Goal: Task Accomplishment & Management: Manage account settings

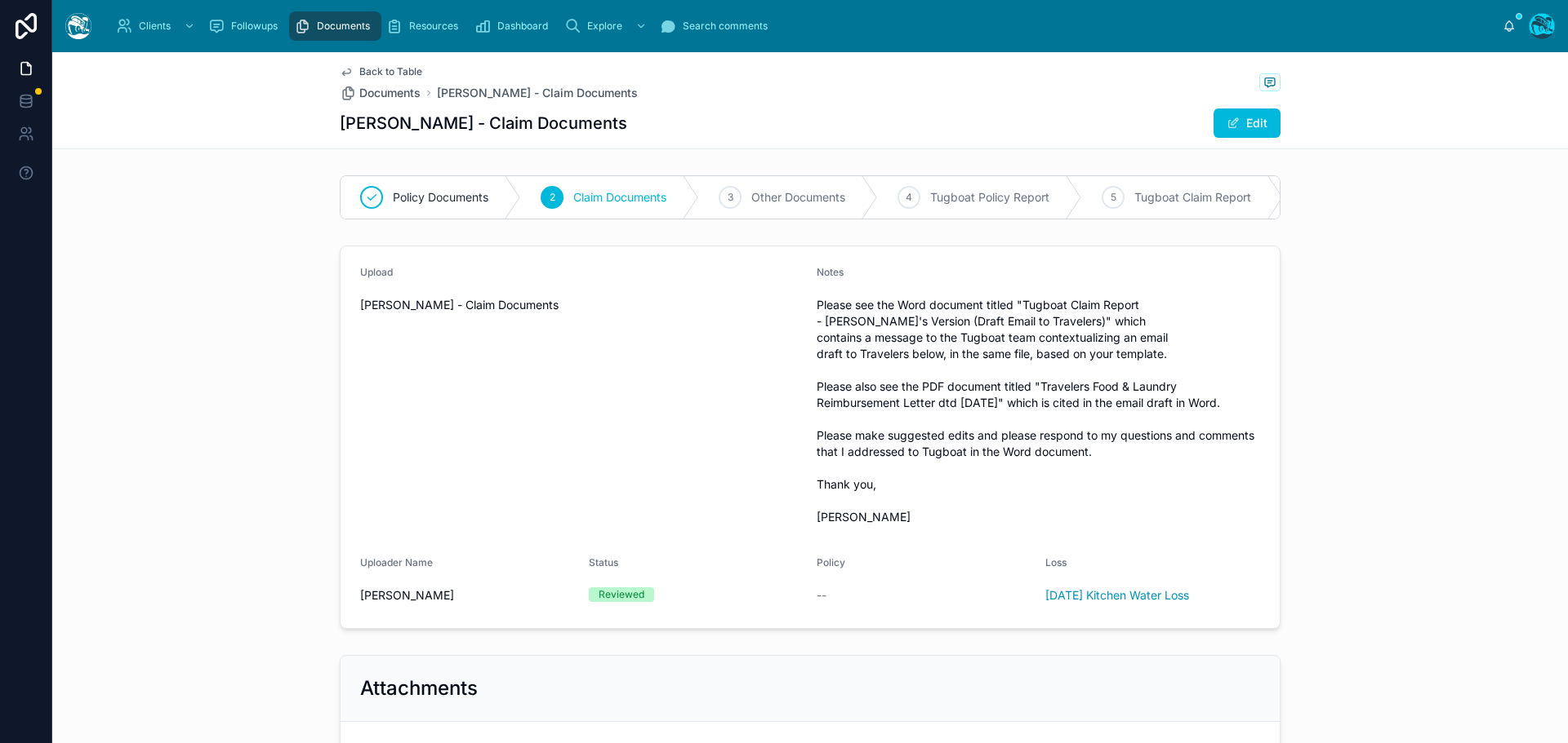
click at [386, 69] on span "Back to Table" at bounding box center [391, 71] width 63 height 13
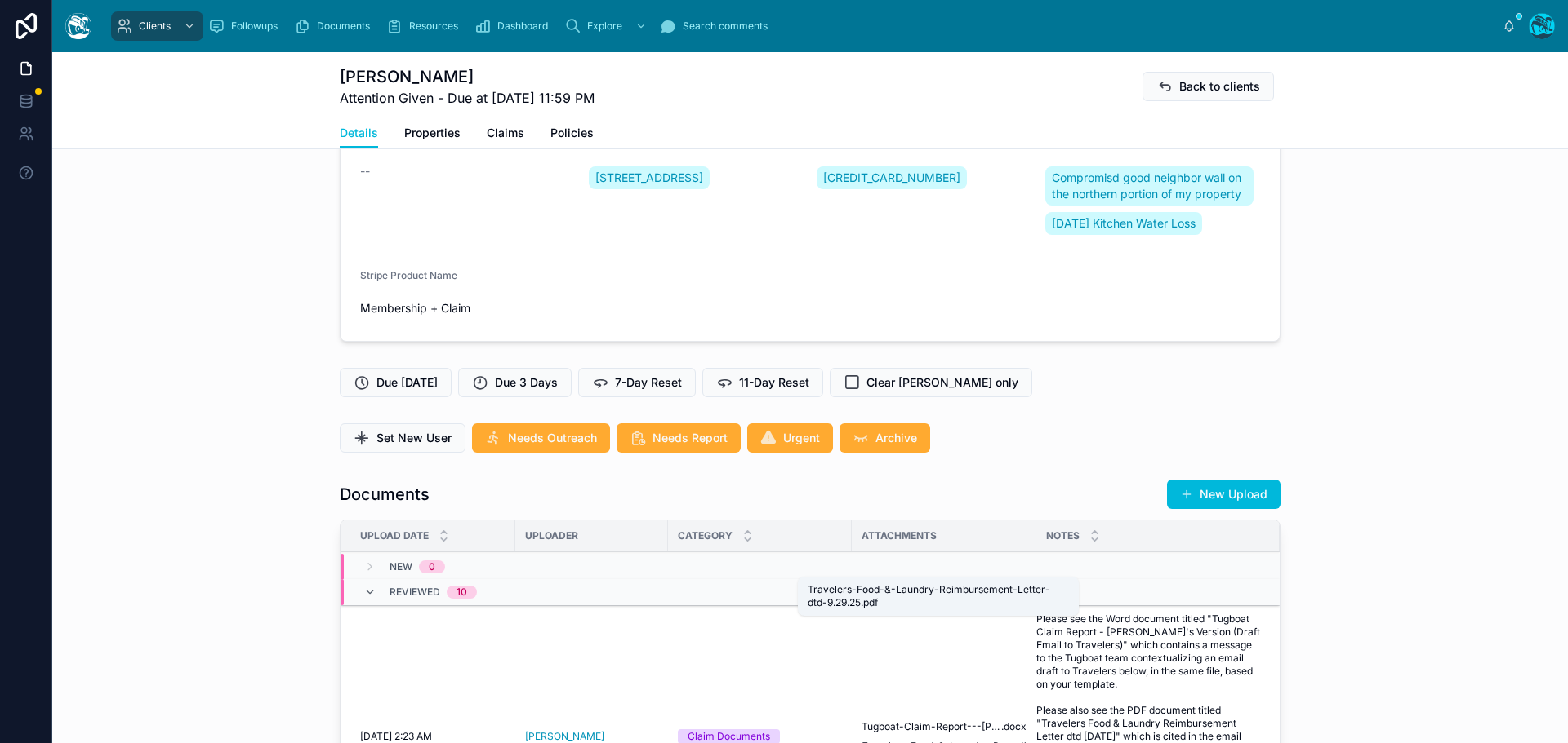
scroll to position [489, 0]
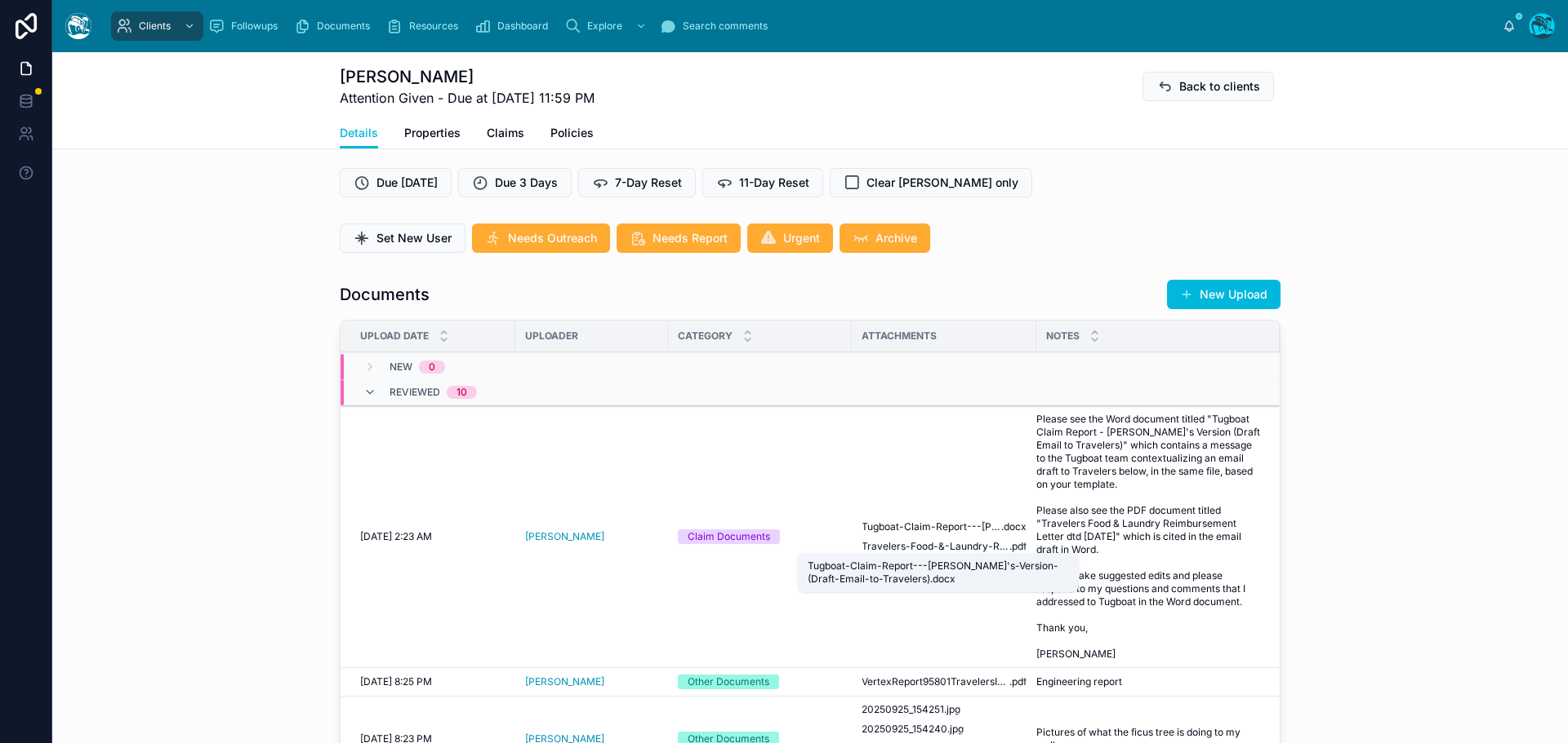
click at [930, 533] on span "Tugboat-Claim-Report---[PERSON_NAME]'s-Version-(Draft-Email-to-Travelers)" at bounding box center [930, 527] width 140 height 13
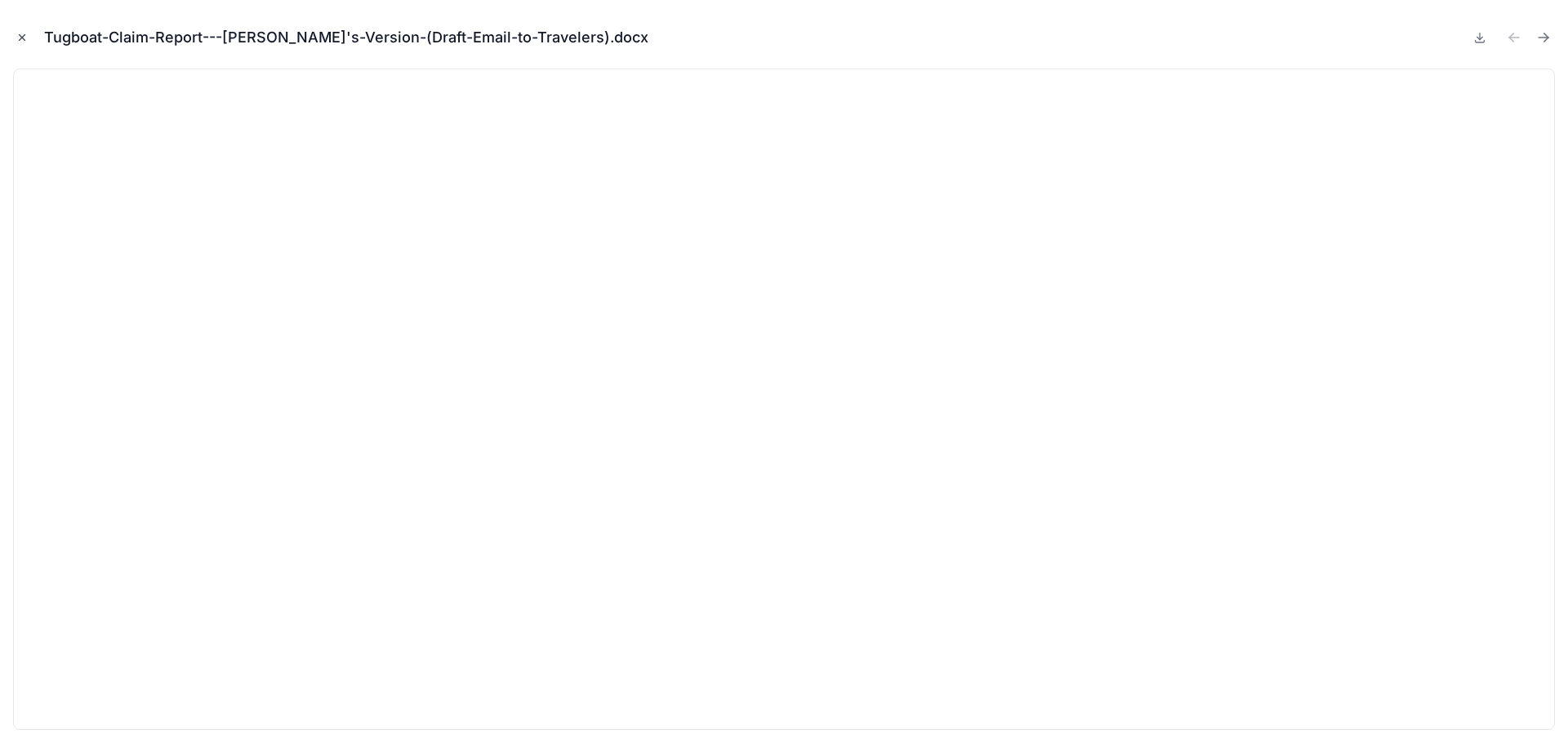
click at [21, 36] on icon "Close modal" at bounding box center [22, 38] width 12 height 12
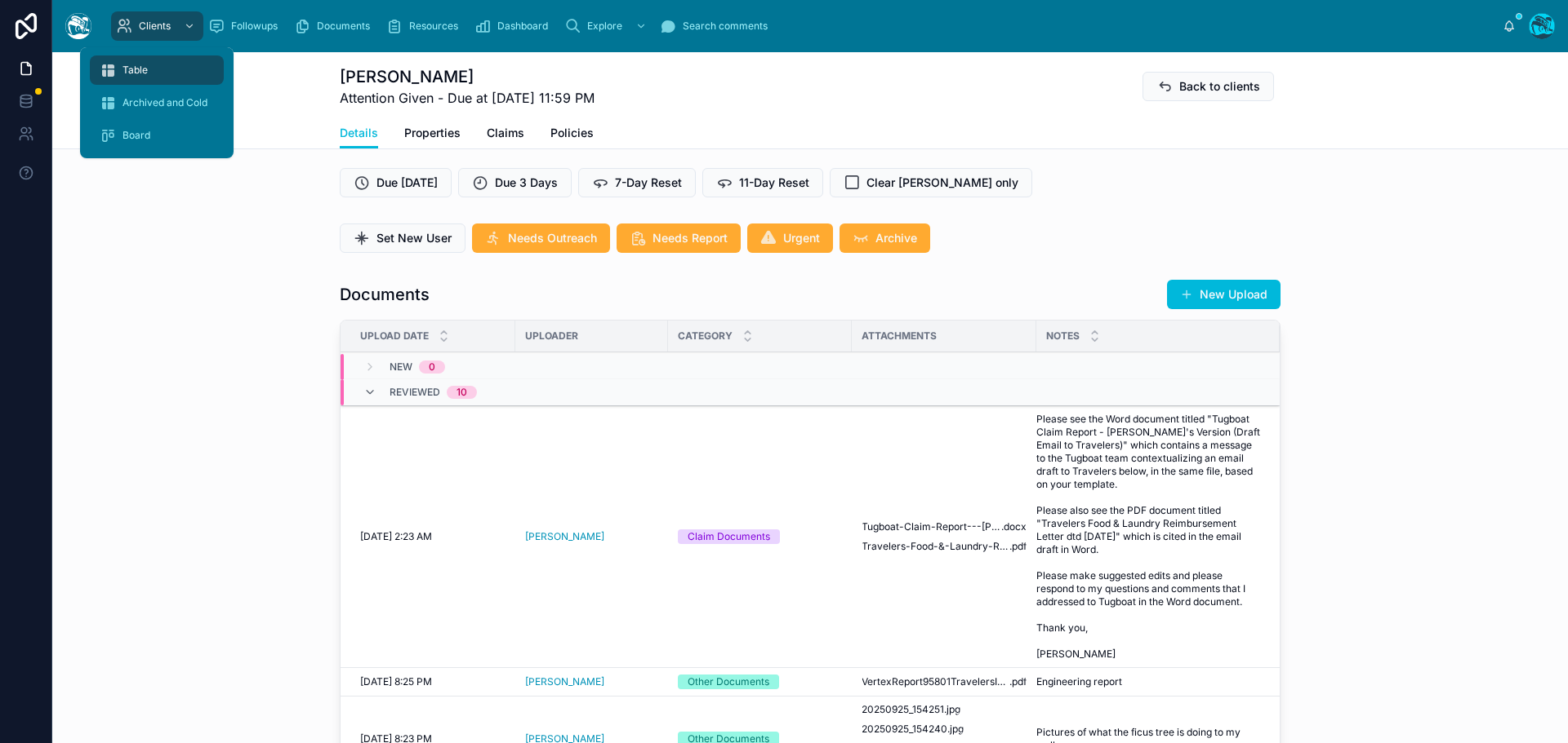
click at [138, 66] on span "Table" at bounding box center [135, 69] width 25 height 13
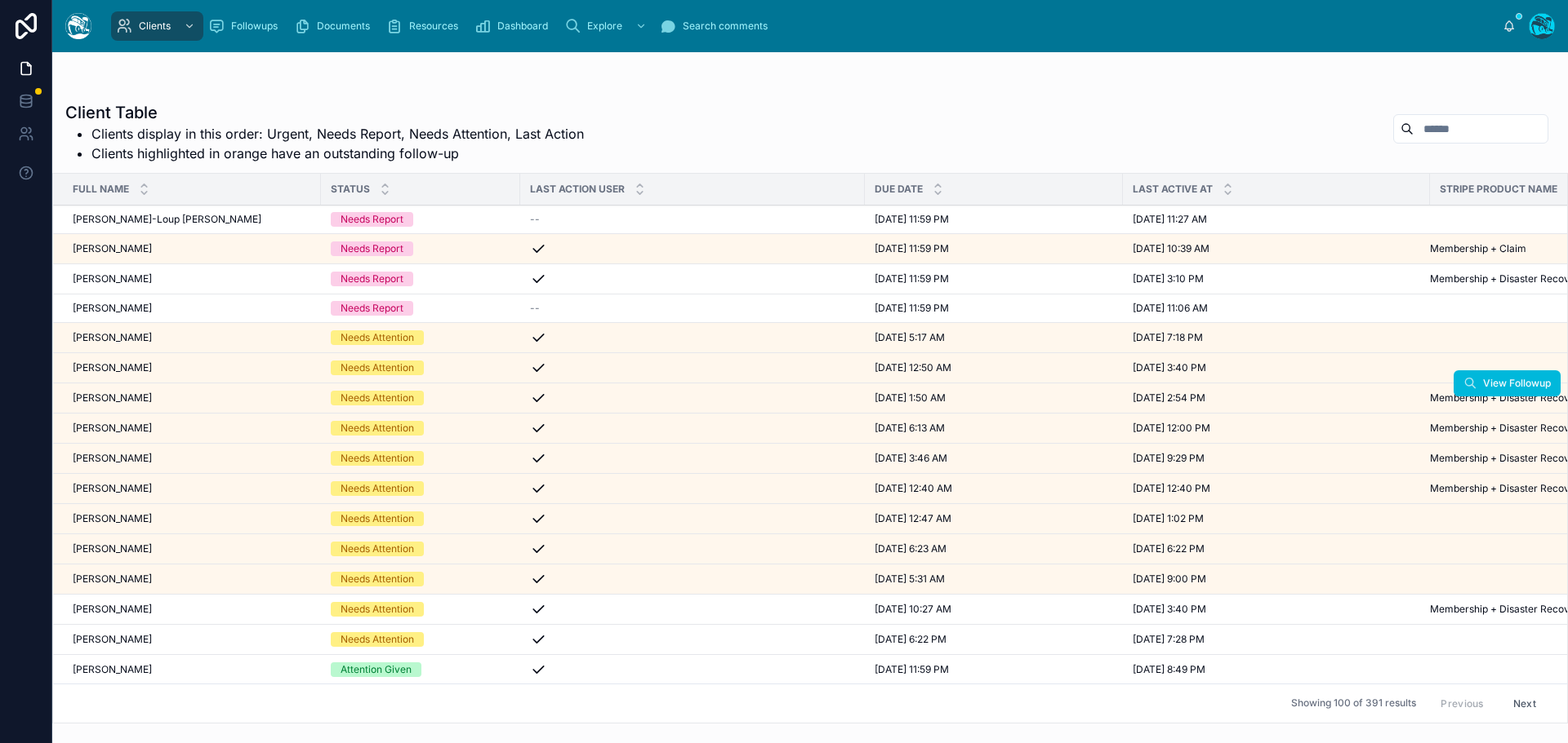
click at [170, 394] on div "[PERSON_NAME] [PERSON_NAME]" at bounding box center [192, 397] width 238 height 13
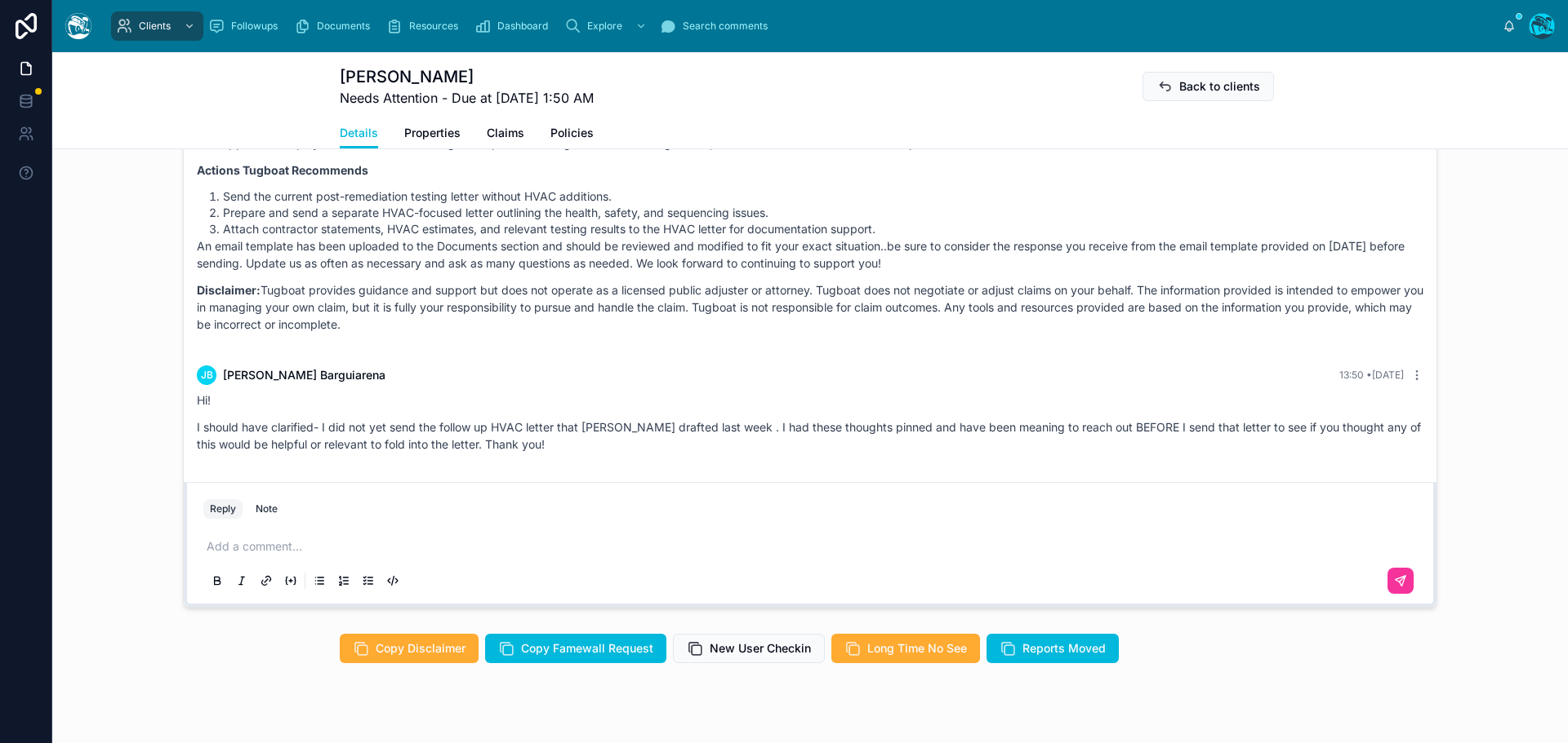
scroll to position [6299, 0]
click at [238, 549] on p at bounding box center [813, 546] width 1214 height 16
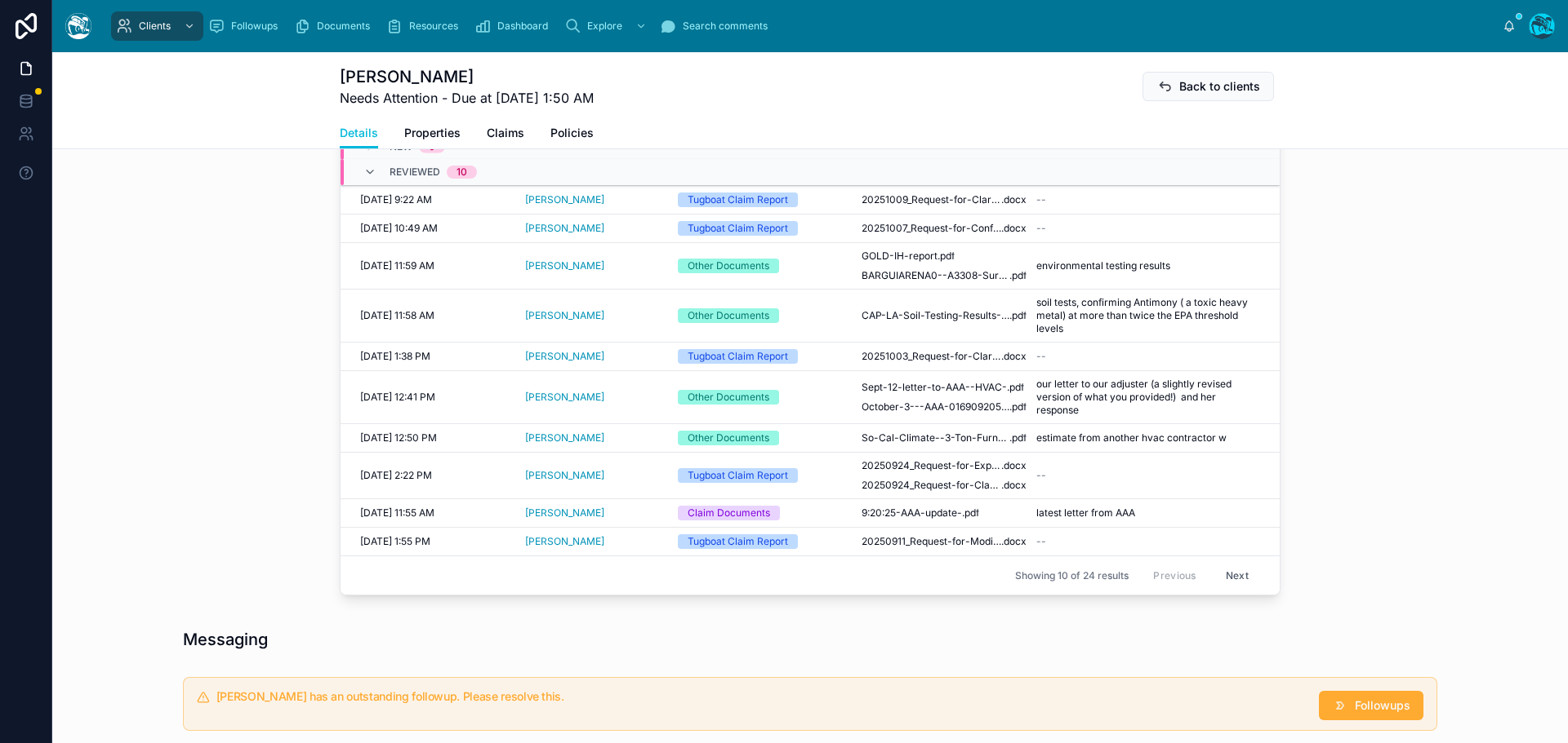
scroll to position [653, 0]
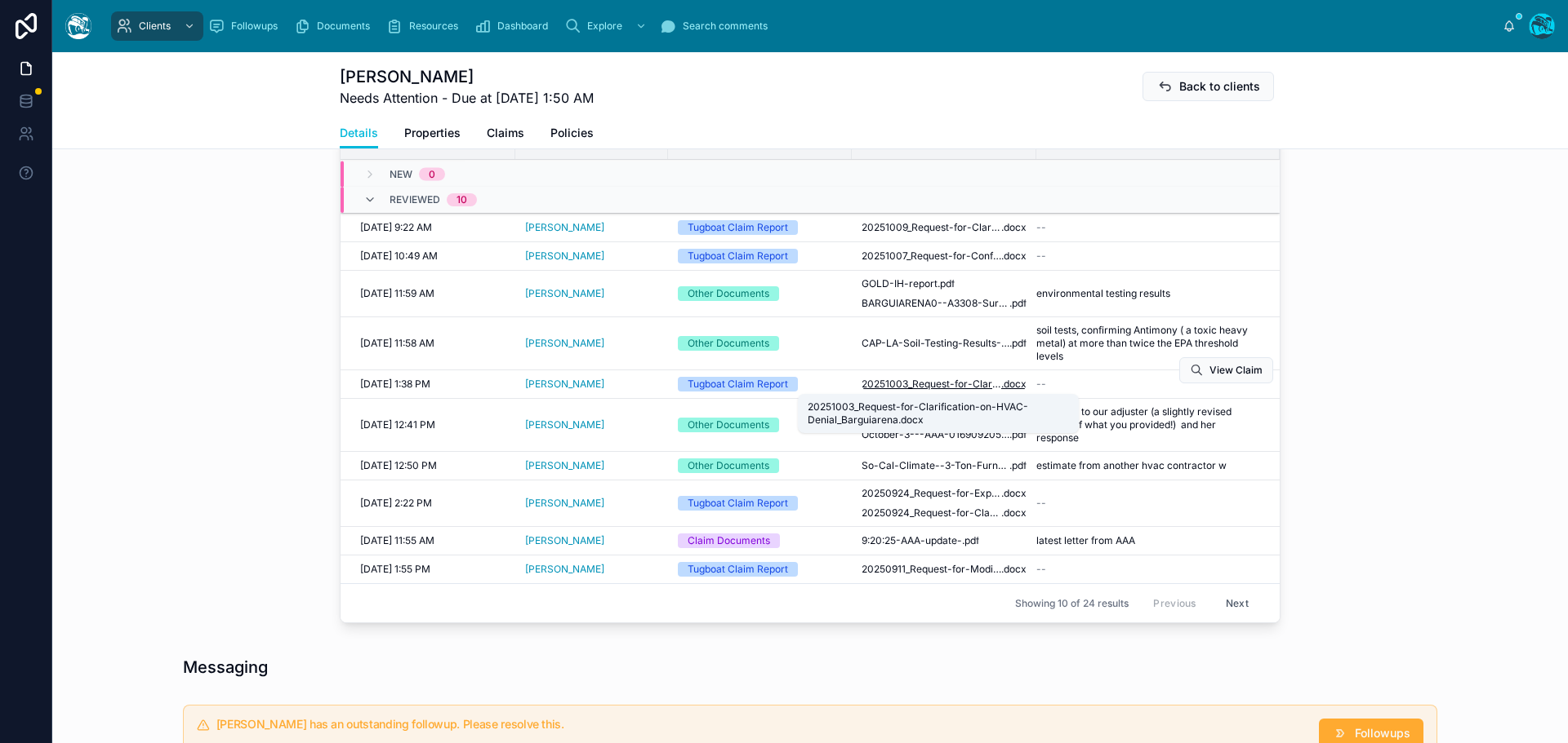
click at [892, 381] on span "20251003_Request-for-Clarification-on-HVAC-Denial_Barguiarena" at bounding box center [930, 384] width 140 height 13
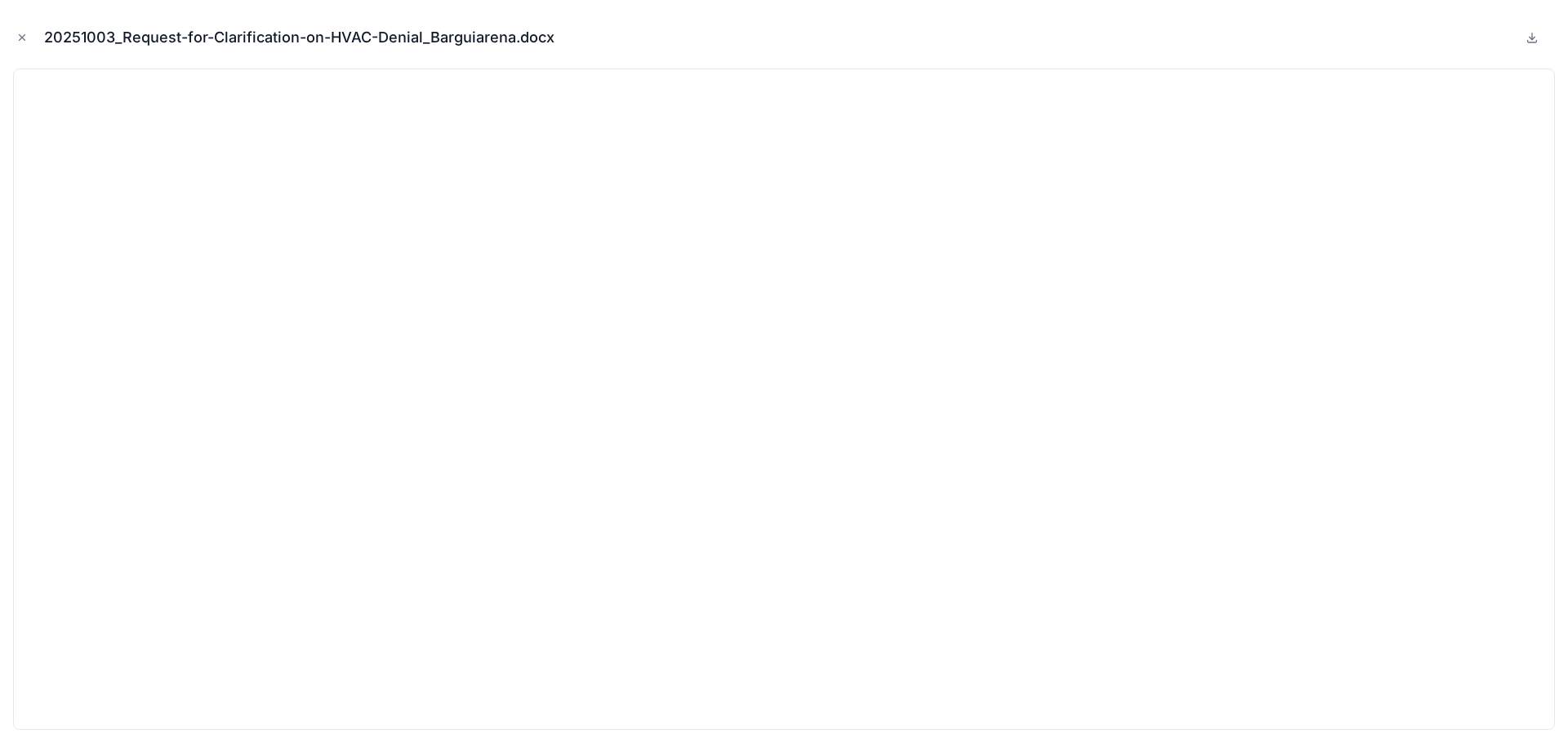
click at [124, 36] on div "20251003_Request-for-Clarification-on-HVAC-Denial_Barguiarena.docx" at bounding box center [305, 37] width 524 height 23
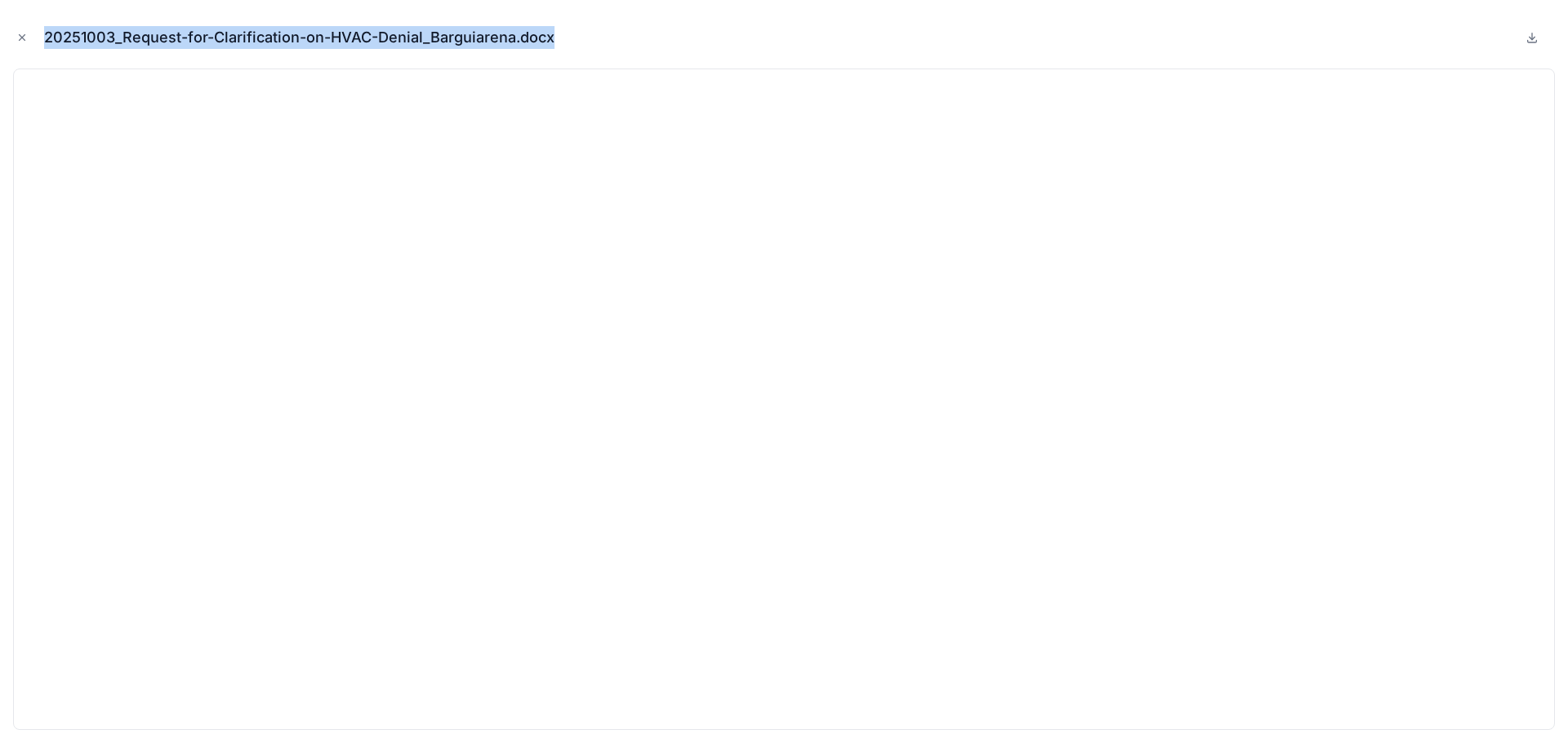
drag, startPoint x: 558, startPoint y: 37, endPoint x: 44, endPoint y: 30, distance: 514.0
click at [44, 30] on div "20251003_Request-for-Clarification-on-HVAC-Denial_Barguiarena.docx" at bounding box center [305, 37] width 524 height 23
copy div "20251003_Request-for-Clarification-on-HVAC-Denial_Barguiarena.docx"
drag, startPoint x: 21, startPoint y: 36, endPoint x: 99, endPoint y: 67, distance: 83.9
click at [20, 36] on icon "Close modal" at bounding box center [22, 38] width 12 height 12
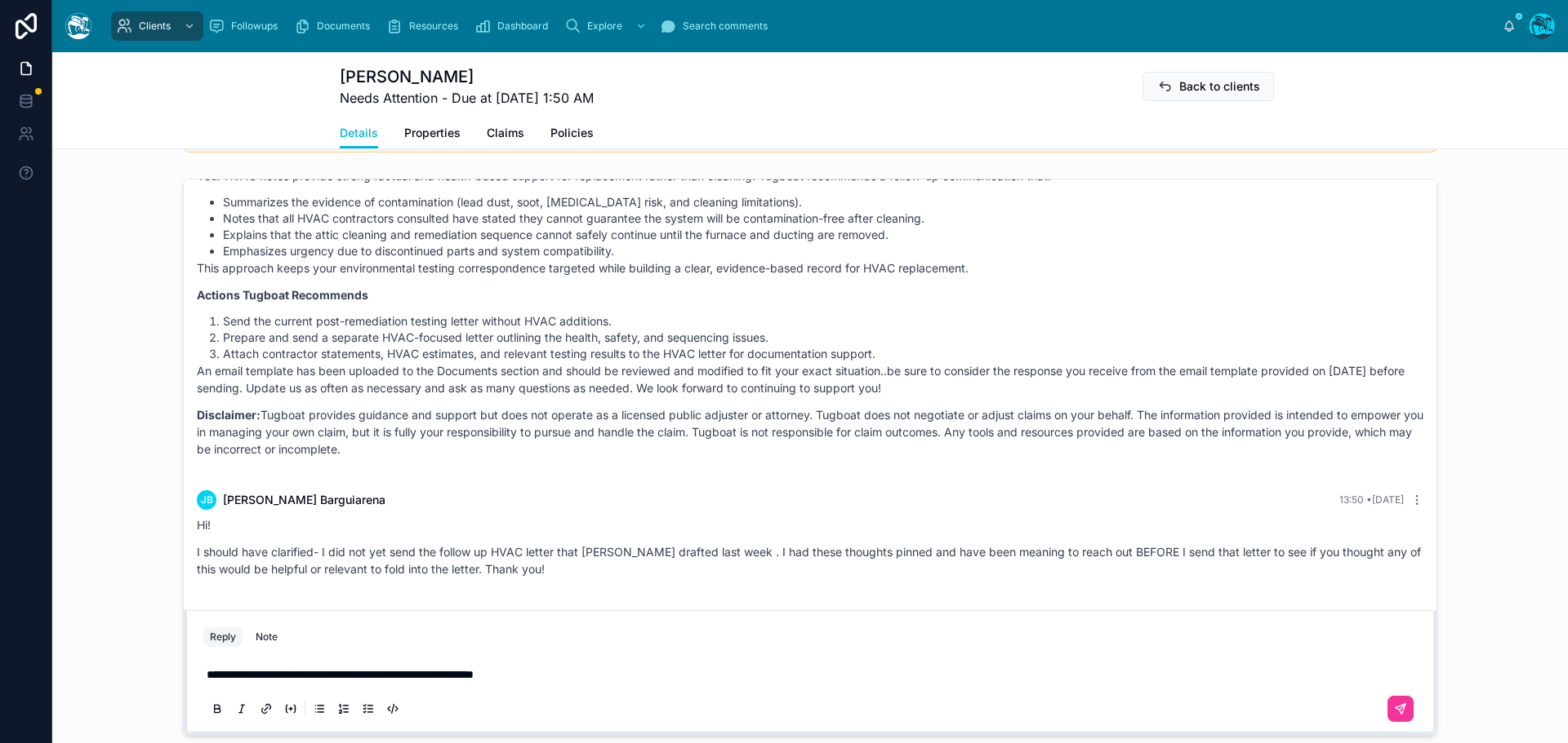
scroll to position [1306, 0]
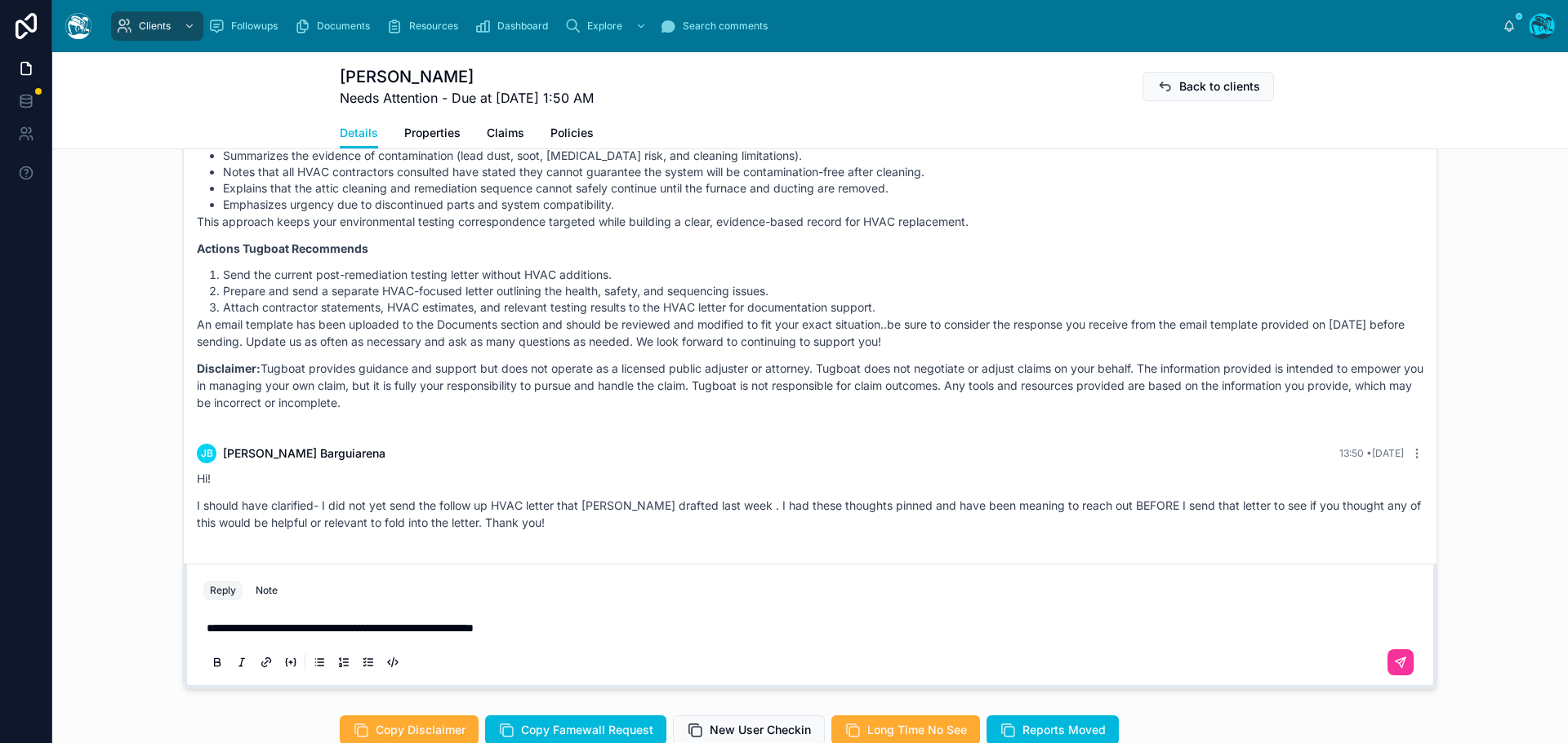
click at [569, 628] on p "**********" at bounding box center [813, 628] width 1214 height 16
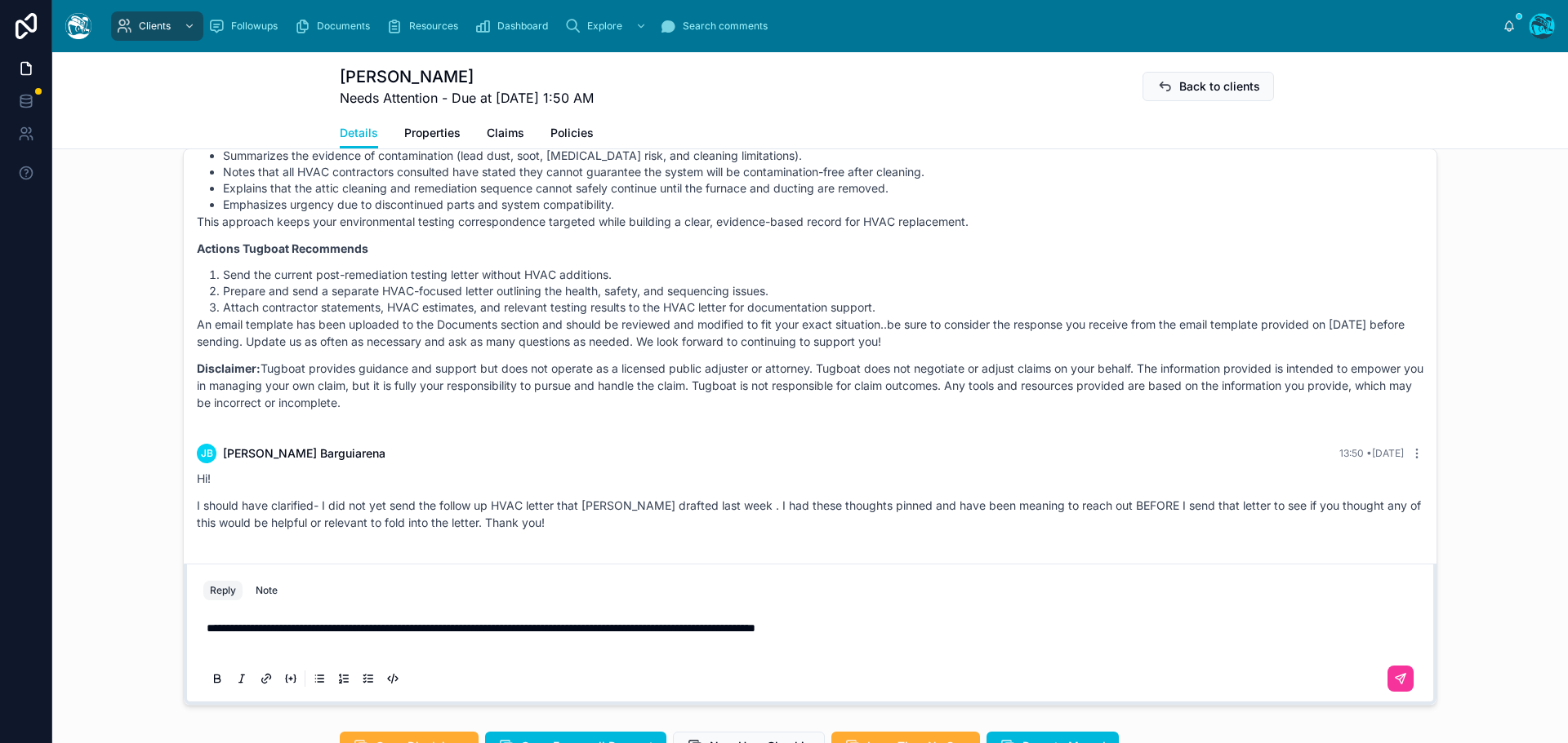
scroll to position [1273, 0]
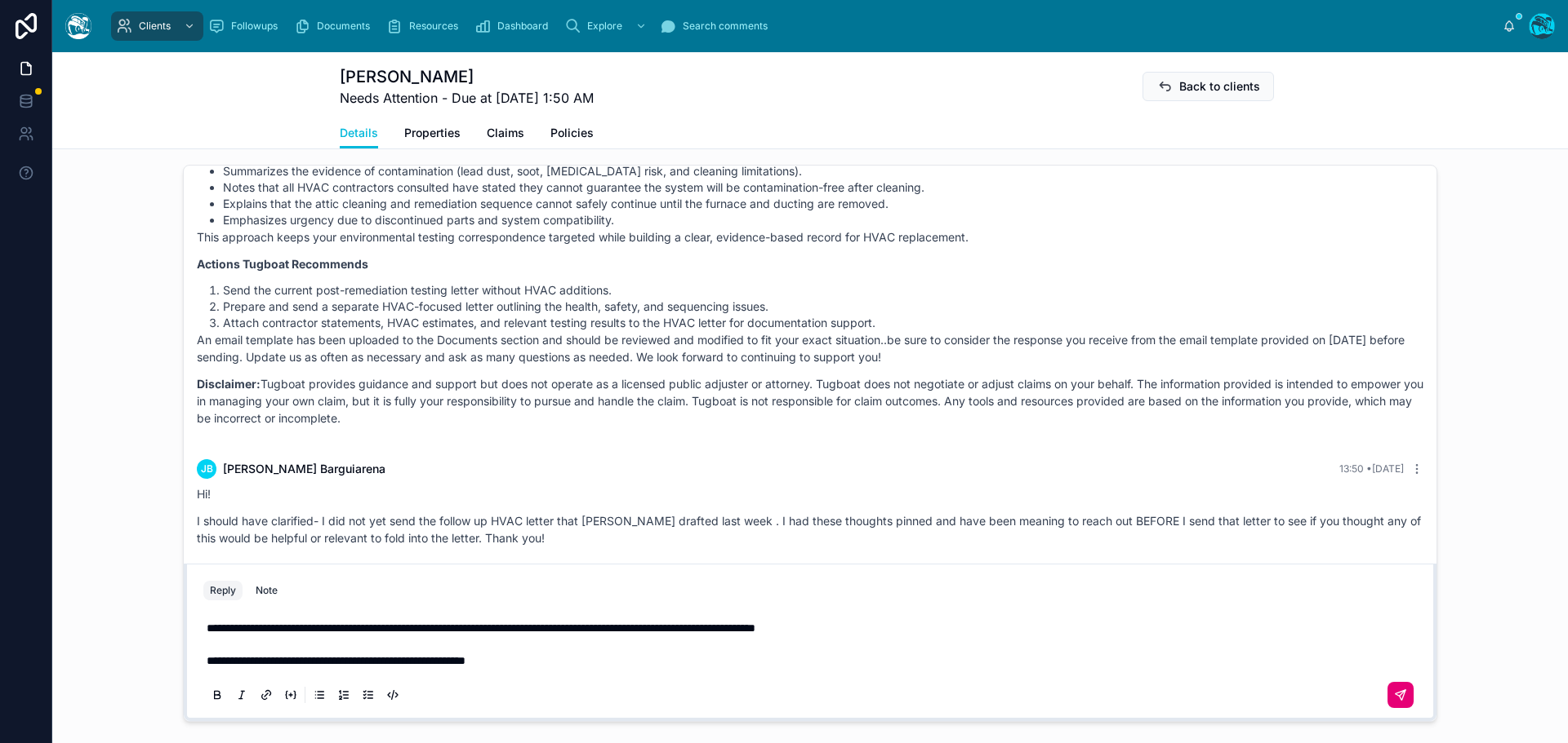
click at [1394, 696] on icon at bounding box center [1400, 695] width 13 height 13
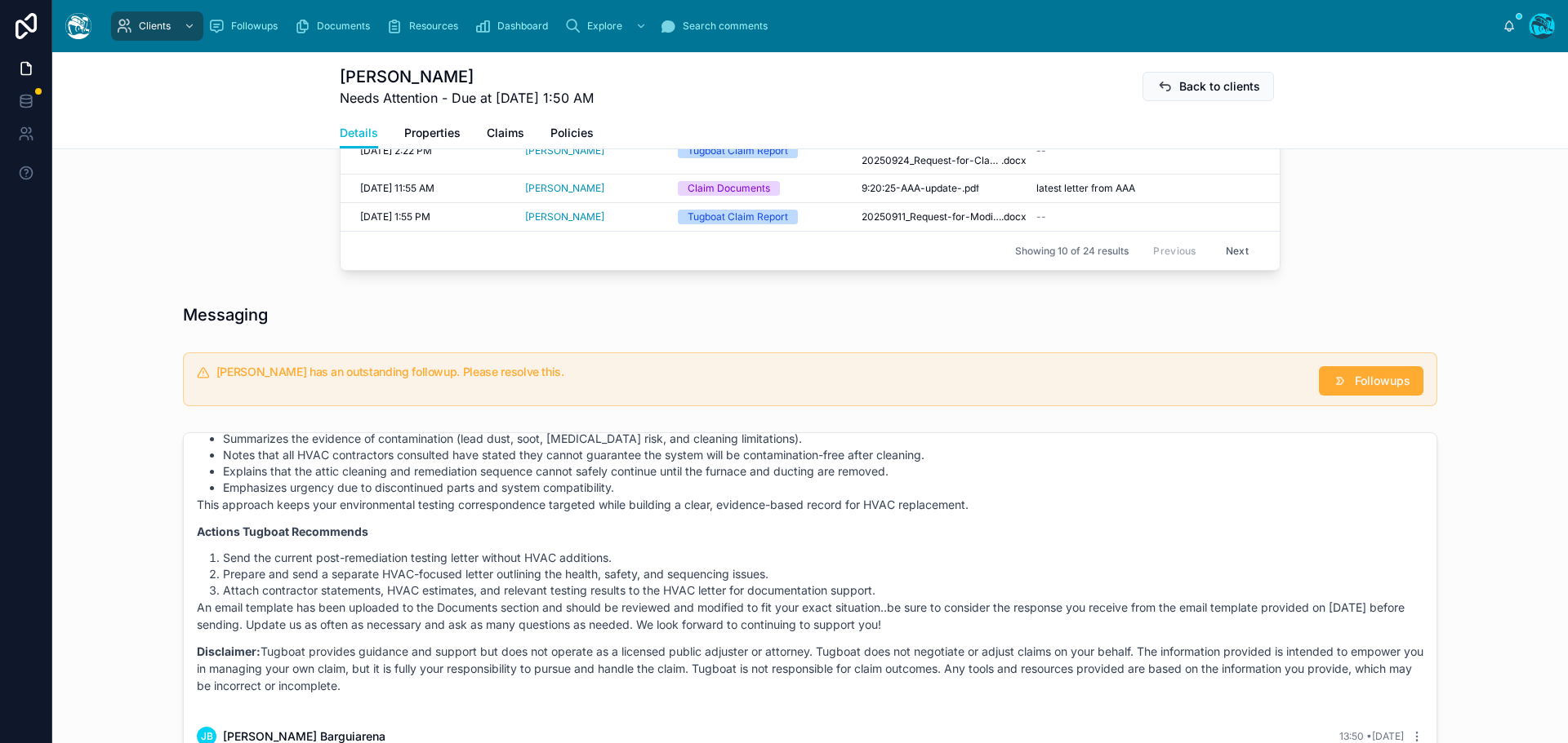
scroll to position [865, 0]
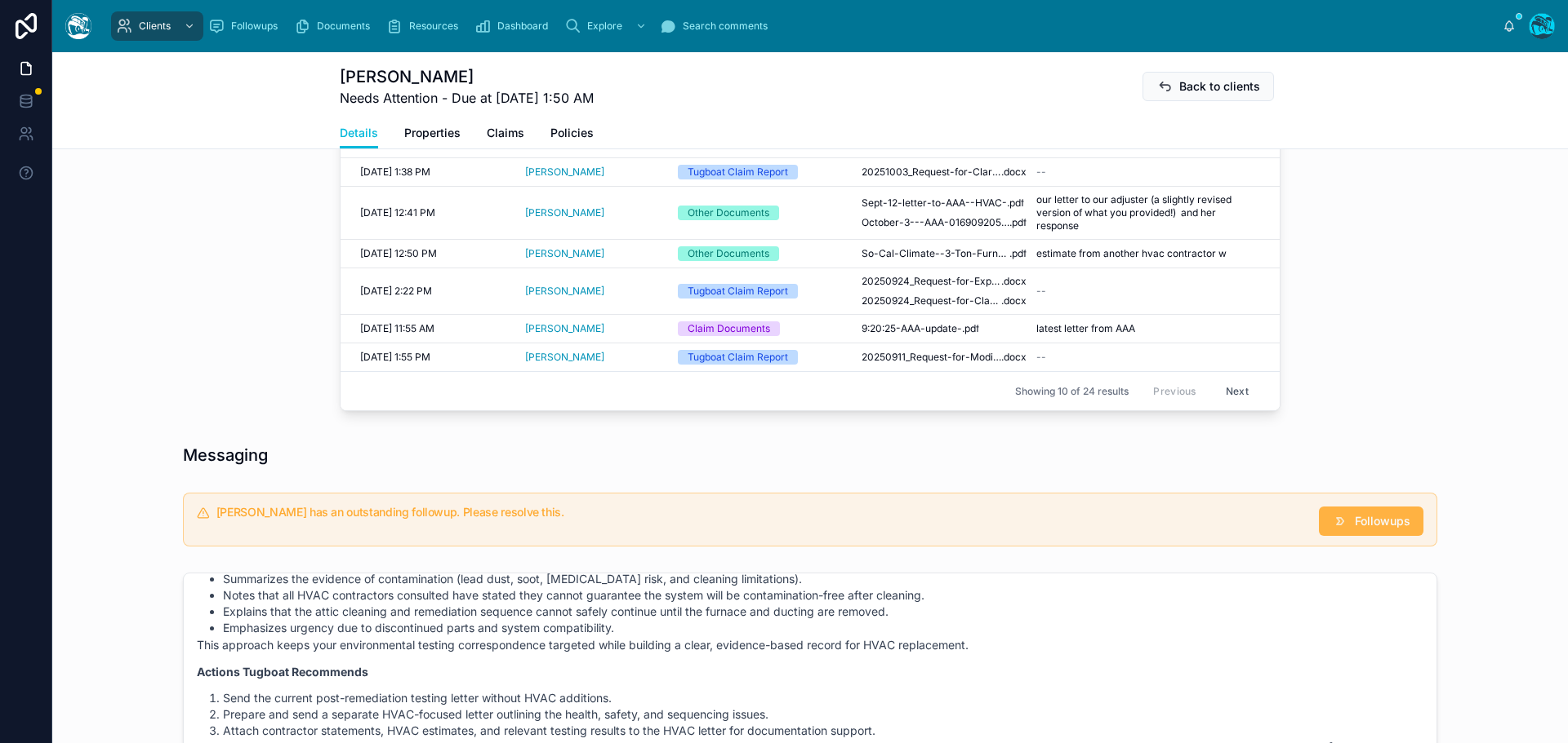
click at [1379, 517] on span "Followups" at bounding box center [1383, 521] width 56 height 16
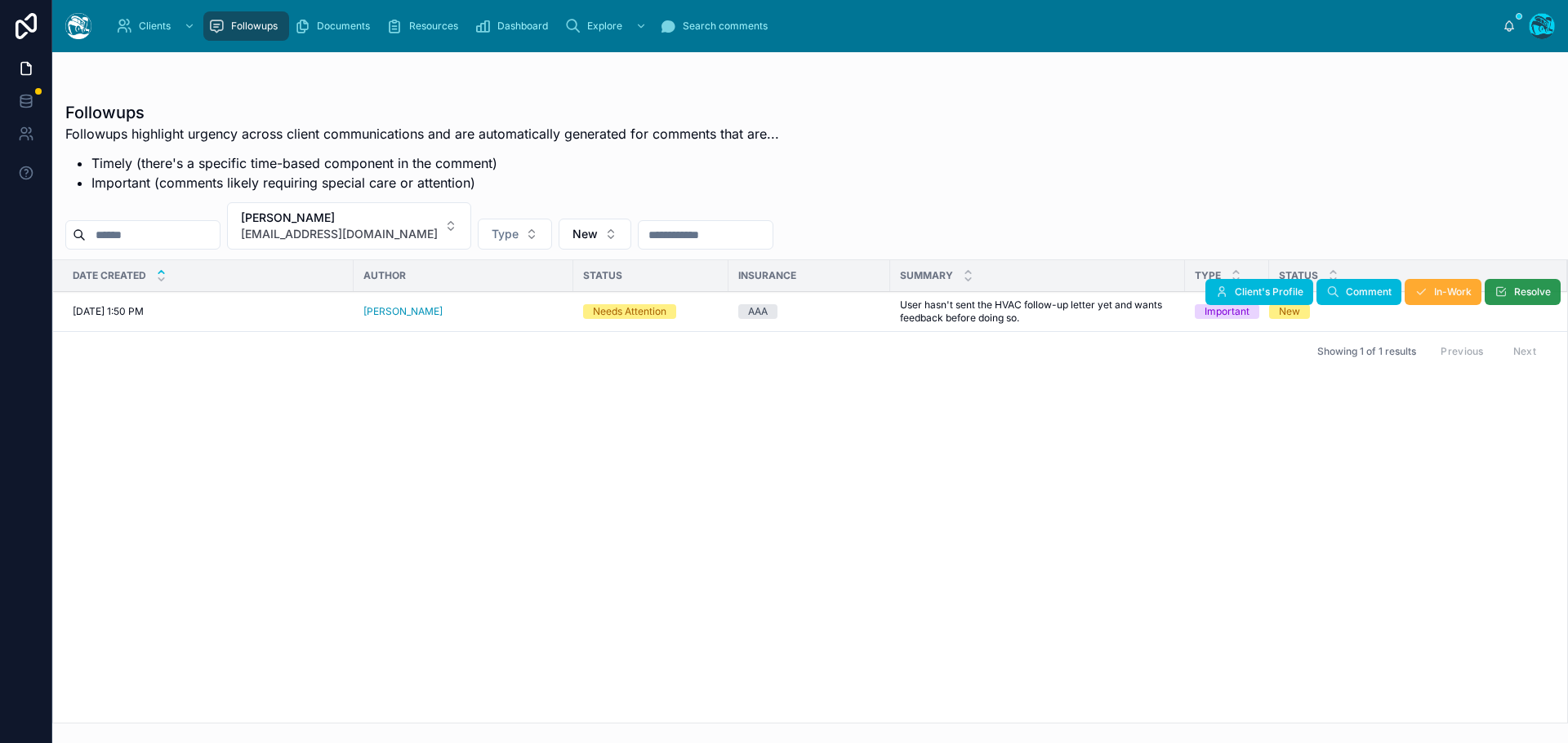
click at [1521, 288] on span "Resolve" at bounding box center [1532, 292] width 36 height 13
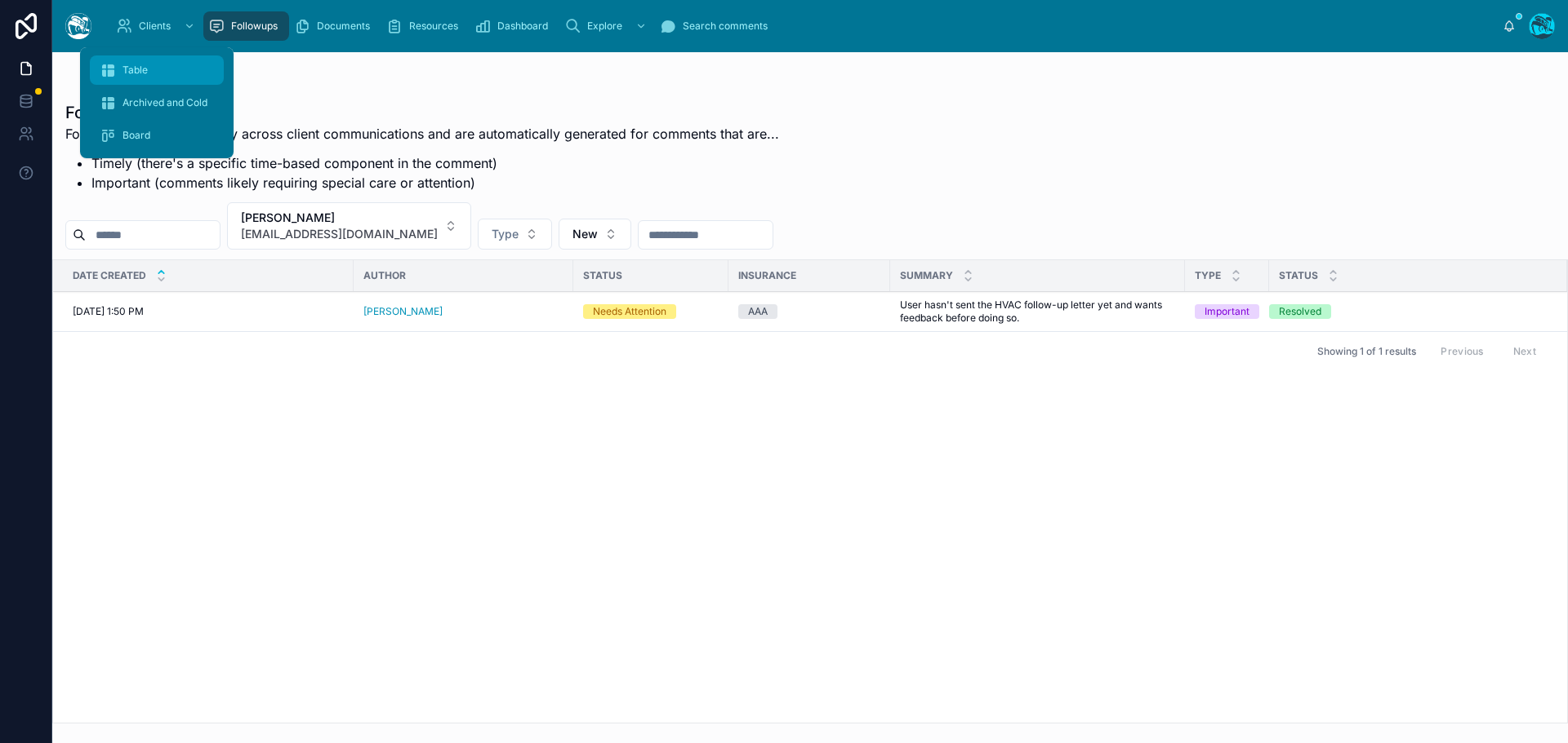
click at [140, 67] on span "Table" at bounding box center [135, 69] width 25 height 13
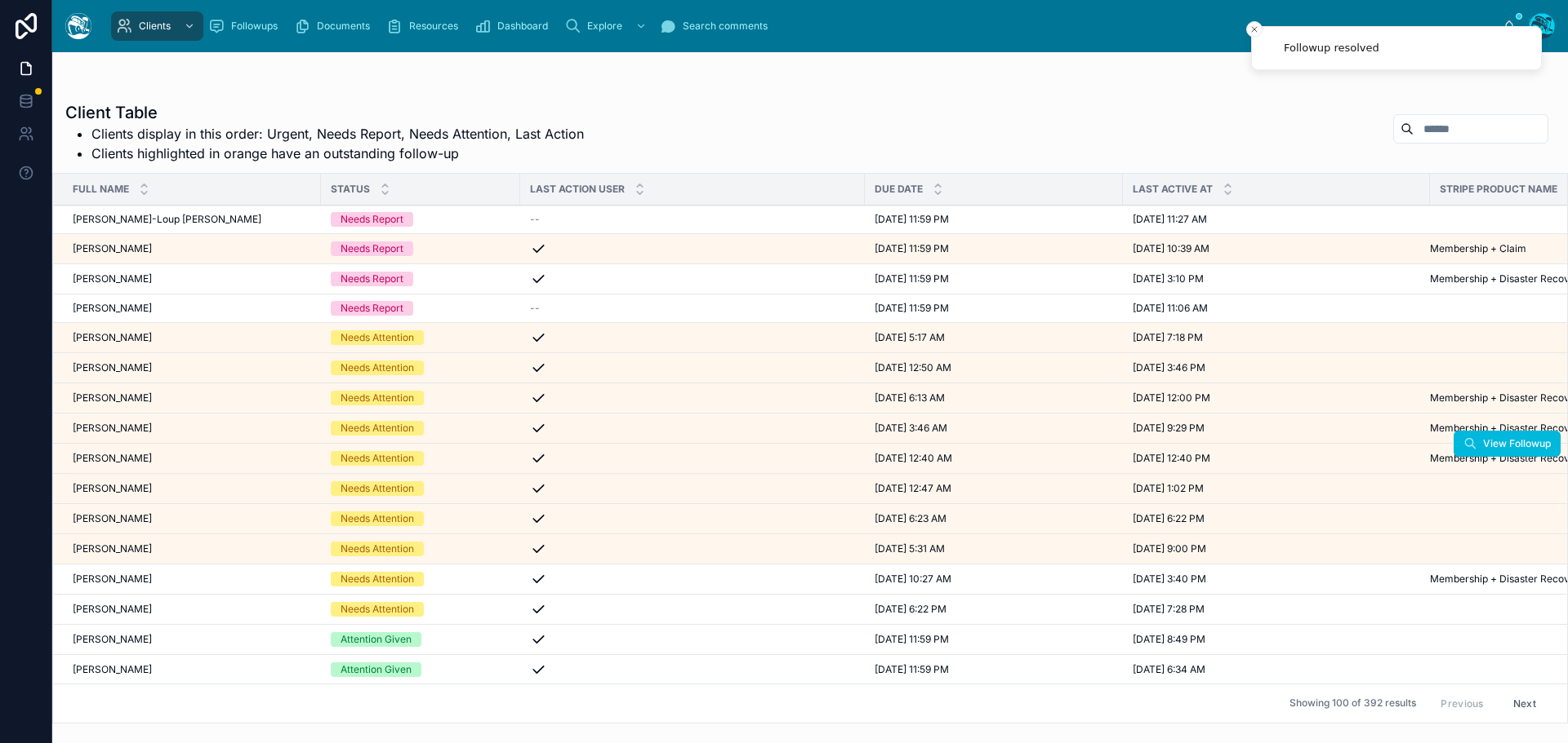
click at [141, 459] on span "[PERSON_NAME]" at bounding box center [112, 458] width 79 height 13
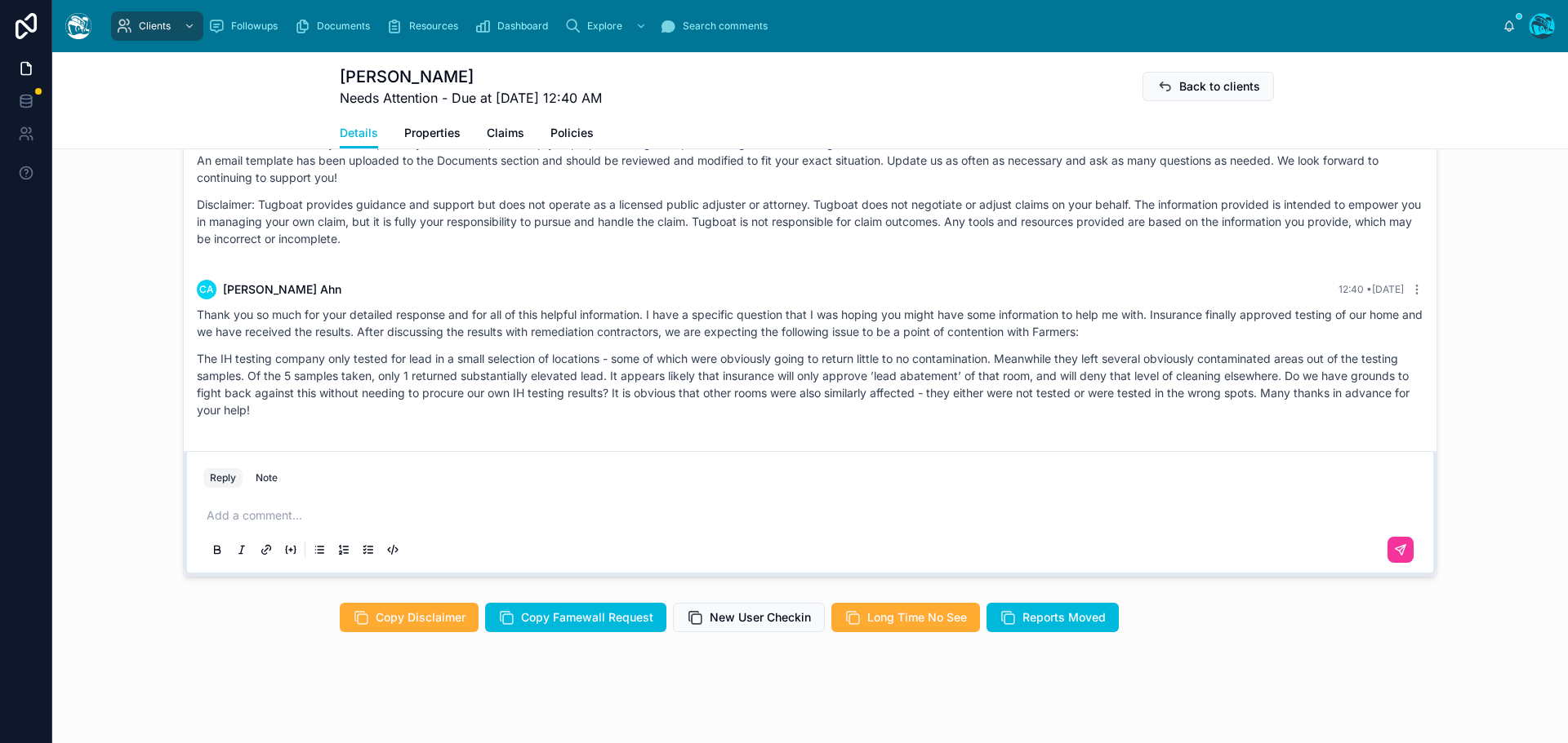
scroll to position [1105, 0]
click at [230, 513] on p at bounding box center [813, 515] width 1214 height 16
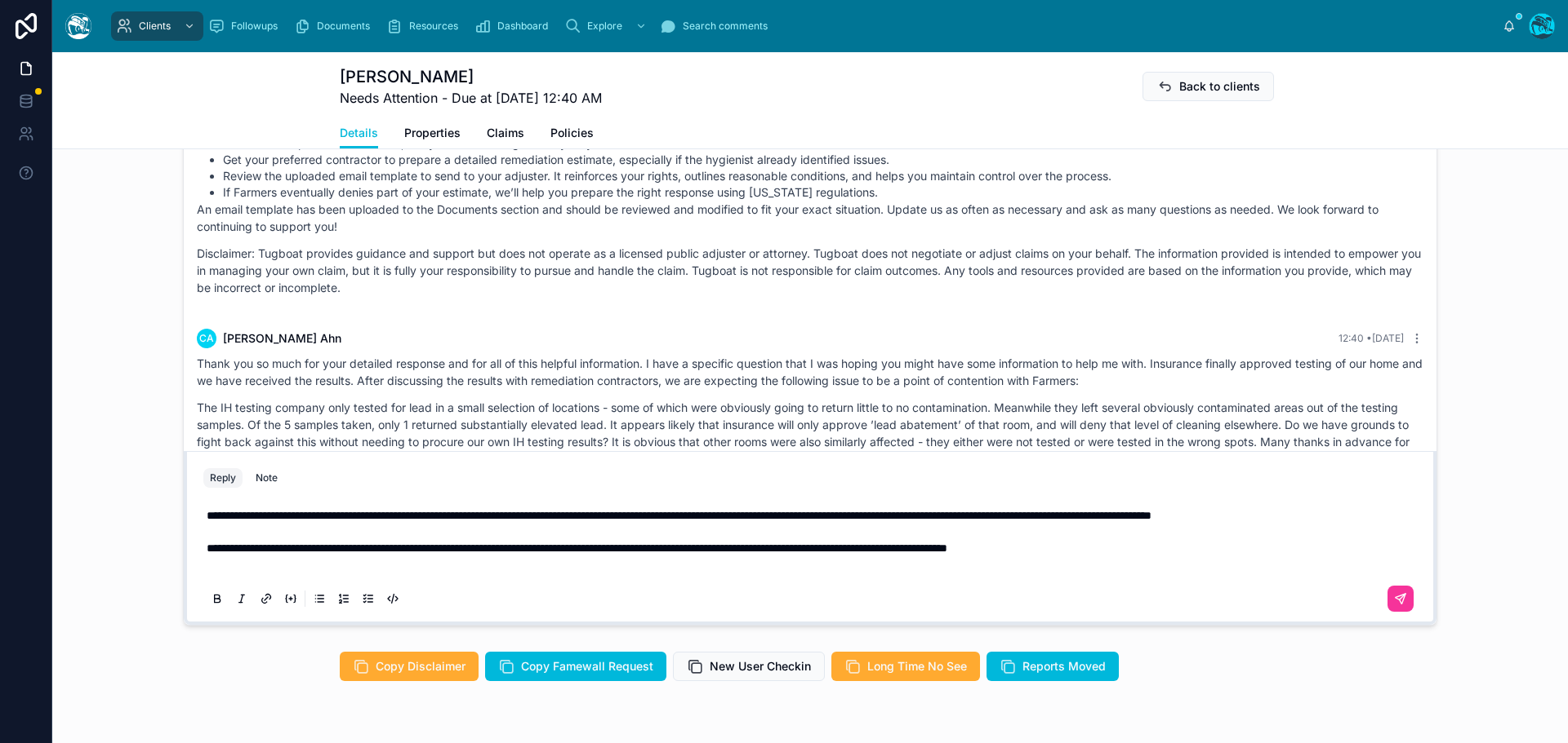
scroll to position [1024, 0]
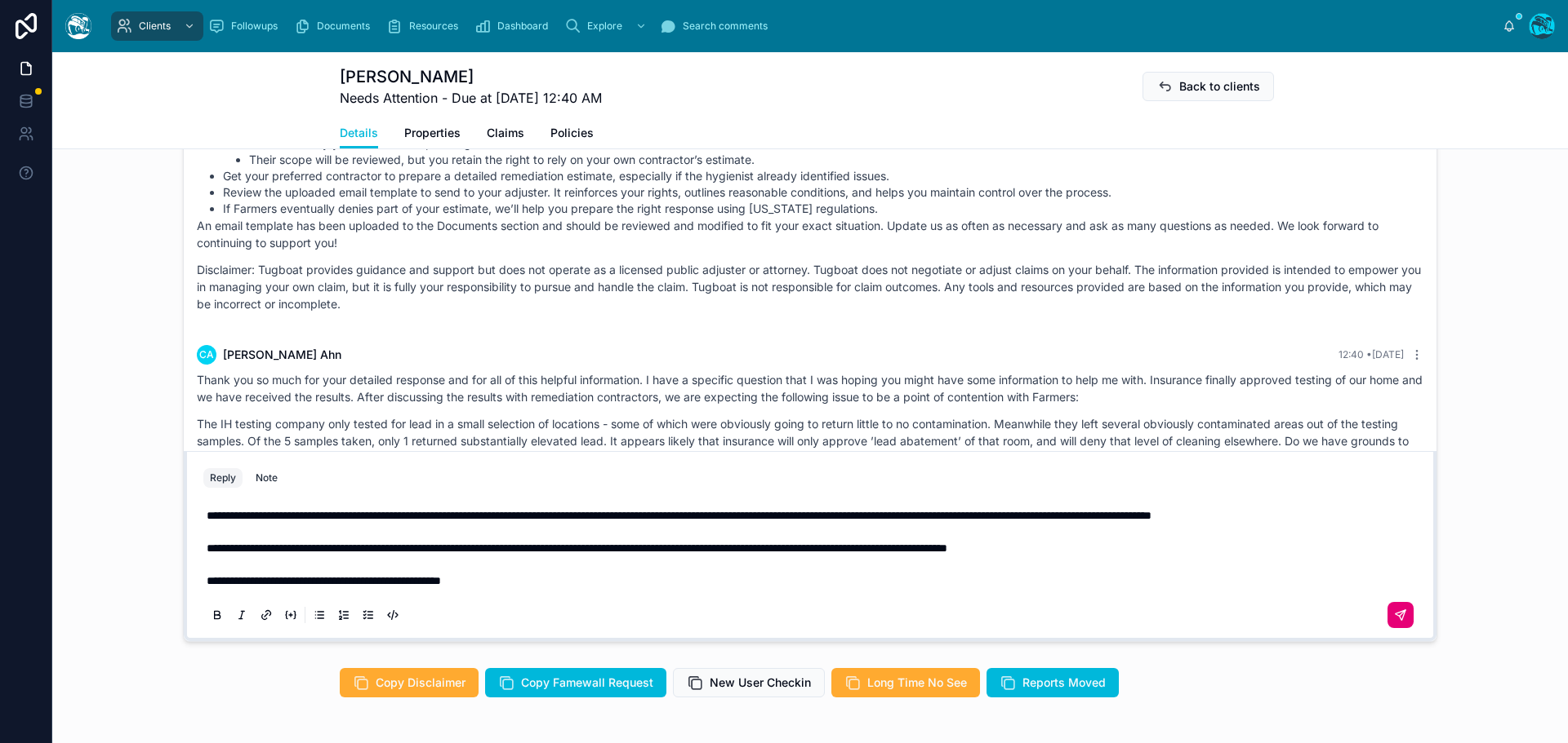
click at [1399, 622] on icon at bounding box center [1400, 615] width 13 height 13
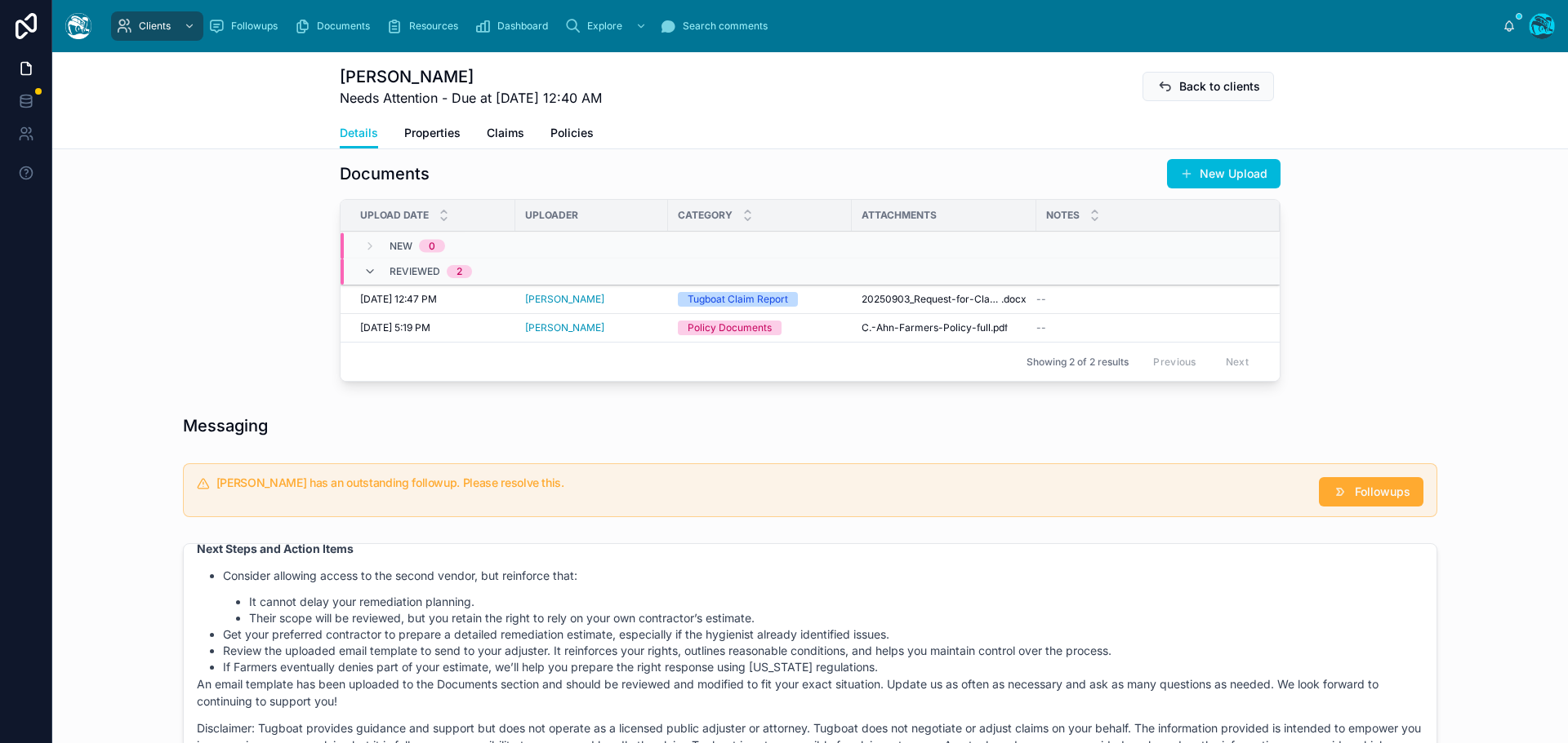
scroll to position [533, 0]
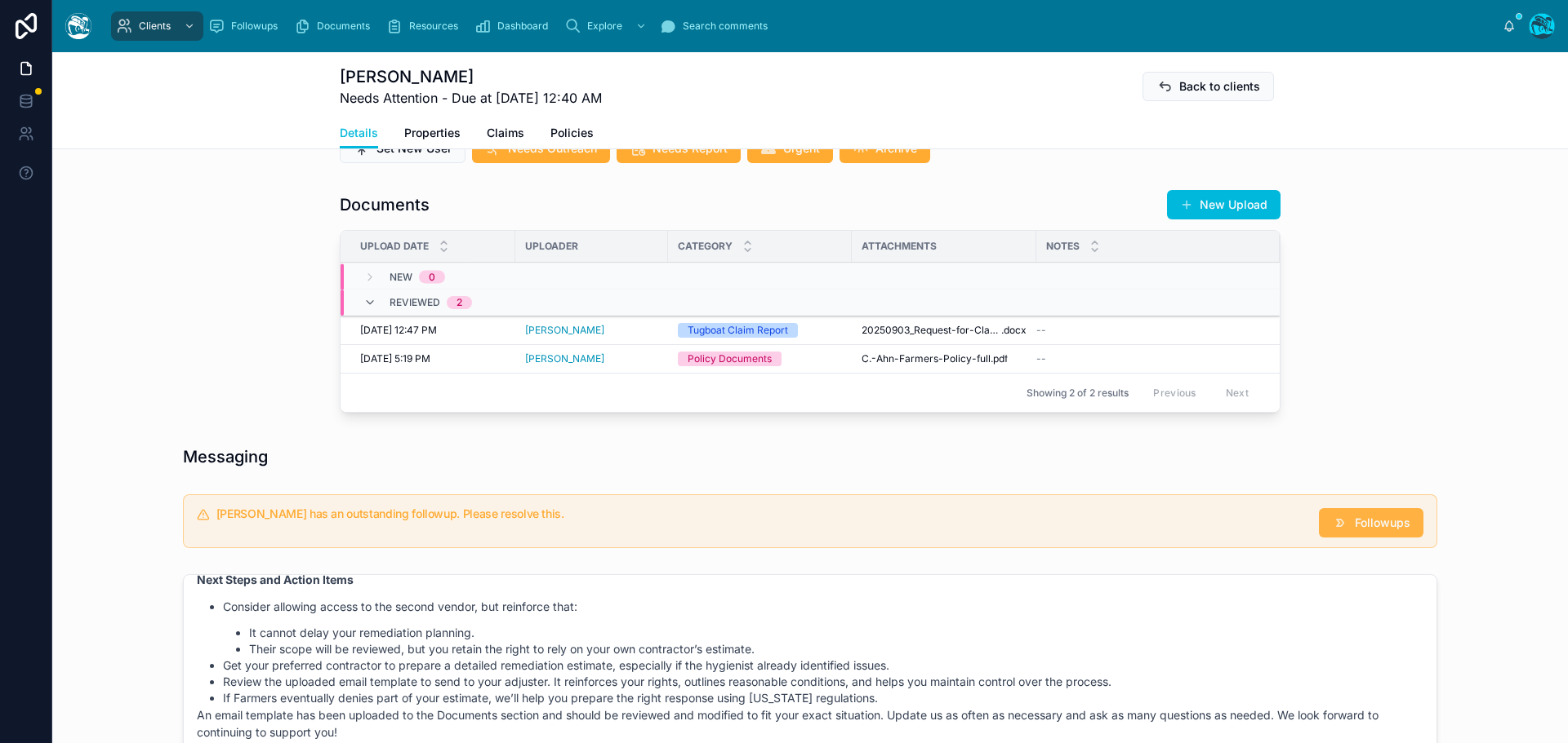
click at [1406, 538] on button "Followups" at bounding box center [1371, 522] width 105 height 30
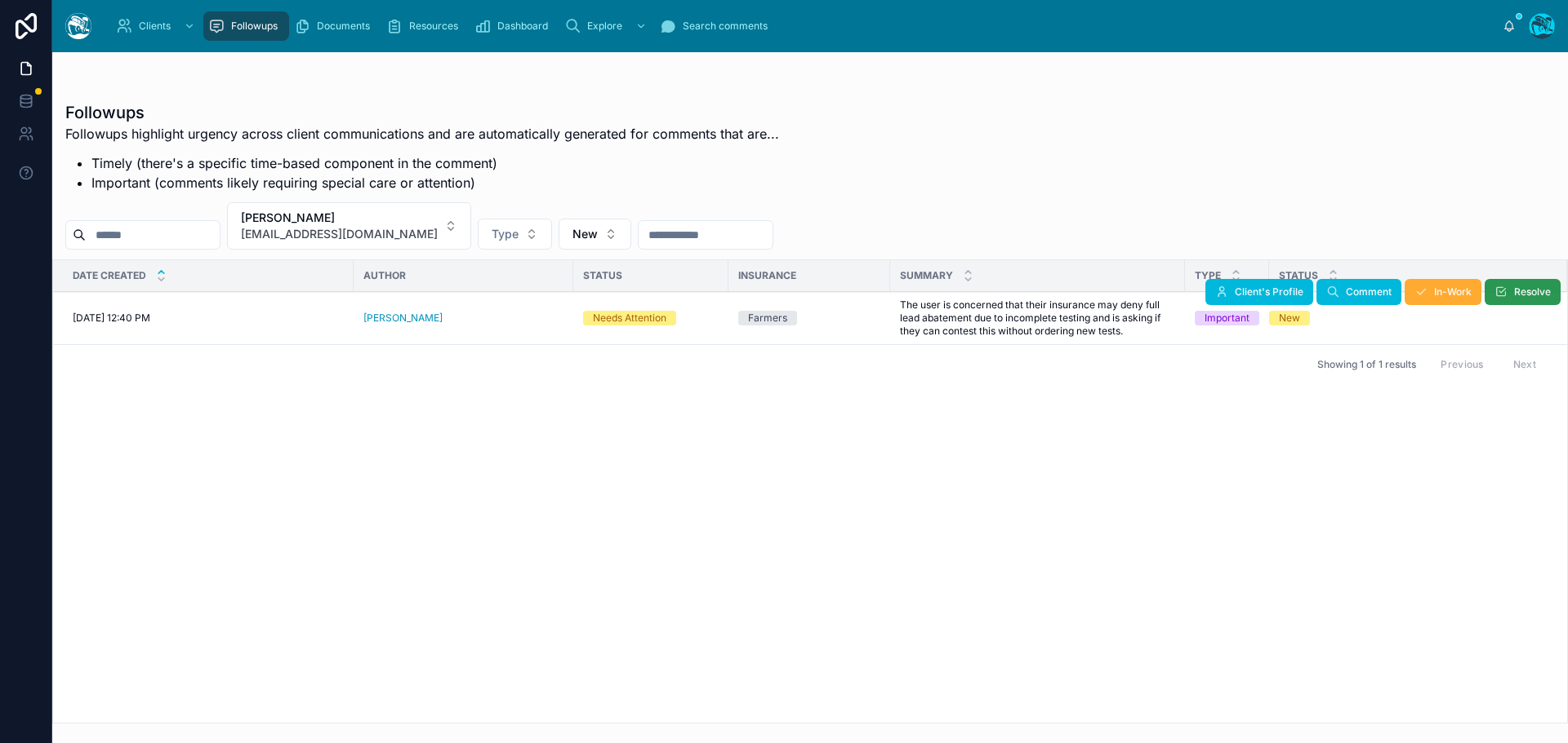
click at [1504, 286] on button "Resolve" at bounding box center [1522, 292] width 76 height 26
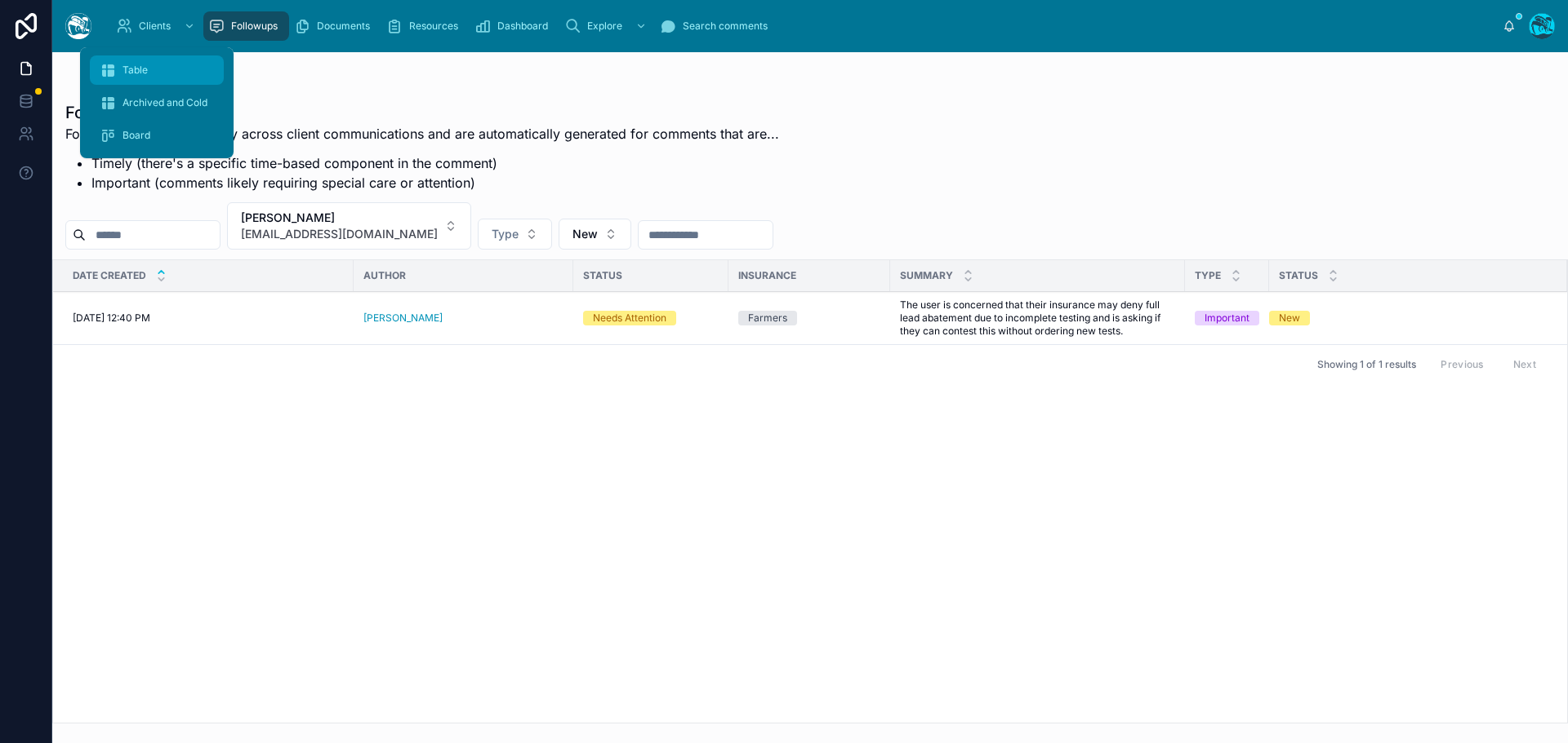
click at [128, 73] on span "Table" at bounding box center [135, 69] width 25 height 13
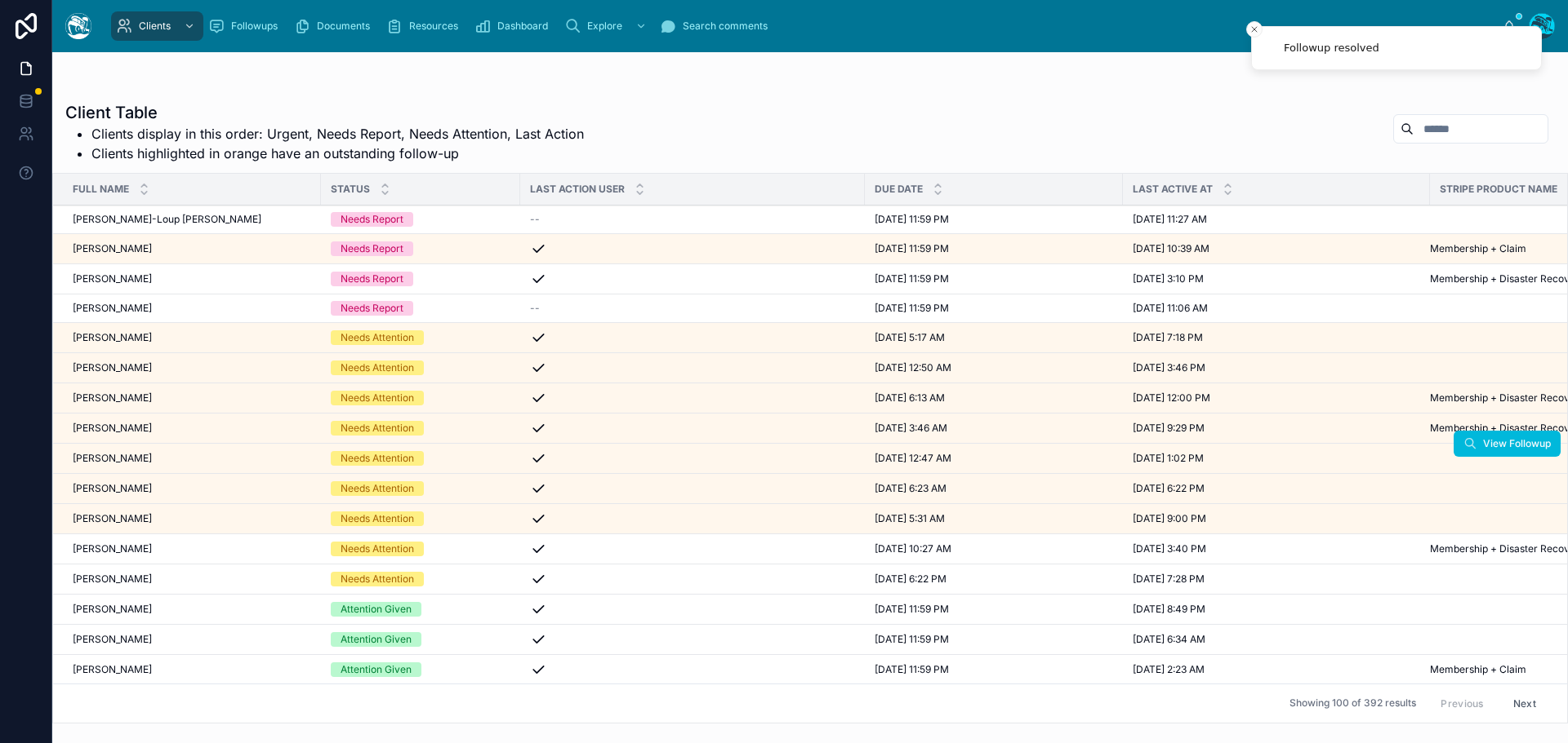
click at [144, 457] on div "[PERSON_NAME] [PERSON_NAME]" at bounding box center [192, 458] width 238 height 13
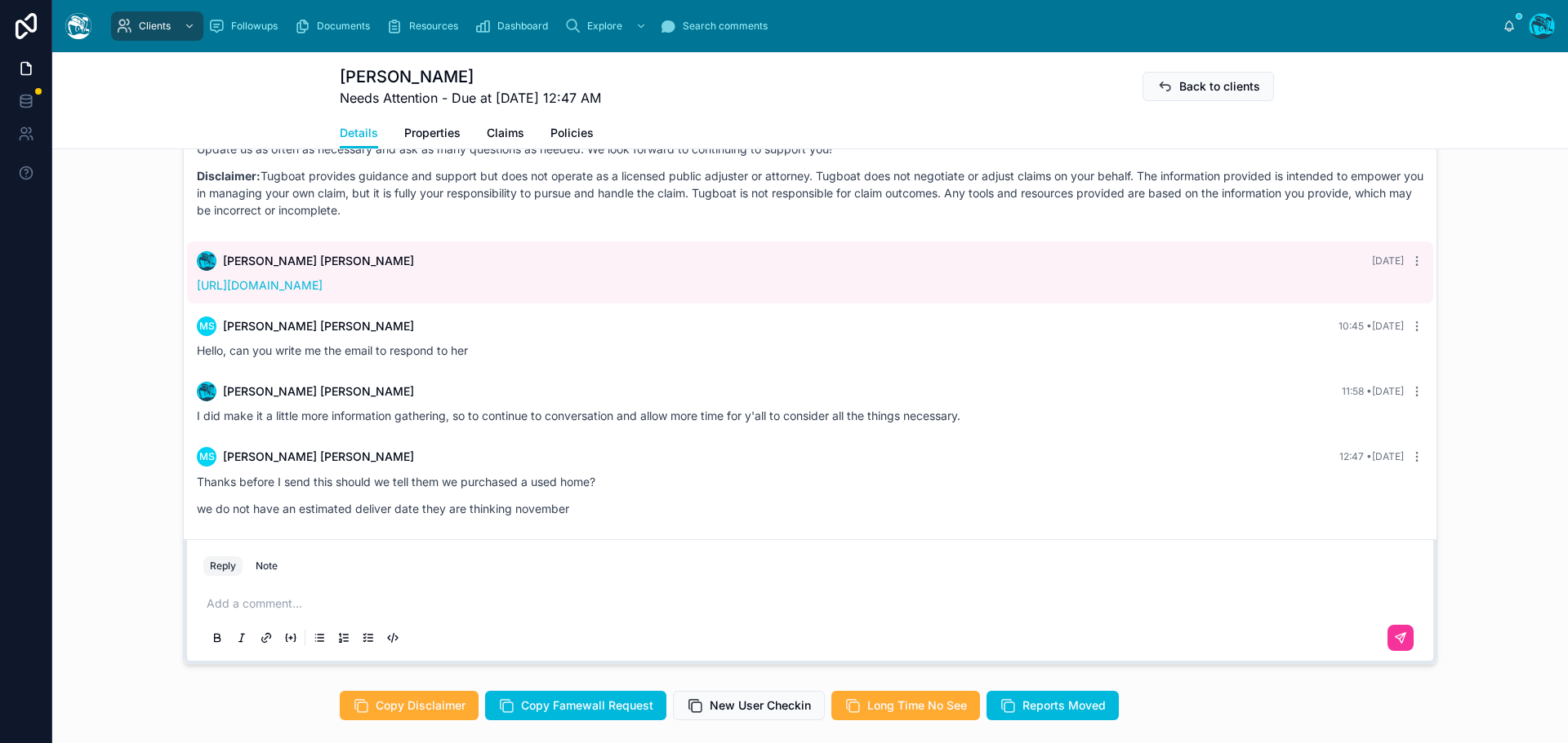
scroll to position [5081, 0]
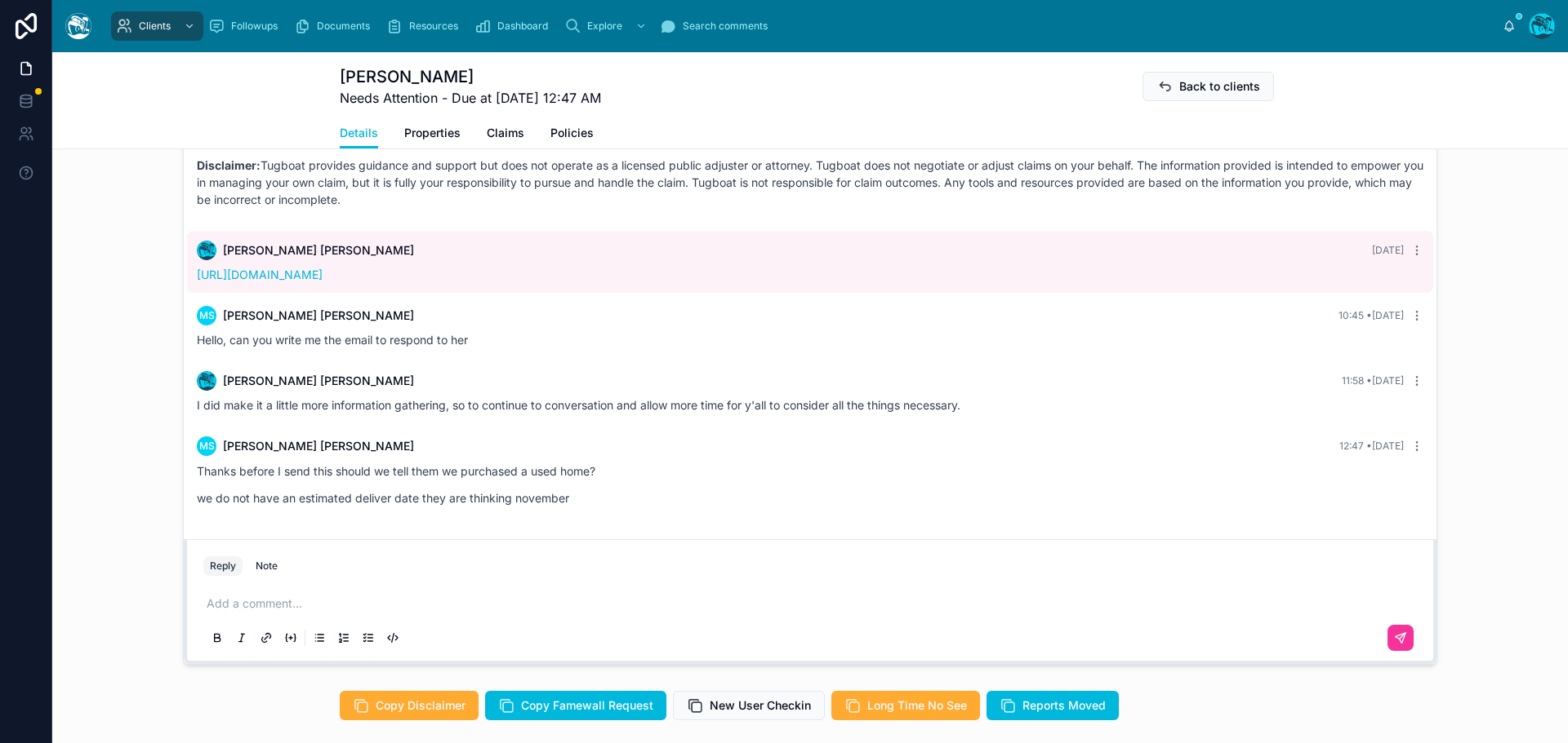
click at [257, 607] on p at bounding box center [813, 604] width 1214 height 16
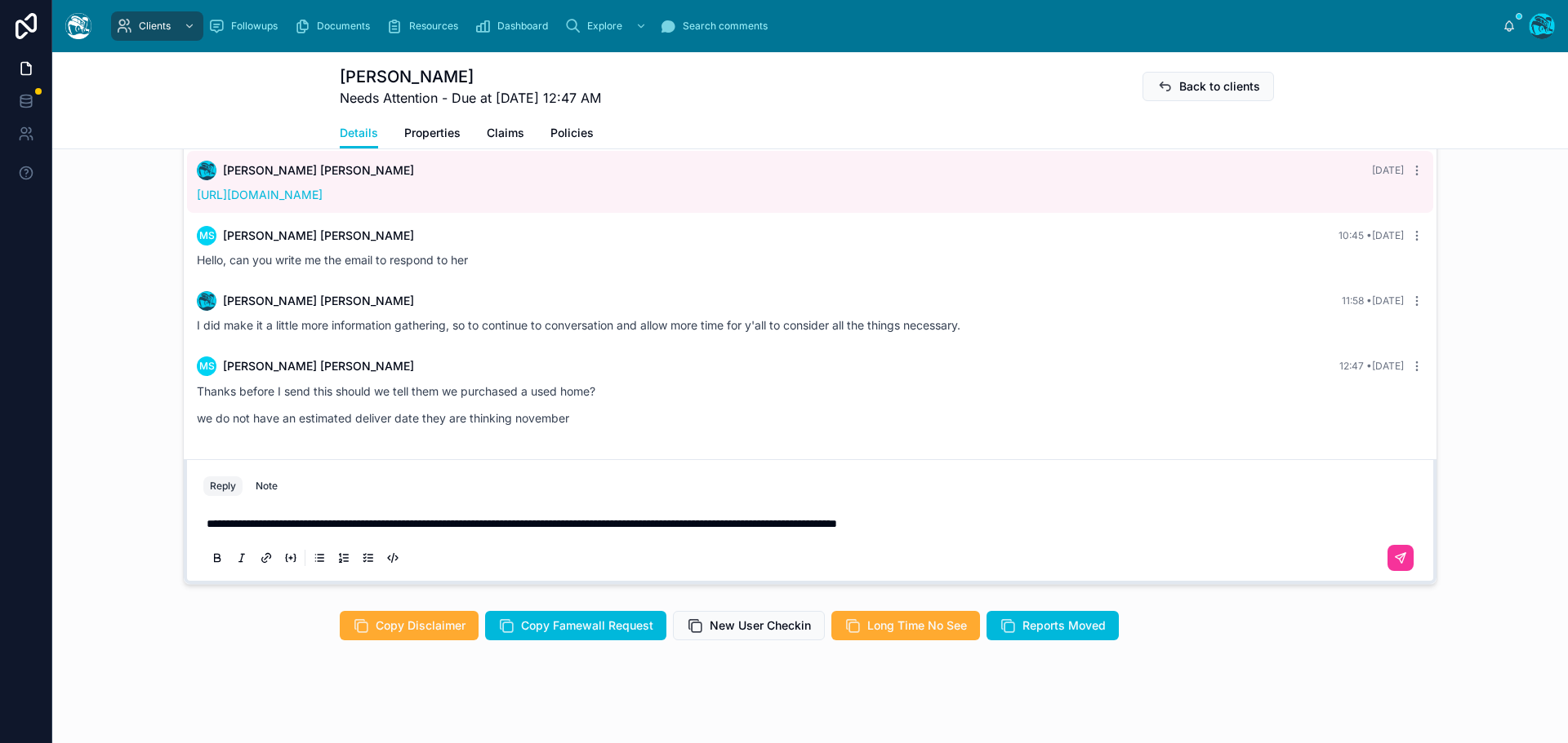
scroll to position [1306, 0]
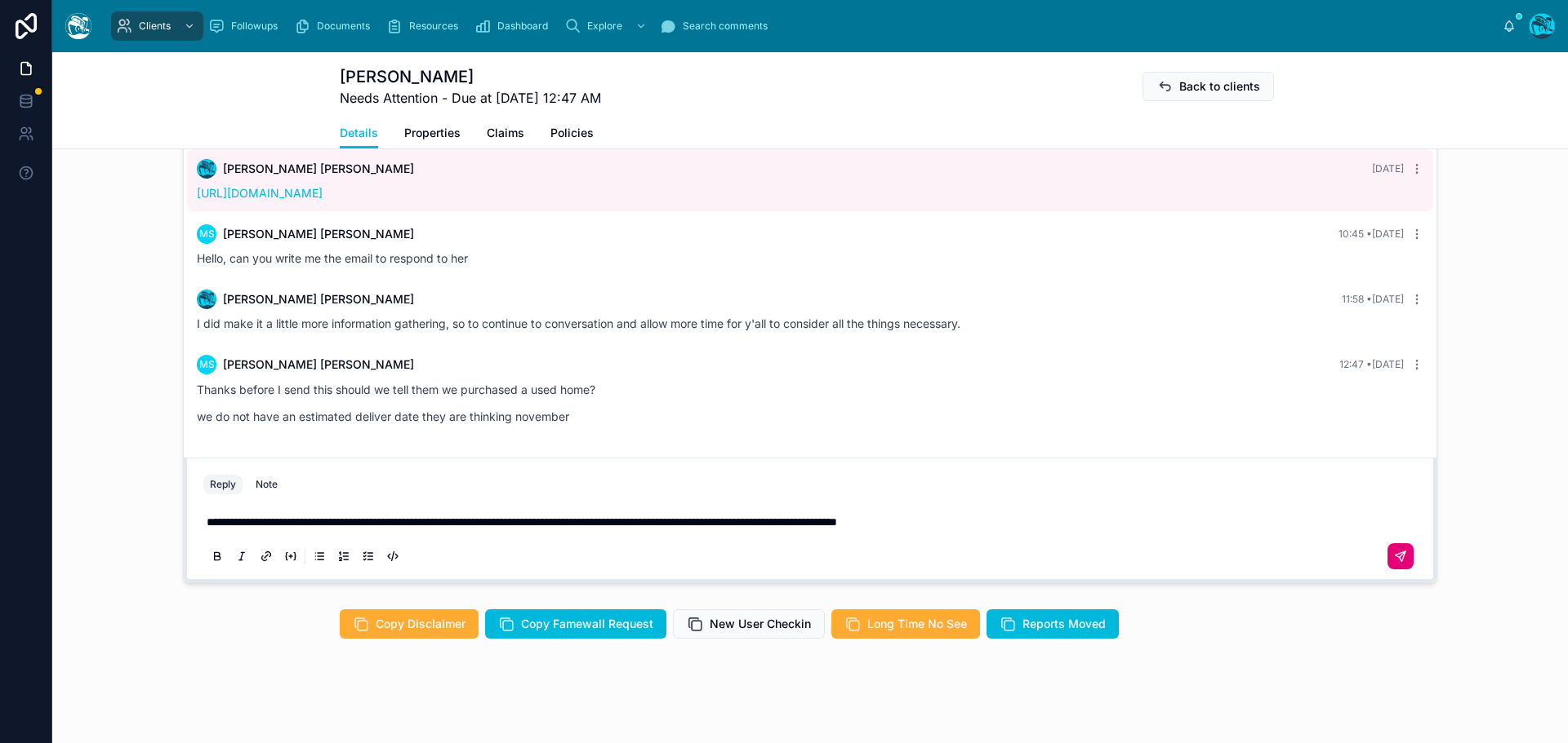
click at [1402, 565] on button at bounding box center [1400, 556] width 26 height 26
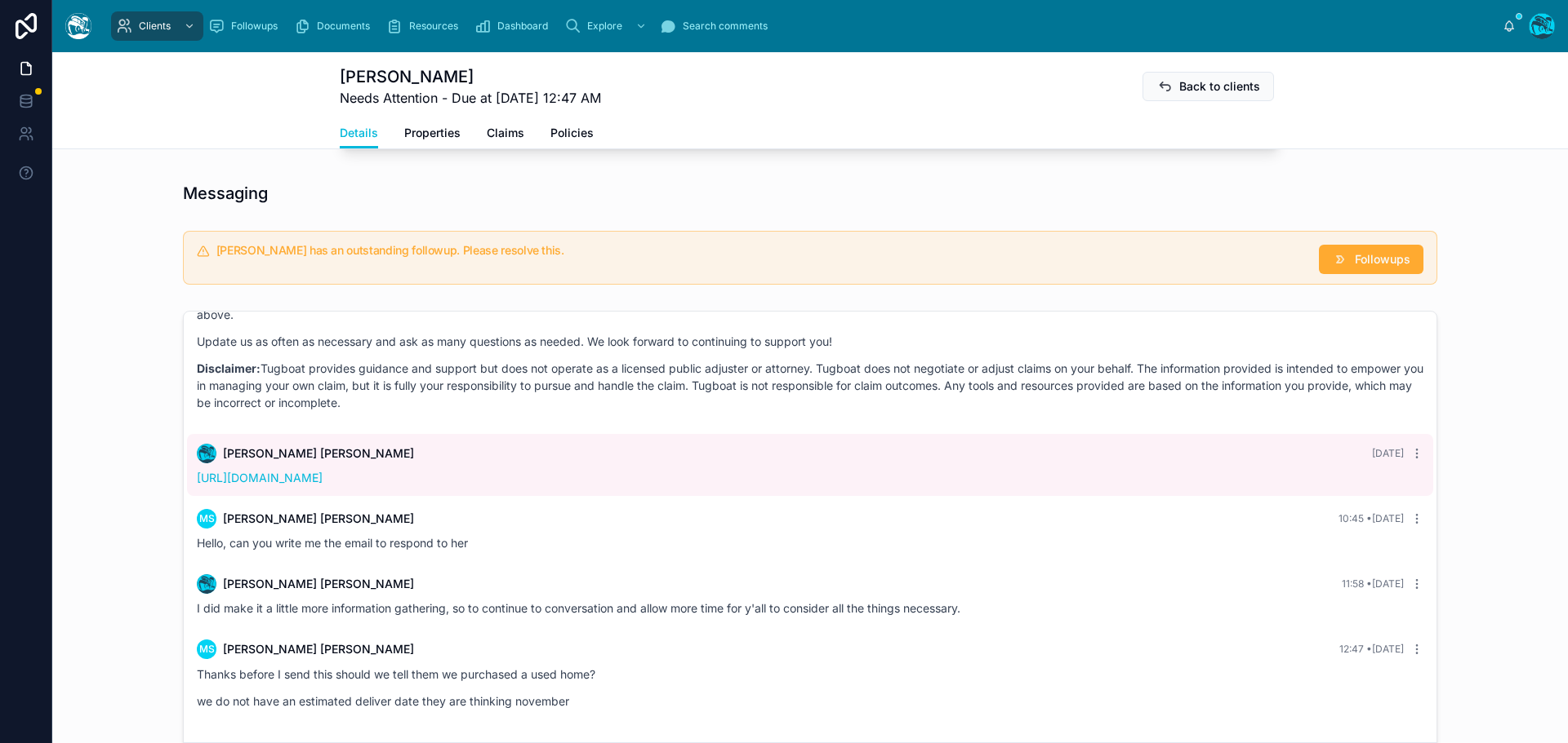
scroll to position [1019, 0]
click at [1358, 276] on button "Followups" at bounding box center [1371, 261] width 105 height 30
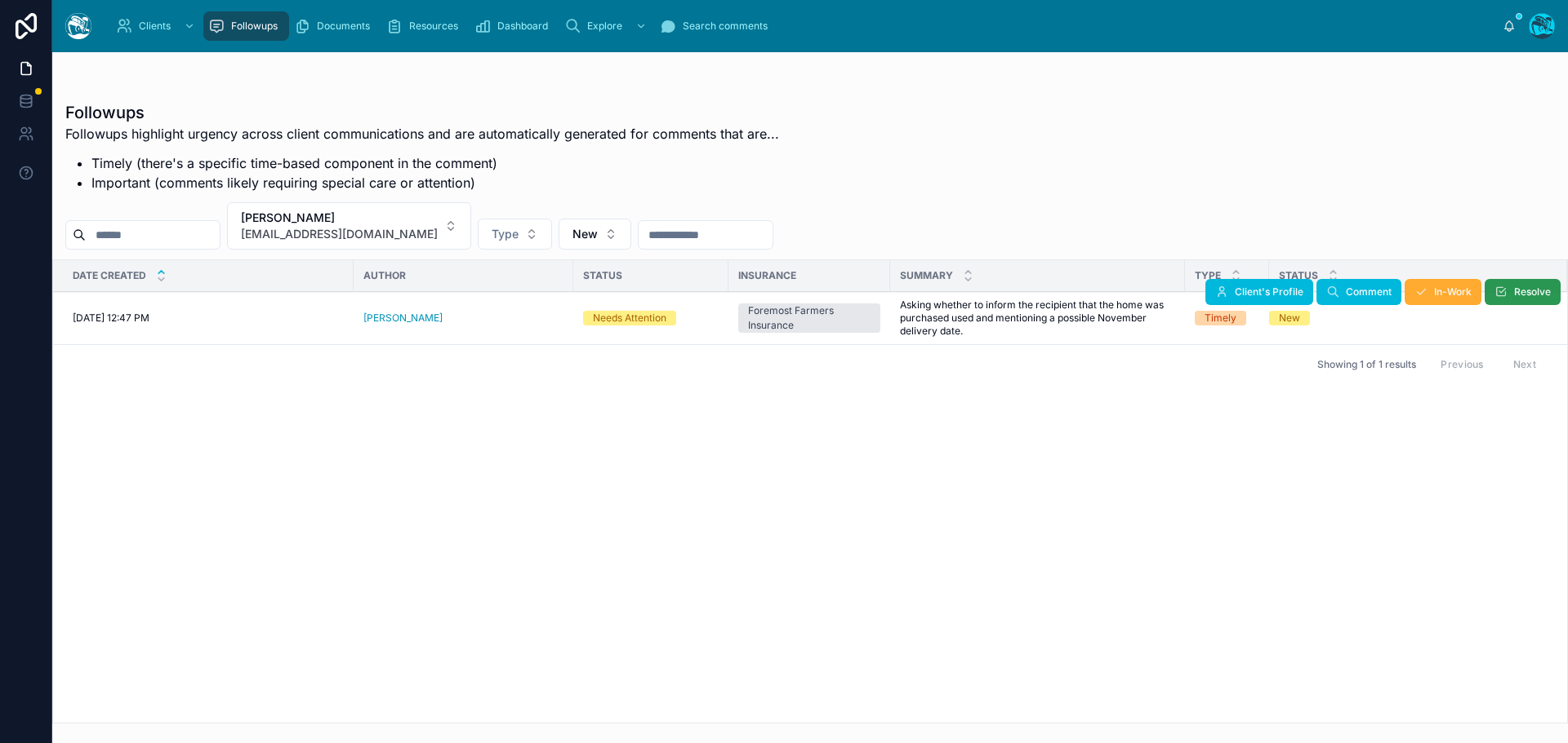
click at [1516, 292] on span "Resolve" at bounding box center [1532, 292] width 36 height 13
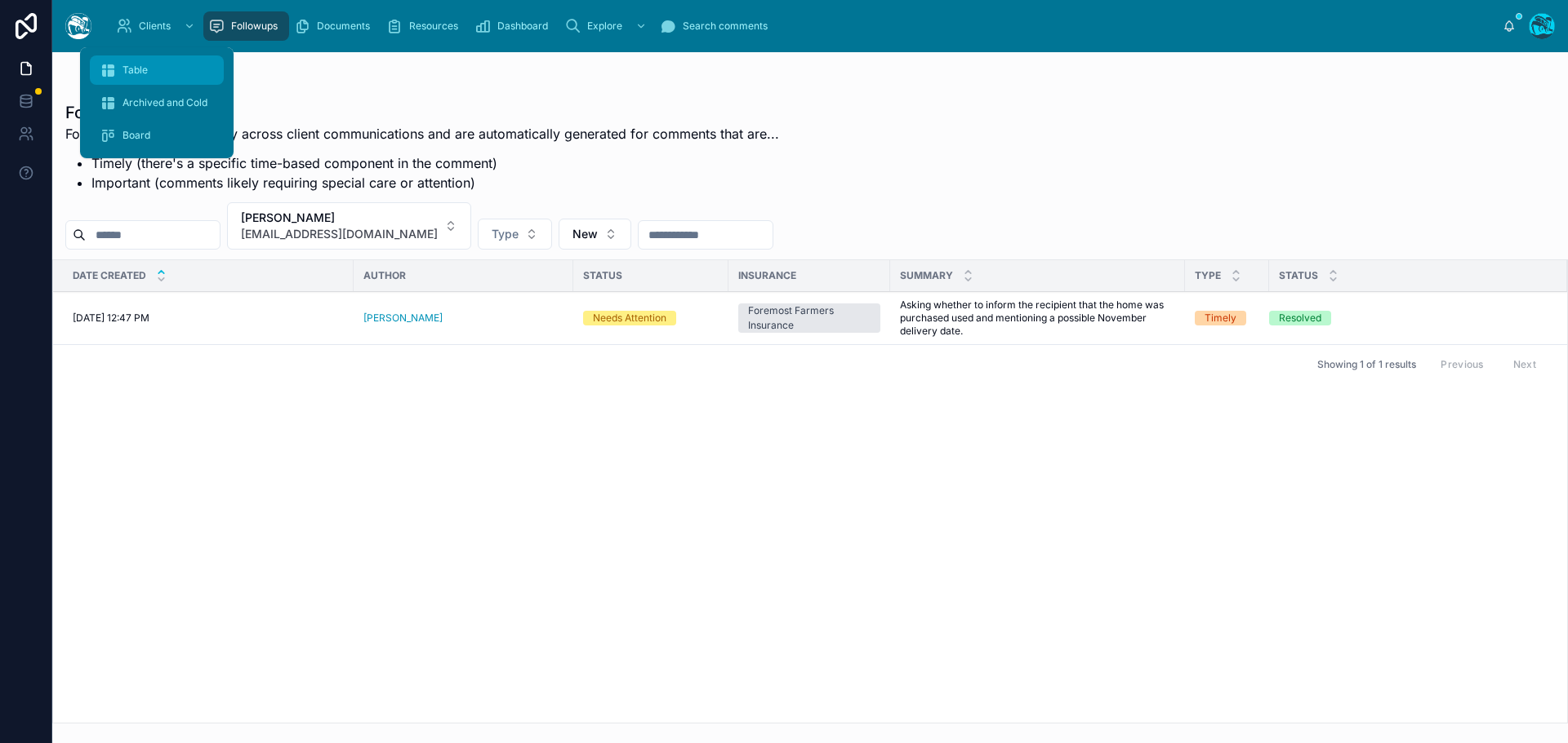
click at [151, 65] on div "Table" at bounding box center [156, 70] width 114 height 26
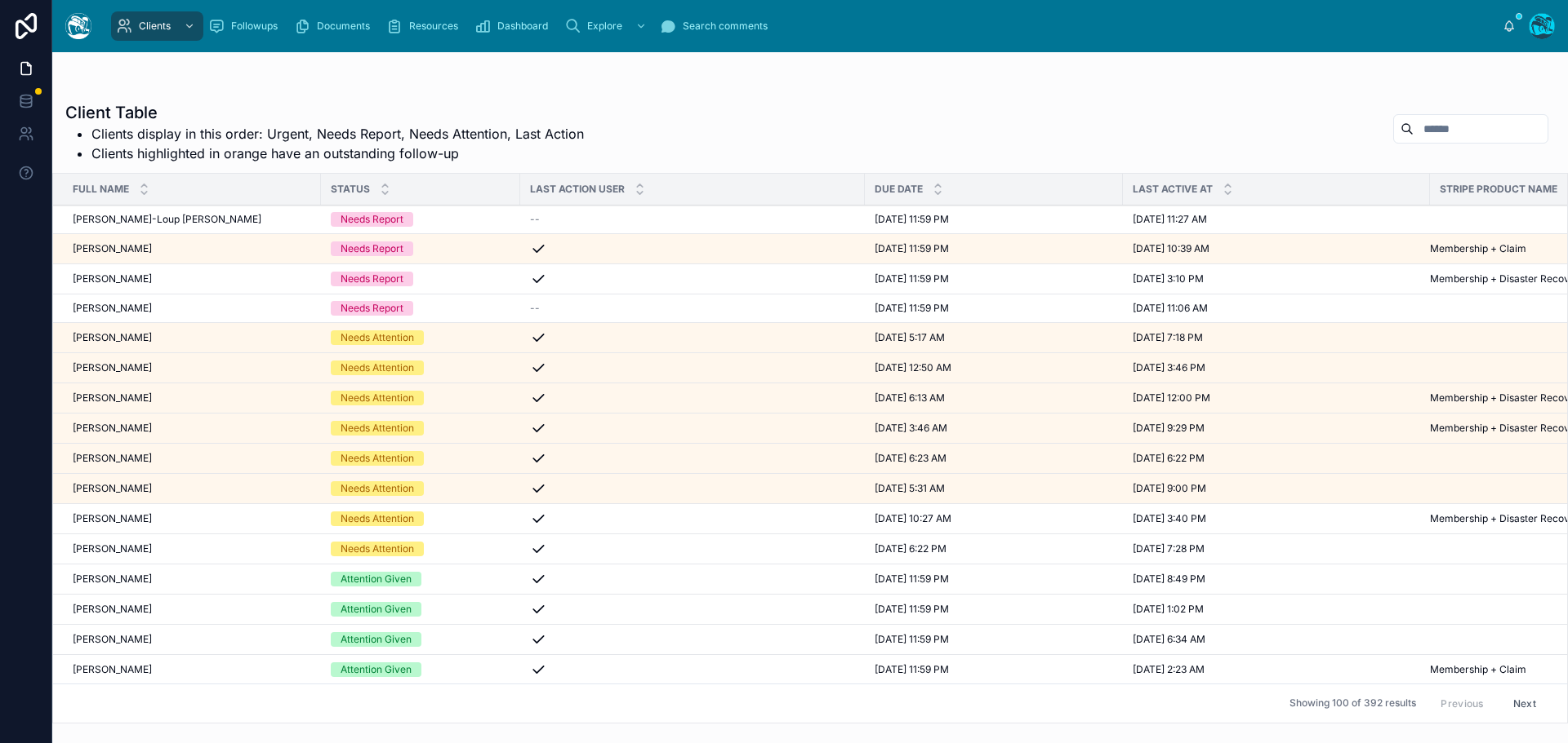
click at [167, 609] on div "[PERSON_NAME] [PERSON_NAME]" at bounding box center [192, 609] width 238 height 13
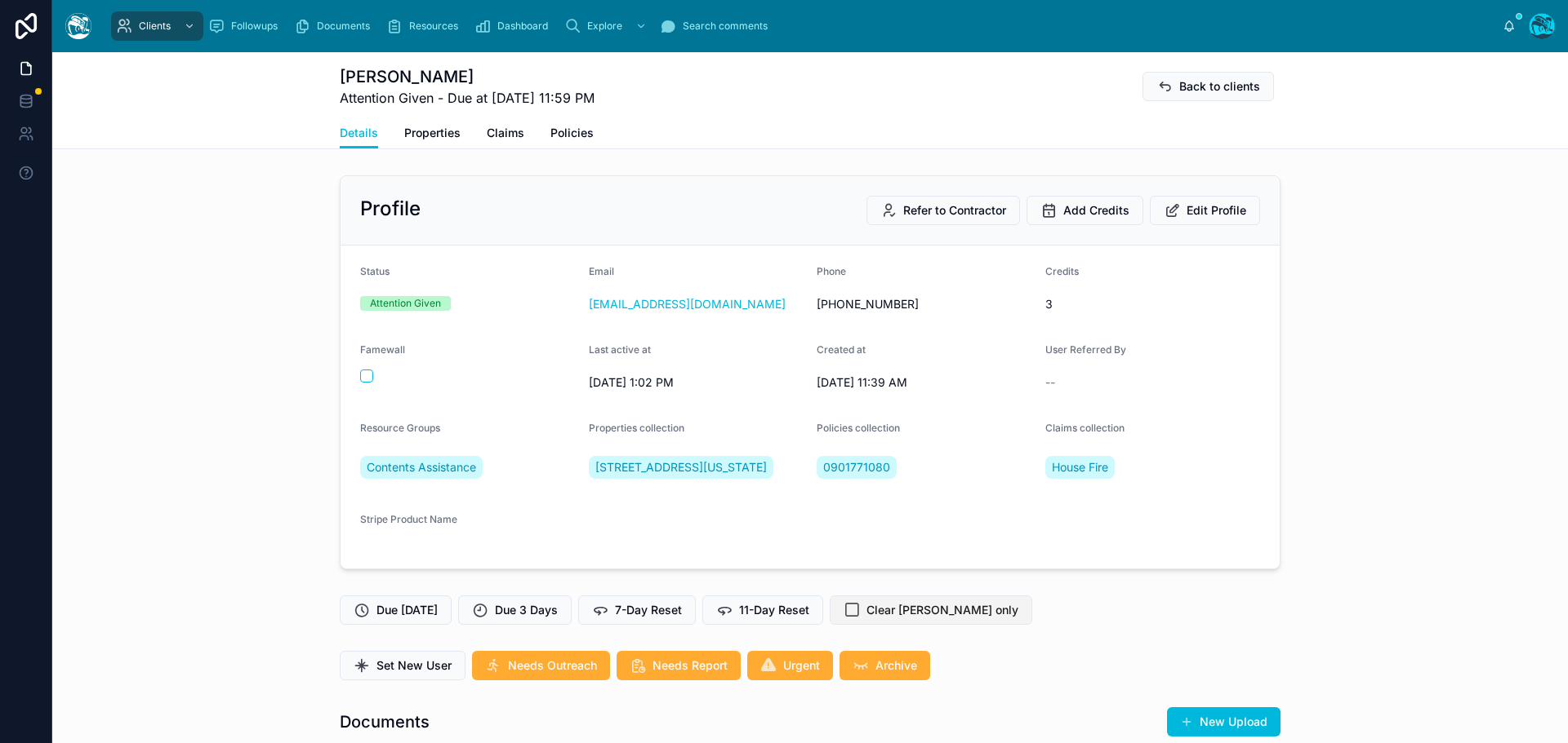
click at [918, 619] on span "Clear [PERSON_NAME] only" at bounding box center [942, 609] width 152 height 16
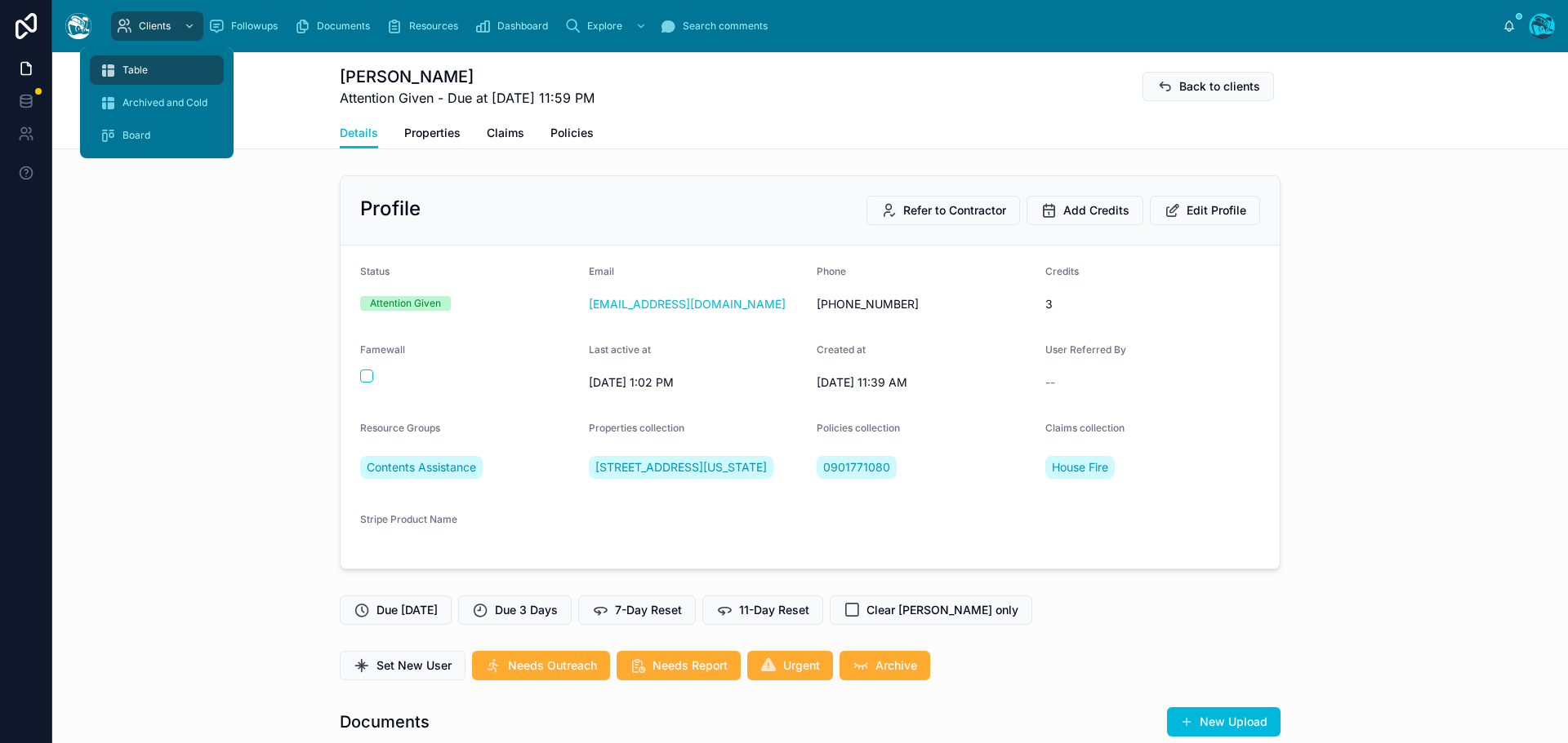
click at [142, 68] on span "Table" at bounding box center [135, 69] width 25 height 13
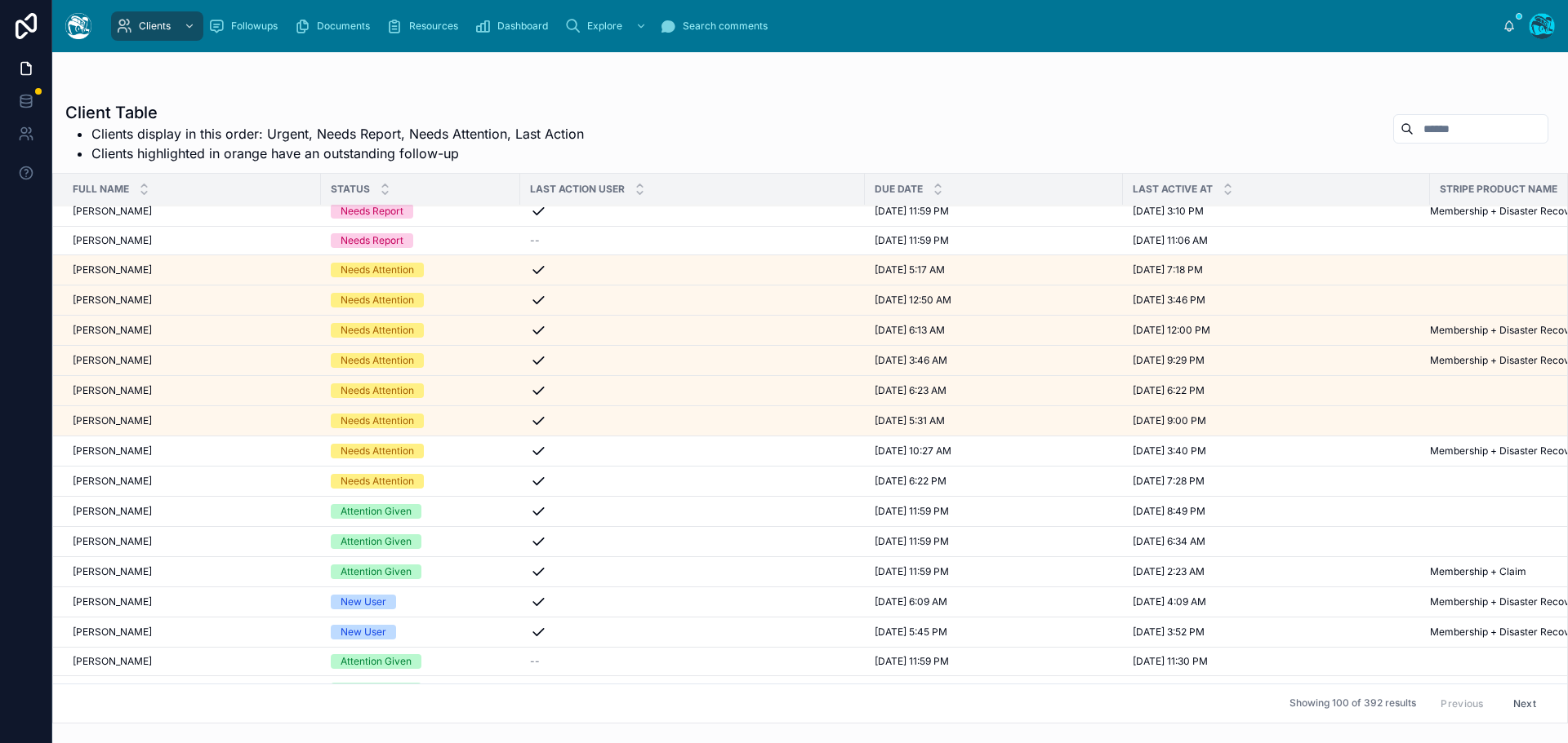
scroll to position [82, 0]
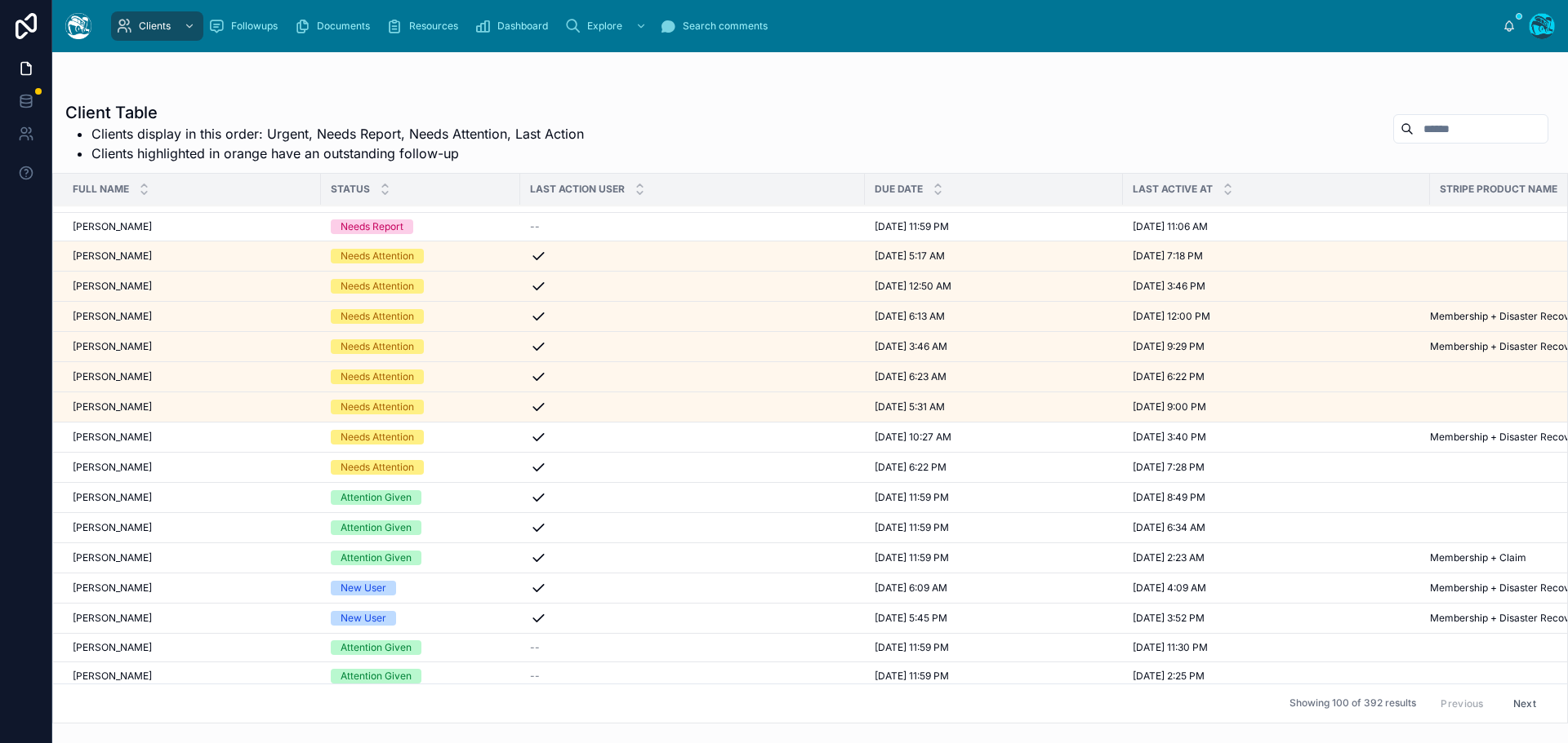
click at [198, 587] on div "[PERSON_NAME] [PERSON_NAME]" at bounding box center [192, 587] width 238 height 13
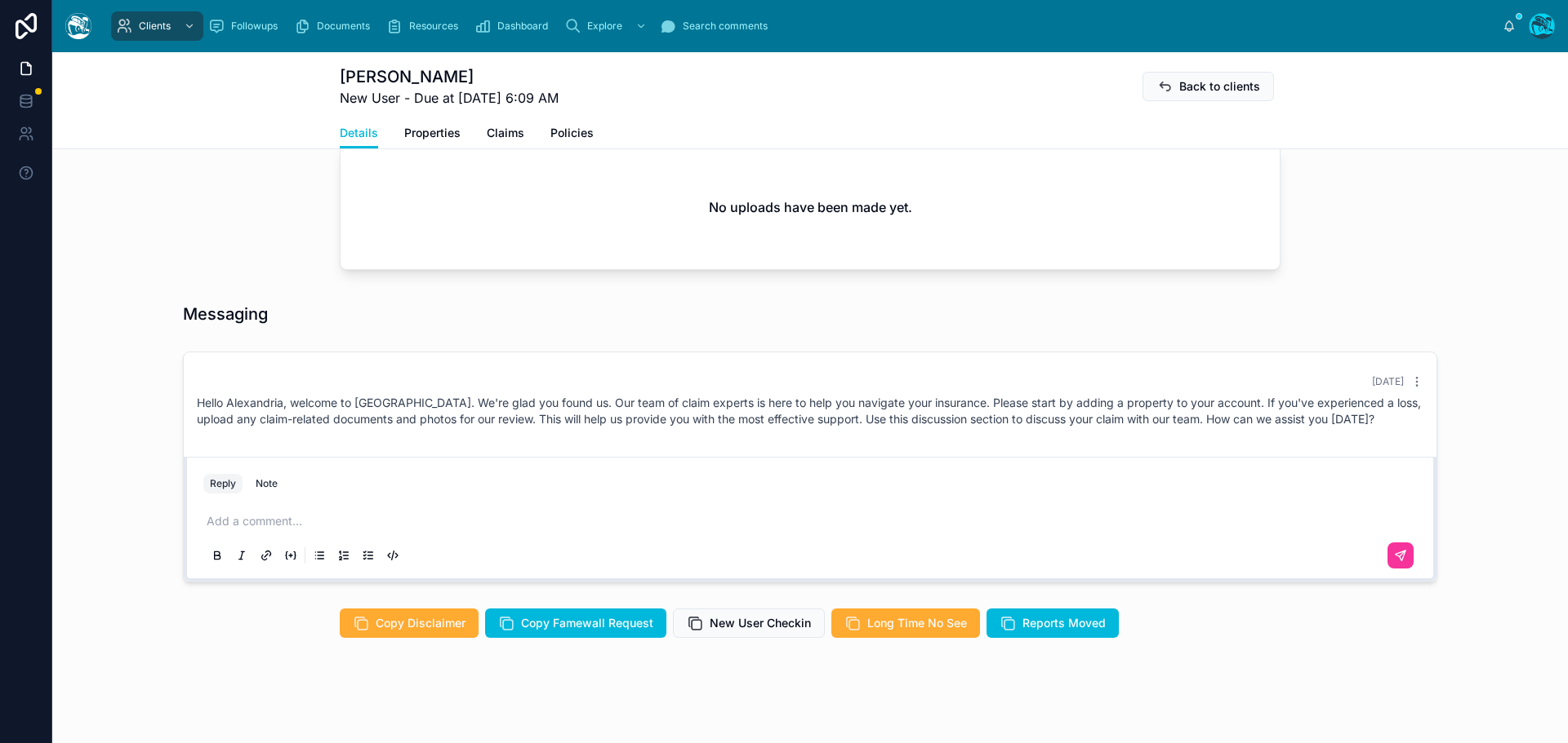
scroll to position [612, 0]
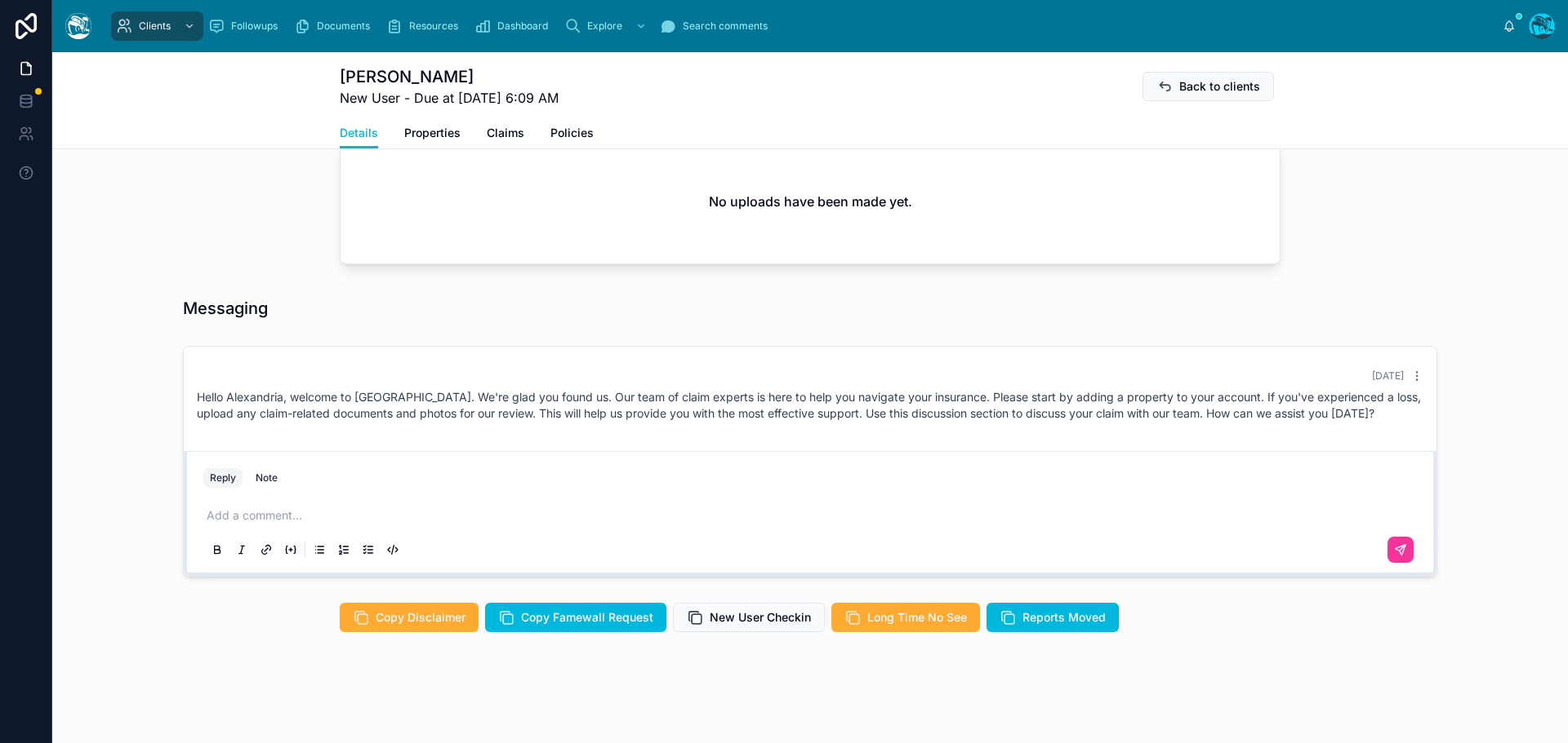
click at [238, 516] on p at bounding box center [813, 515] width 1214 height 16
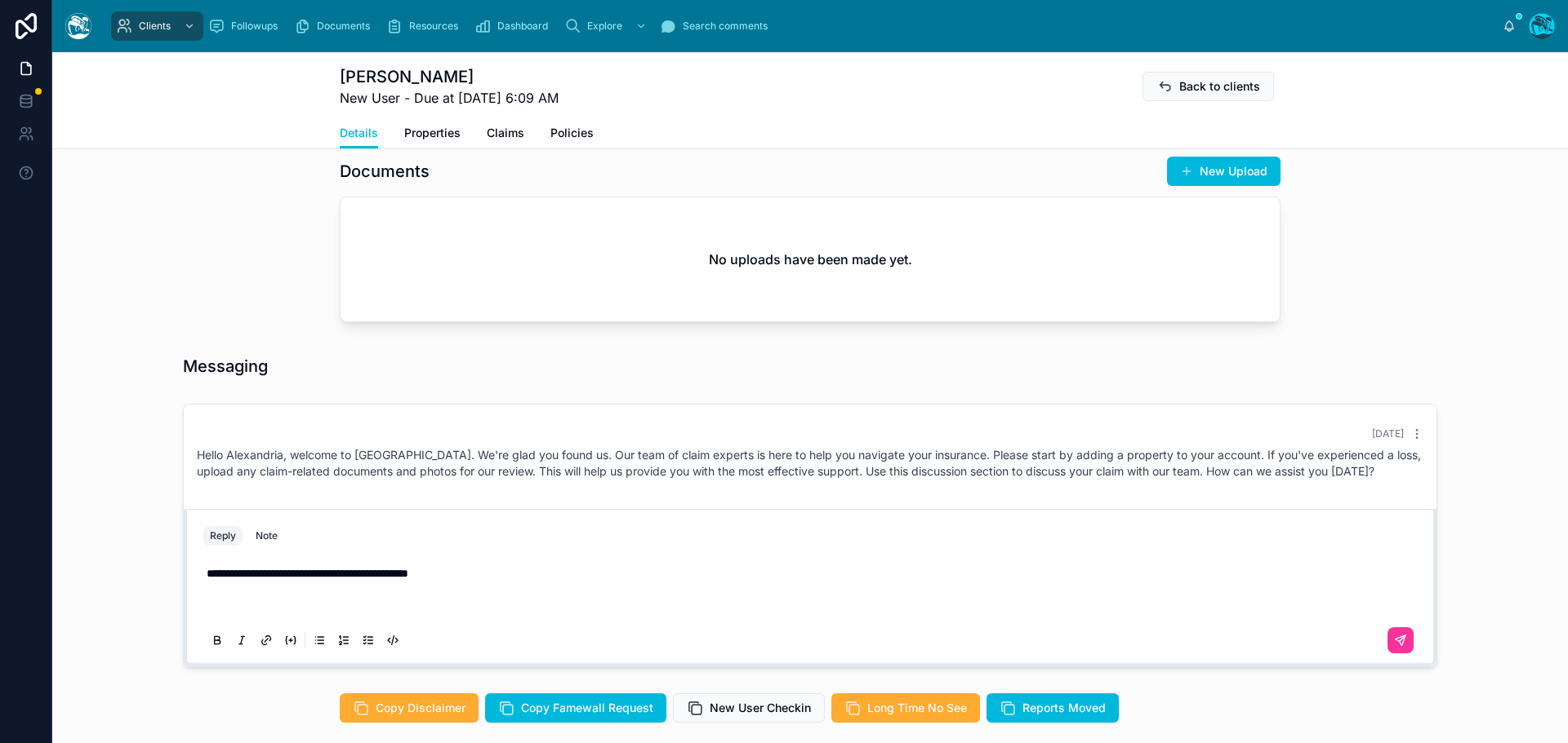
scroll to position [645, 0]
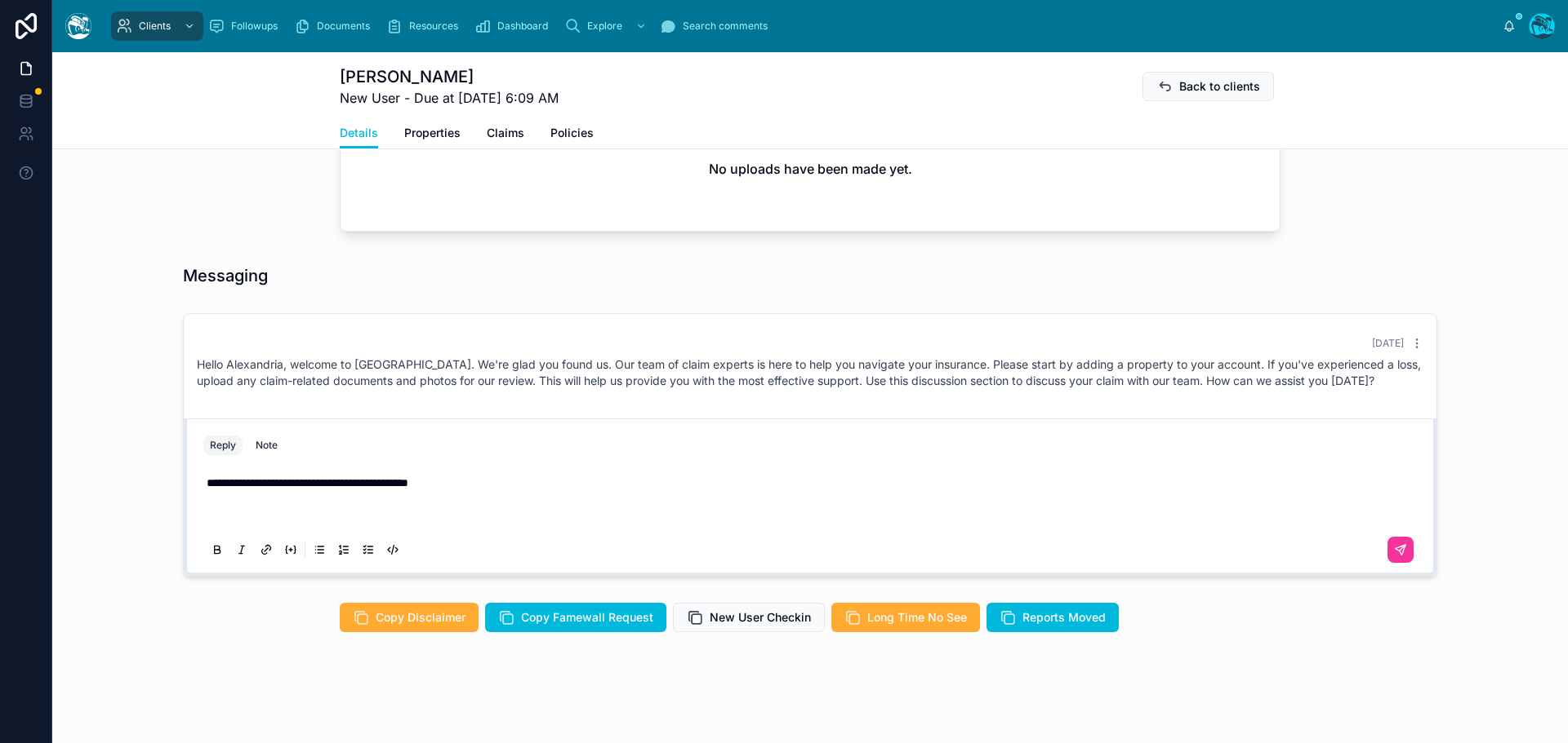
click at [229, 523] on p at bounding box center [813, 515] width 1214 height 16
click at [508, 516] on p "**********" at bounding box center [813, 515] width 1214 height 16
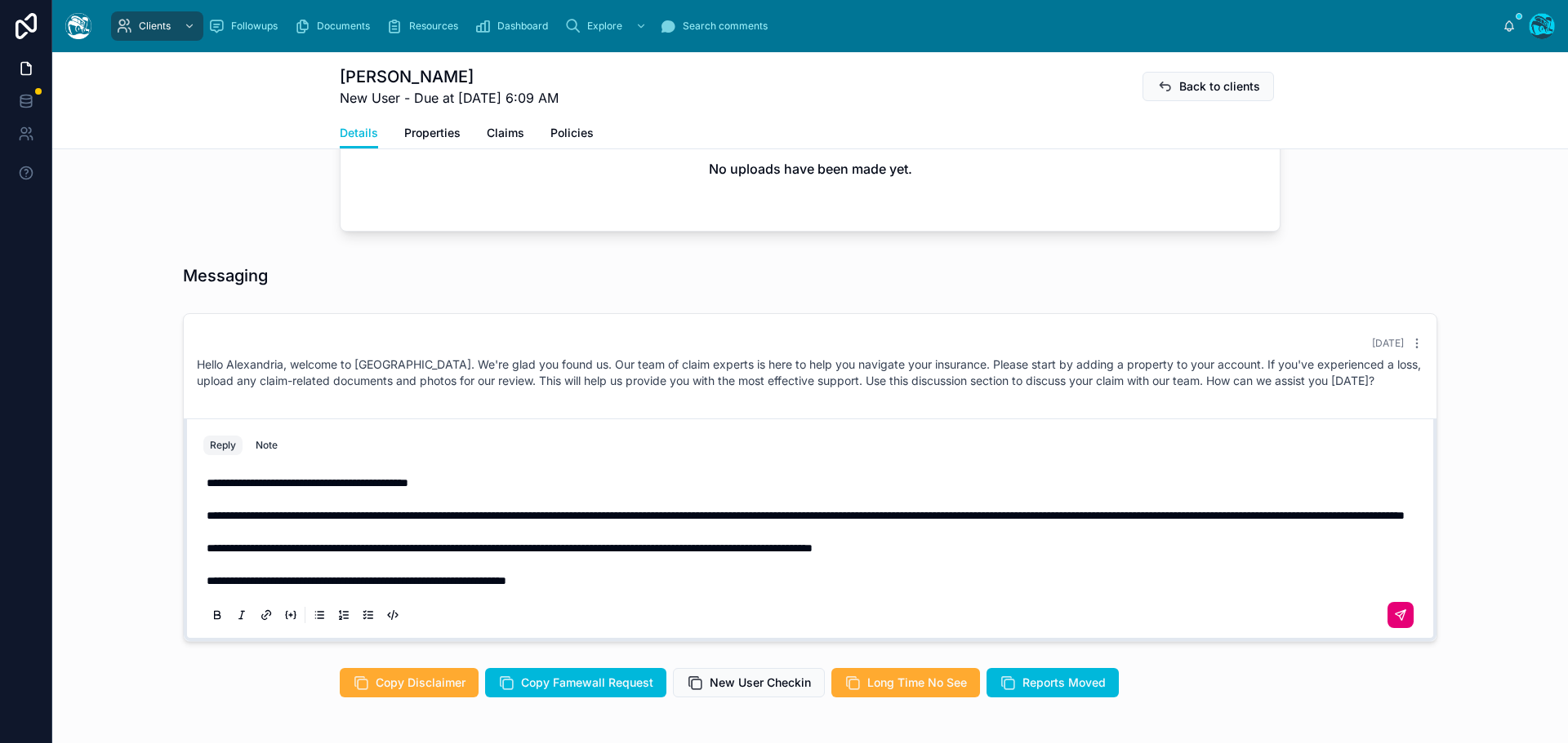
click at [1402, 628] on button at bounding box center [1400, 615] width 26 height 26
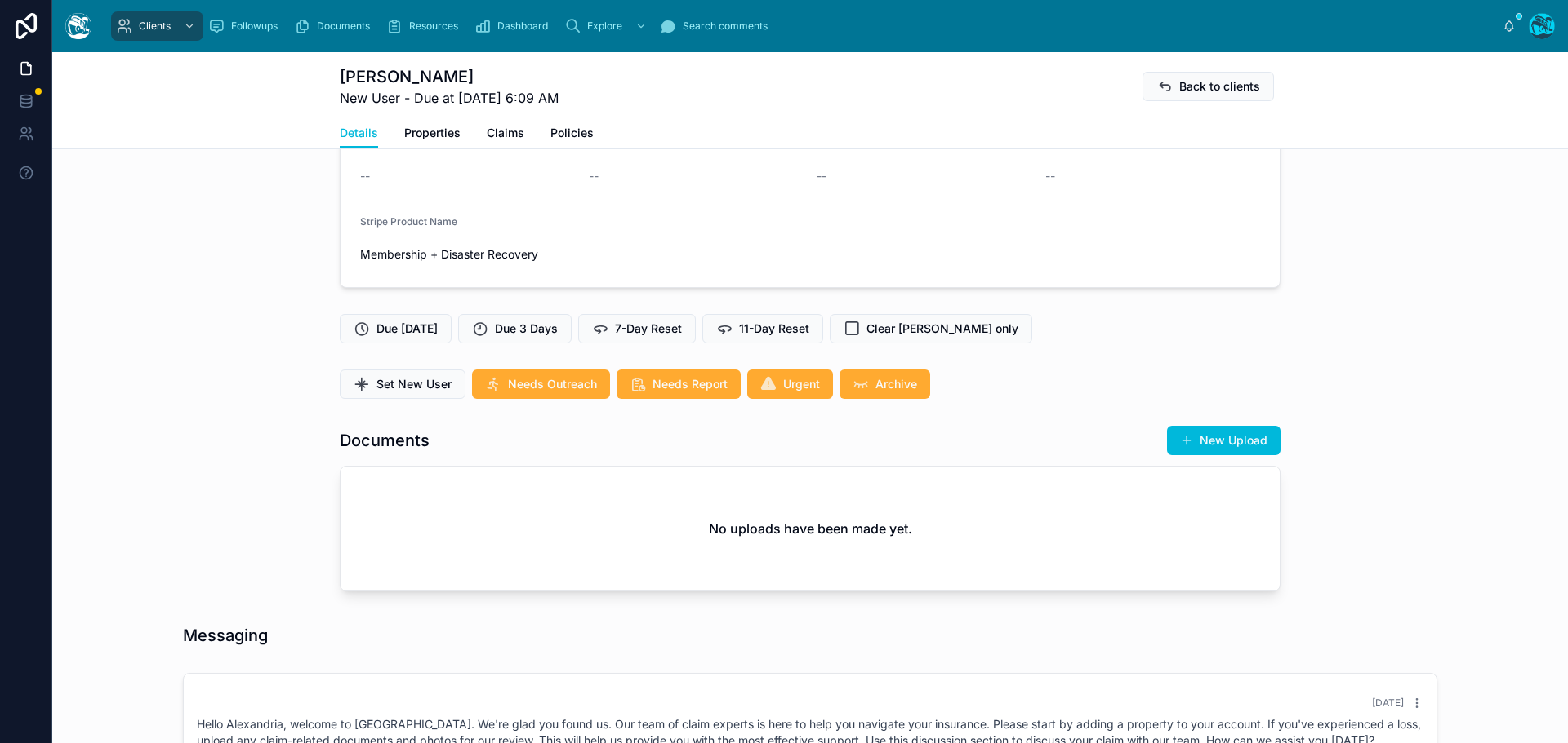
scroll to position [177, 0]
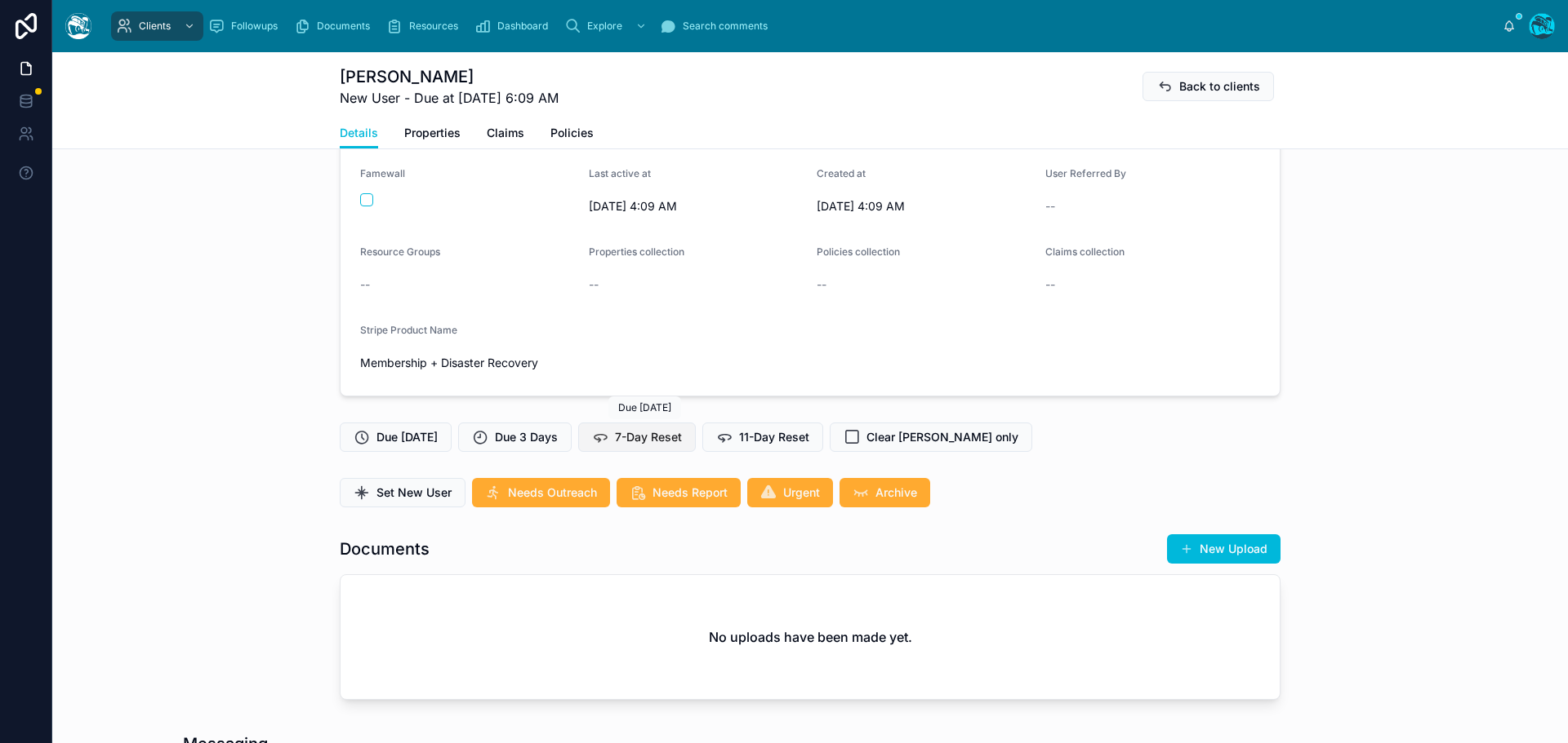
click at [659, 438] on span "7-Day Reset" at bounding box center [648, 437] width 67 height 16
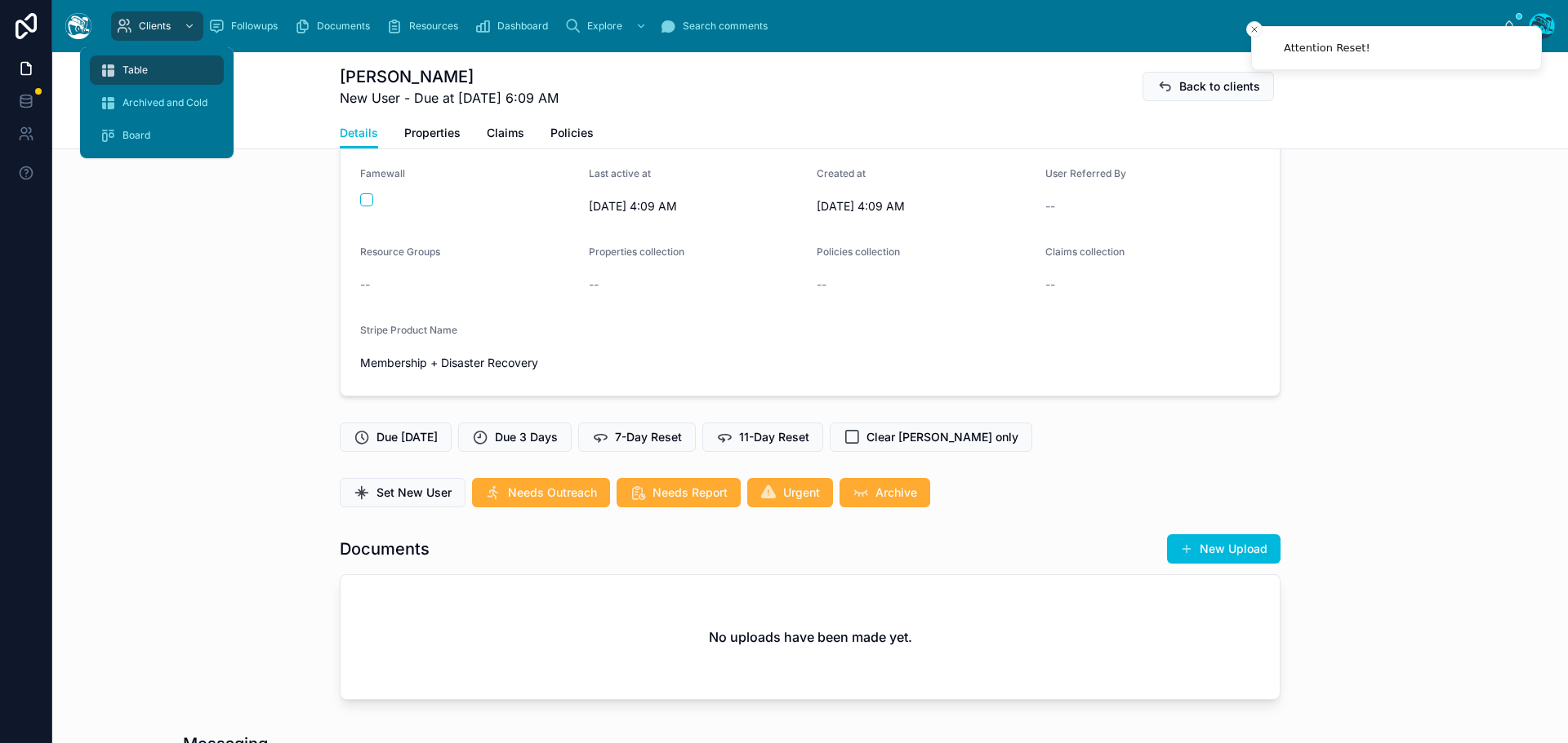
click at [146, 67] on span "Table" at bounding box center [135, 69] width 25 height 13
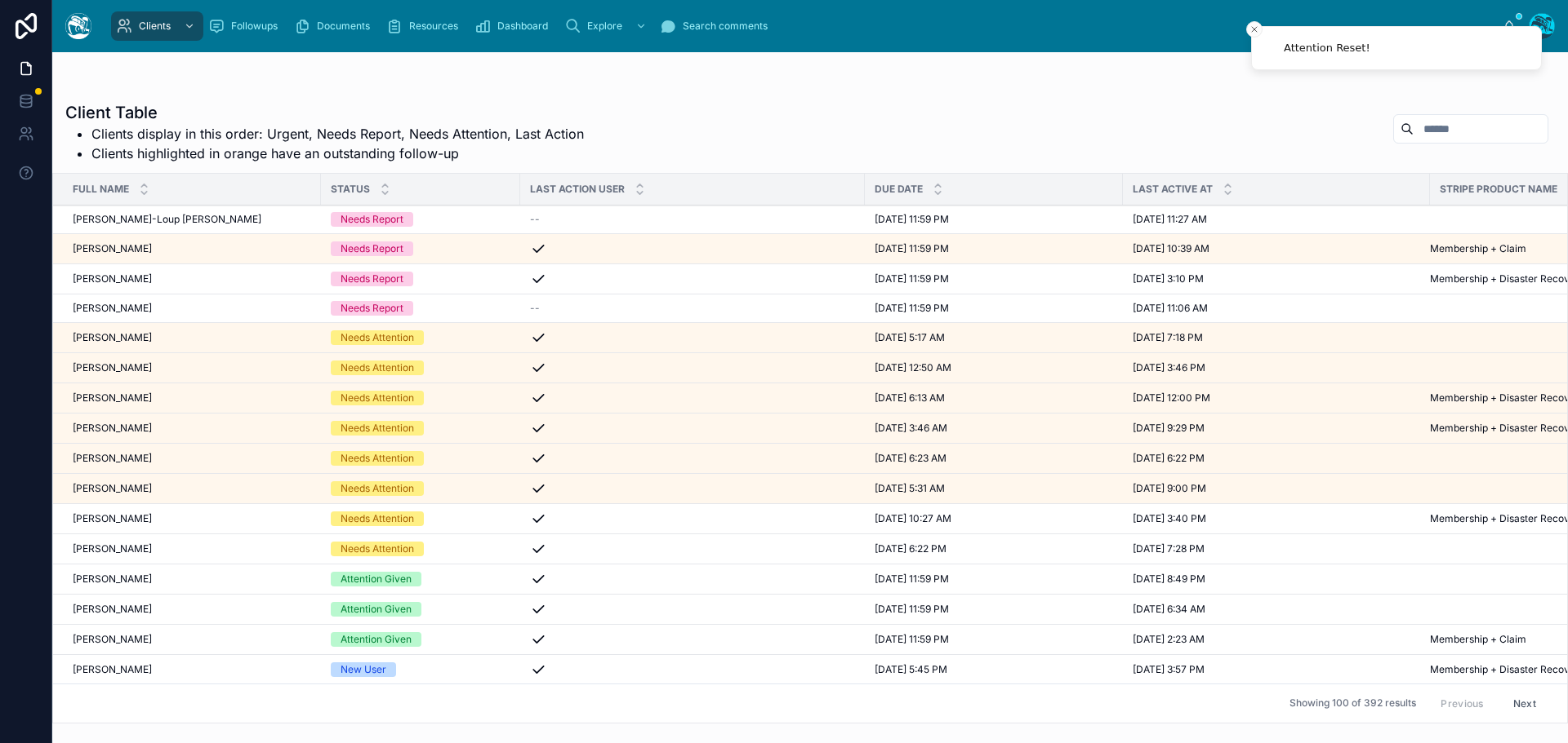
scroll to position [82, 0]
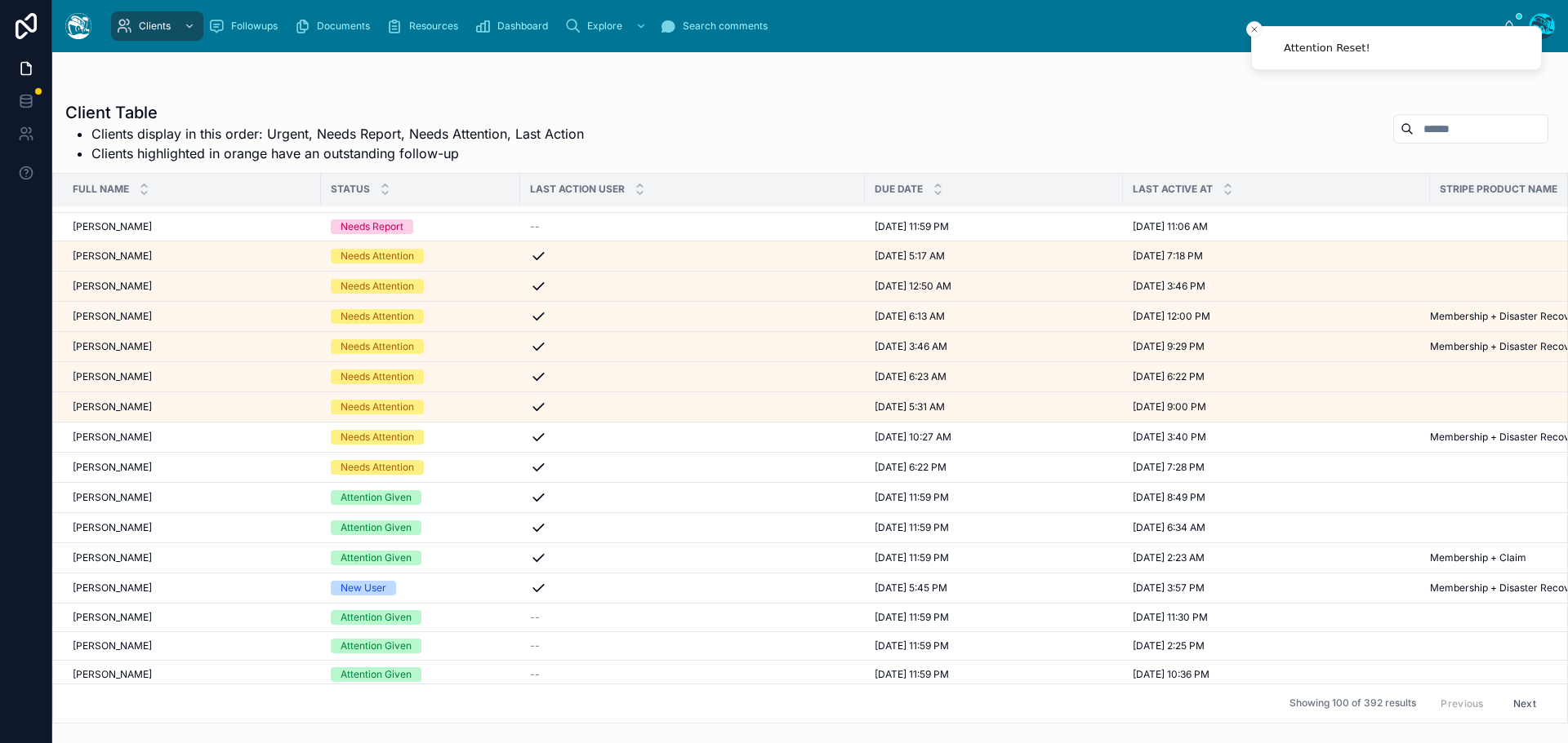
click at [419, 584] on div "New User" at bounding box center [420, 587] width 179 height 14
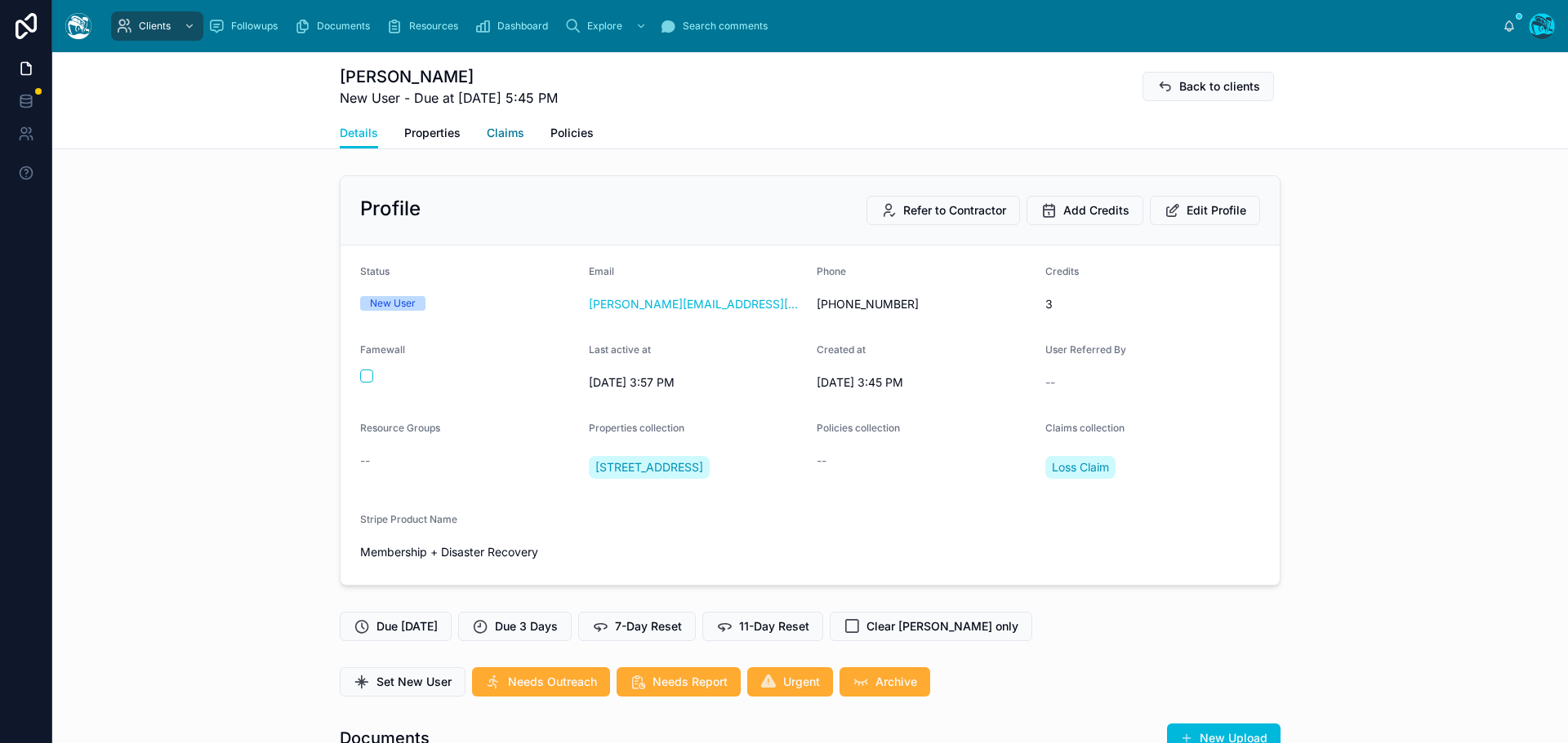
click at [507, 126] on span "Claims" at bounding box center [505, 133] width 37 height 16
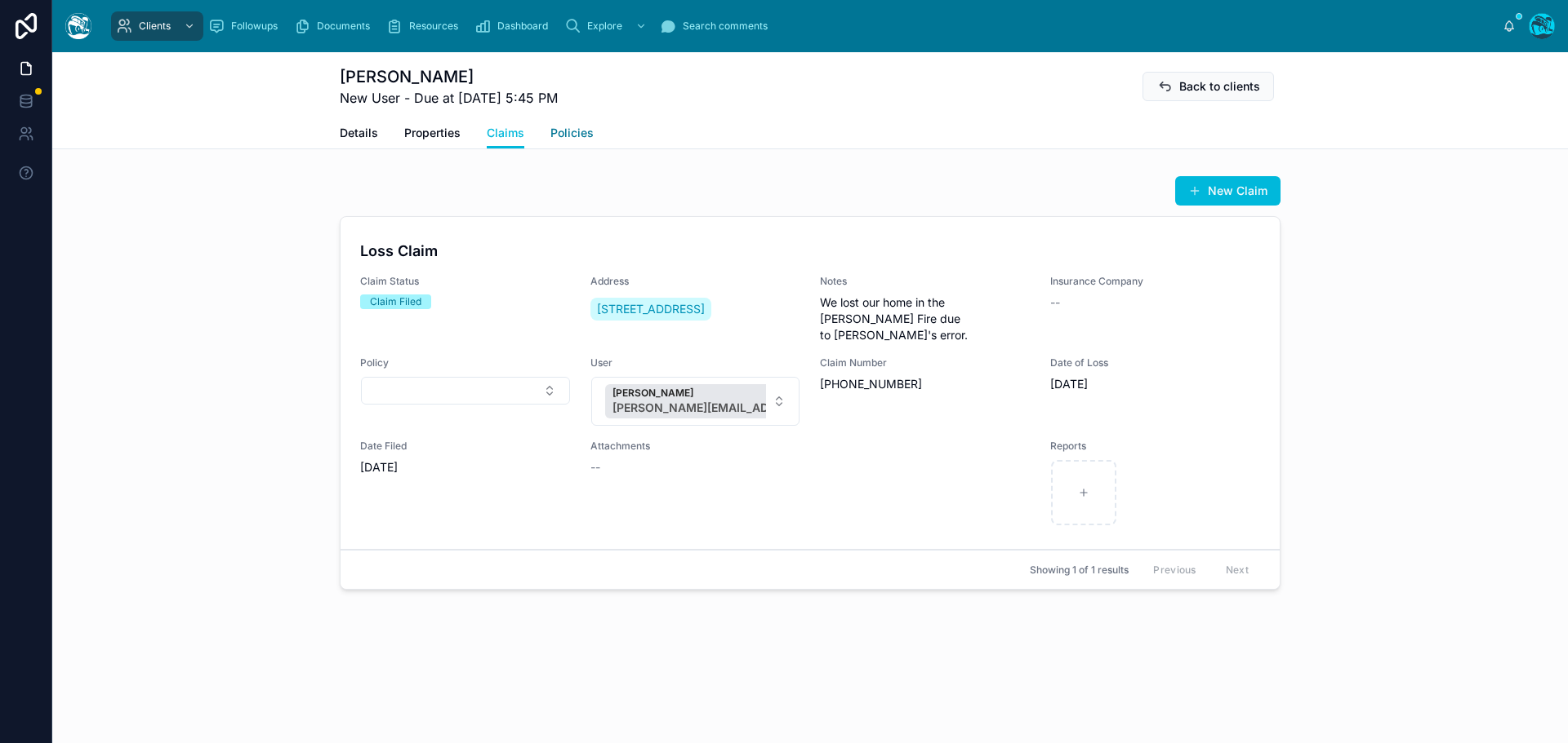
click at [564, 128] on span "Policies" at bounding box center [572, 133] width 43 height 16
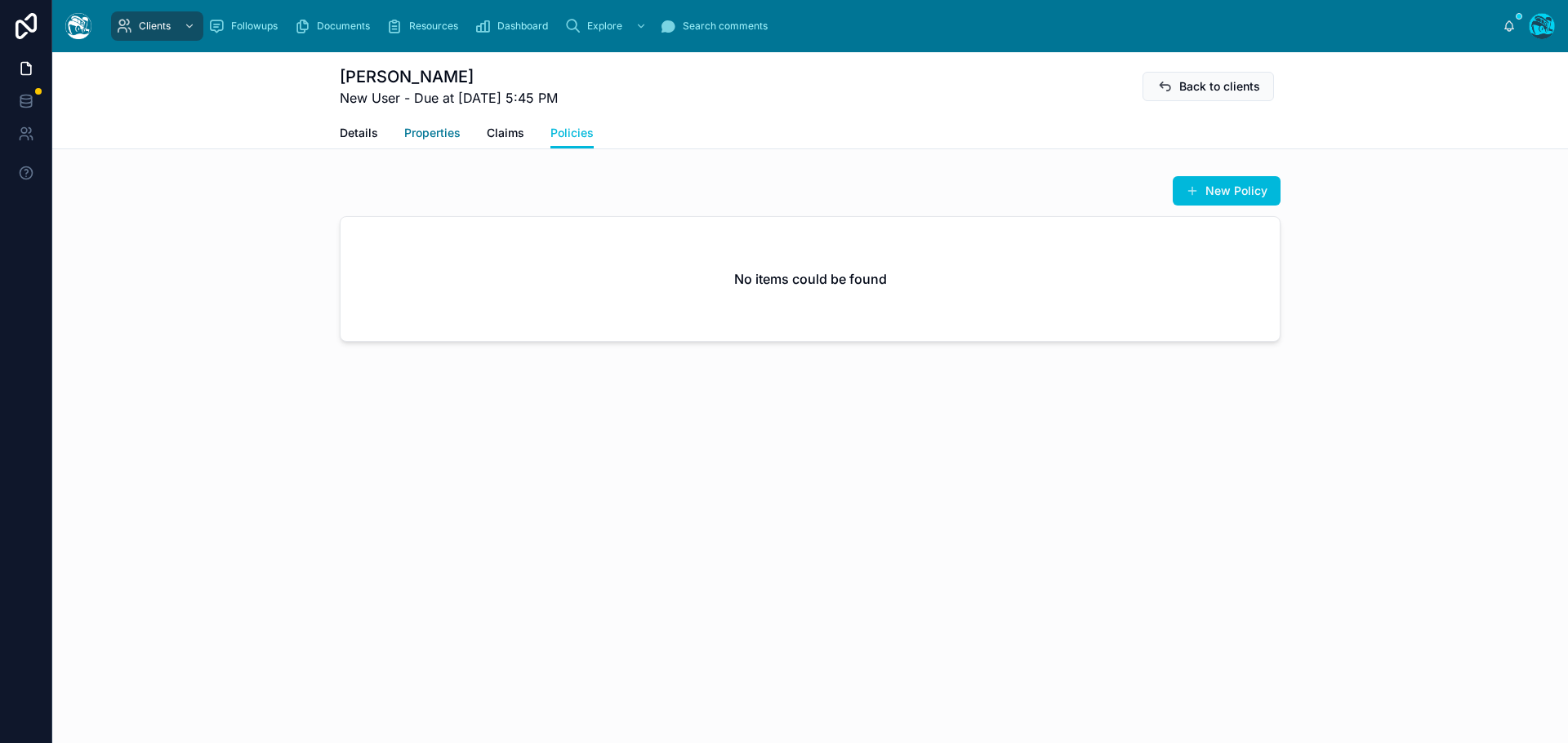
click at [438, 134] on span "Properties" at bounding box center [432, 133] width 57 height 16
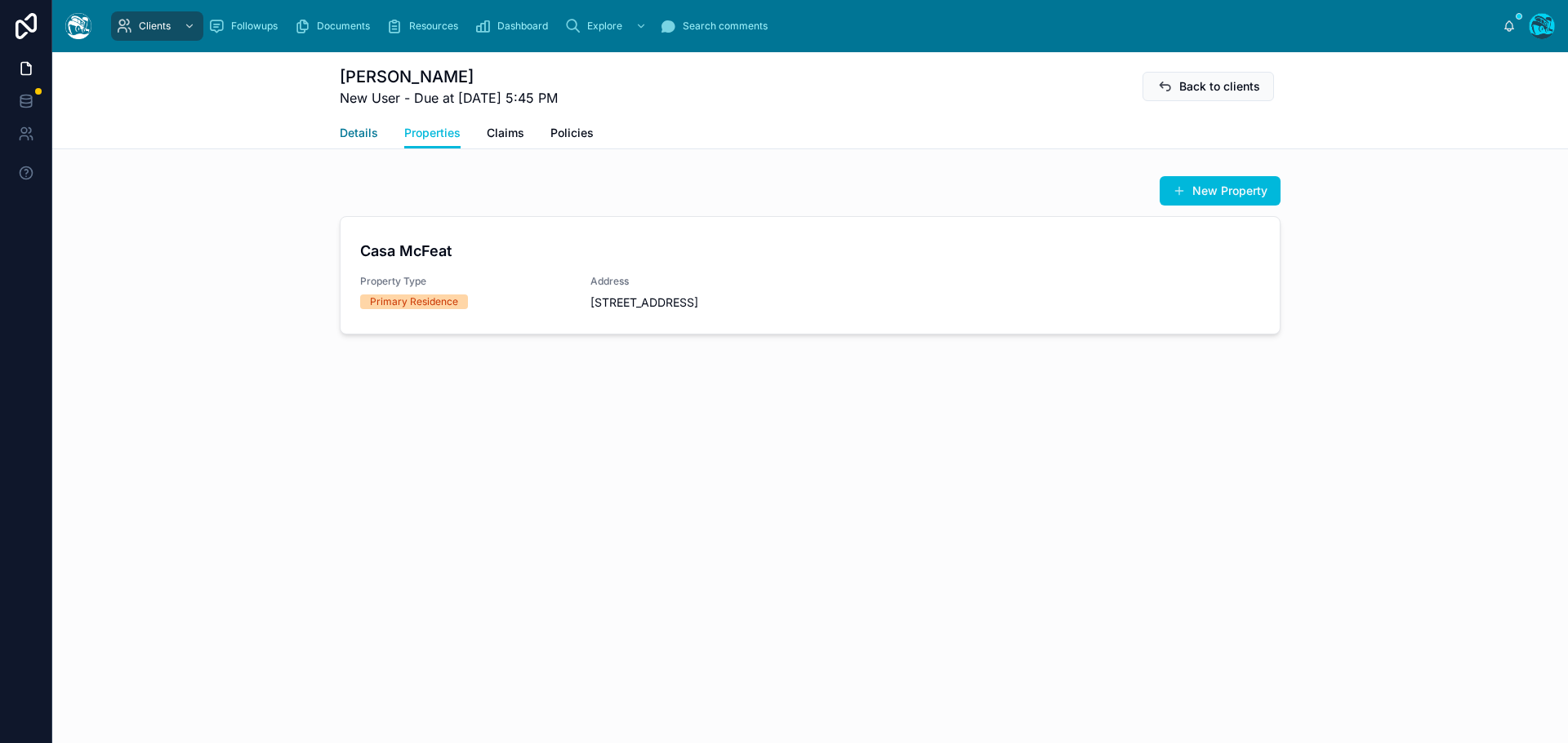
click at [364, 129] on span "Details" at bounding box center [359, 133] width 38 height 16
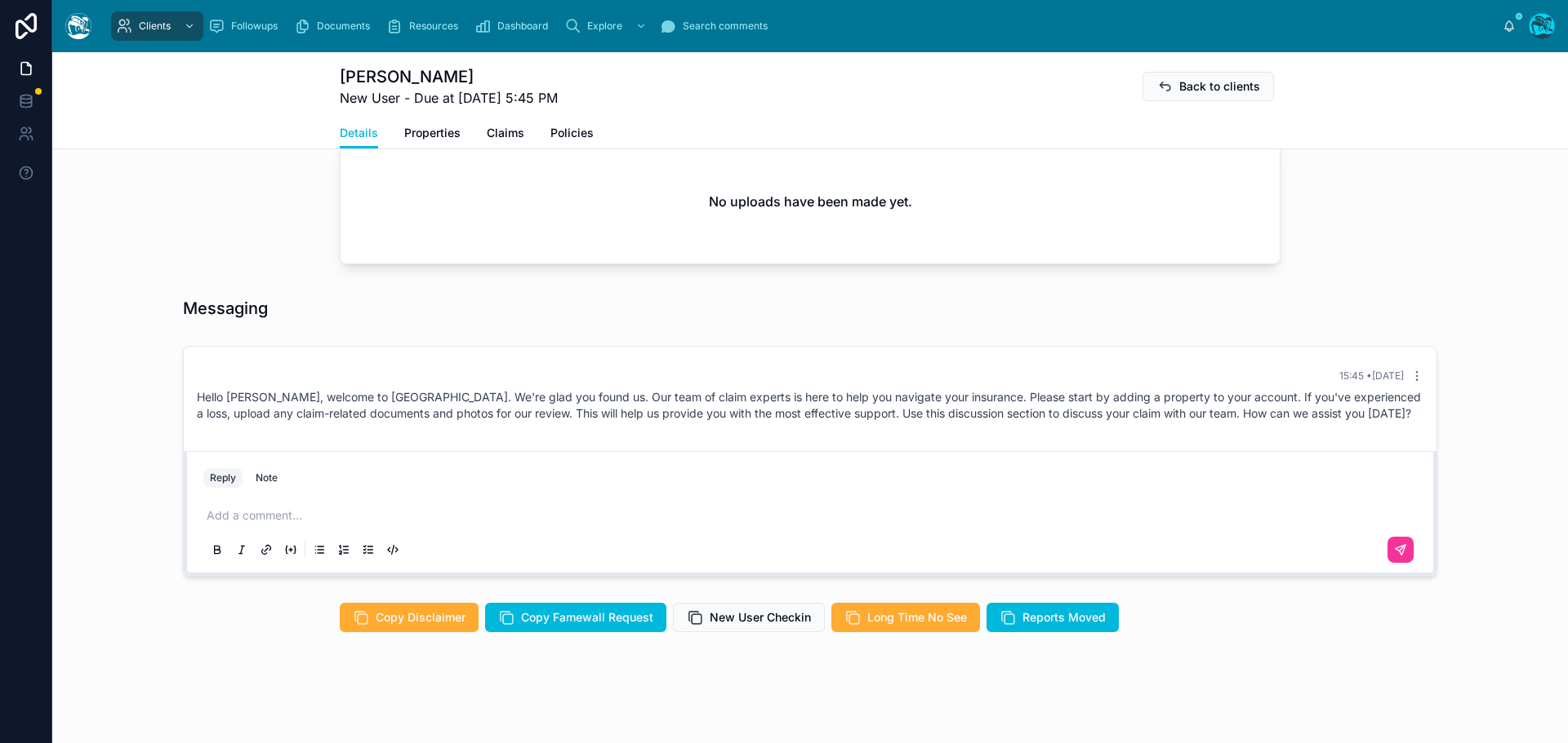
scroll to position [642, 0]
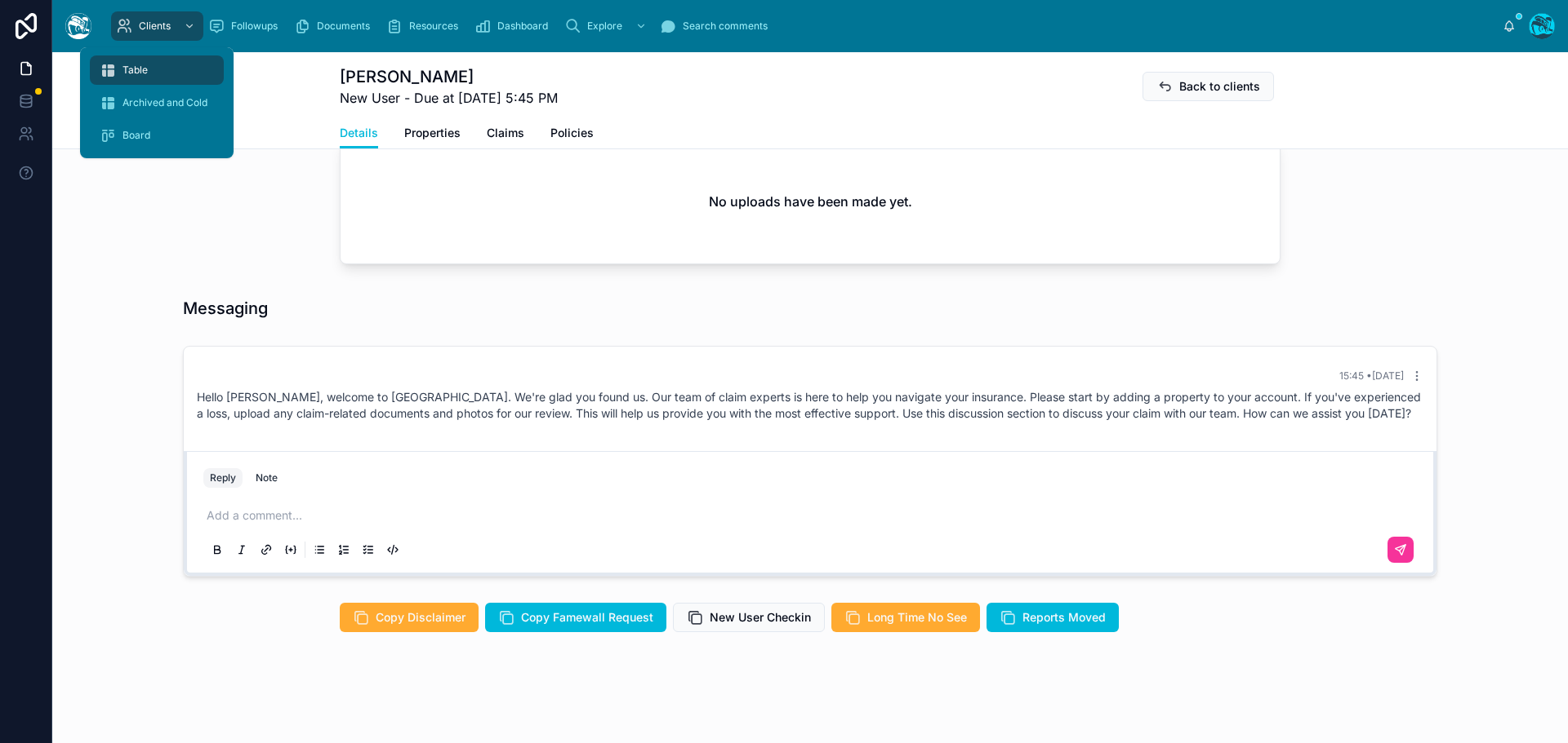
click at [151, 69] on div "Table" at bounding box center [156, 70] width 114 height 26
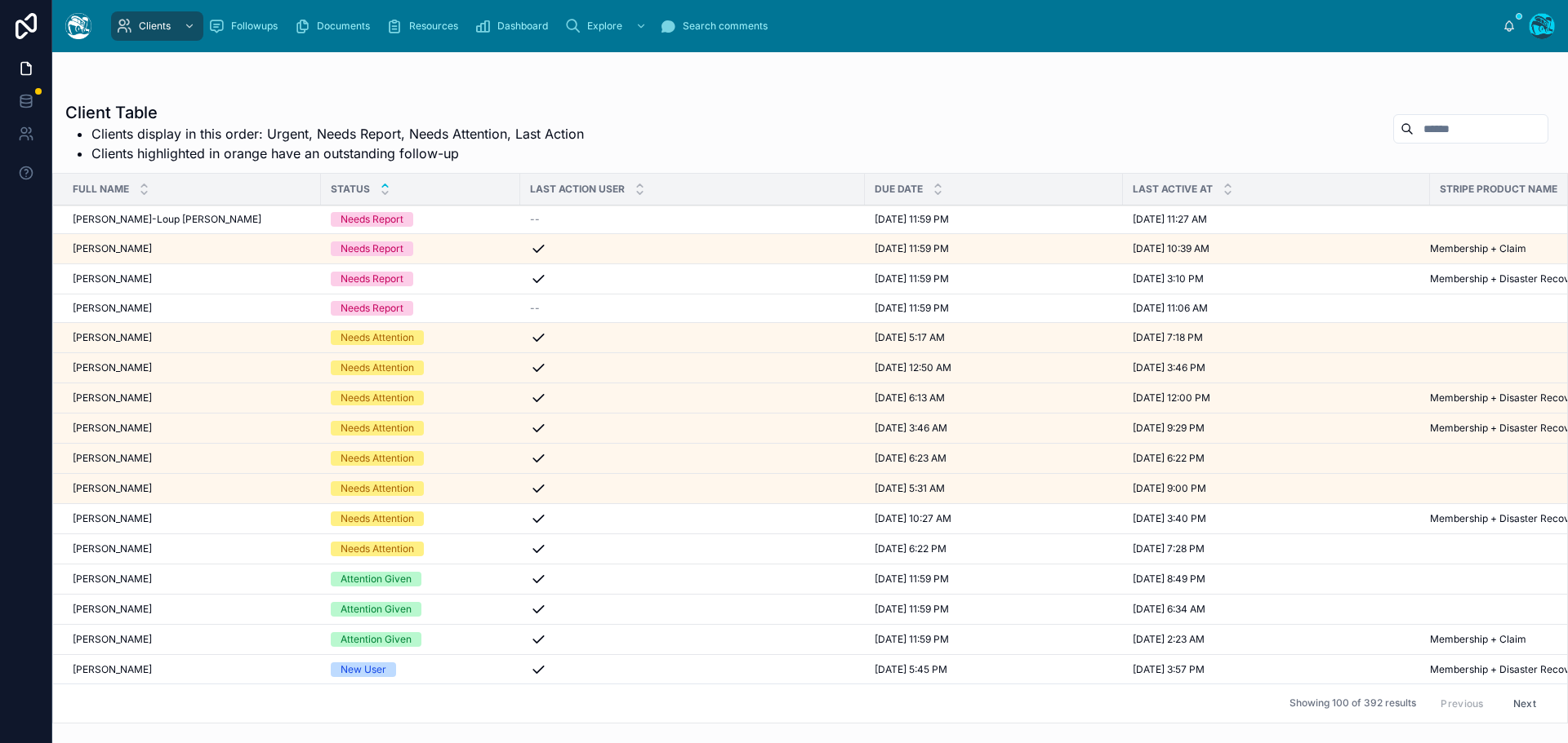
click at [384, 182] on icon at bounding box center [385, 185] width 11 height 11
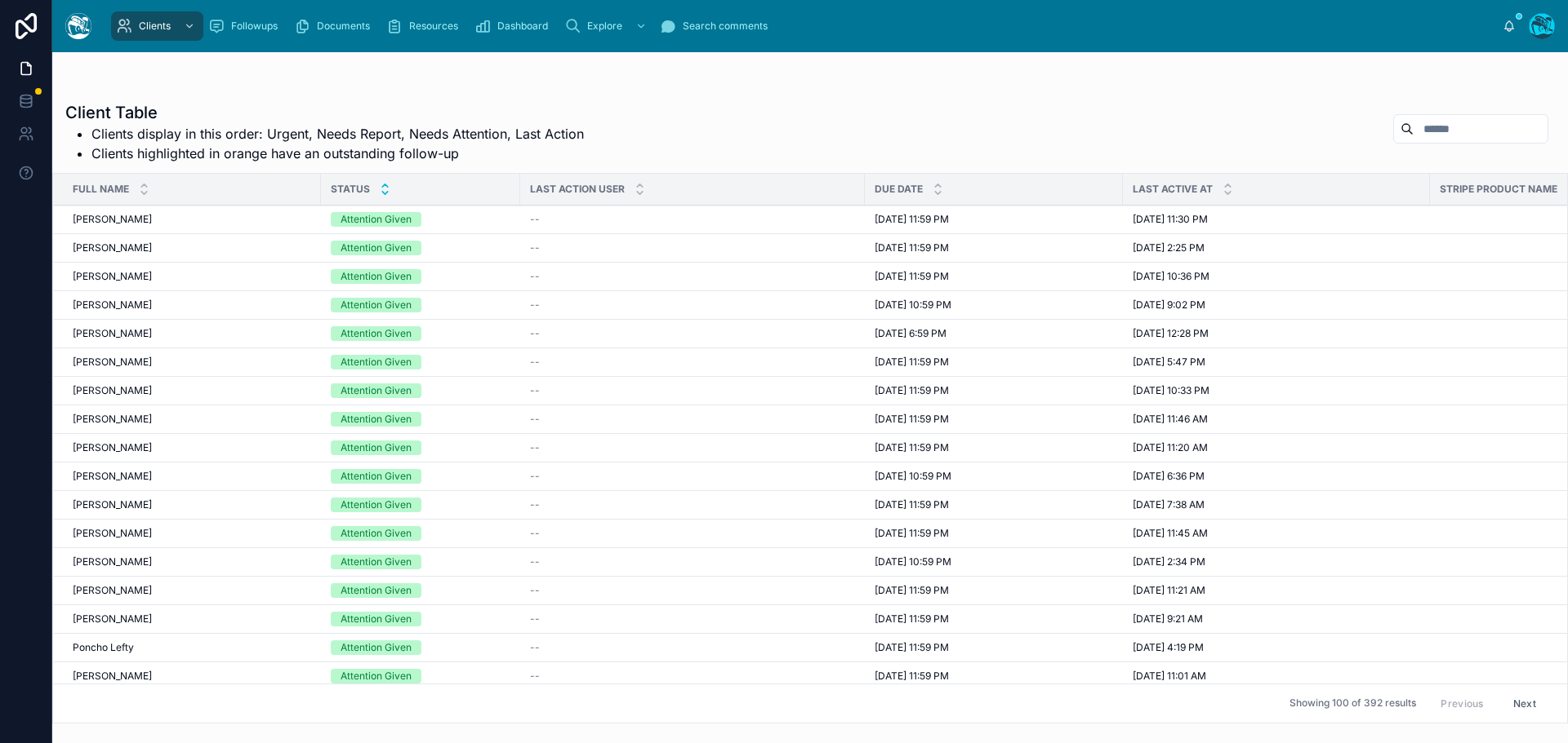
click at [384, 193] on icon at bounding box center [385, 193] width 11 height 11
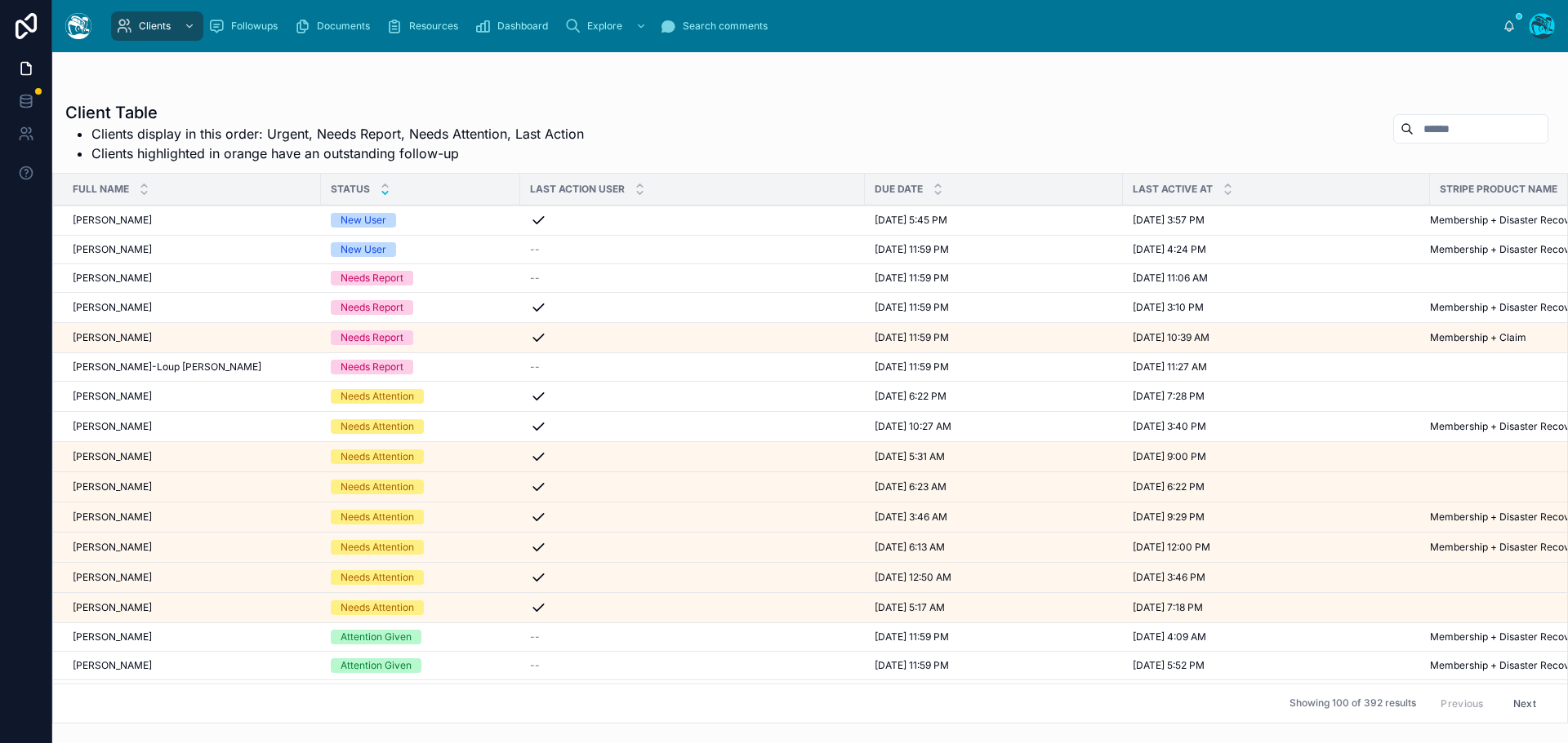
click at [192, 248] on div "[PERSON_NAME] [PERSON_NAME]" at bounding box center [192, 249] width 238 height 13
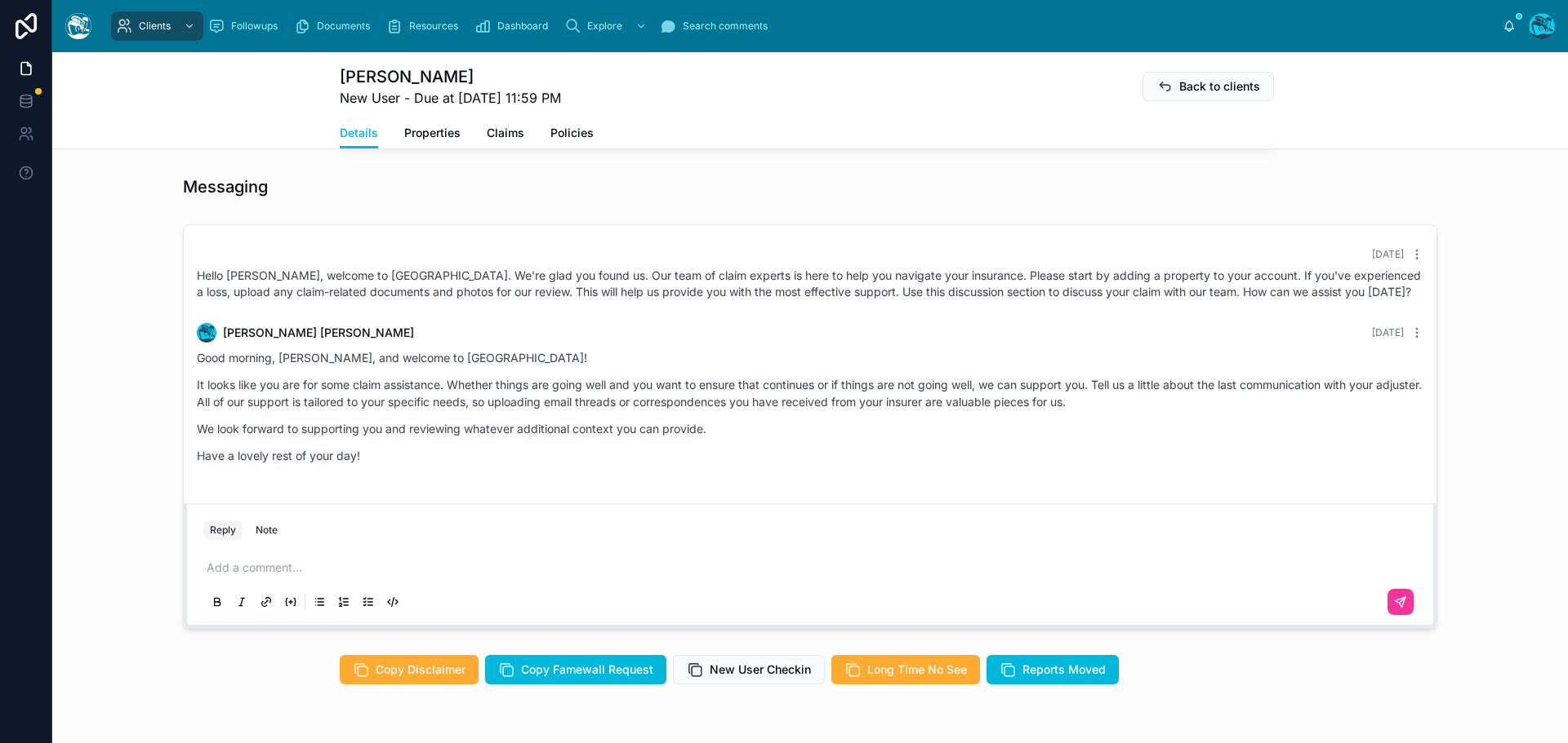
scroll to position [735, 0]
click at [737, 672] on span "New User Checkin" at bounding box center [760, 669] width 101 height 16
click at [220, 572] on p at bounding box center [813, 566] width 1214 height 16
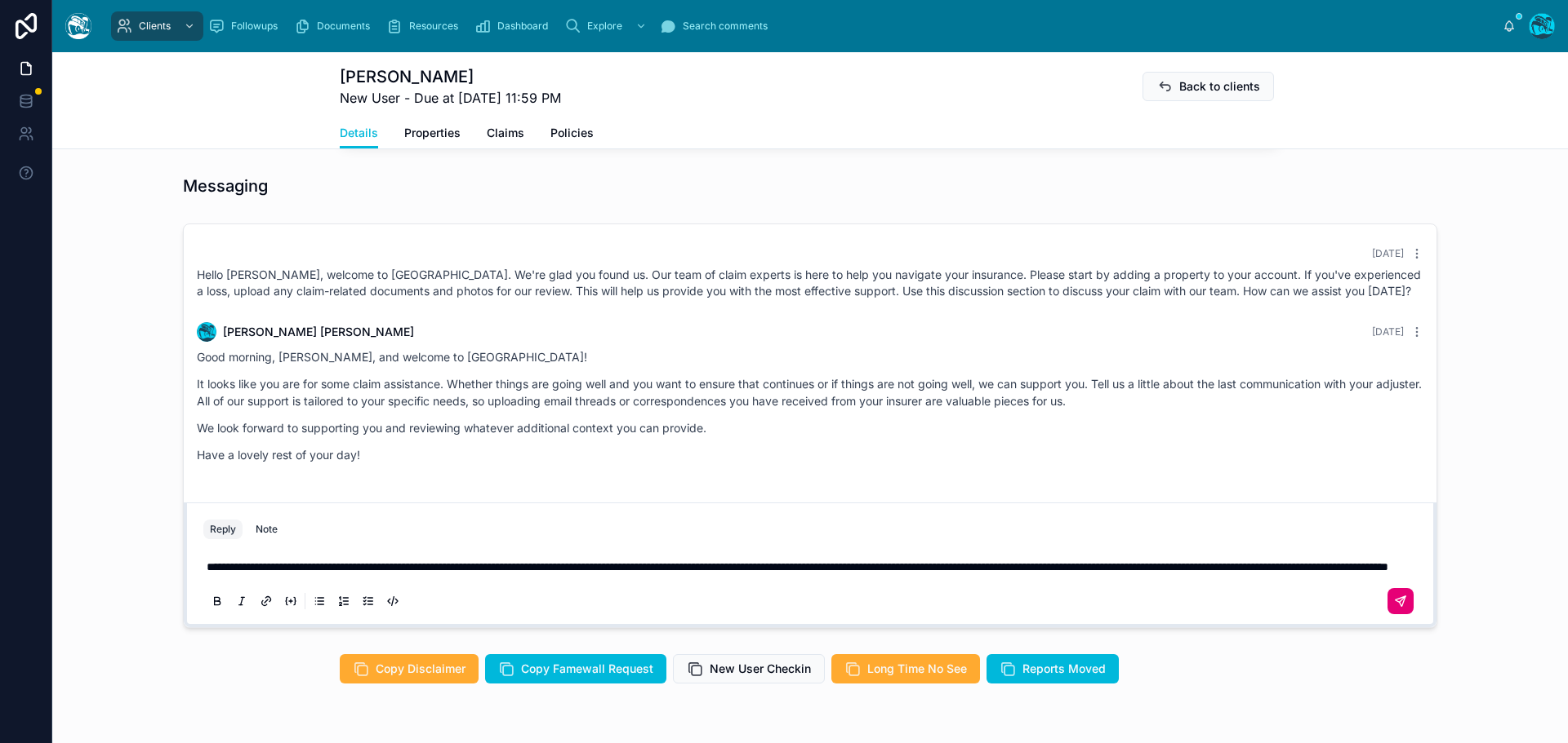
click at [1400, 602] on icon at bounding box center [1402, 599] width 6 height 6
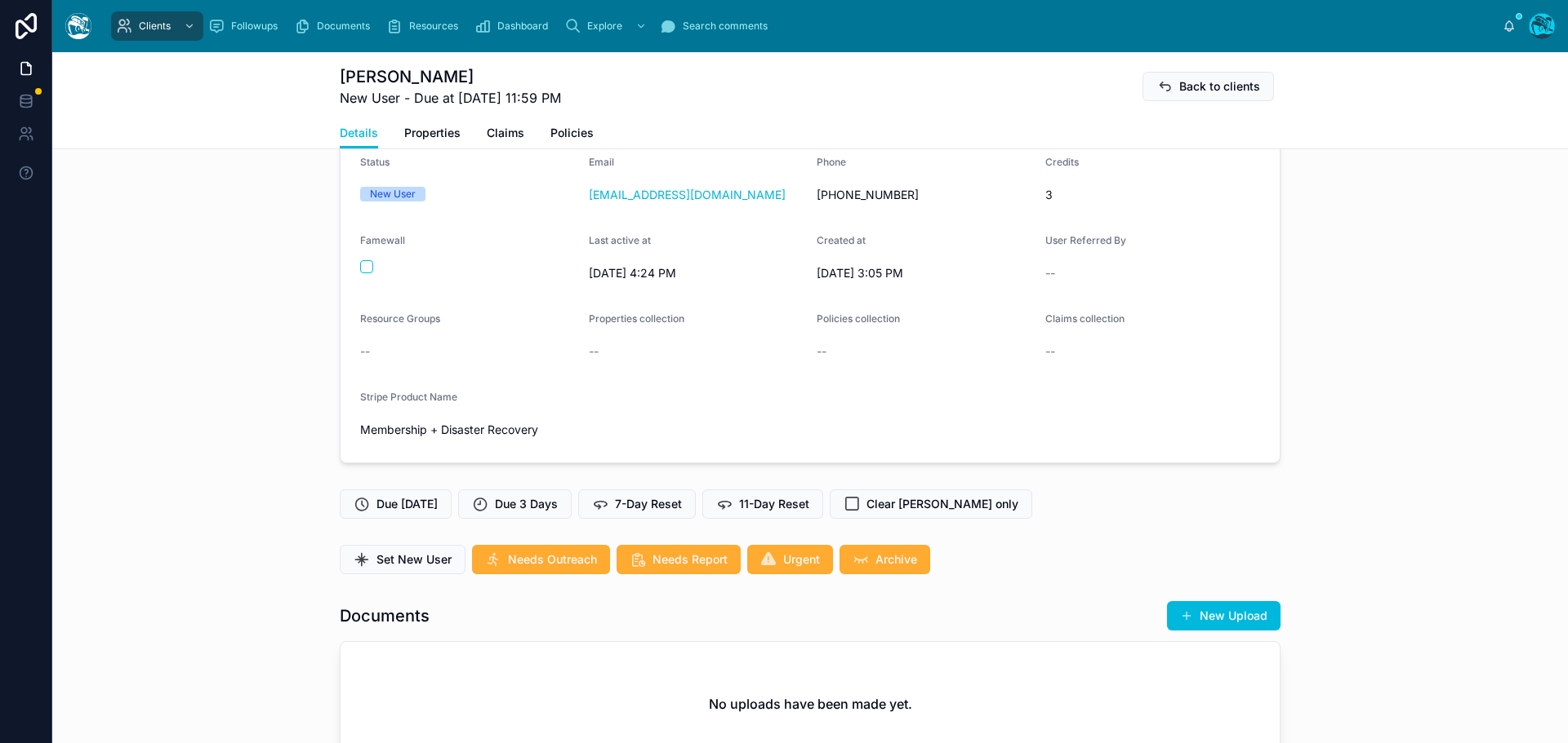
scroll to position [82, 0]
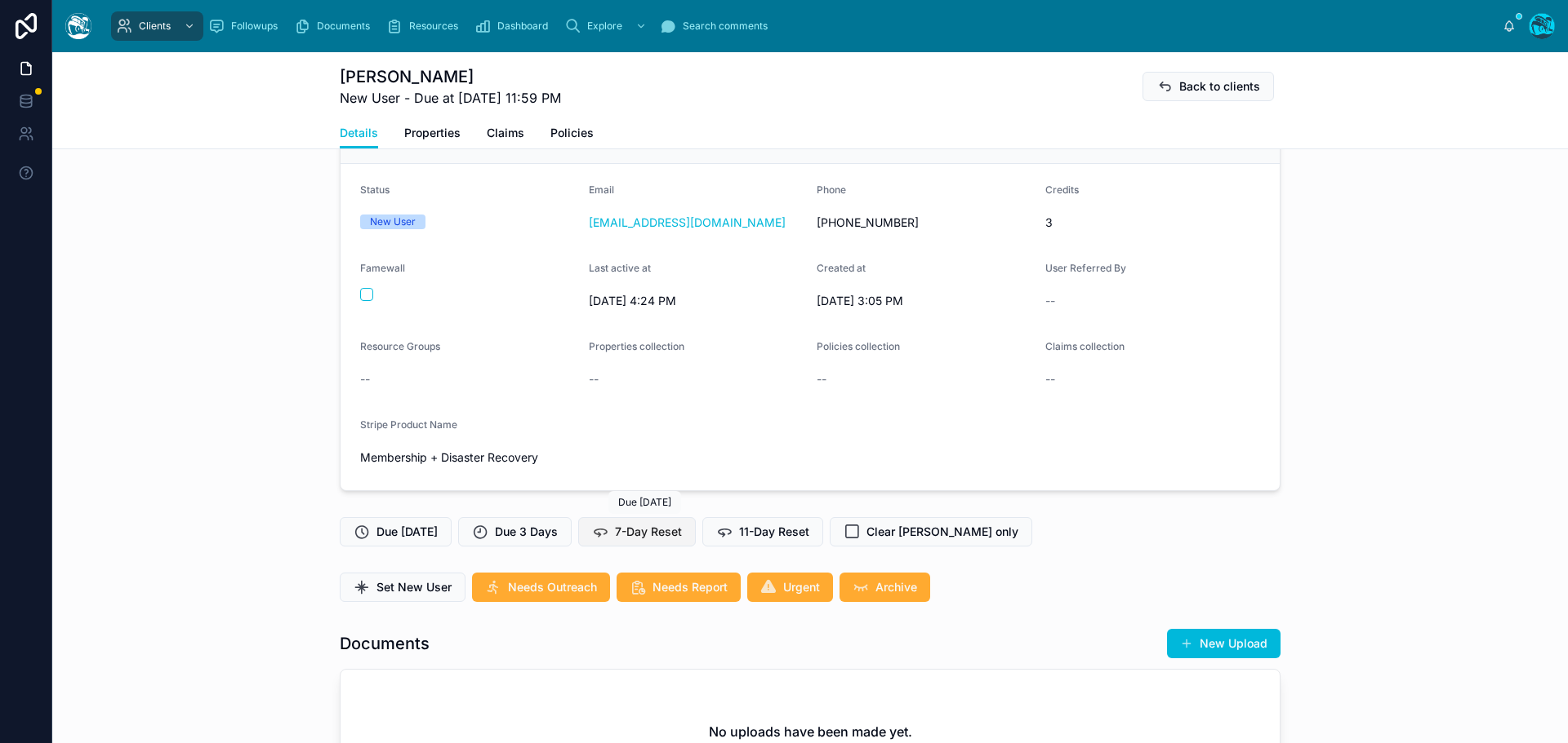
click at [608, 531] on icon at bounding box center [600, 532] width 16 height 16
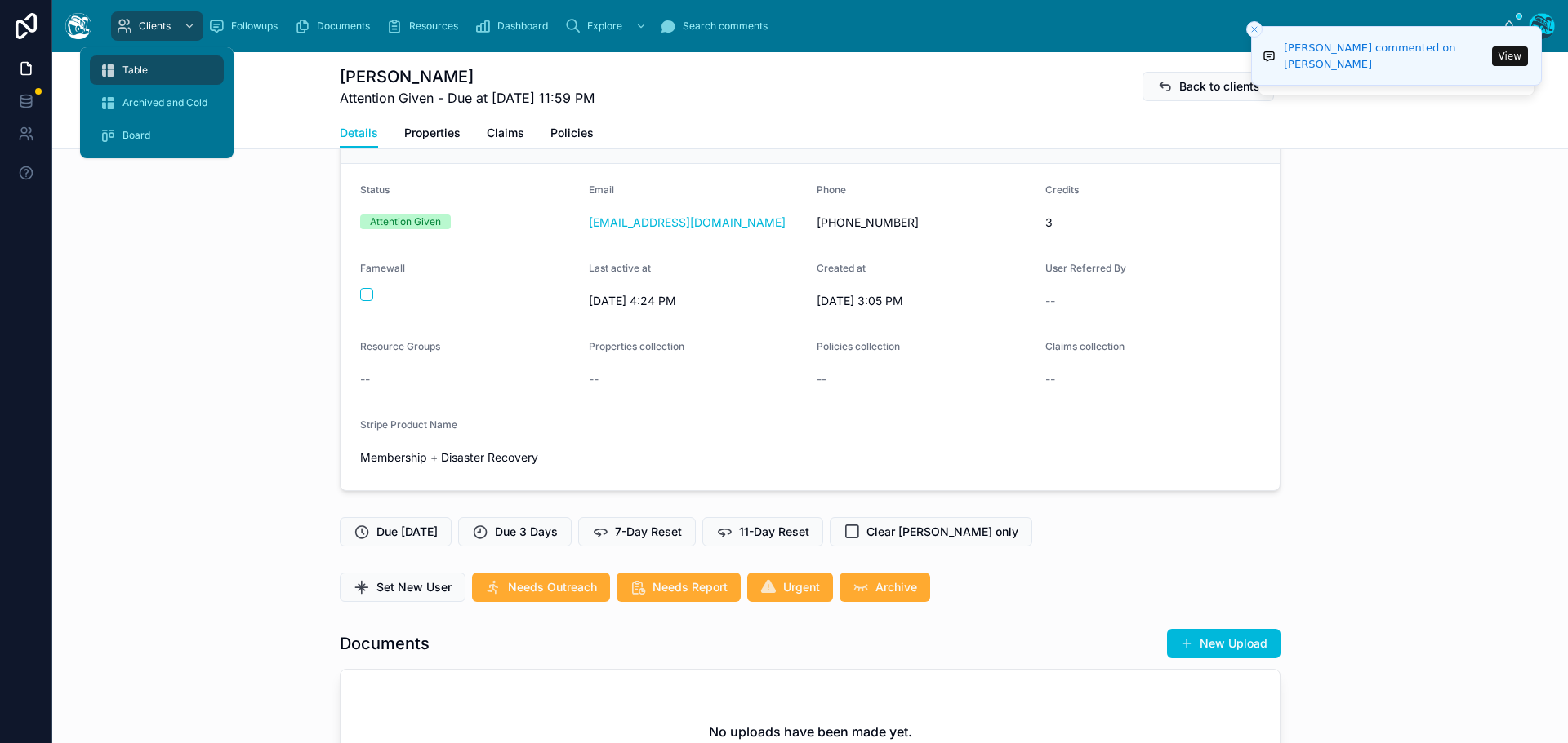
click at [150, 71] on div "Table" at bounding box center [156, 70] width 114 height 26
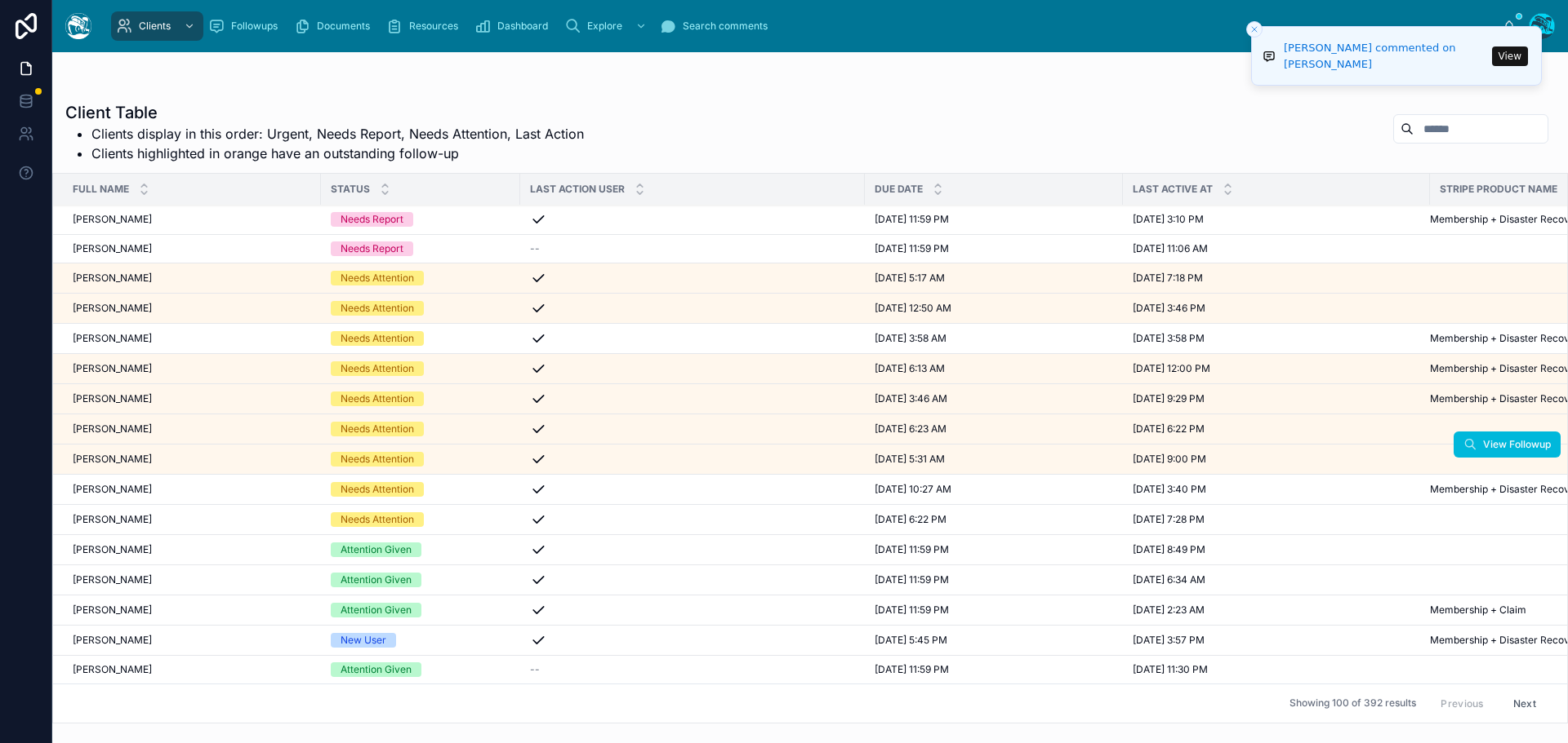
scroll to position [82, 0]
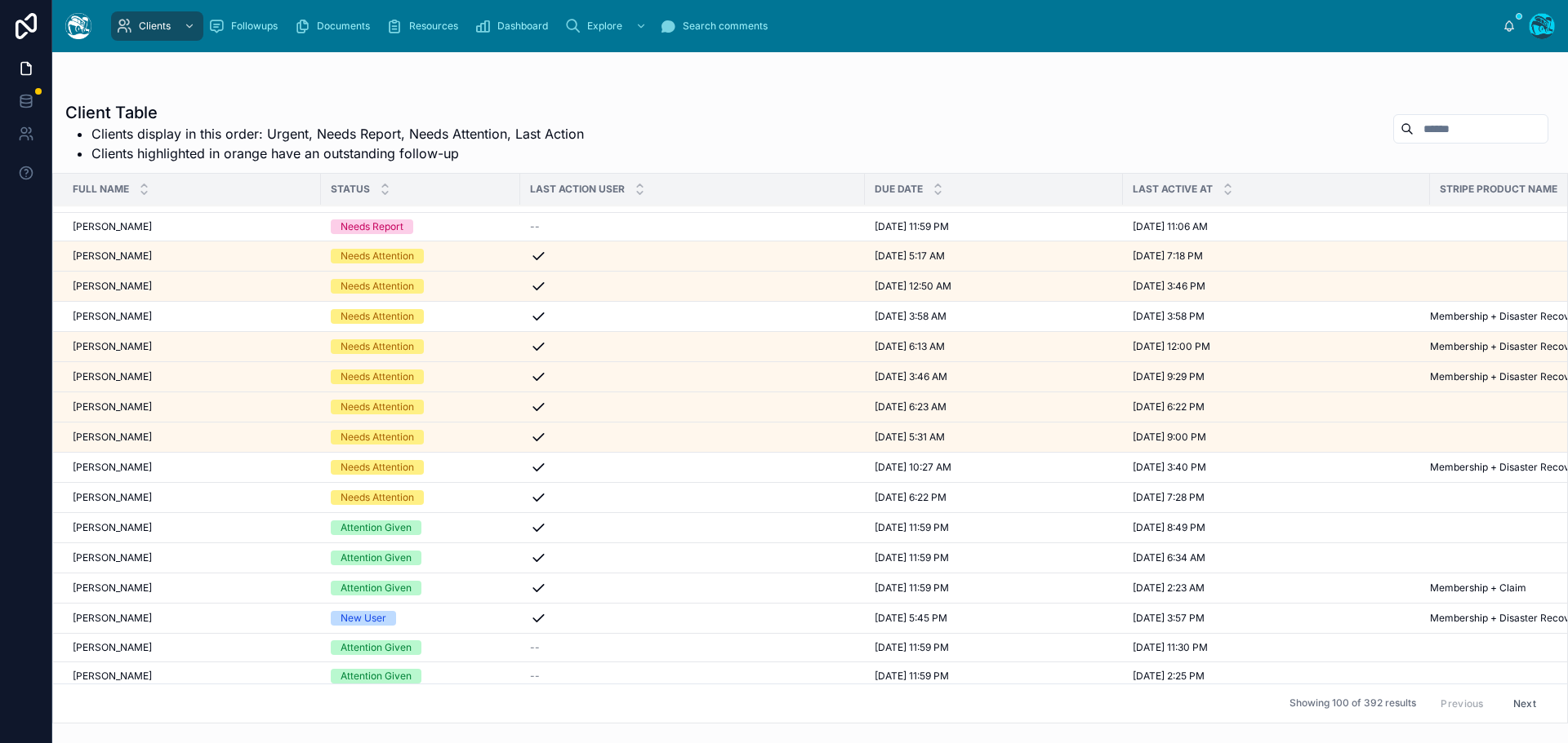
click at [178, 467] on div "[PERSON_NAME] [PERSON_NAME]" at bounding box center [192, 467] width 238 height 13
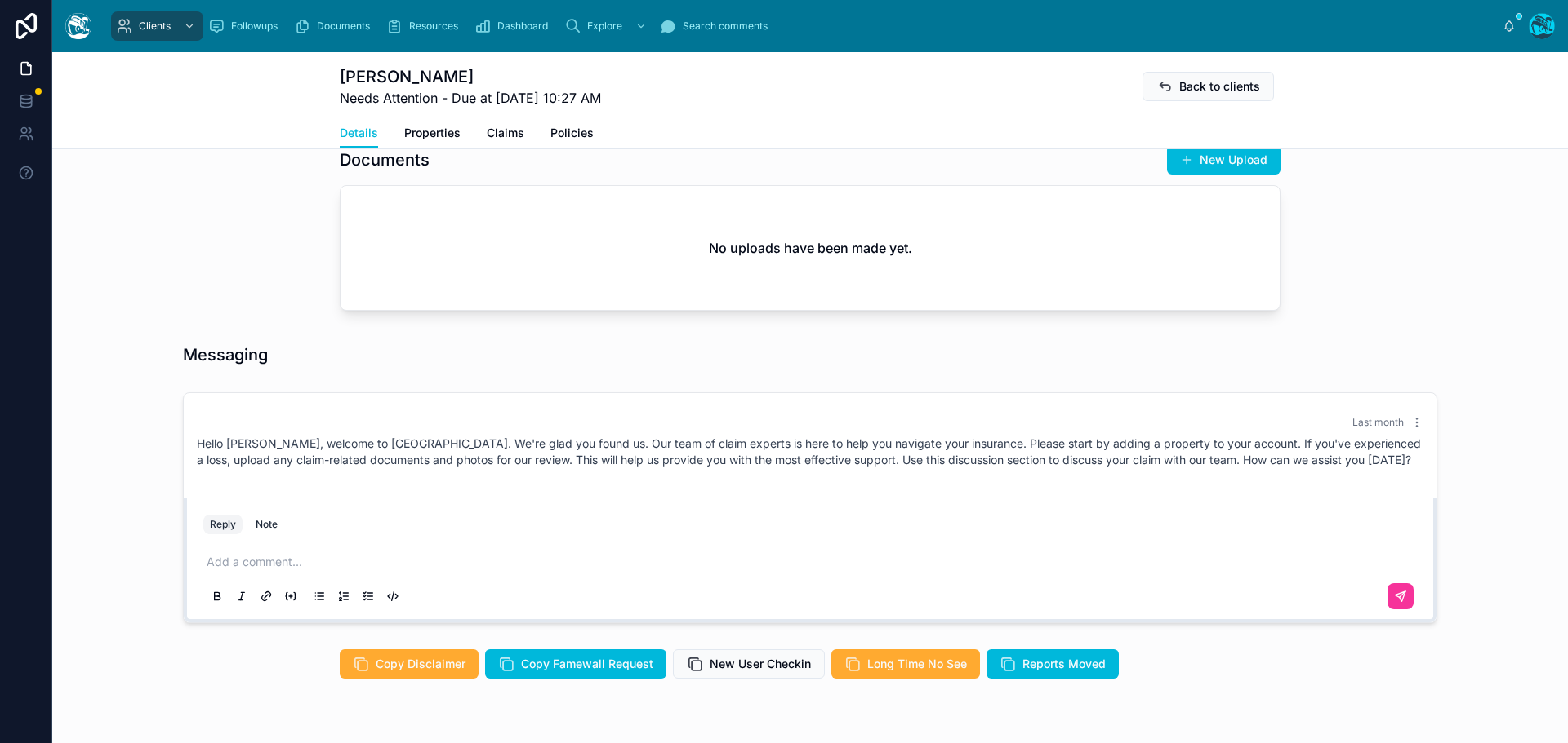
scroll to position [571, 0]
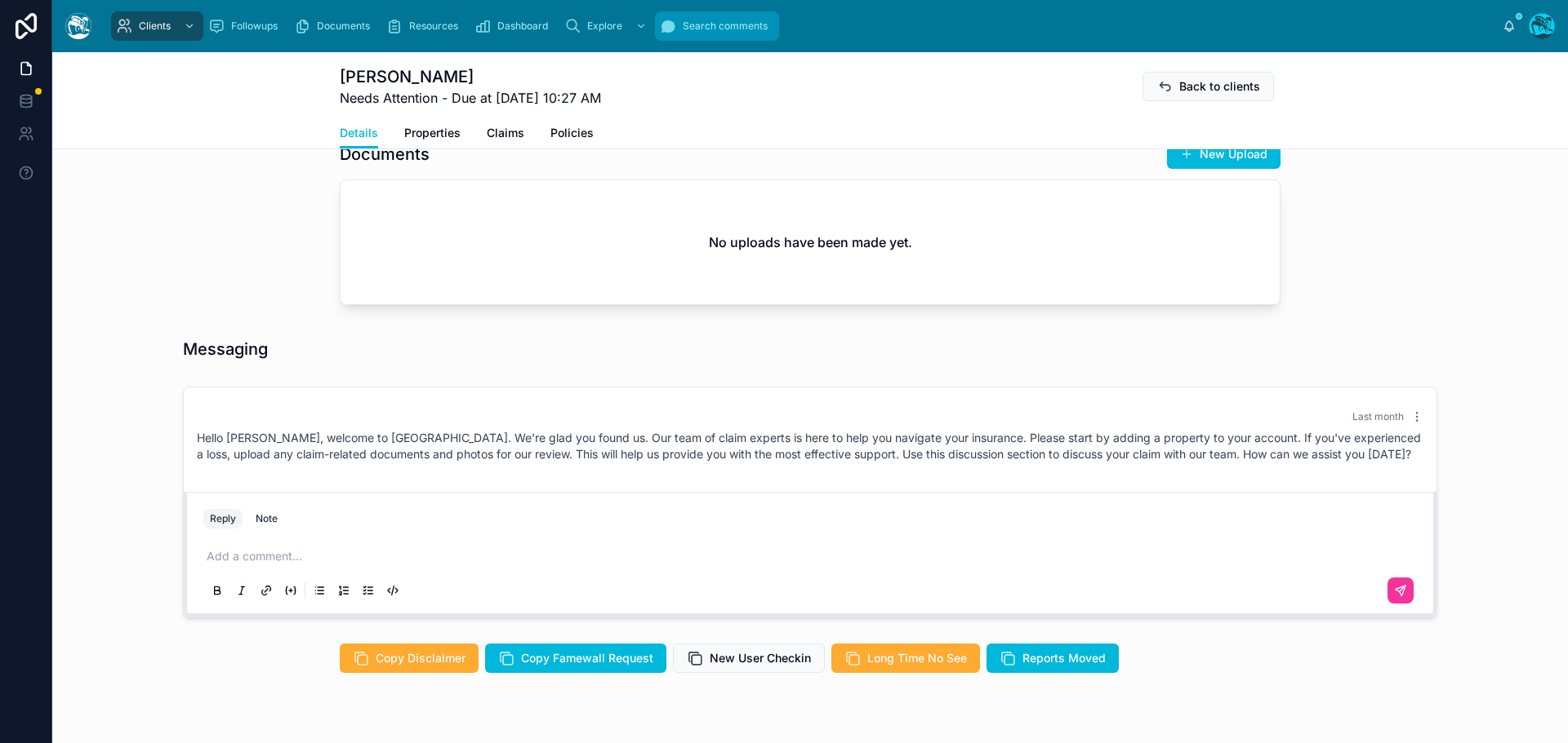
click at [708, 21] on span "Search comments" at bounding box center [725, 25] width 85 height 13
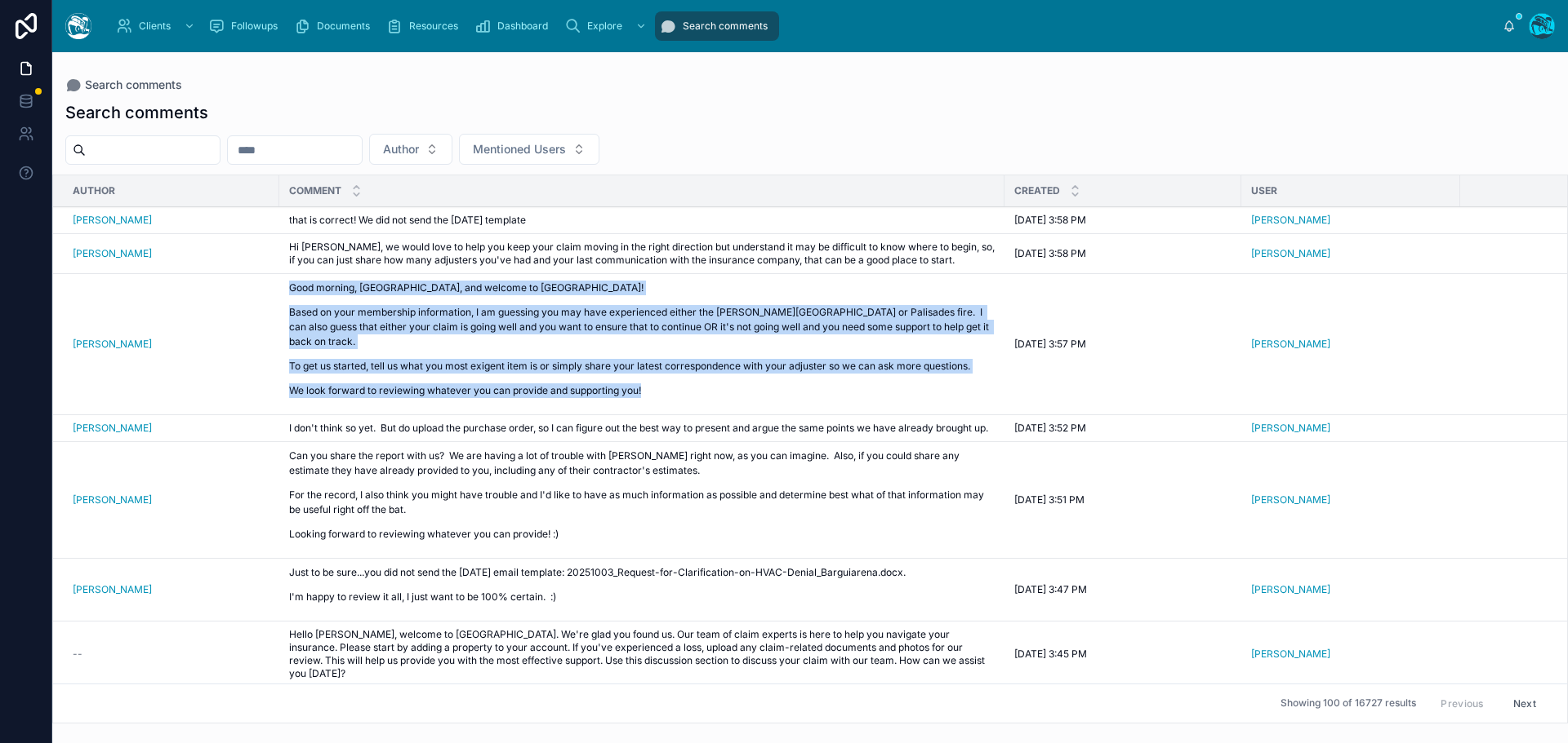
drag, startPoint x: 289, startPoint y: 287, endPoint x: 654, endPoint y: 389, distance: 379.0
click at [654, 389] on div "Good morning, [GEOGRAPHIC_DATA], and welcome to [GEOGRAPHIC_DATA]! Based on you…" at bounding box center [642, 344] width 705 height 128
copy div "Good morning, [GEOGRAPHIC_DATA], and welcome to [GEOGRAPHIC_DATA]! Based on you…"
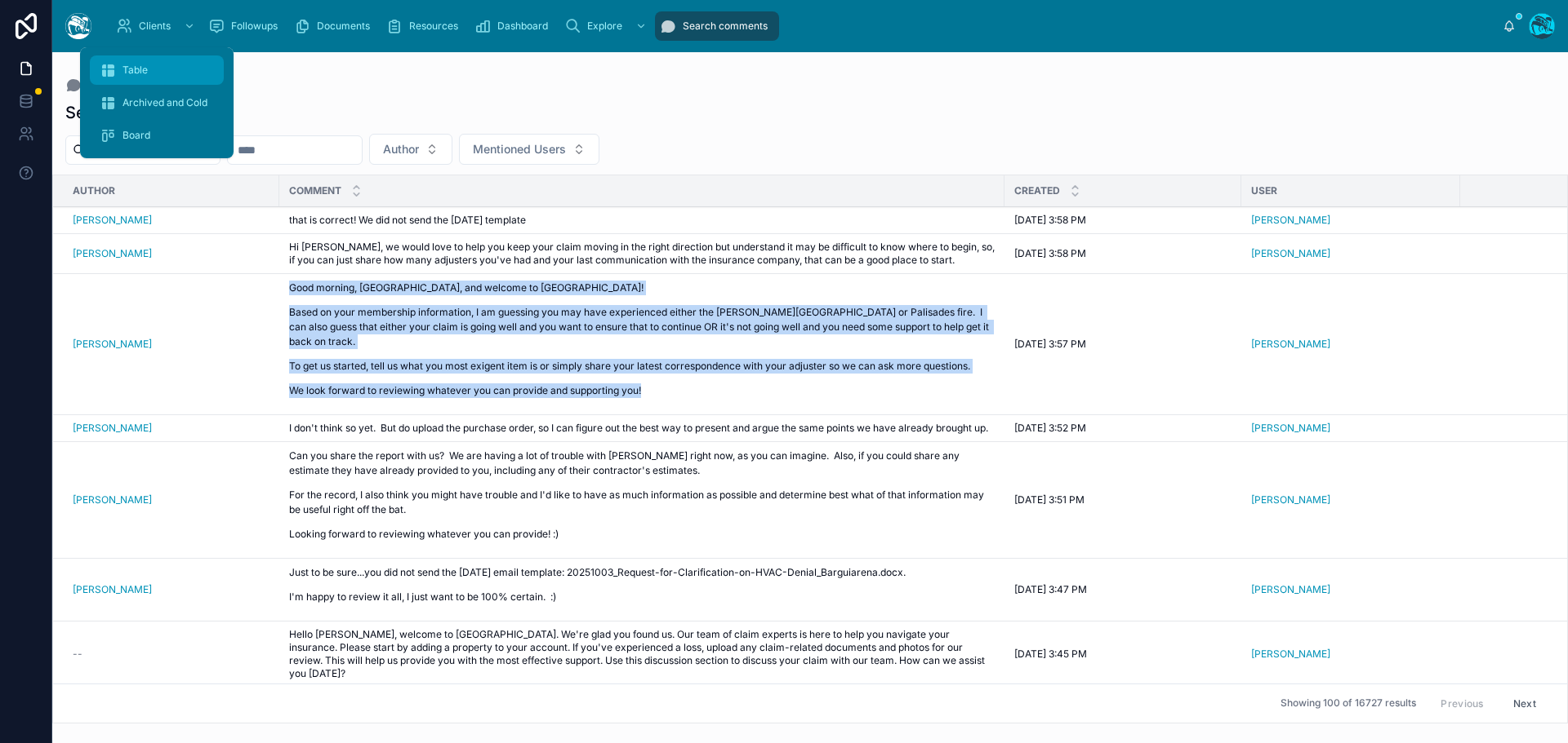
click at [130, 74] on span "Table" at bounding box center [135, 69] width 25 height 13
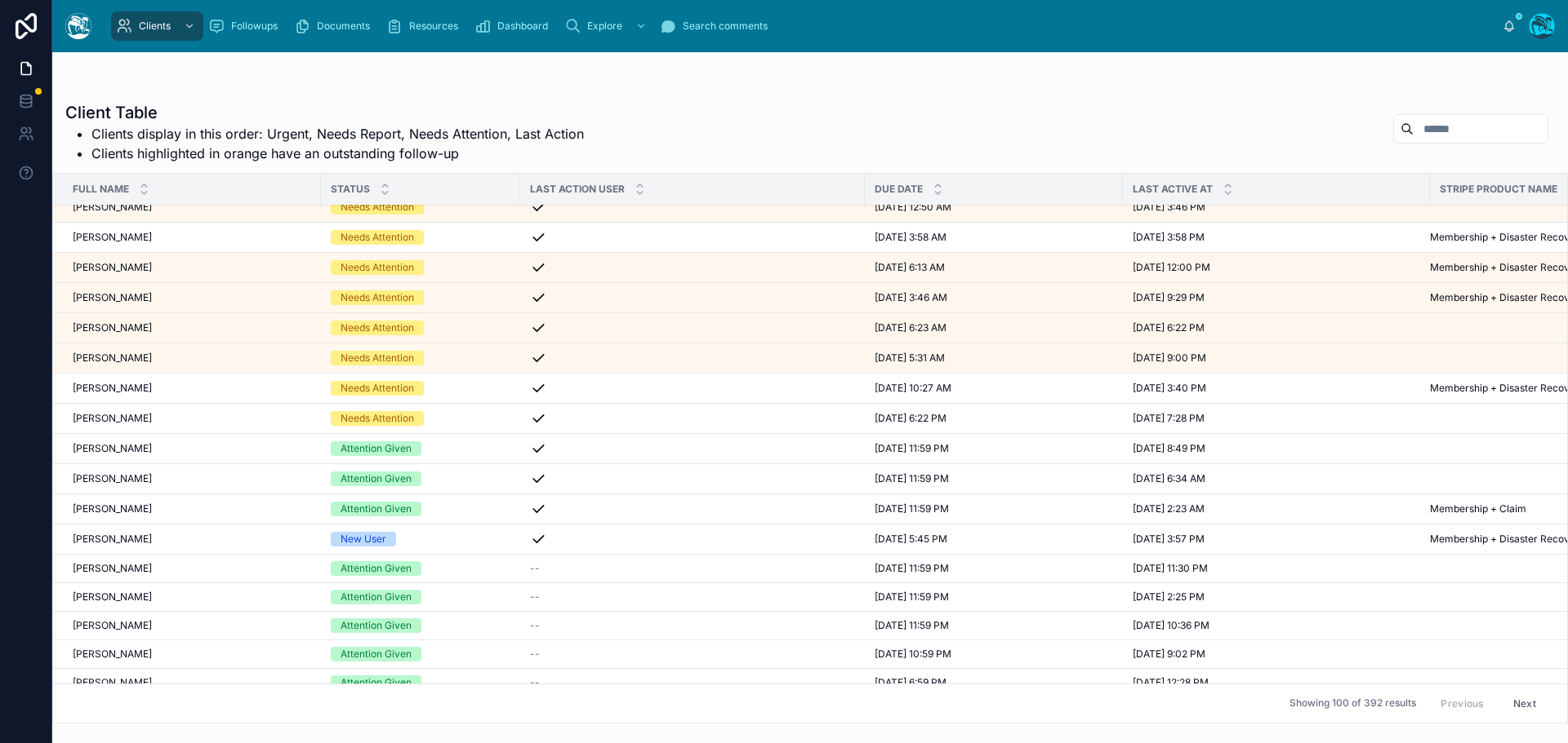
scroll to position [163, 0]
click at [206, 385] on div "[PERSON_NAME] [PERSON_NAME]" at bounding box center [192, 385] width 238 height 13
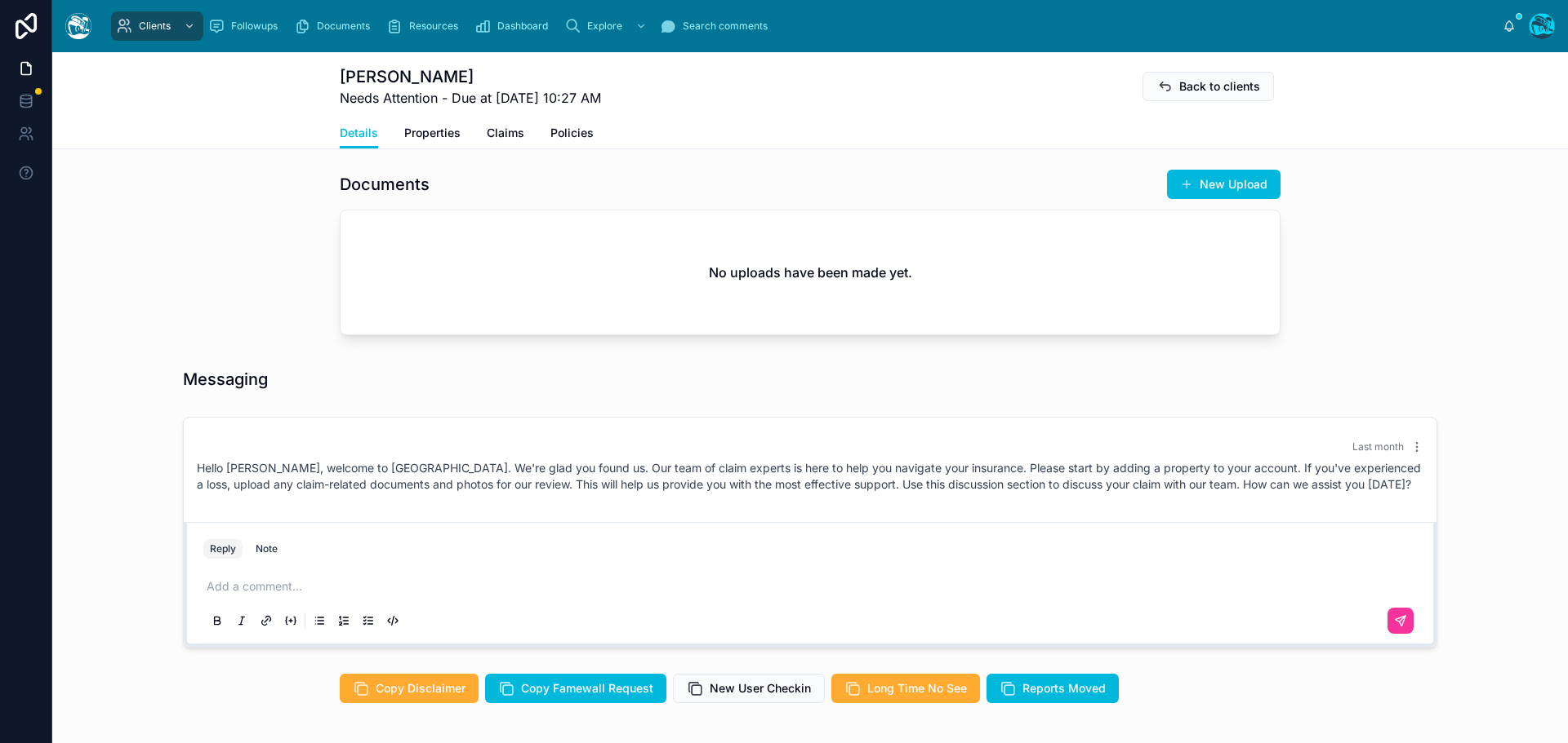
scroll to position [571, 0]
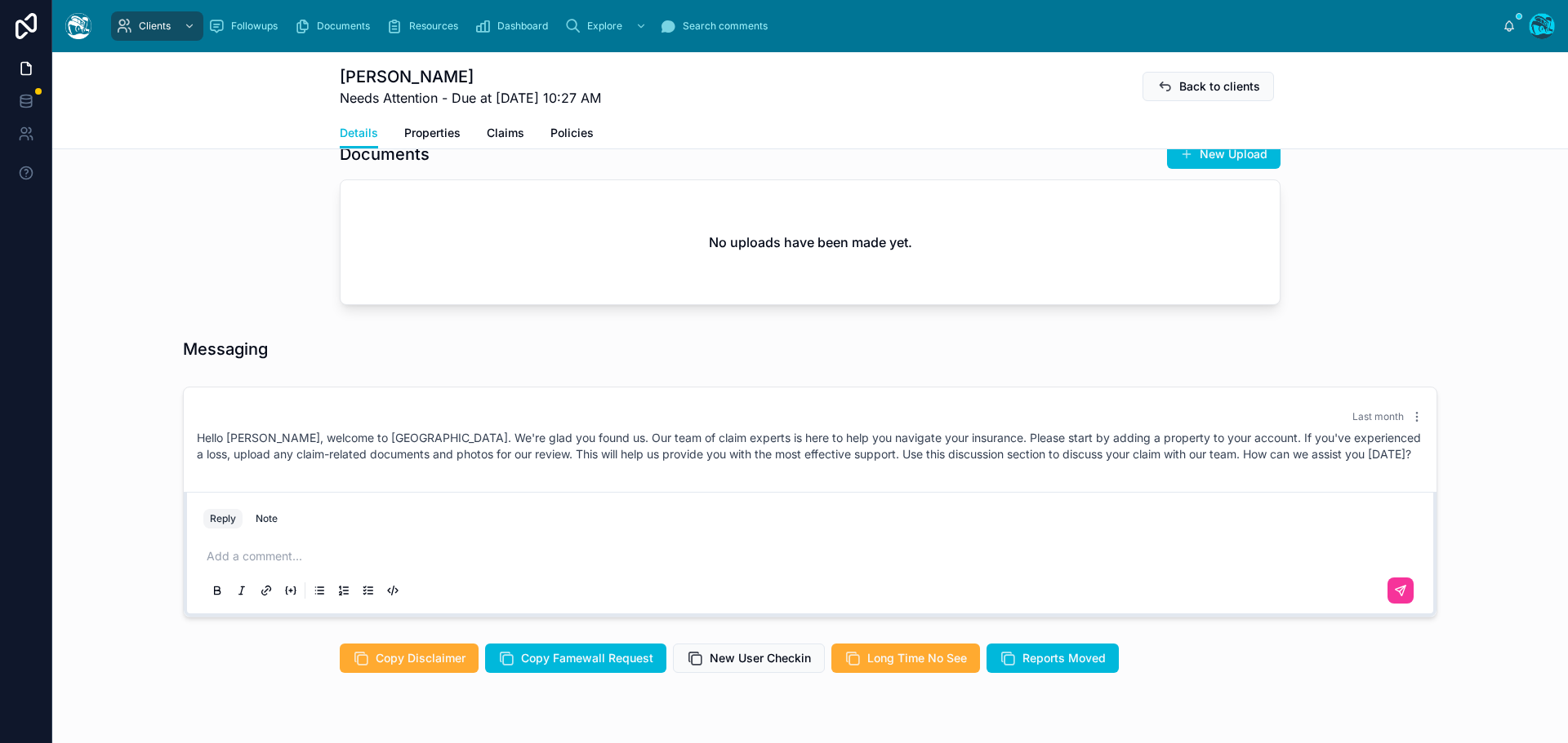
click at [238, 554] on p at bounding box center [813, 556] width 1214 height 16
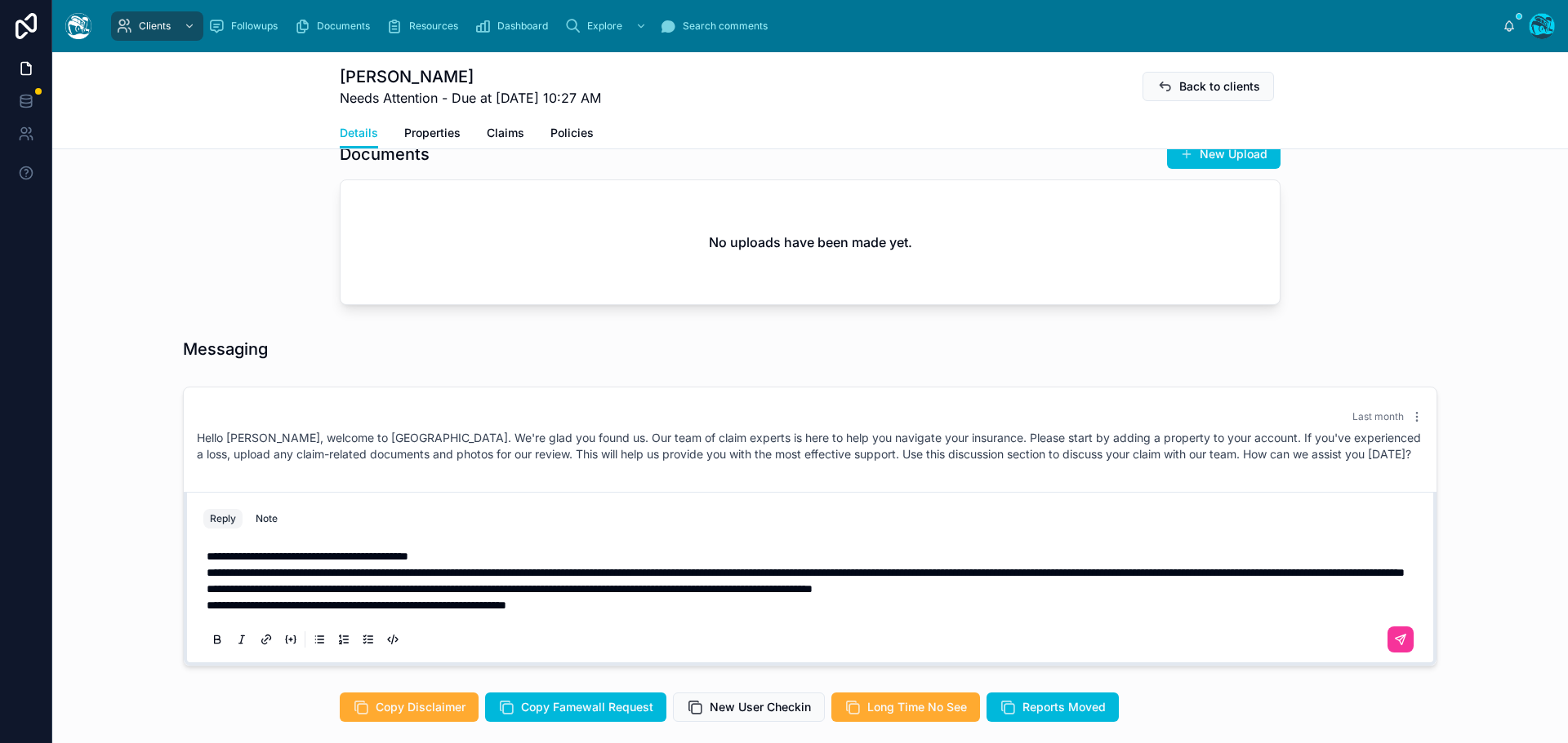
click at [505, 554] on p "**********" at bounding box center [813, 556] width 1214 height 16
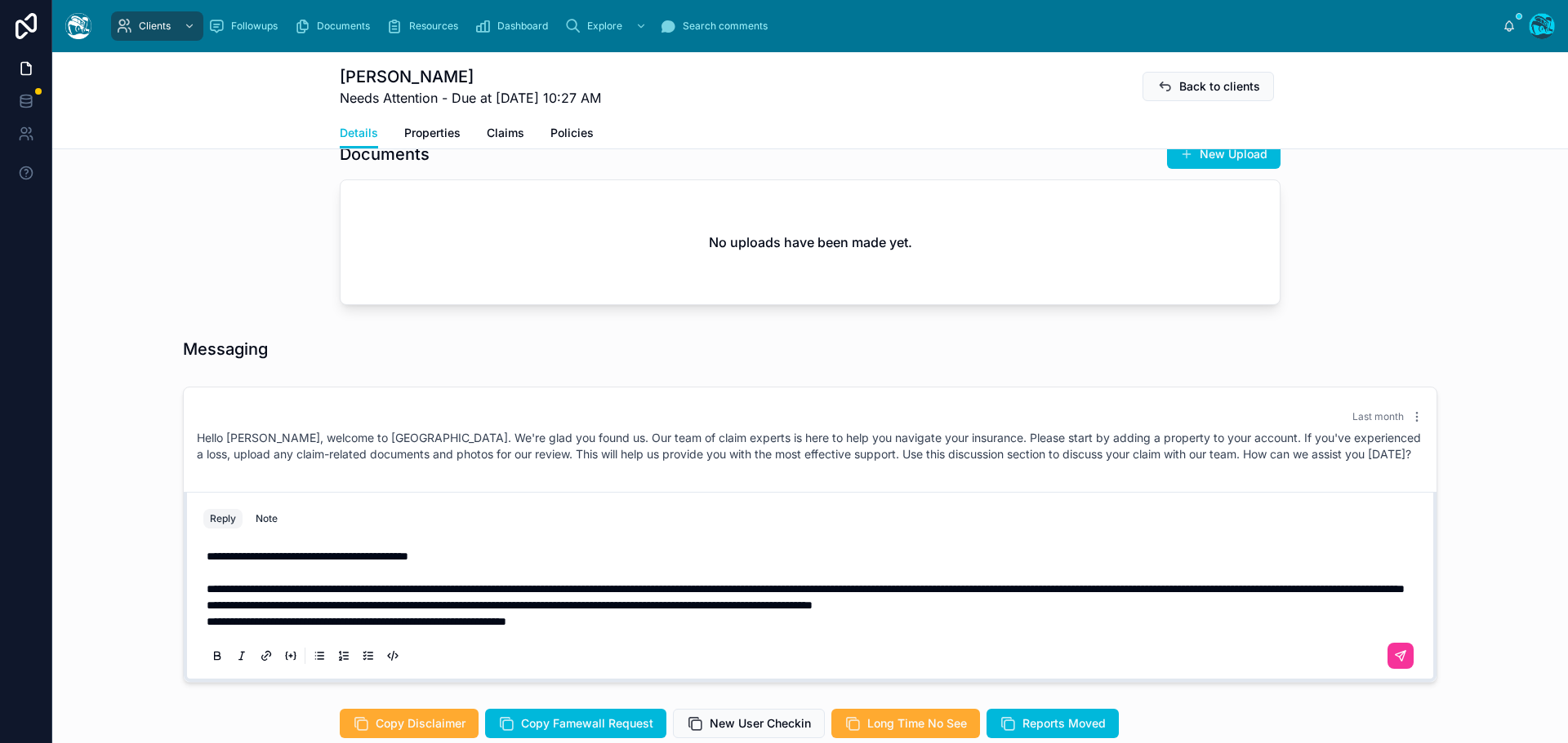
click at [596, 598] on p "**********" at bounding box center [813, 588] width 1214 height 16
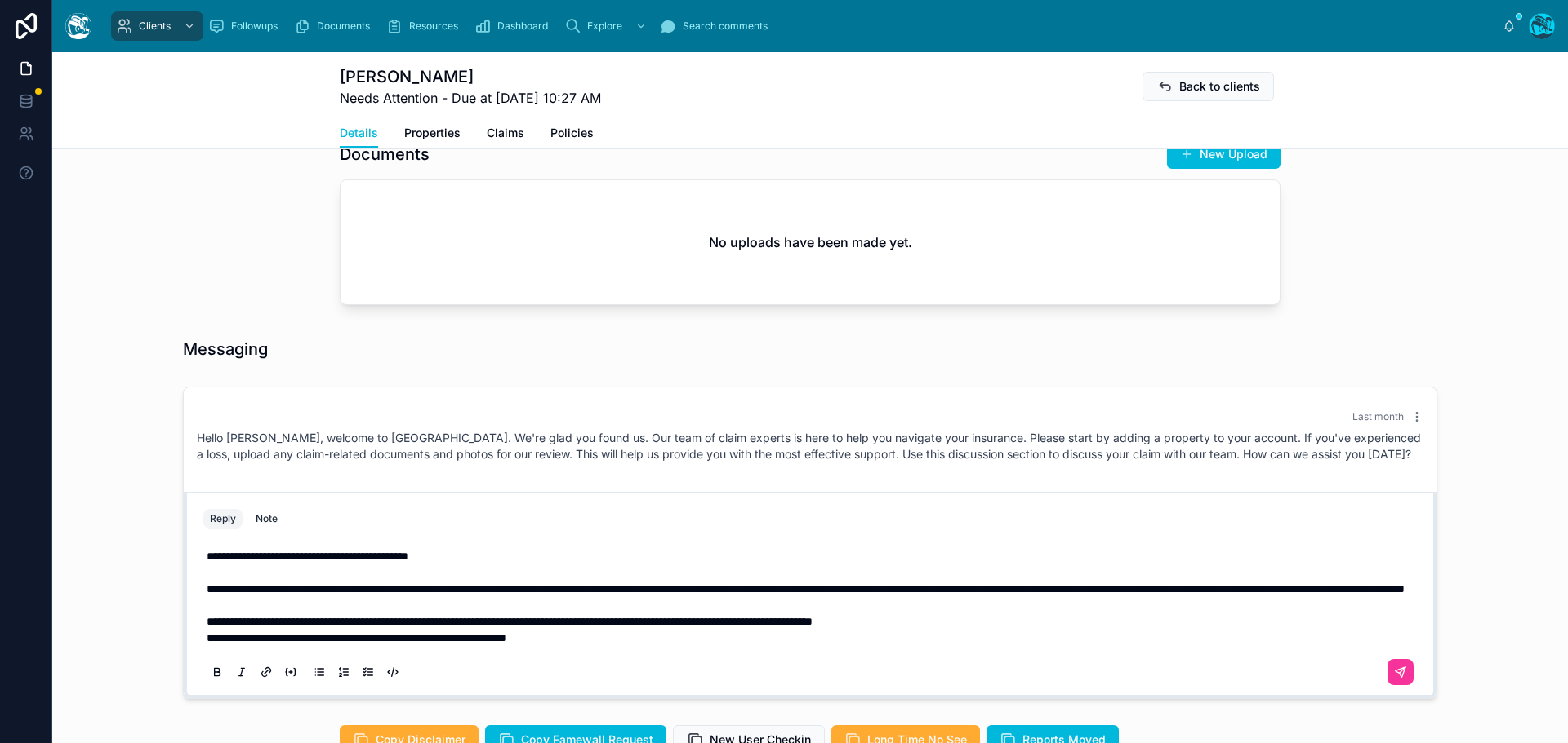
click at [1024, 630] on p "**********" at bounding box center [813, 621] width 1214 height 16
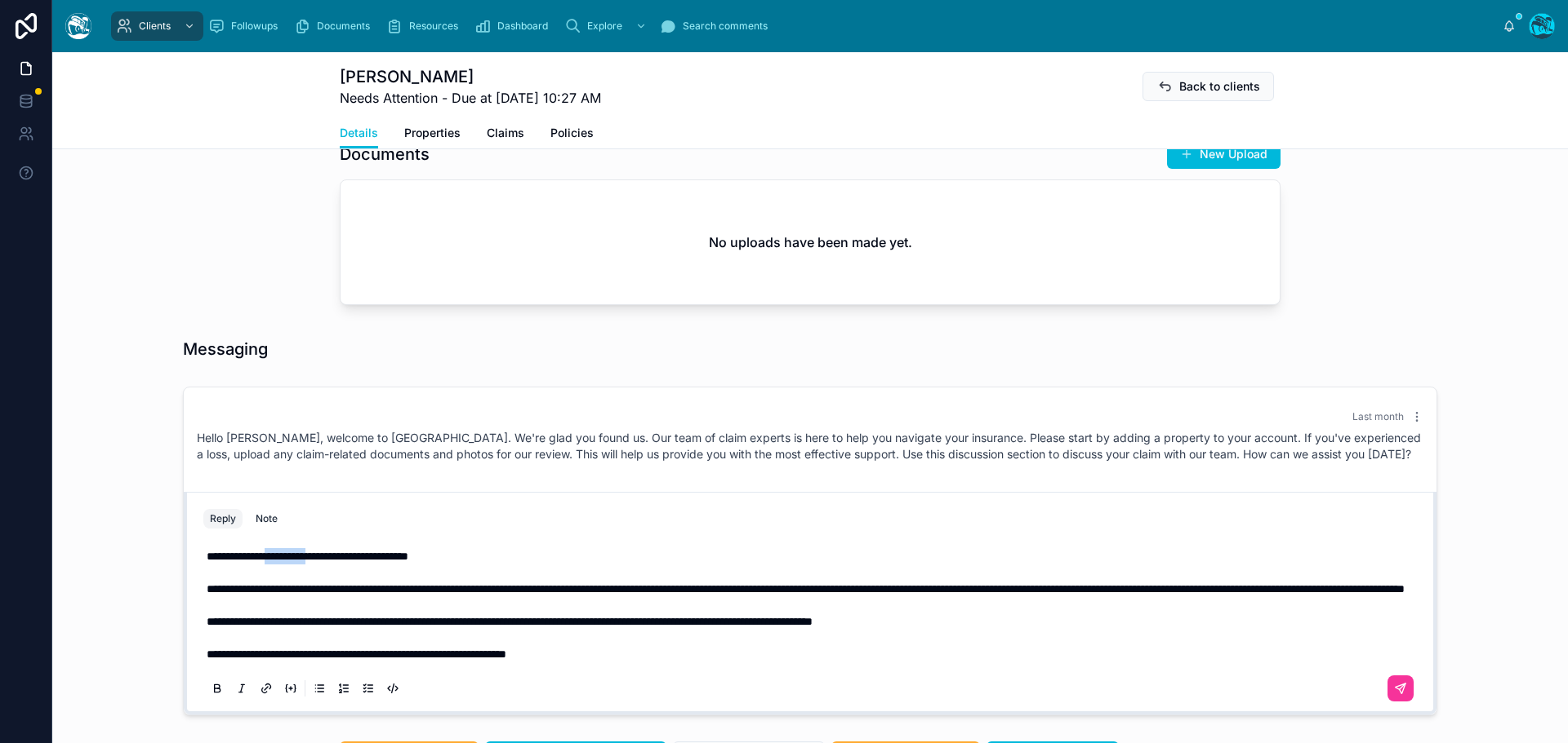
drag, startPoint x: 283, startPoint y: 558, endPoint x: 342, endPoint y: 561, distance: 59.1
click at [342, 561] on span "**********" at bounding box center [307, 557] width 201 height 12
click at [1394, 696] on icon at bounding box center [1400, 688] width 13 height 13
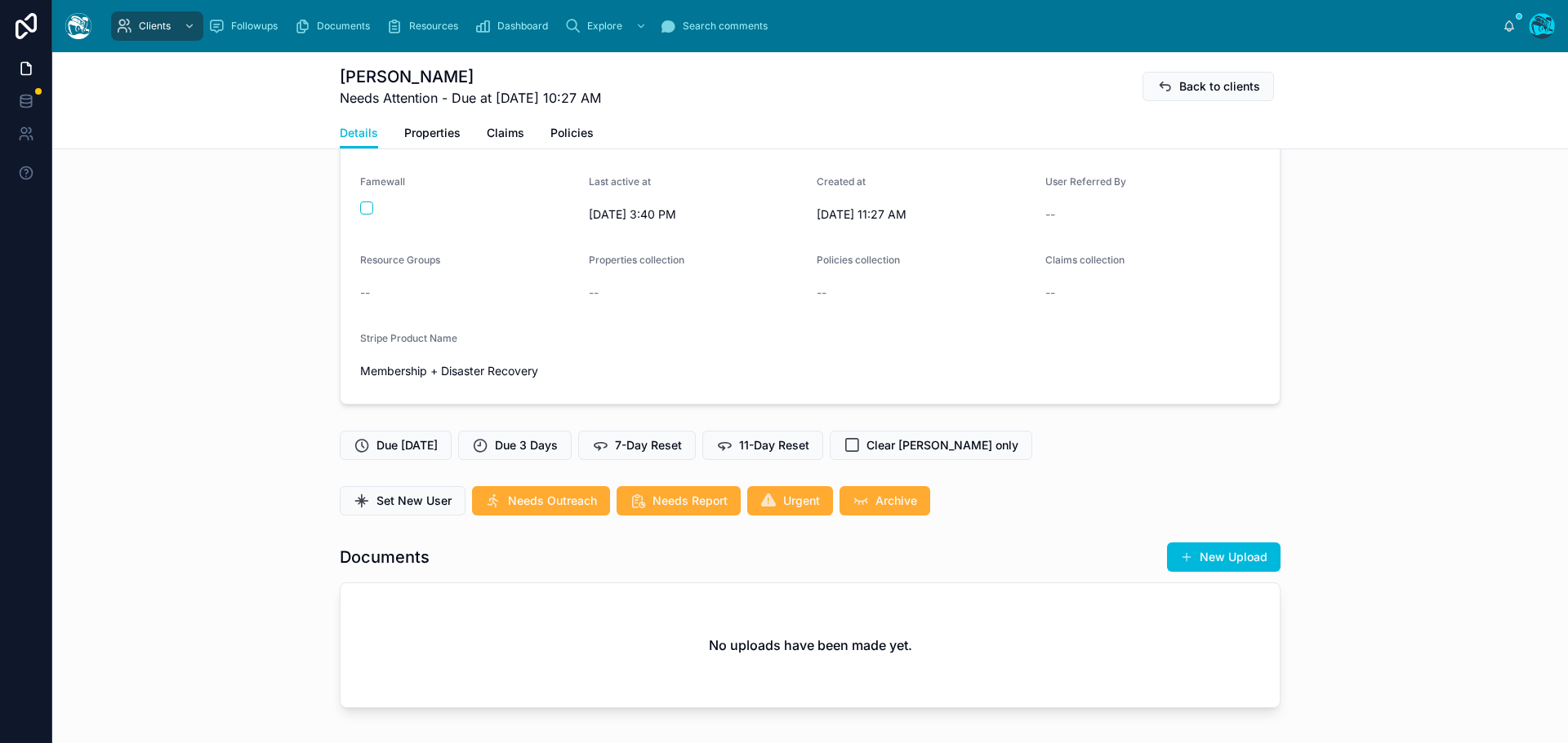
scroll to position [163, 0]
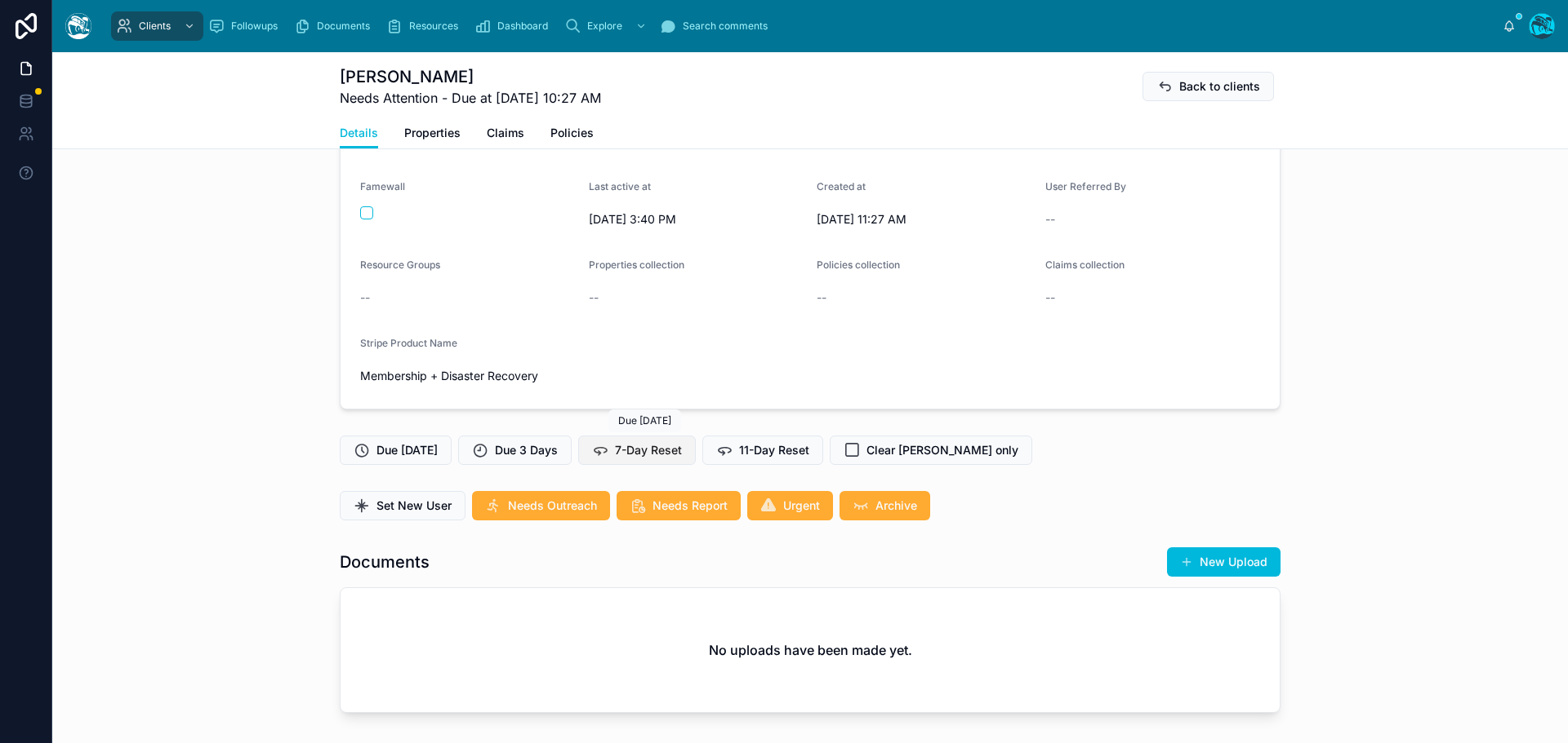
click at [633, 448] on span "7-Day Reset" at bounding box center [648, 450] width 67 height 16
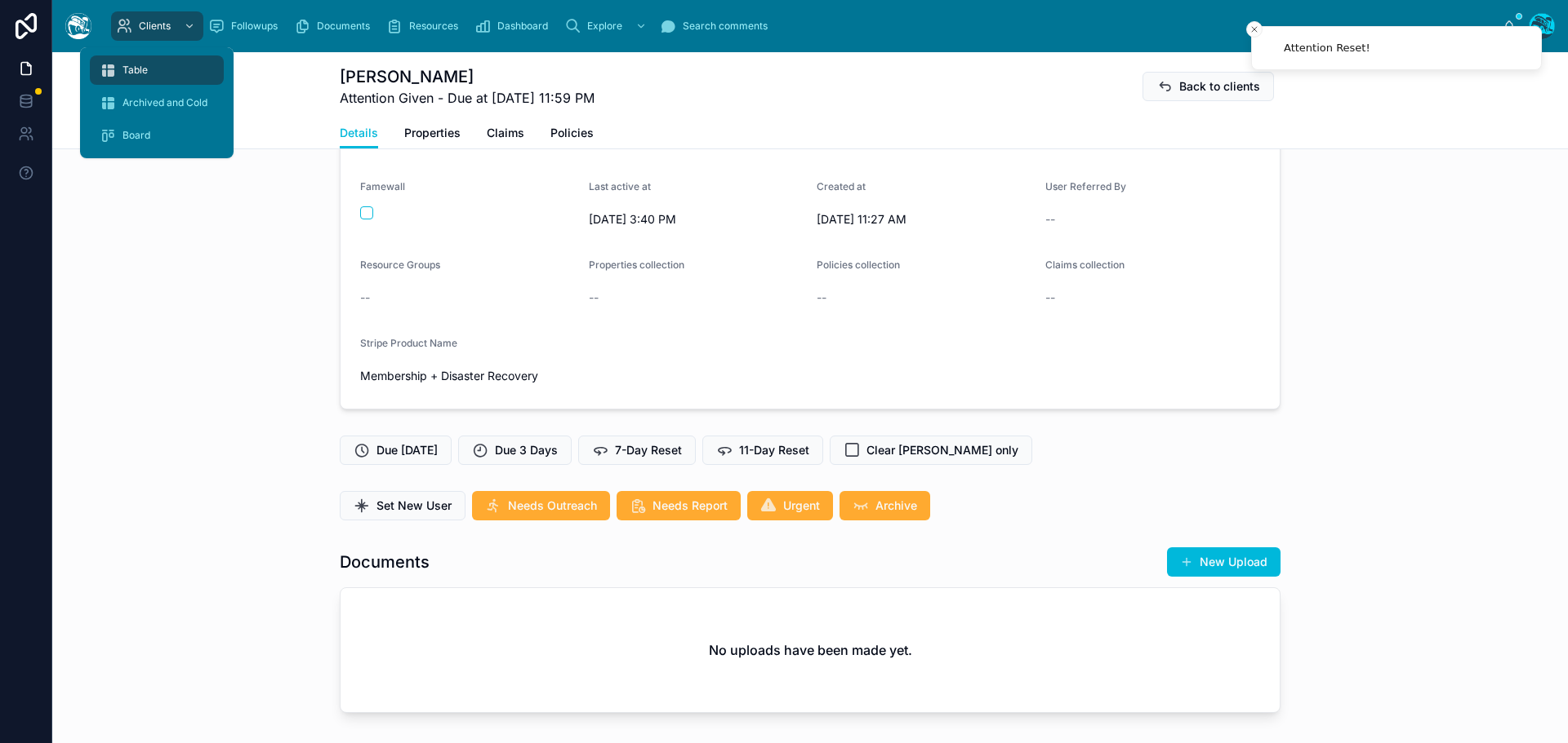
click at [142, 68] on span "Table" at bounding box center [135, 69] width 25 height 13
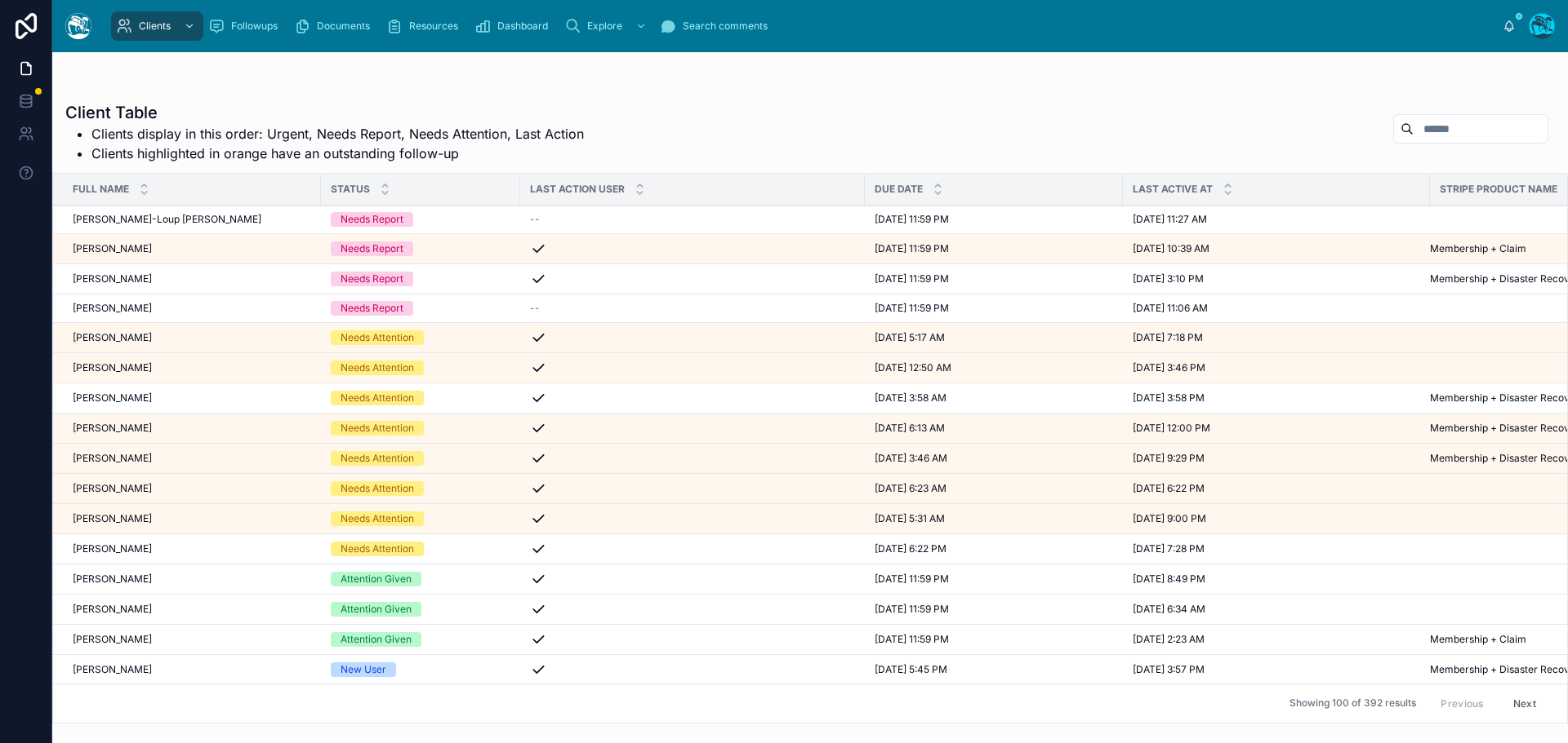
click at [173, 400] on div "[PERSON_NAME] [PERSON_NAME]" at bounding box center [192, 397] width 238 height 13
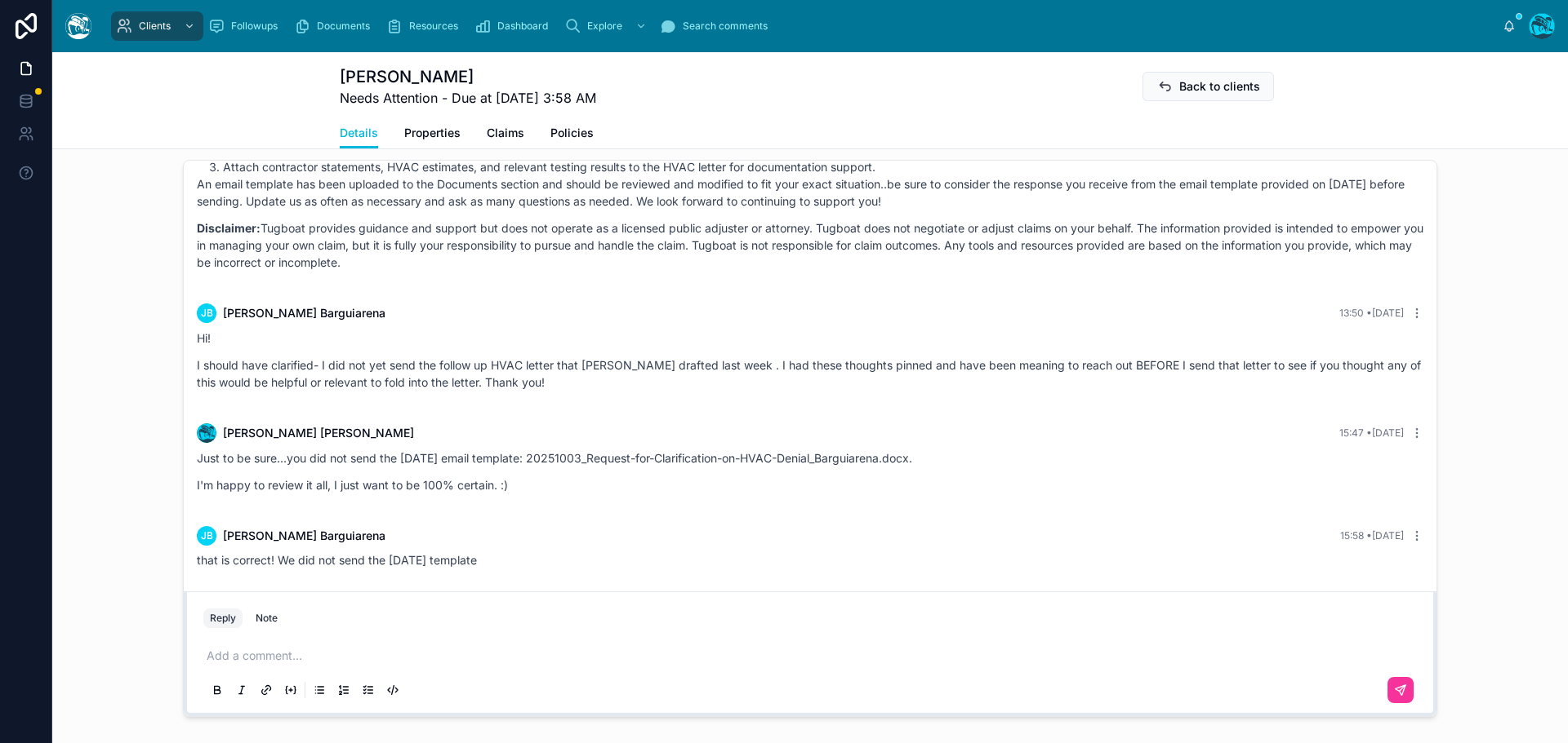
scroll to position [1224, 0]
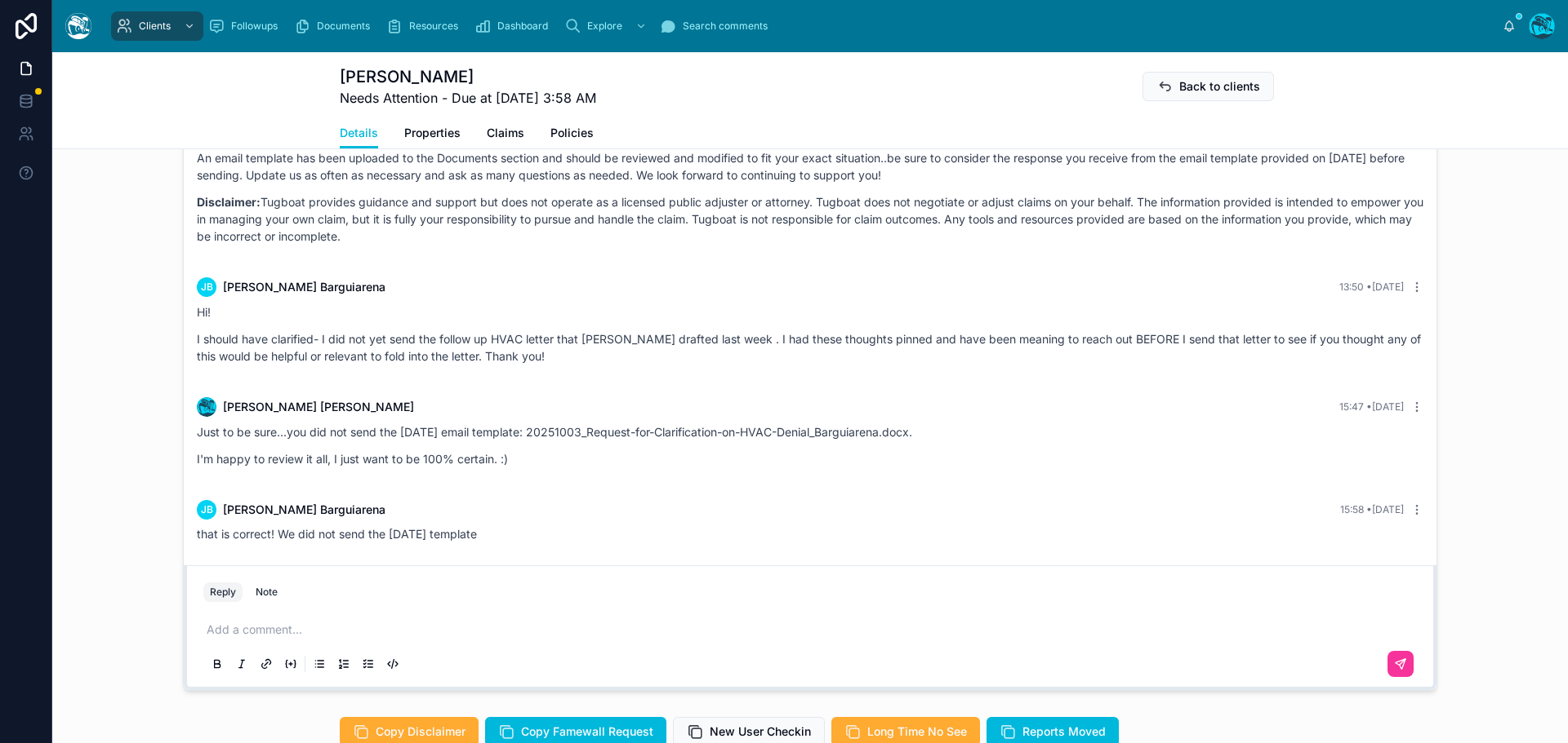
click at [236, 631] on p at bounding box center [813, 630] width 1214 height 16
click at [1401, 662] on icon at bounding box center [1400, 664] width 13 height 13
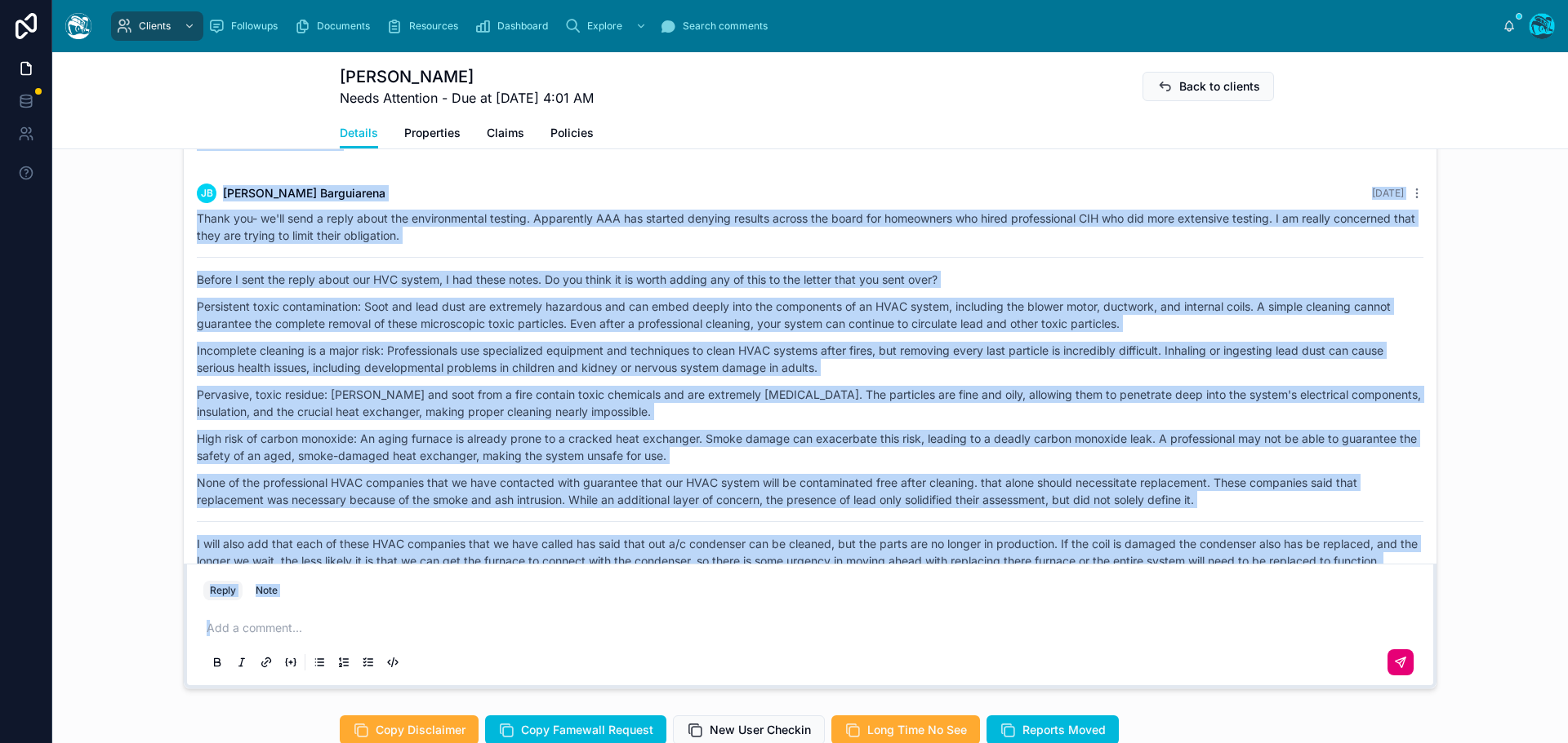
scroll to position [5629, 0]
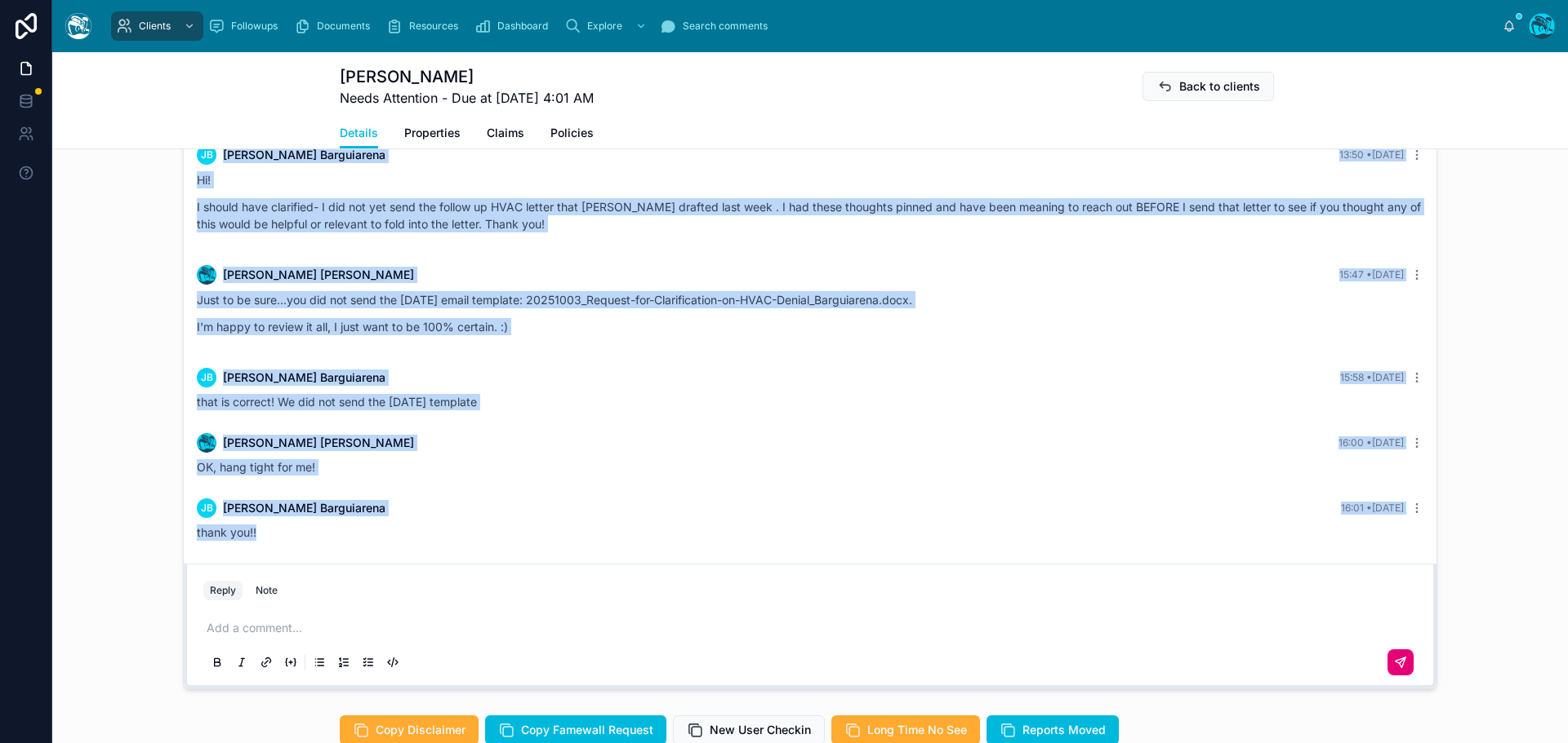
drag, startPoint x: 1153, startPoint y: 309, endPoint x: 966, endPoint y: 541, distance: 298.0
copy div "Loremi Dolor 7 sita con Adip elitsed, Doeiusmo! Tempo inc utl etdolorem aliq en…"
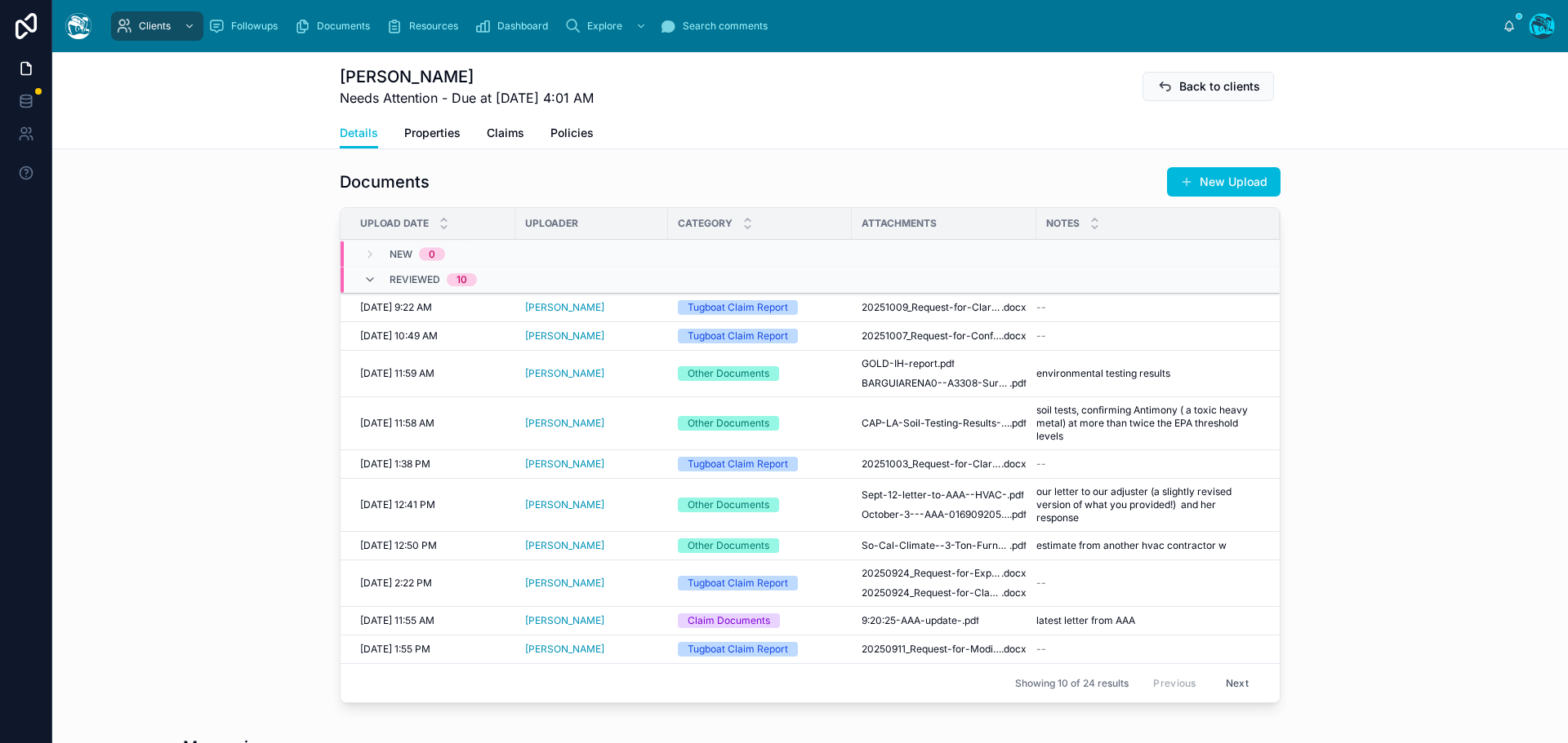
scroll to position [571, 0]
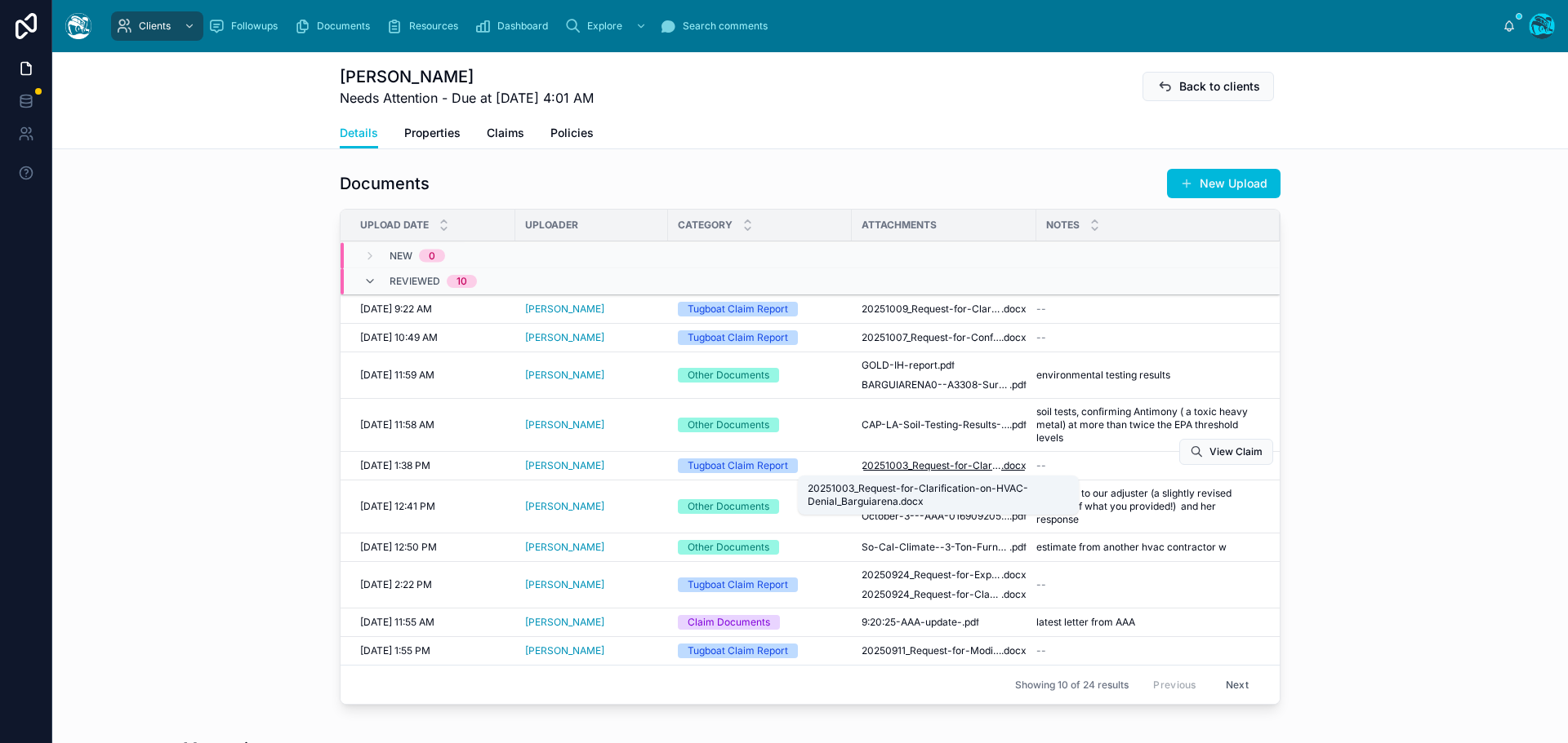
click at [949, 466] on span "20251003_Request-for-Clarification-on-HVAC-Denial_Barguiarena" at bounding box center [930, 466] width 140 height 13
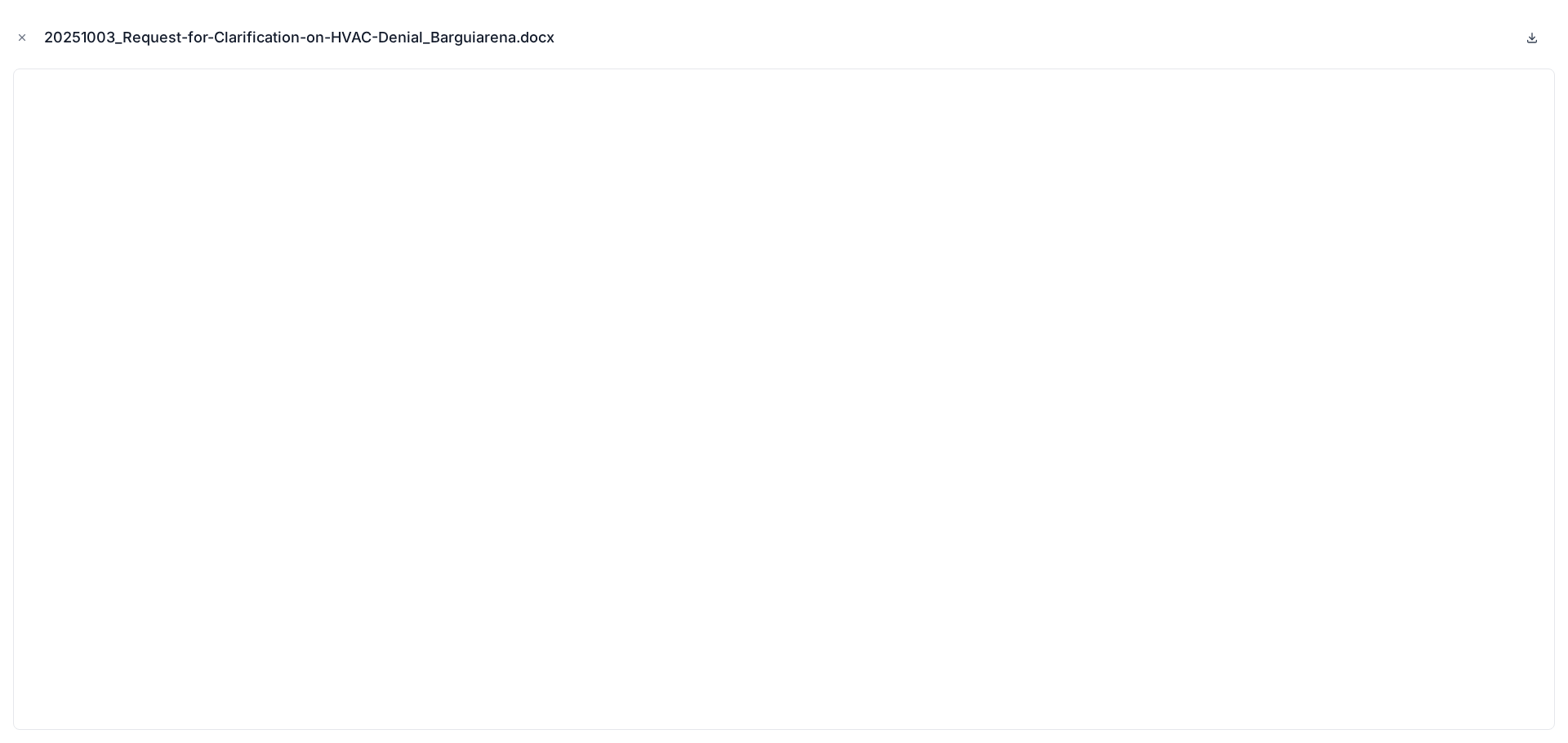
click at [1535, 37] on icon at bounding box center [1531, 37] width 13 height 13
click at [16, 36] on icon "Close modal" at bounding box center [22, 38] width 12 height 12
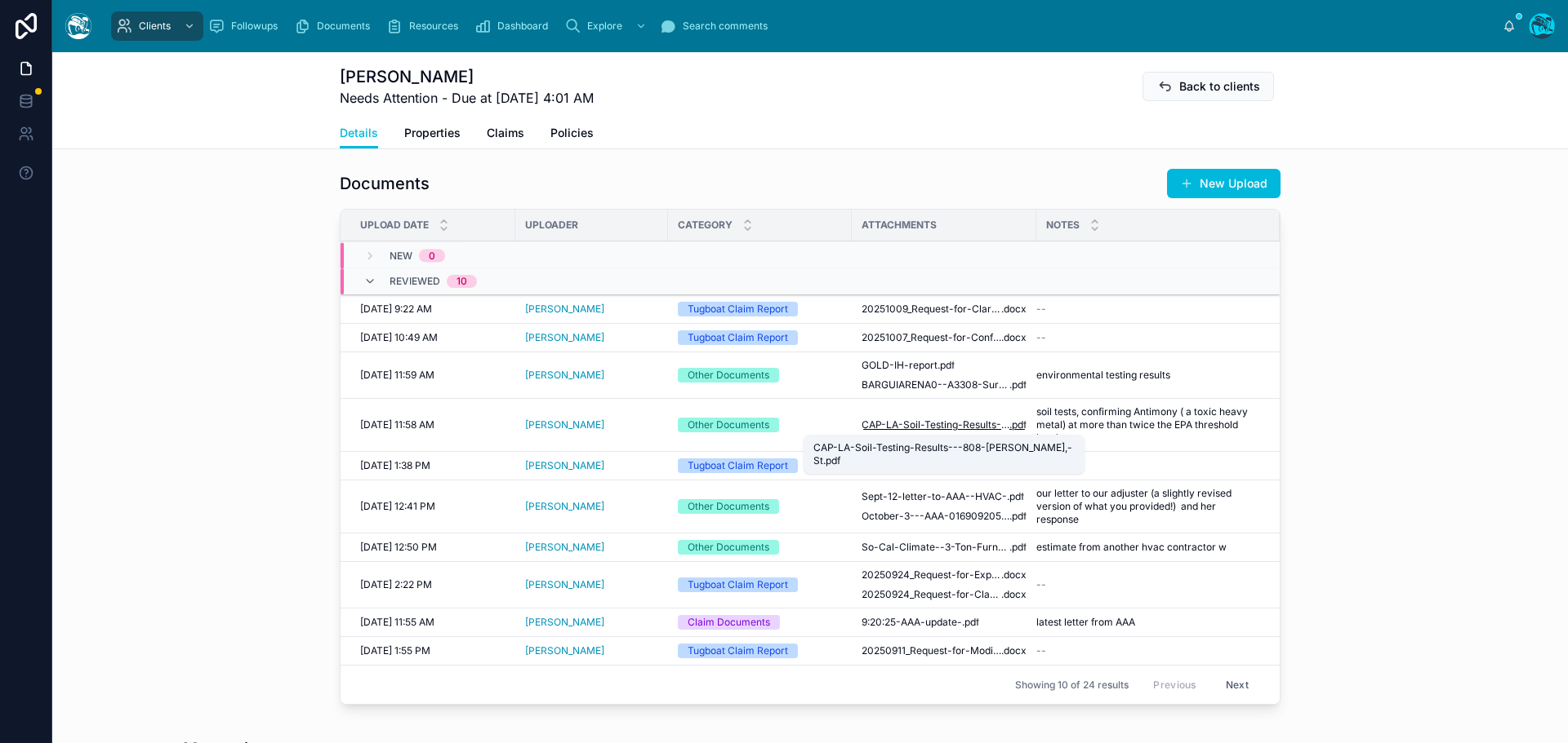
click at [919, 427] on span "CAP-LA-Soil-Testing-Results---808-[PERSON_NAME],-[GEOGRAPHIC_DATA]" at bounding box center [935, 424] width 148 height 13
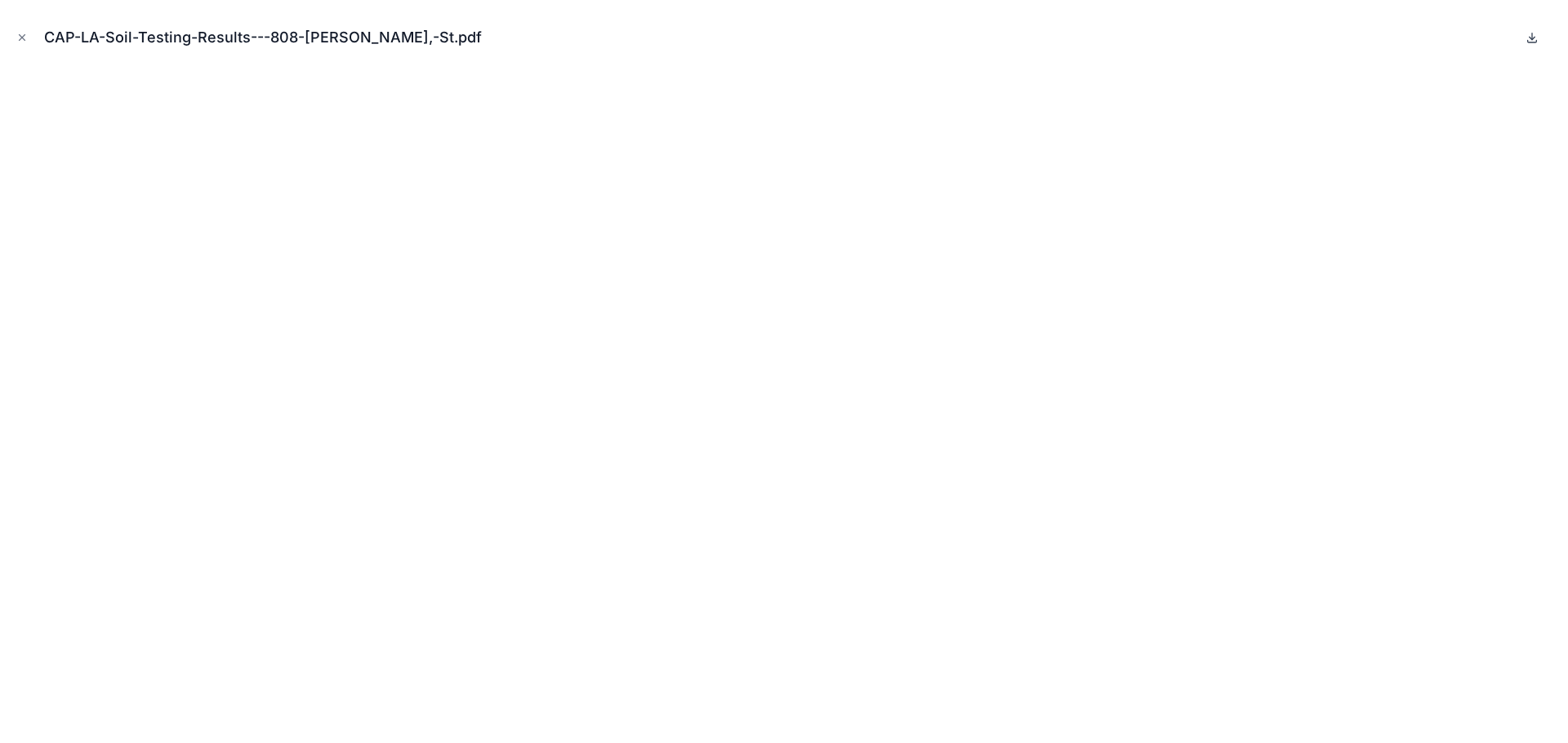
click at [1531, 36] on icon at bounding box center [1531, 37] width 13 height 13
drag, startPoint x: 25, startPoint y: 36, endPoint x: 136, endPoint y: 63, distance: 114.2
click at [25, 36] on icon "Close modal" at bounding box center [22, 38] width 6 height 6
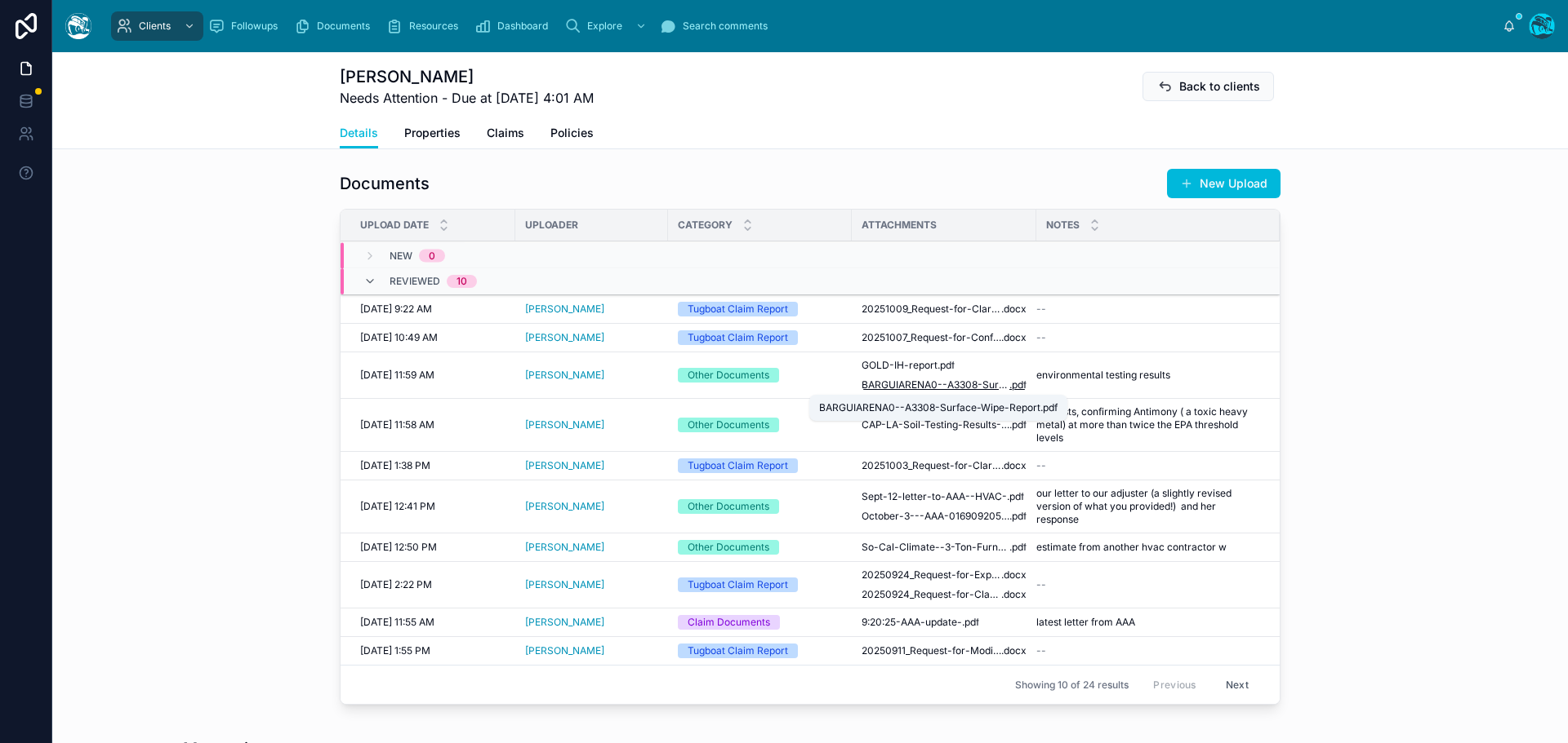
click at [885, 380] on span "BARGUIARENA0--A3308-Surface-Wipe-Report" at bounding box center [935, 385] width 148 height 13
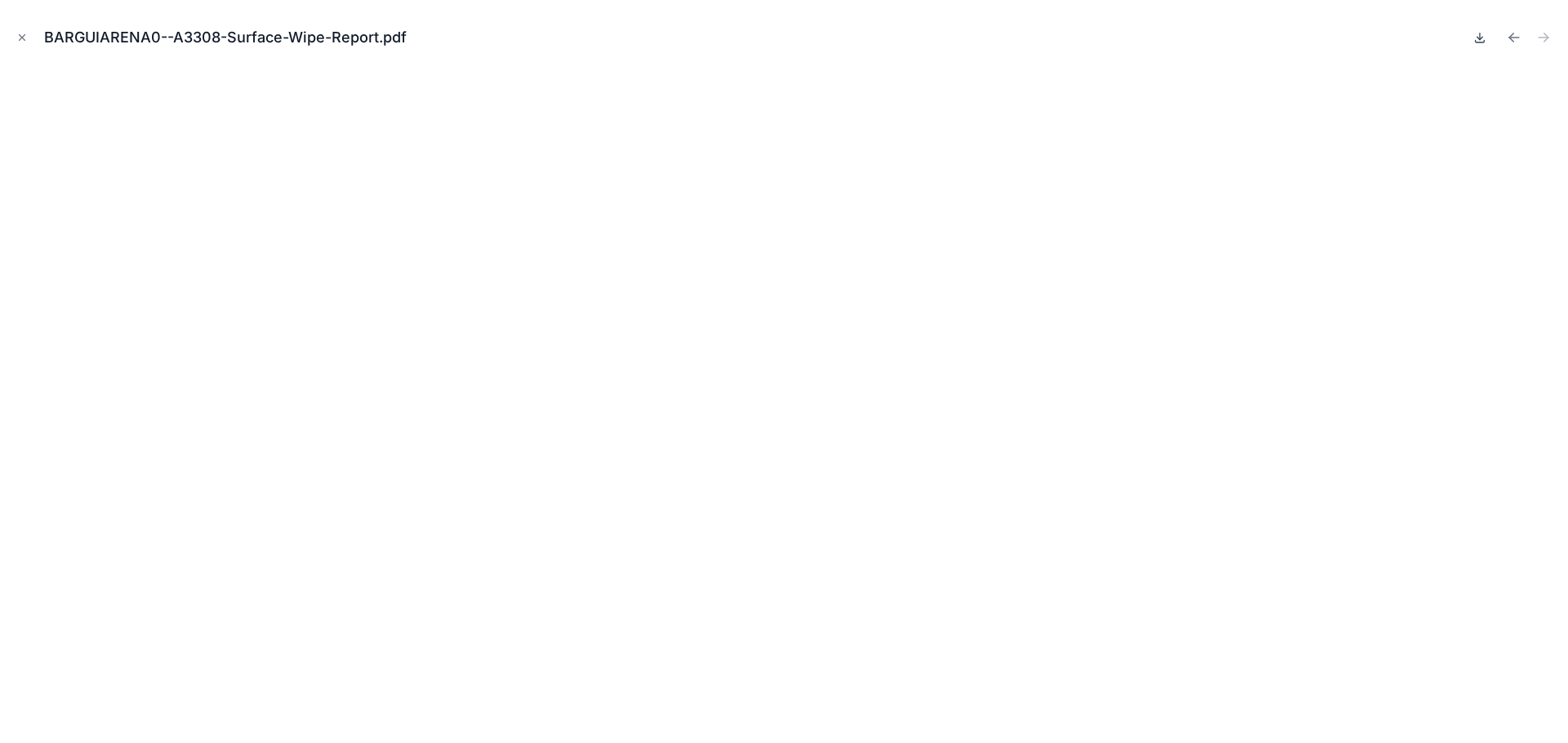
click at [1483, 40] on icon at bounding box center [1479, 37] width 13 height 13
click at [1510, 35] on icon "Previous file" at bounding box center [1513, 37] width 16 height 16
click at [1478, 40] on icon at bounding box center [1479, 37] width 13 height 13
drag, startPoint x: 17, startPoint y: 37, endPoint x: 34, endPoint y: 56, distance: 25.5
click at [17, 37] on icon "Close modal" at bounding box center [22, 38] width 12 height 12
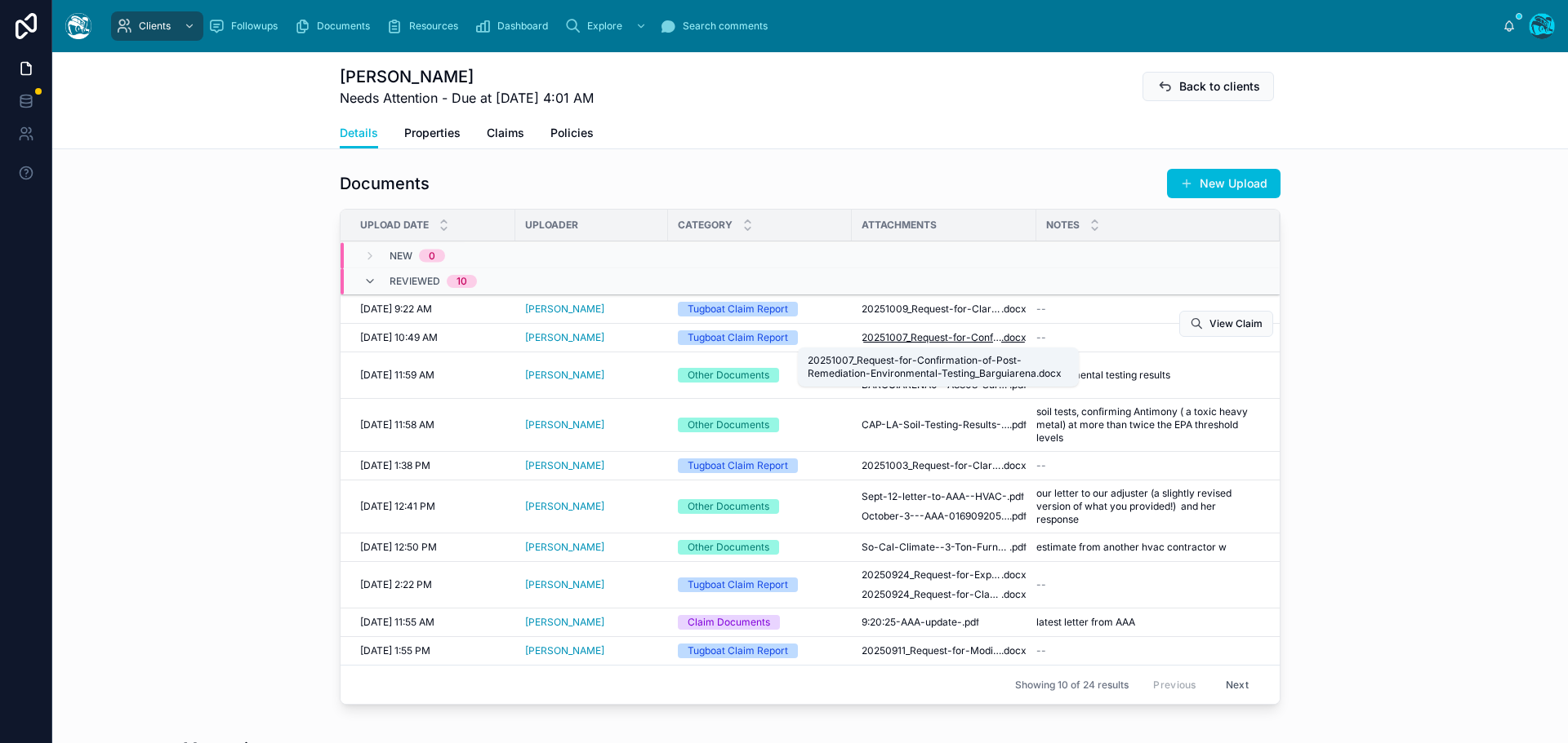
click at [894, 339] on span "20251007_Request-for-Confirmation-of-Post-Remediation-Environmental-Testing_Bar…" at bounding box center [930, 337] width 140 height 13
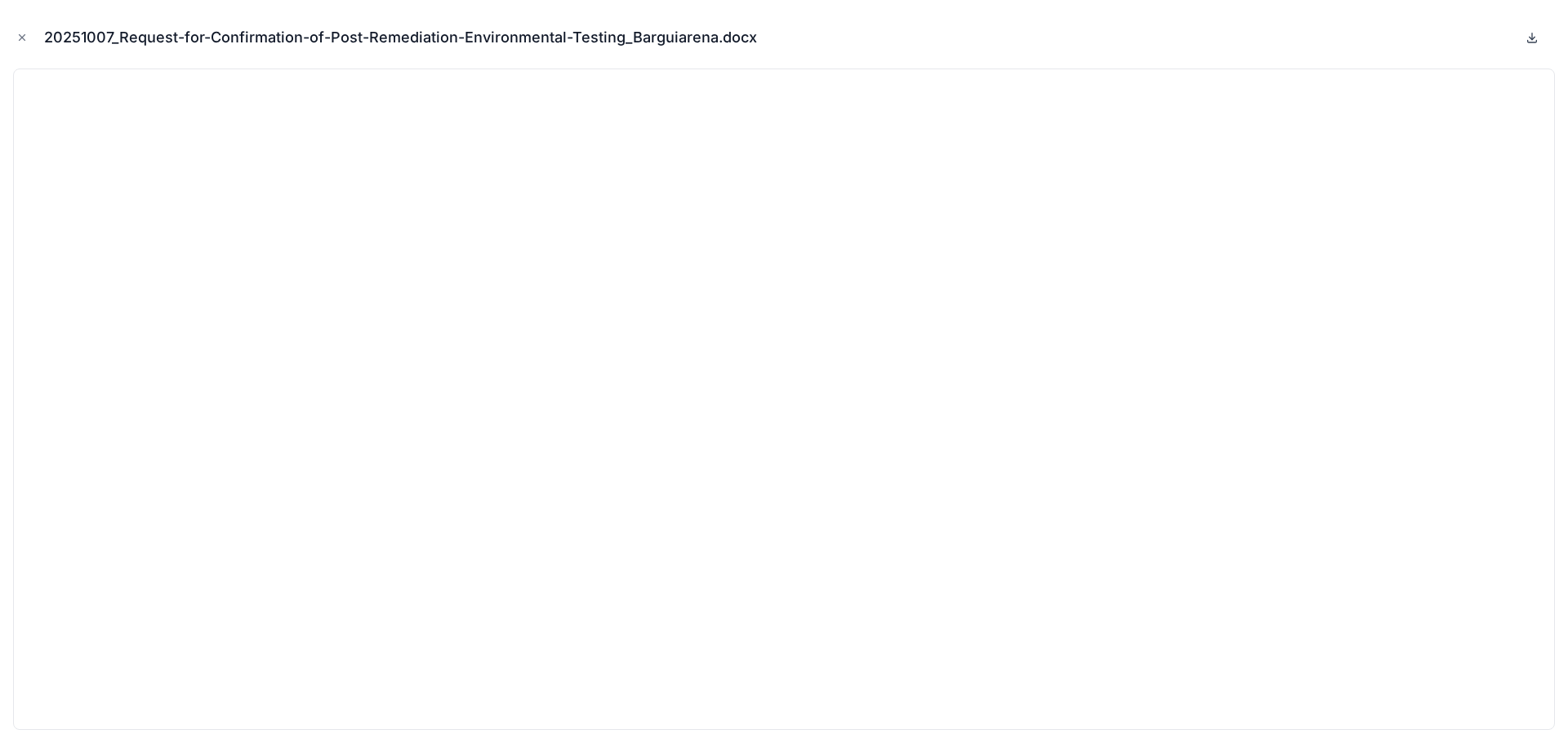
click at [1531, 36] on icon at bounding box center [1531, 37] width 13 height 13
click at [23, 36] on icon "Close modal" at bounding box center [22, 38] width 12 height 12
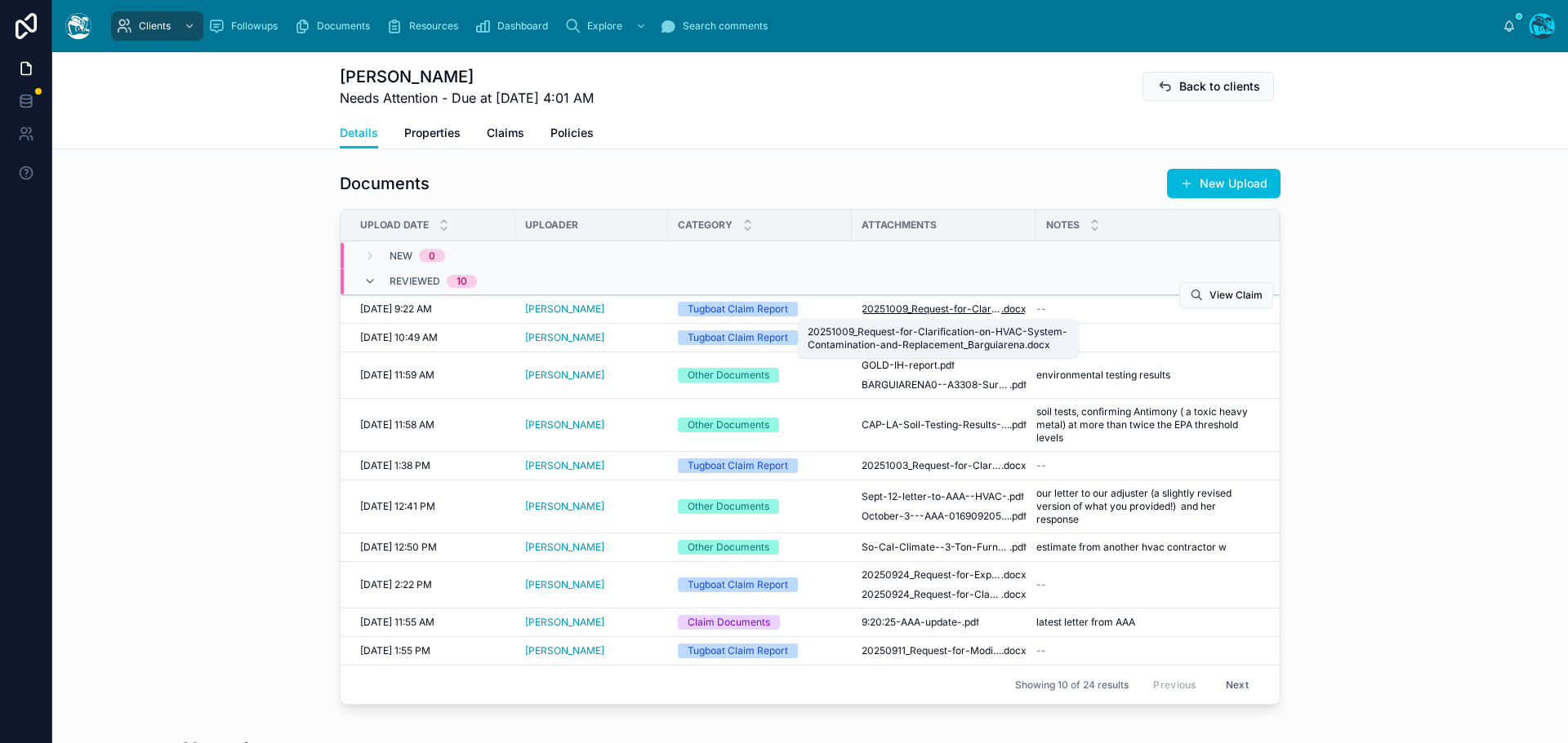
click at [899, 310] on span "20251009_Request-for-Clarification-on-HVAC-System-Contamination-and-Replacement…" at bounding box center [930, 309] width 140 height 13
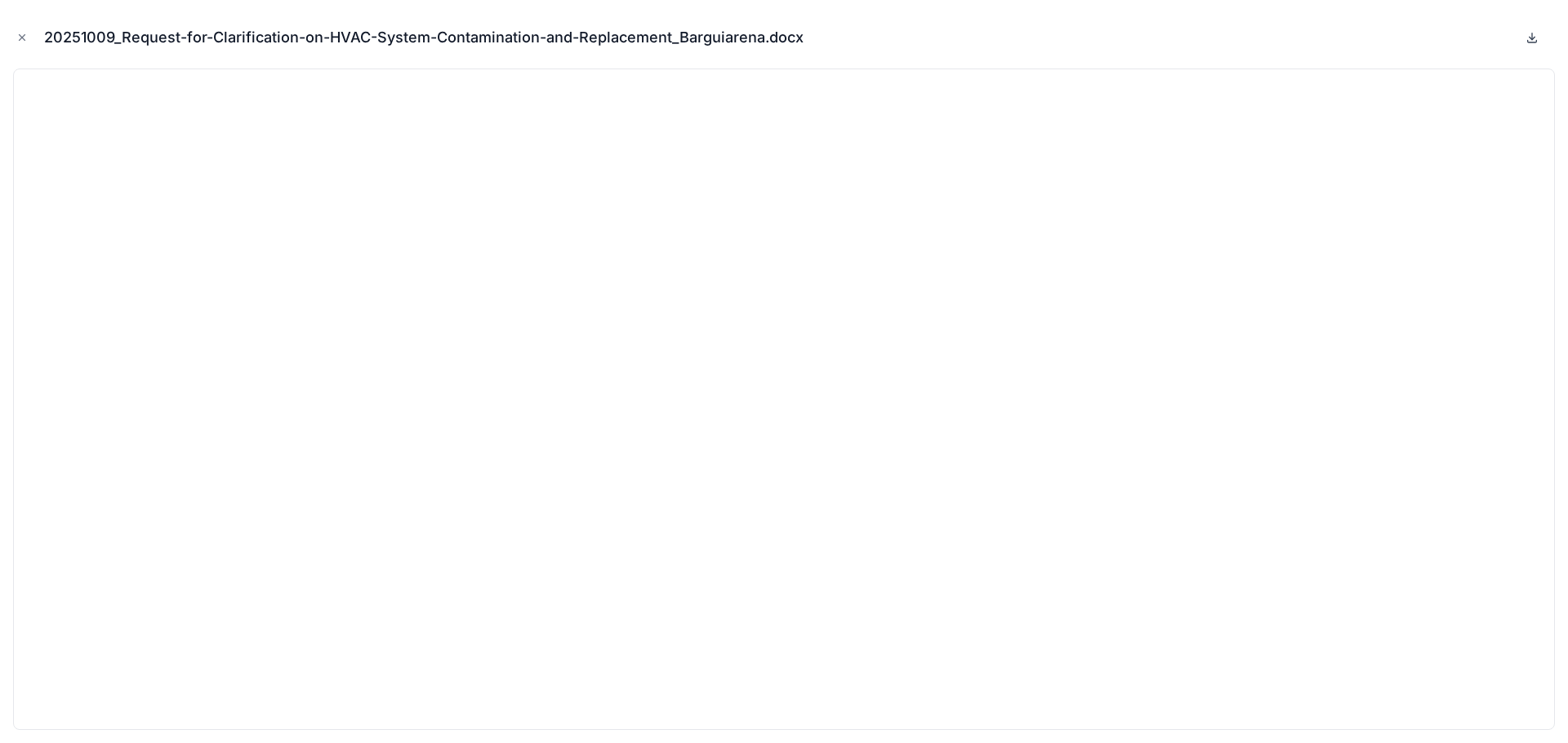
click at [1534, 36] on icon at bounding box center [1532, 37] width 6 height 3
click at [17, 35] on icon "Close modal" at bounding box center [22, 38] width 12 height 12
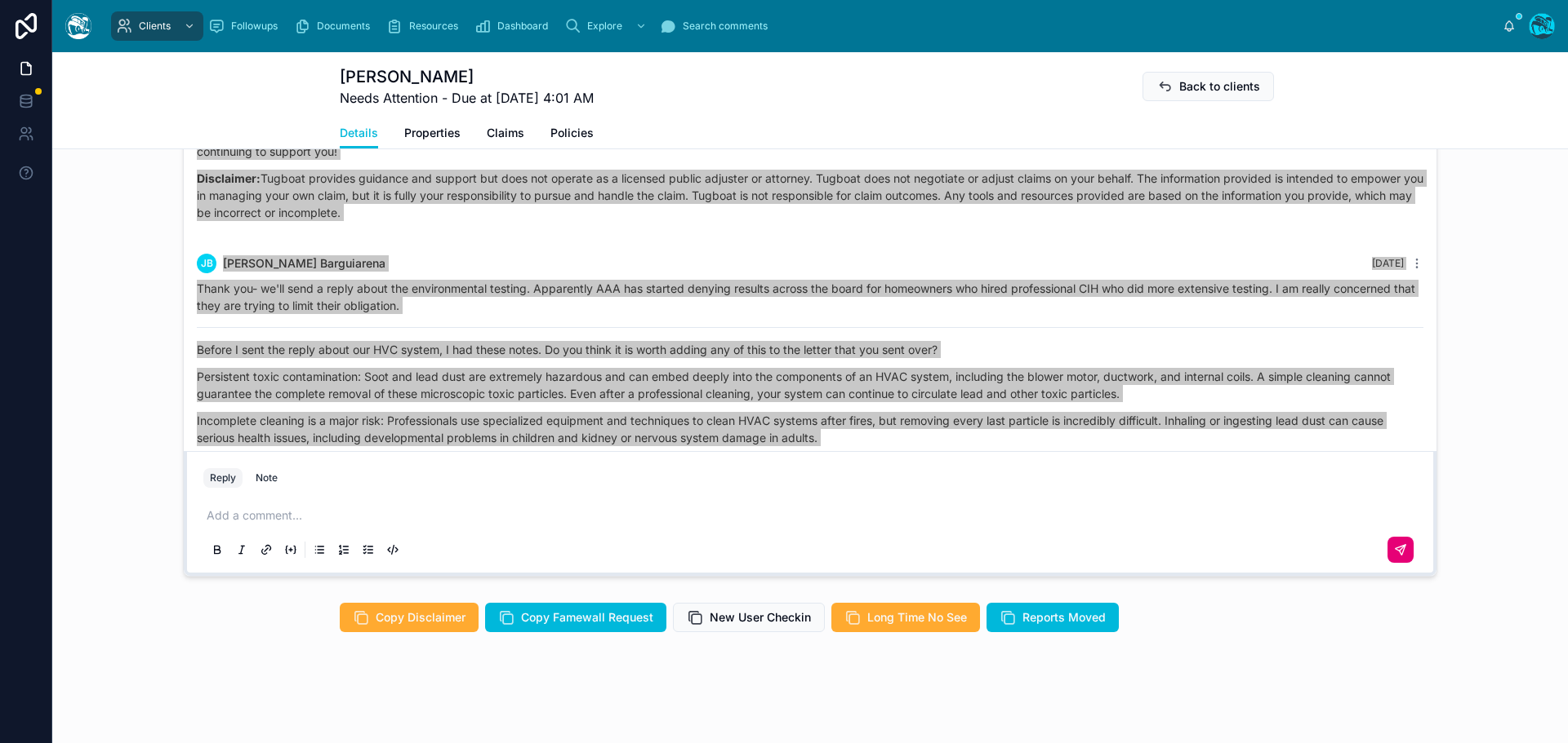
scroll to position [4324, 0]
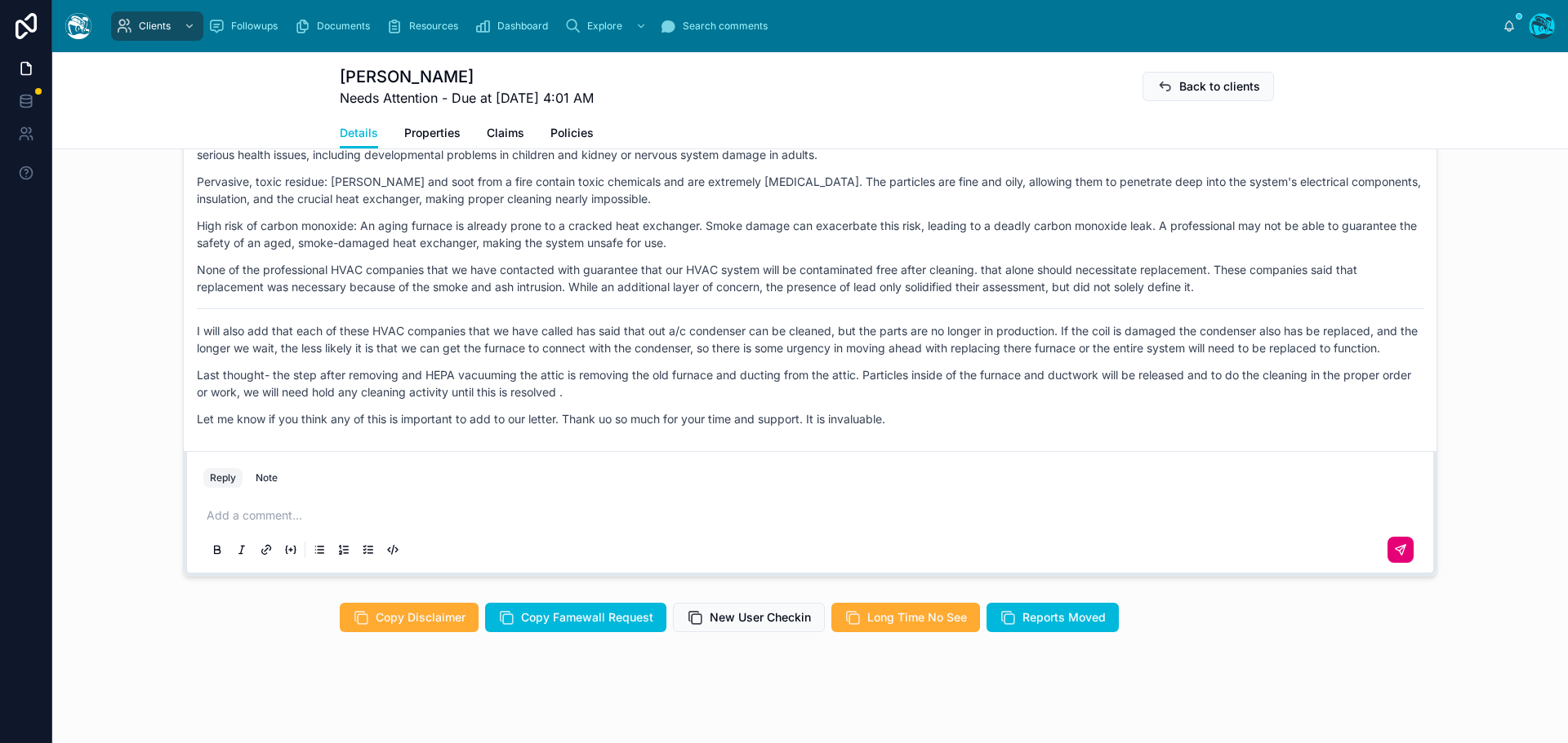
scroll to position [4756, 0]
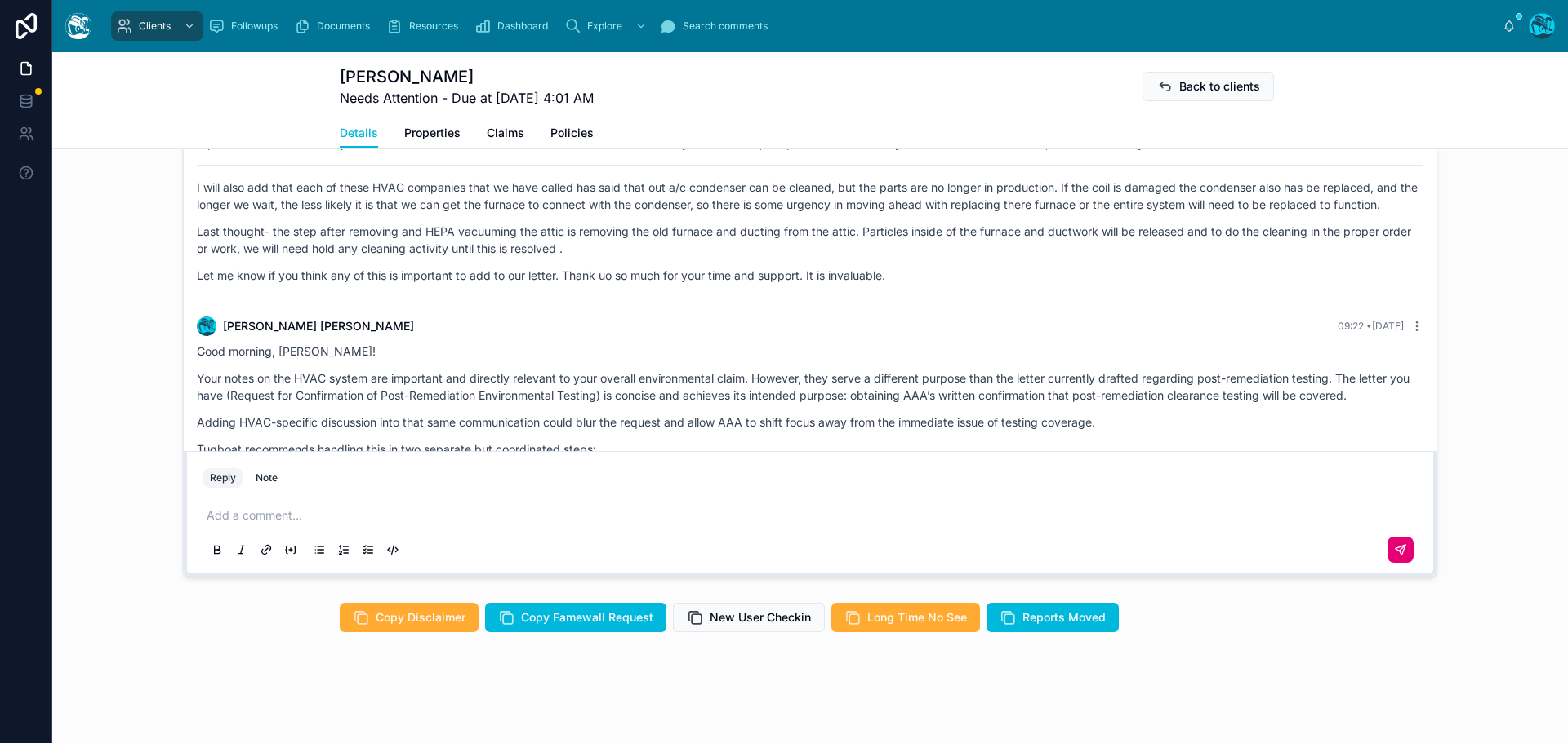
drag, startPoint x: 451, startPoint y: 223, endPoint x: 897, endPoint y: 297, distance: 452.1
copy div "[PERSON_NAME] [DATE] Thank you- we'll send a reply about the environmental test…"
click at [249, 512] on p at bounding box center [813, 515] width 1214 height 16
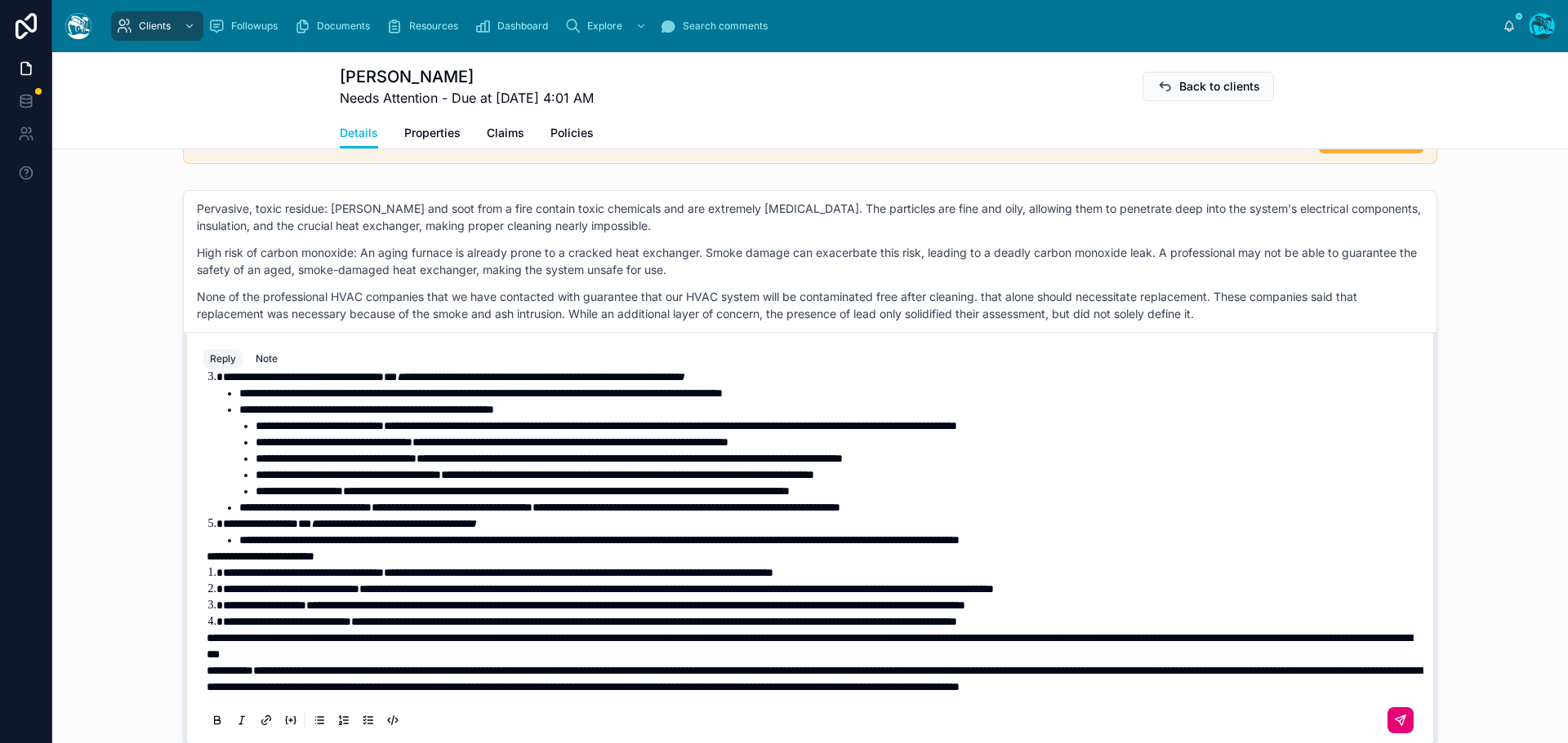
scroll to position [232, 0]
click at [677, 636] on p "**********" at bounding box center [813, 646] width 1214 height 33
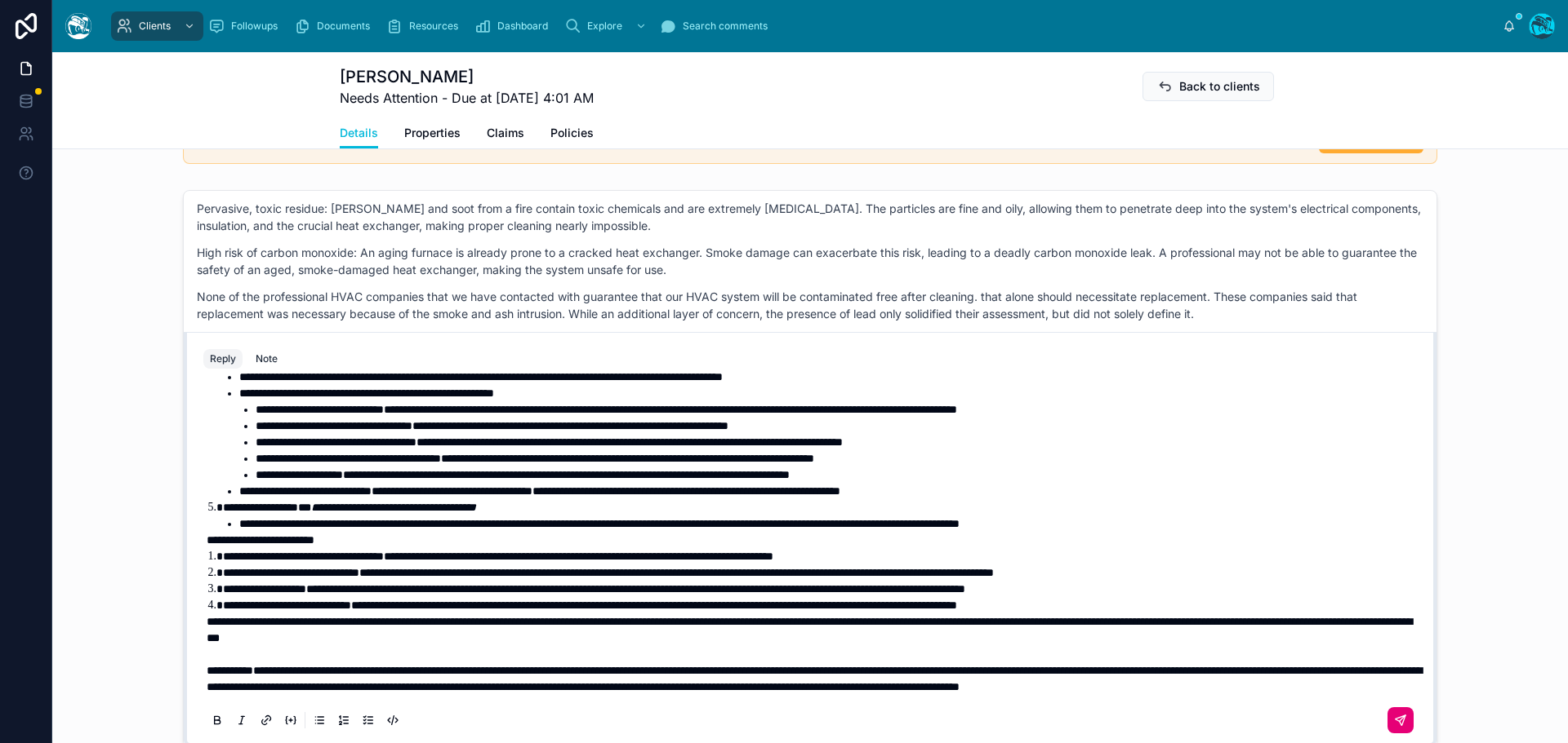
click at [206, 625] on span "**********" at bounding box center [809, 630] width 1205 height 28
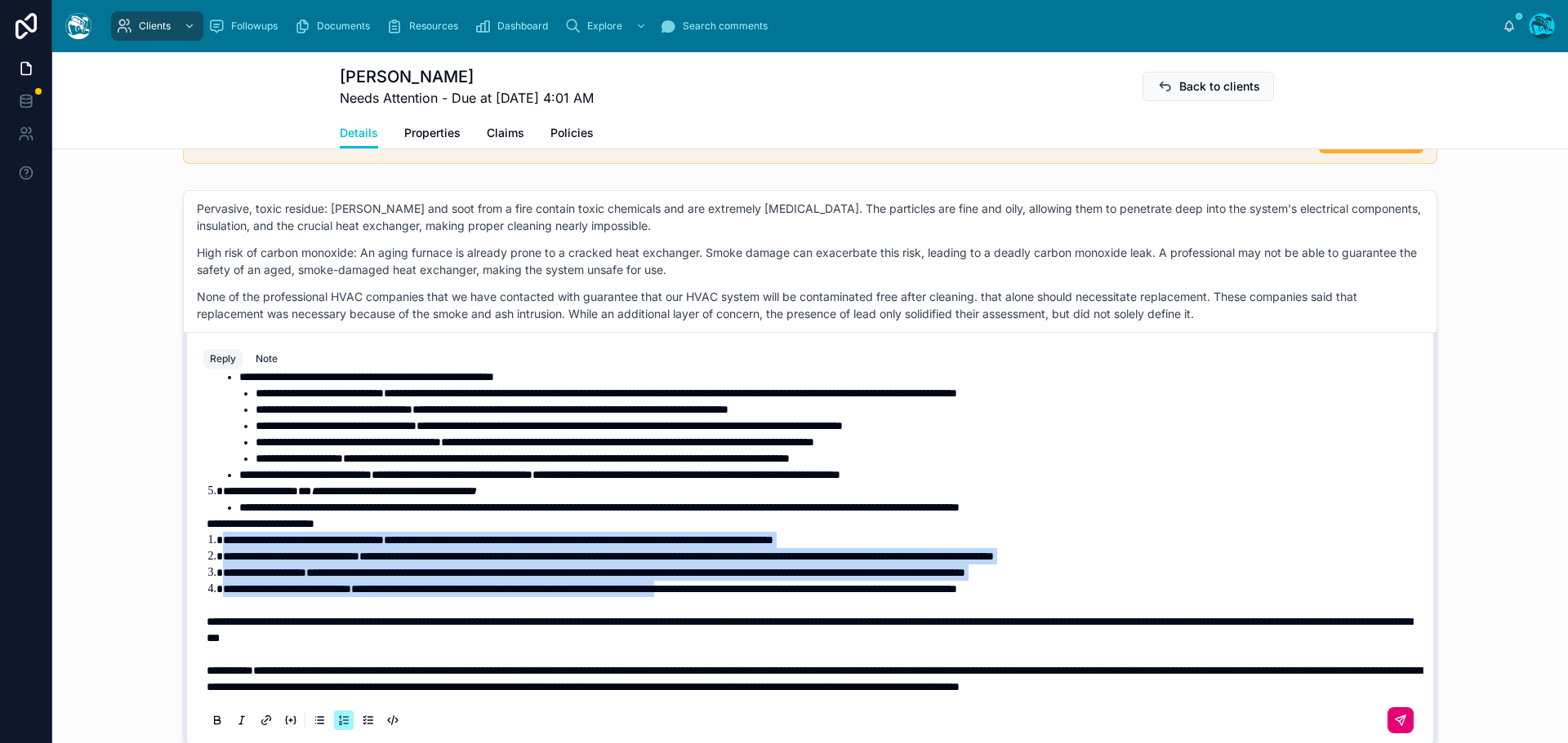
drag, startPoint x: 801, startPoint y: 609, endPoint x: 209, endPoint y: 559, distance: 594.1
click at [209, 559] on ol "**********" at bounding box center [813, 564] width 1214 height 65
click at [211, 722] on icon at bounding box center [217, 720] width 13 height 13
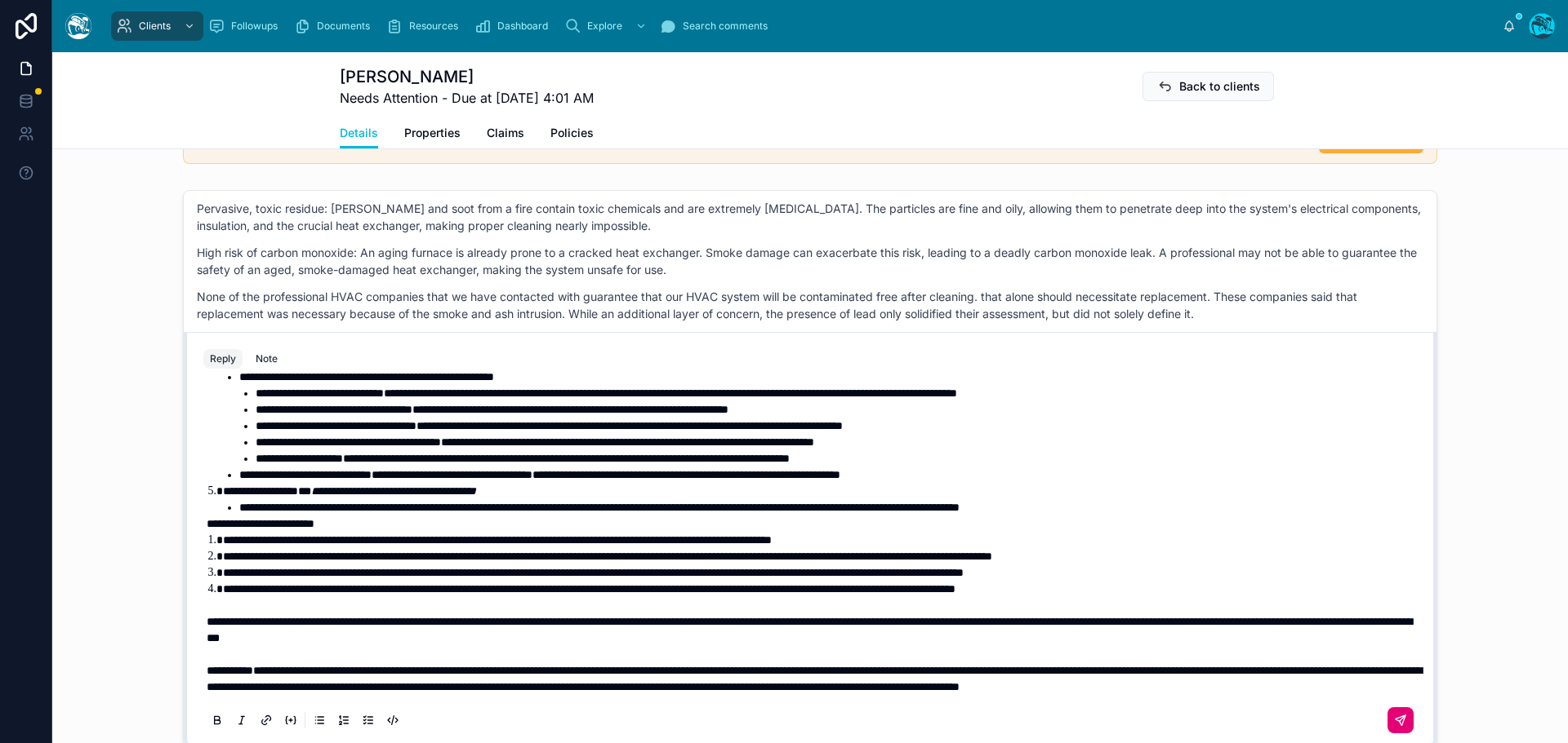
click at [206, 530] on span "**********" at bounding box center [260, 524] width 107 height 12
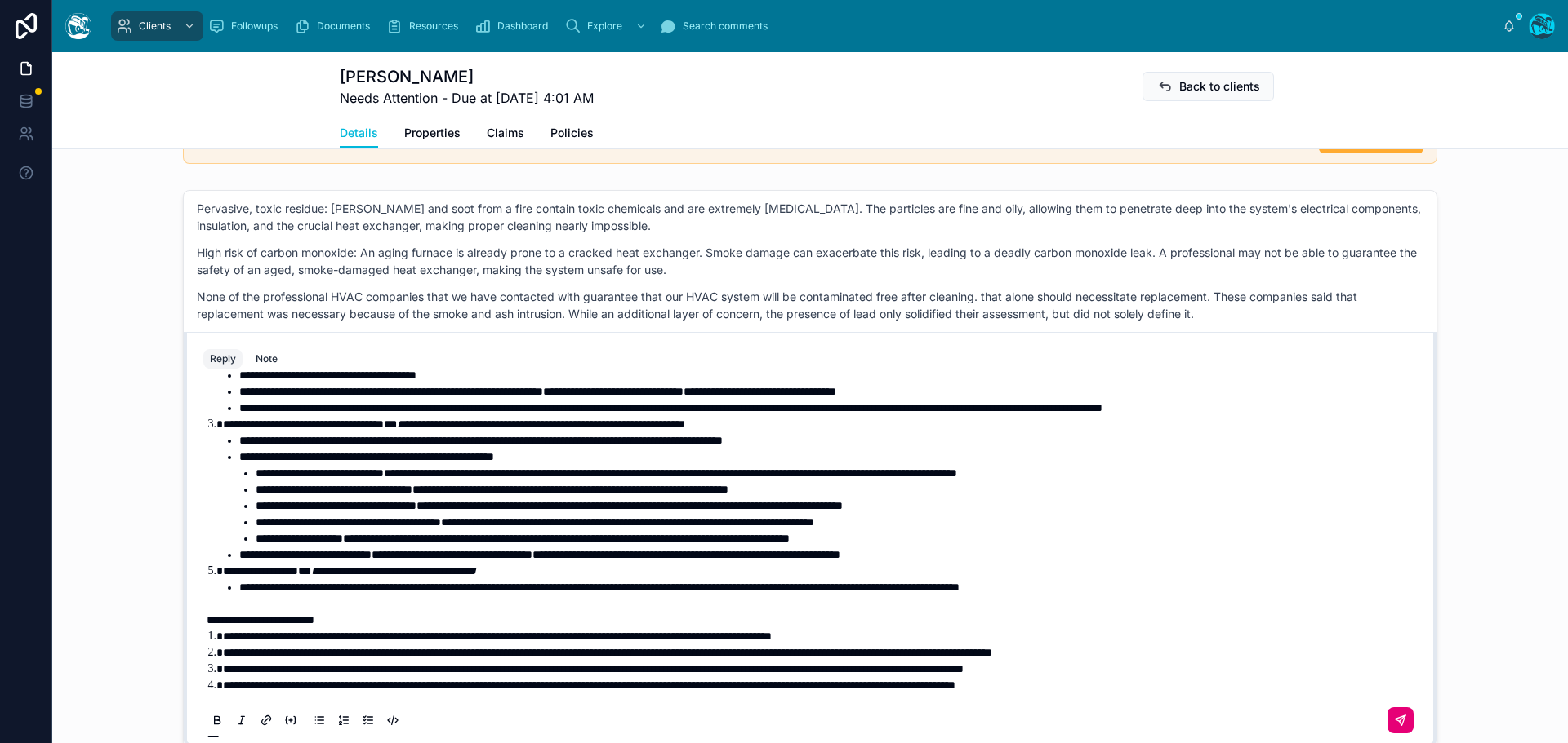
scroll to position [150, 0]
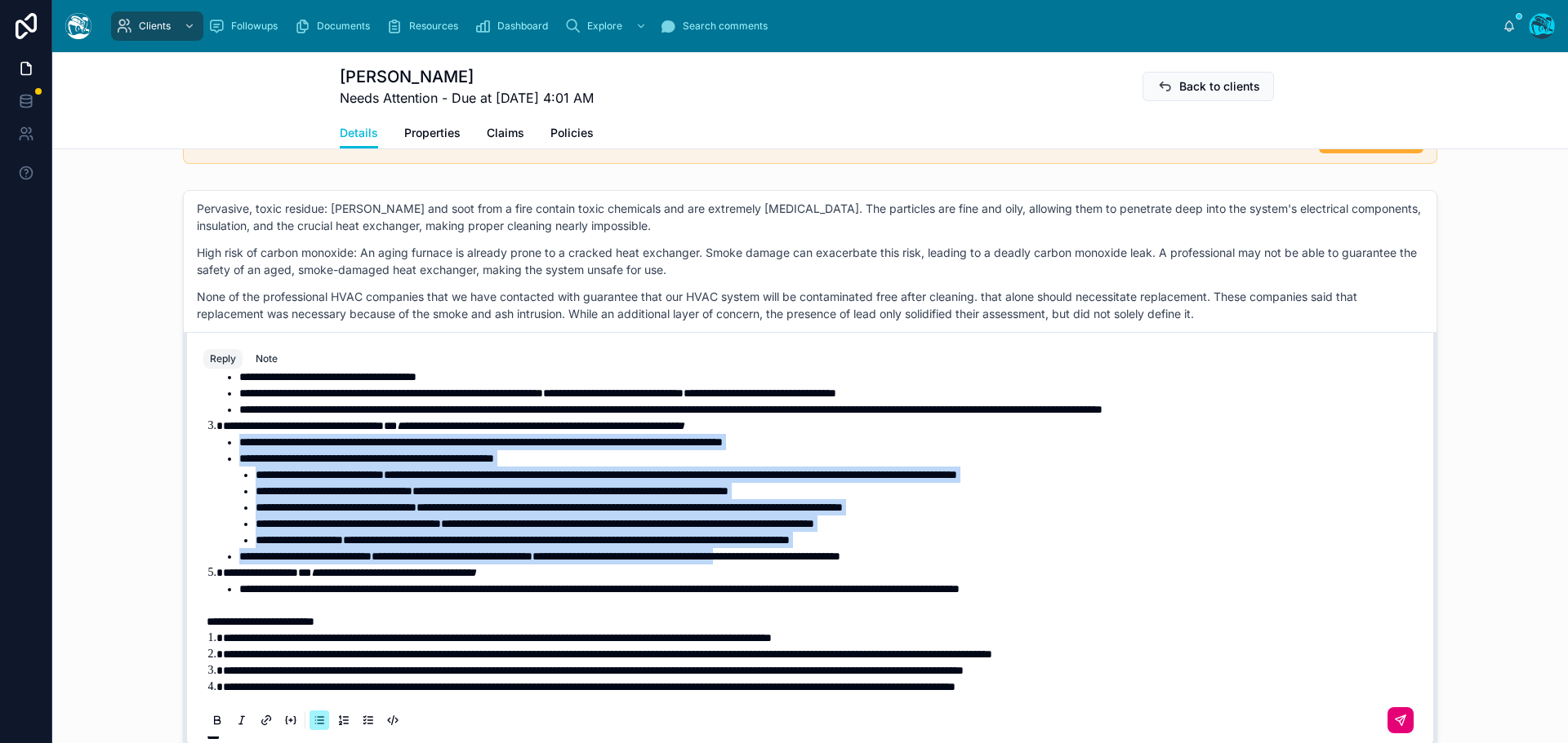
drag, startPoint x: 861, startPoint y: 574, endPoint x: 210, endPoint y: 464, distance: 660.2
click at [210, 464] on ol "**********" at bounding box center [813, 475] width 1214 height 245
click at [211, 719] on icon at bounding box center [217, 720] width 13 height 13
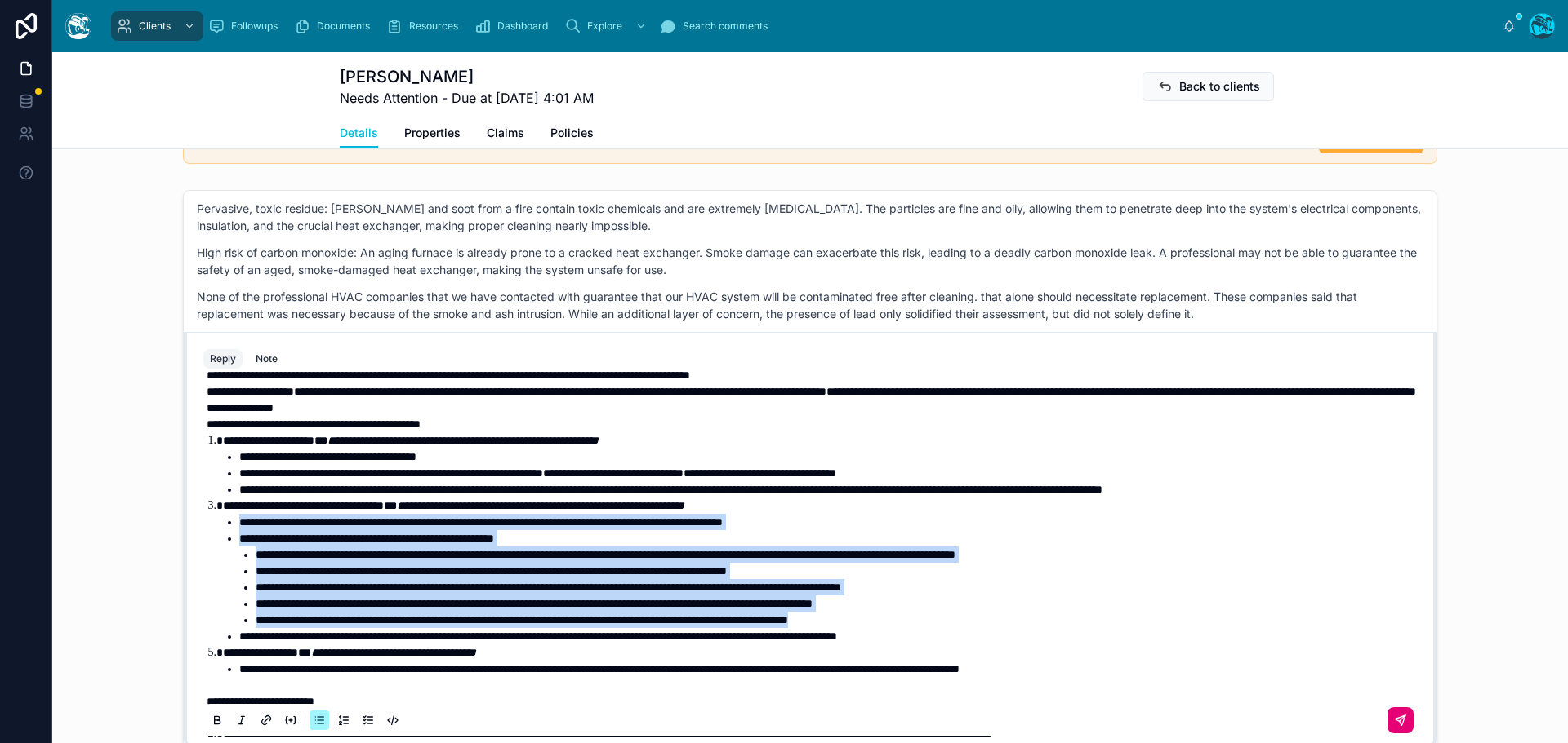
scroll to position [68, 0]
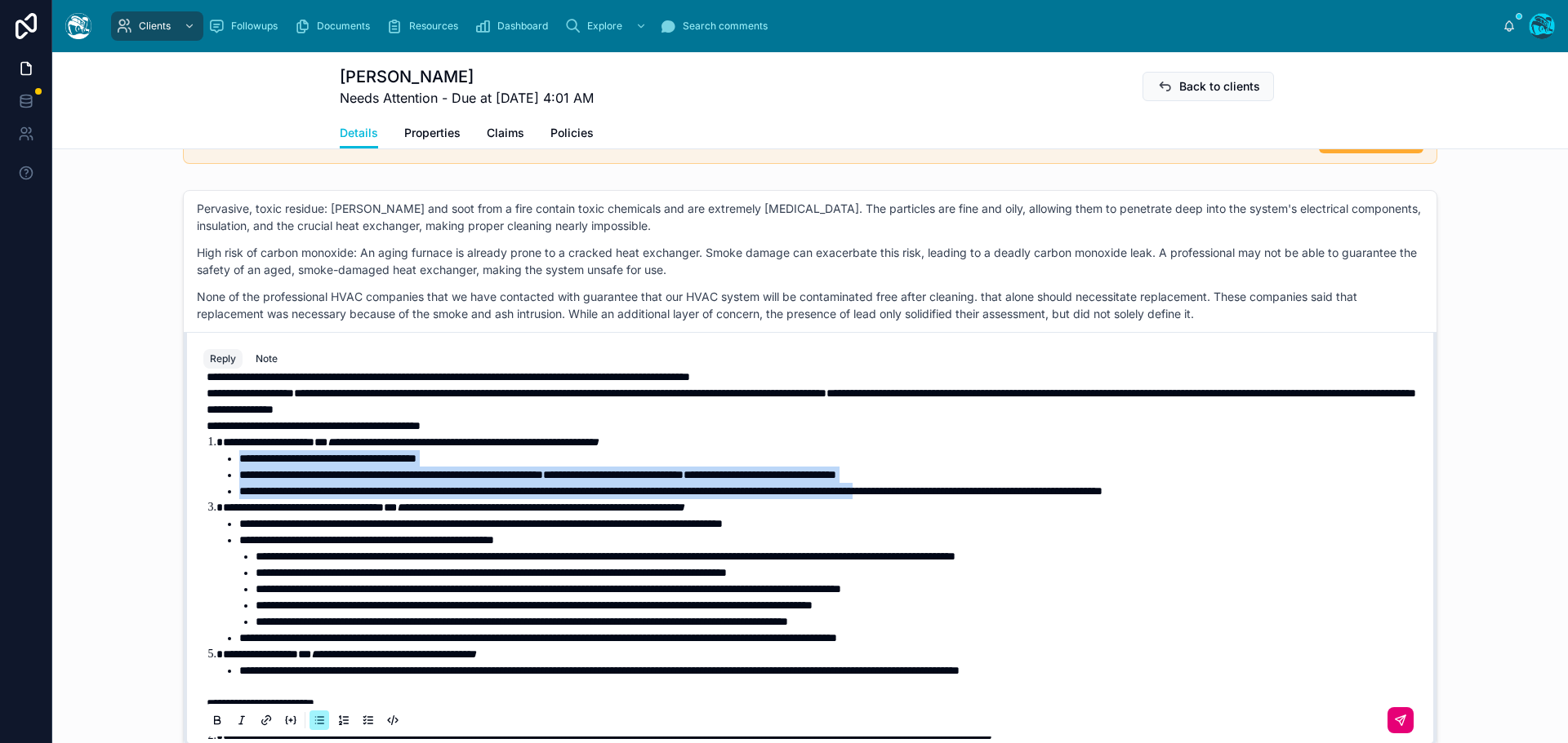
drag, startPoint x: 1033, startPoint y: 509, endPoint x: 204, endPoint y: 478, distance: 829.6
click at [206, 478] on ol "**********" at bounding box center [813, 557] width 1214 height 245
click at [211, 721] on icon at bounding box center [217, 720] width 13 height 13
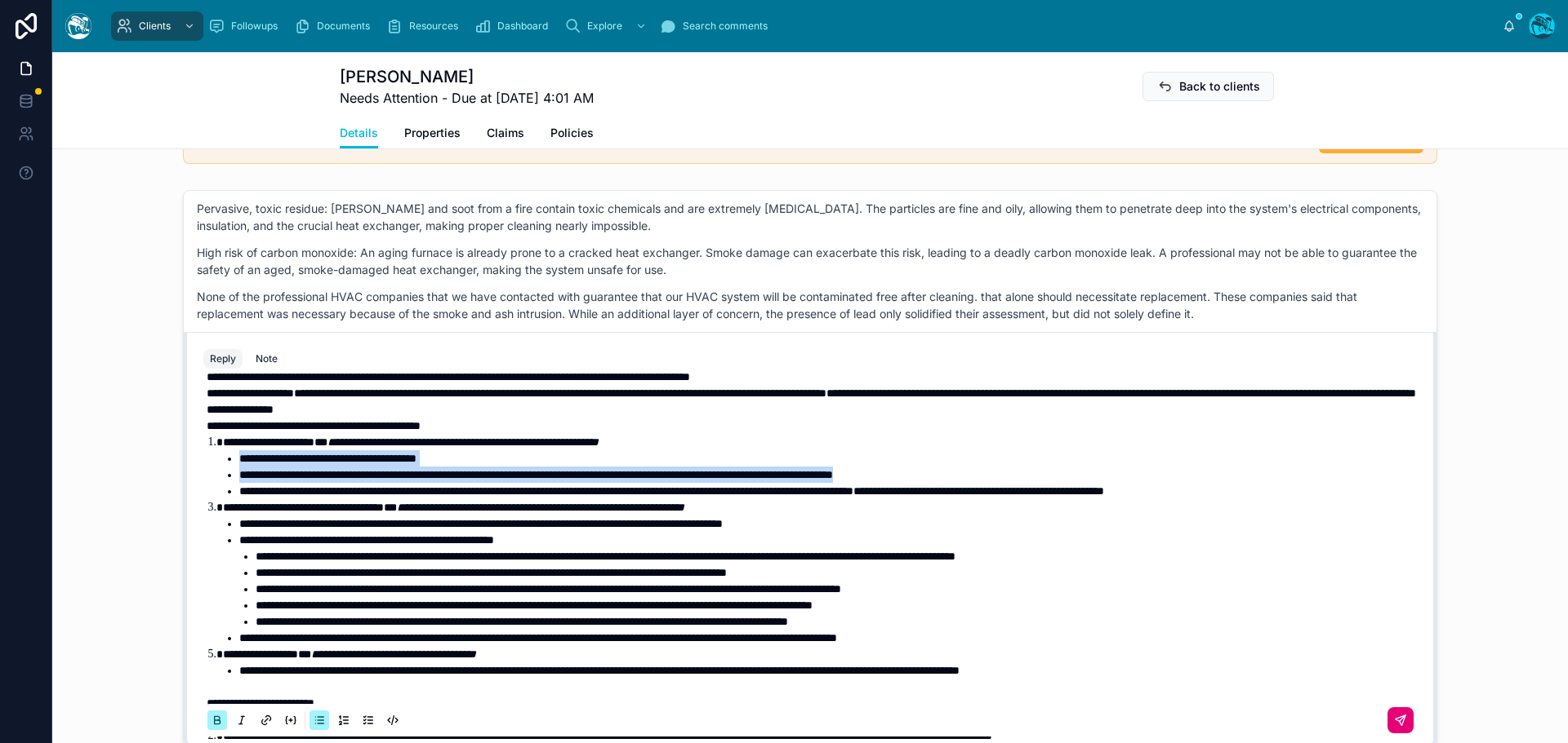
click at [211, 721] on icon at bounding box center [217, 720] width 13 height 13
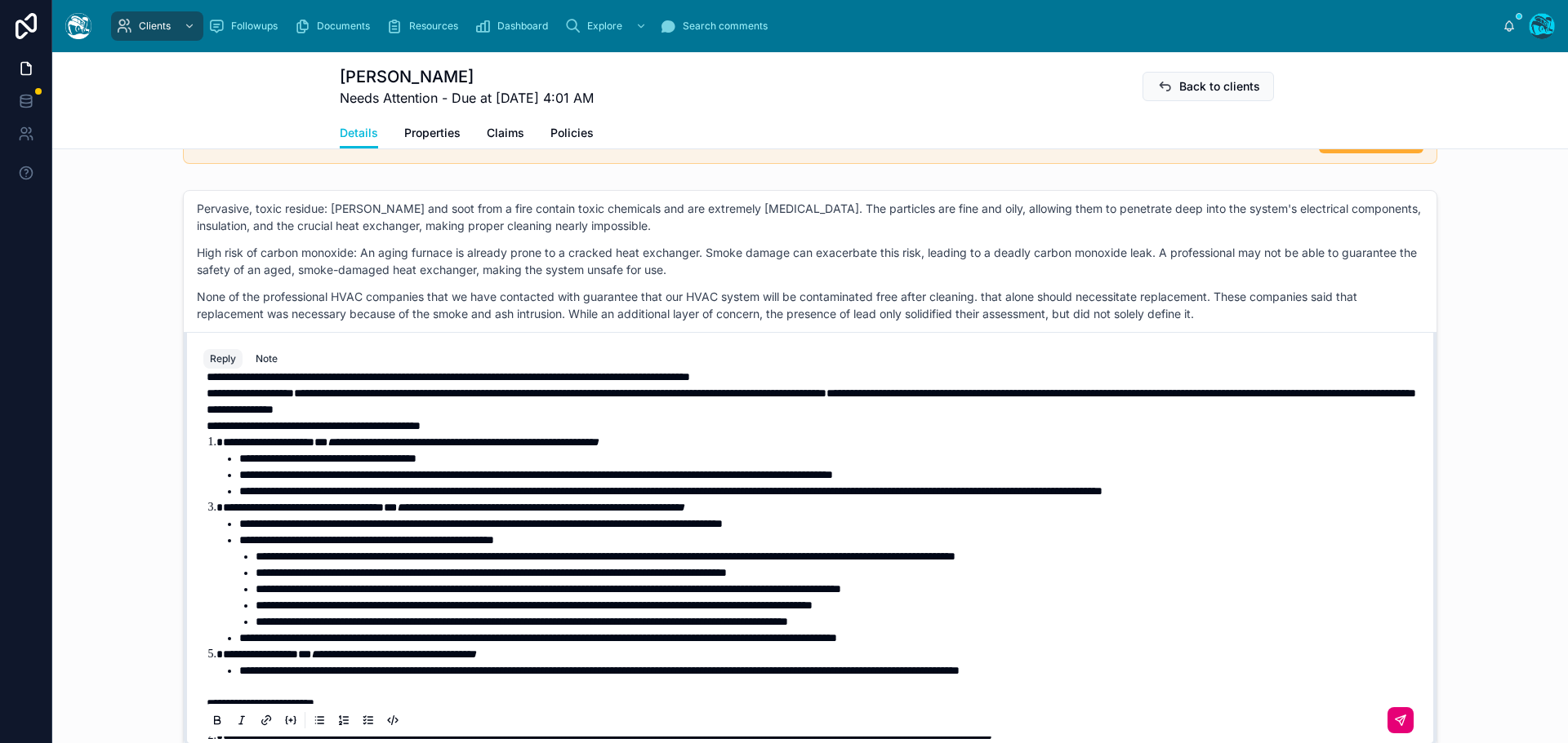
click at [206, 415] on span "**********" at bounding box center [239, 410] width 67 height 12
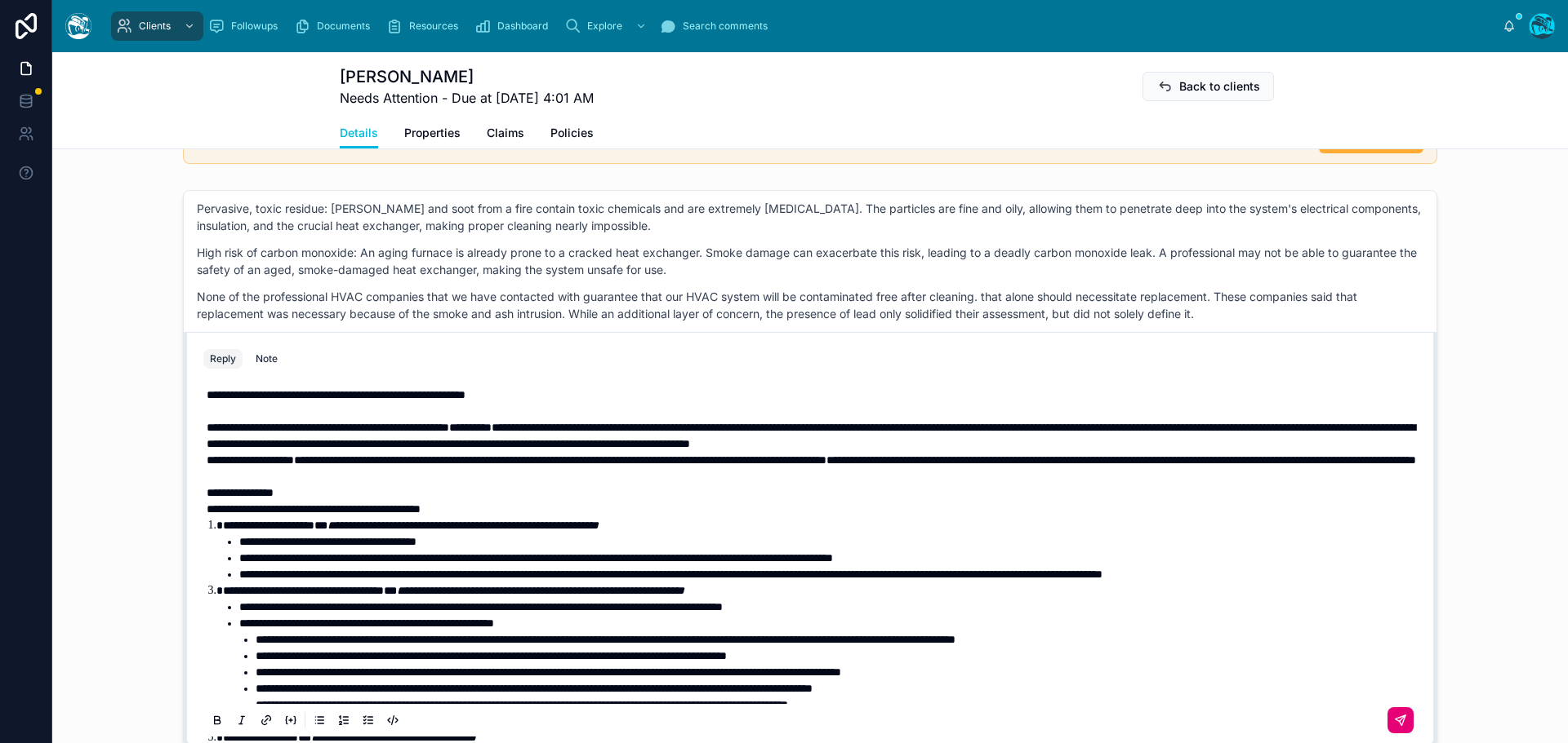
scroll to position [0, 0]
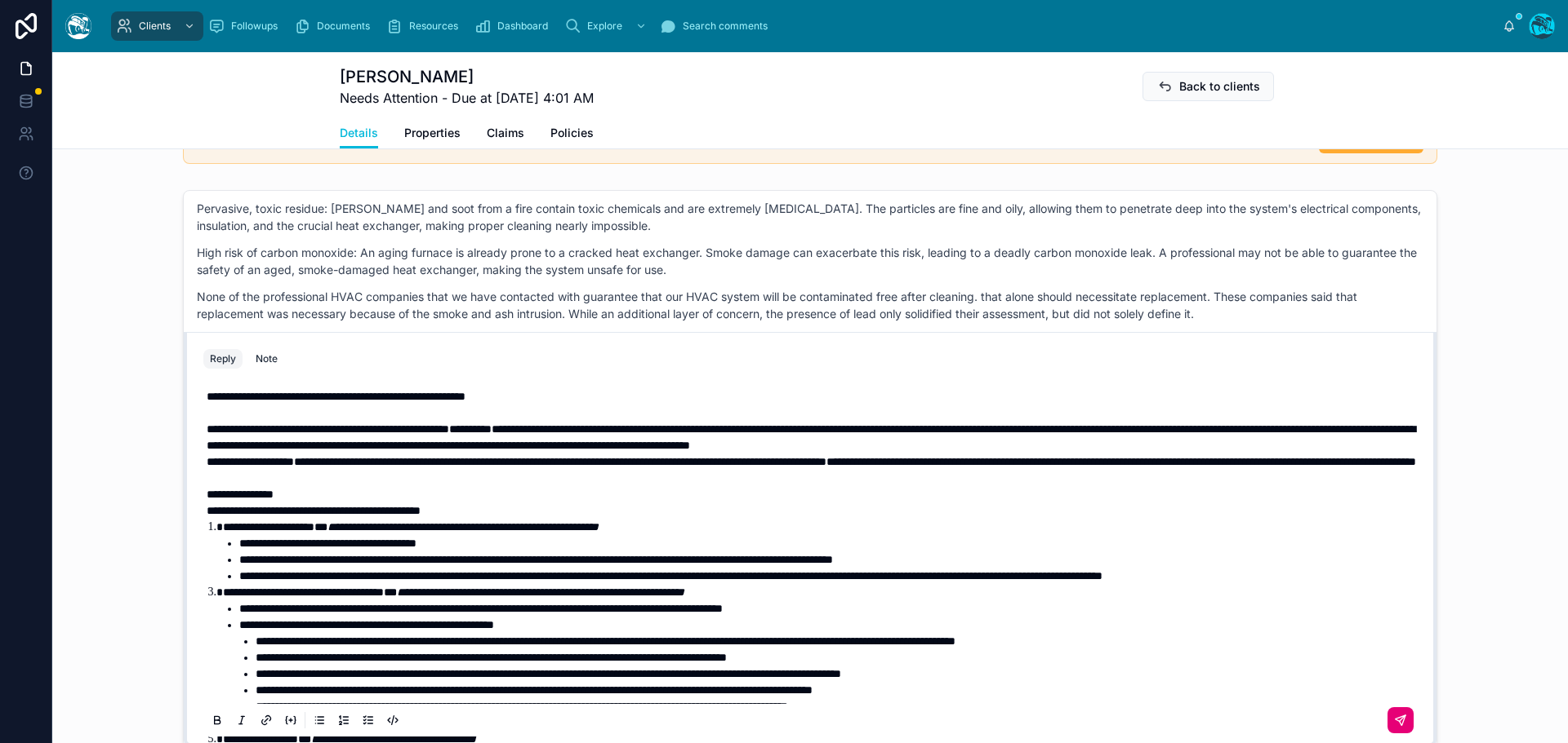
click at [1322, 446] on p "**********" at bounding box center [813, 437] width 1214 height 33
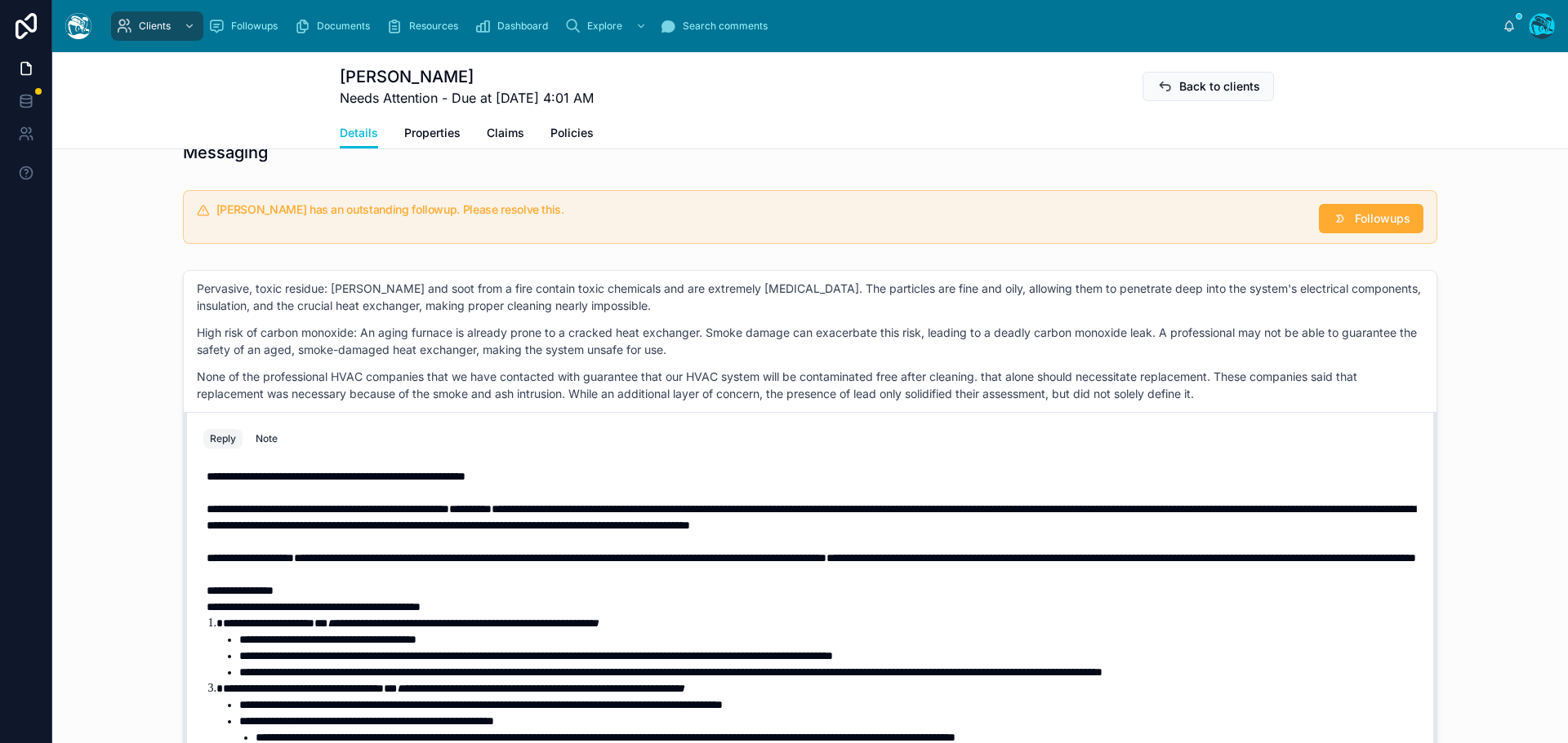
scroll to position [1166, 0]
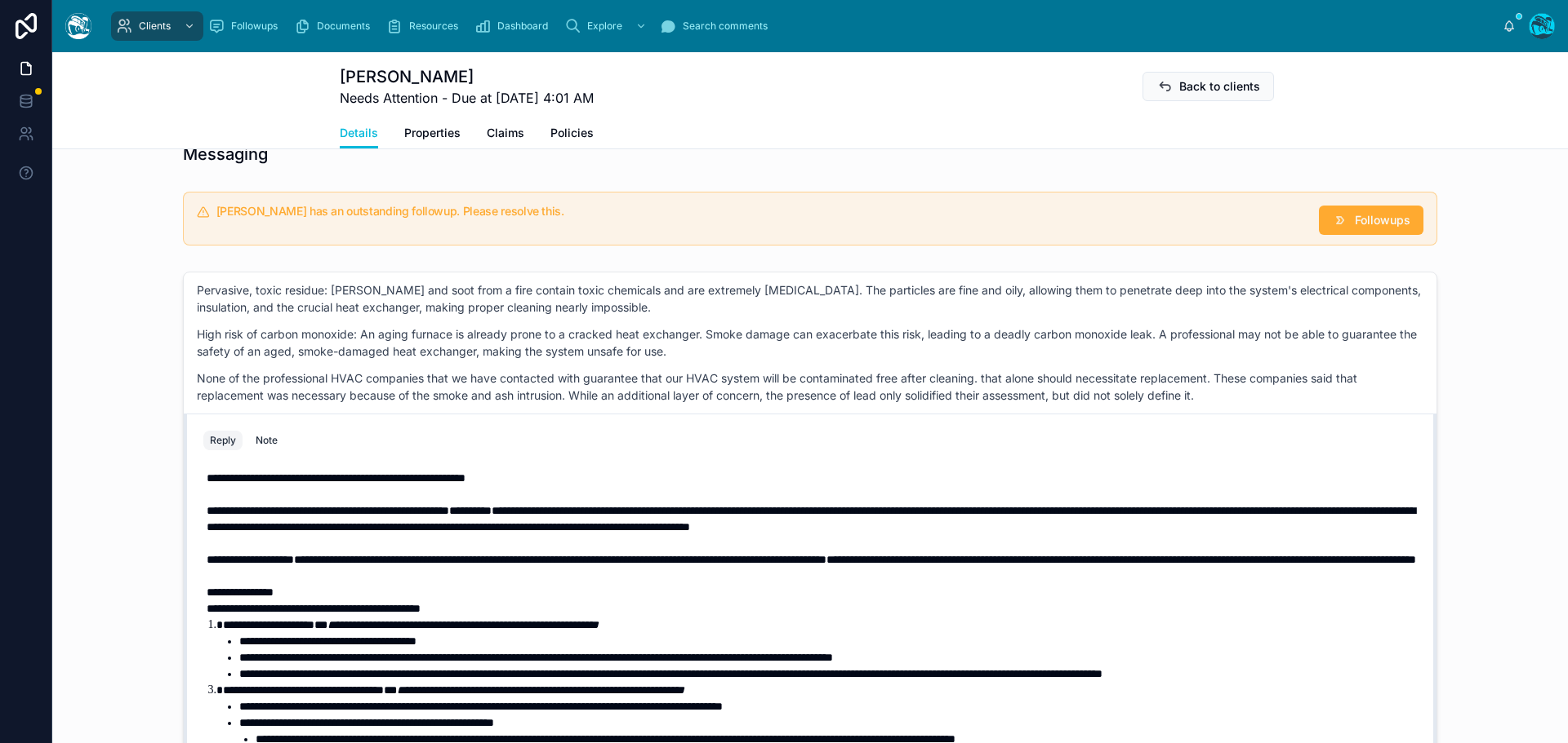
click at [206, 478] on span "**********" at bounding box center [336, 478] width 259 height 12
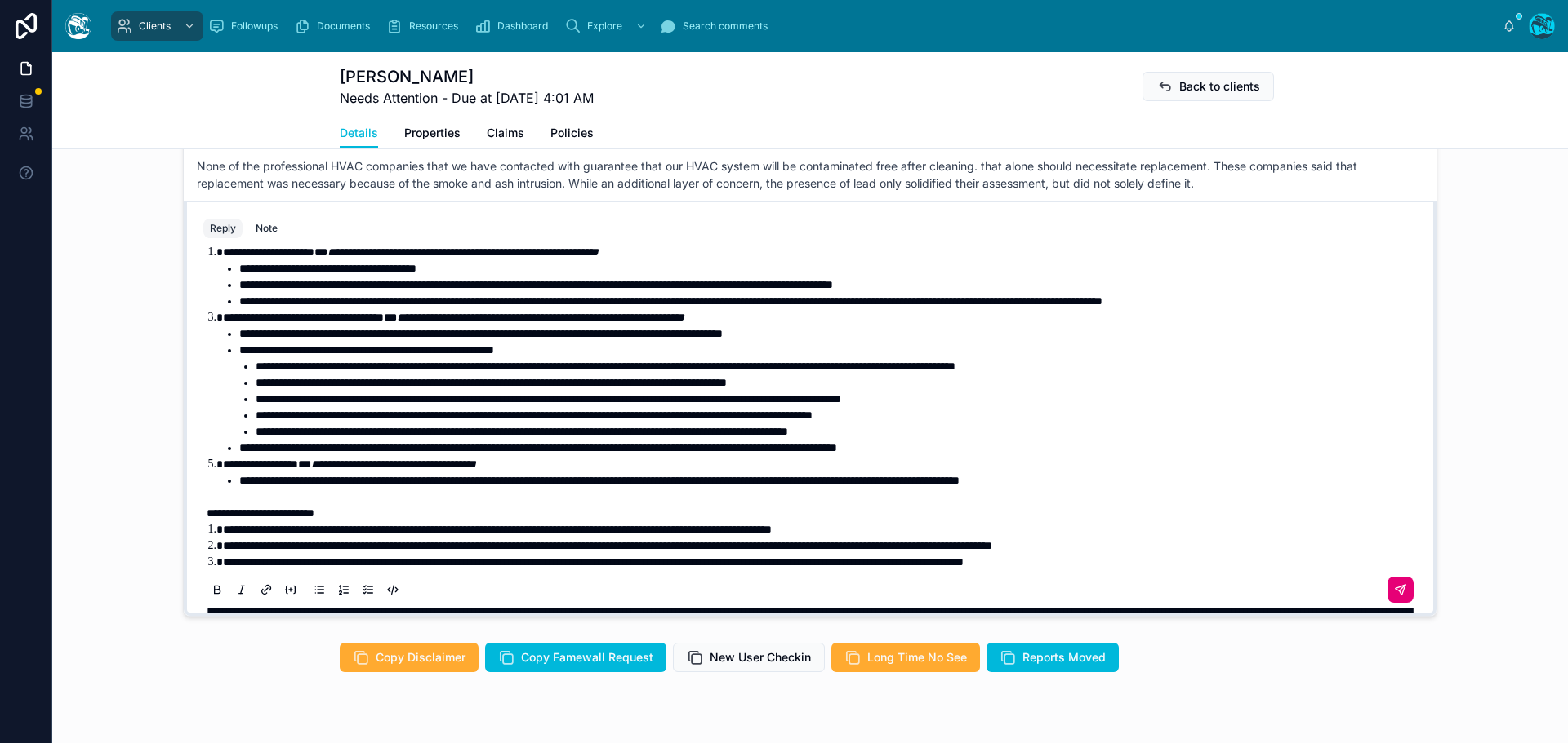
scroll to position [163, 0]
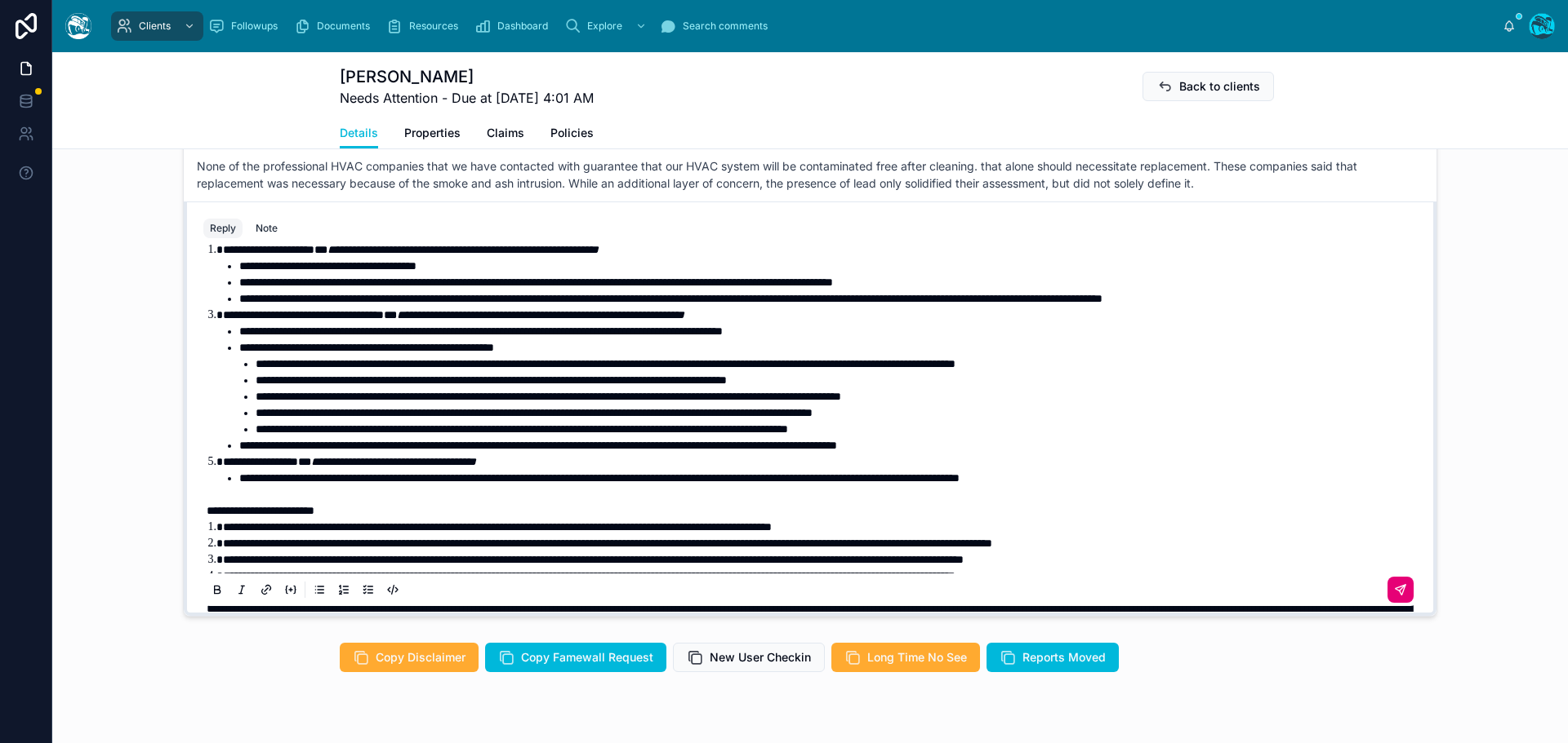
click at [1394, 591] on icon at bounding box center [1400, 589] width 13 height 13
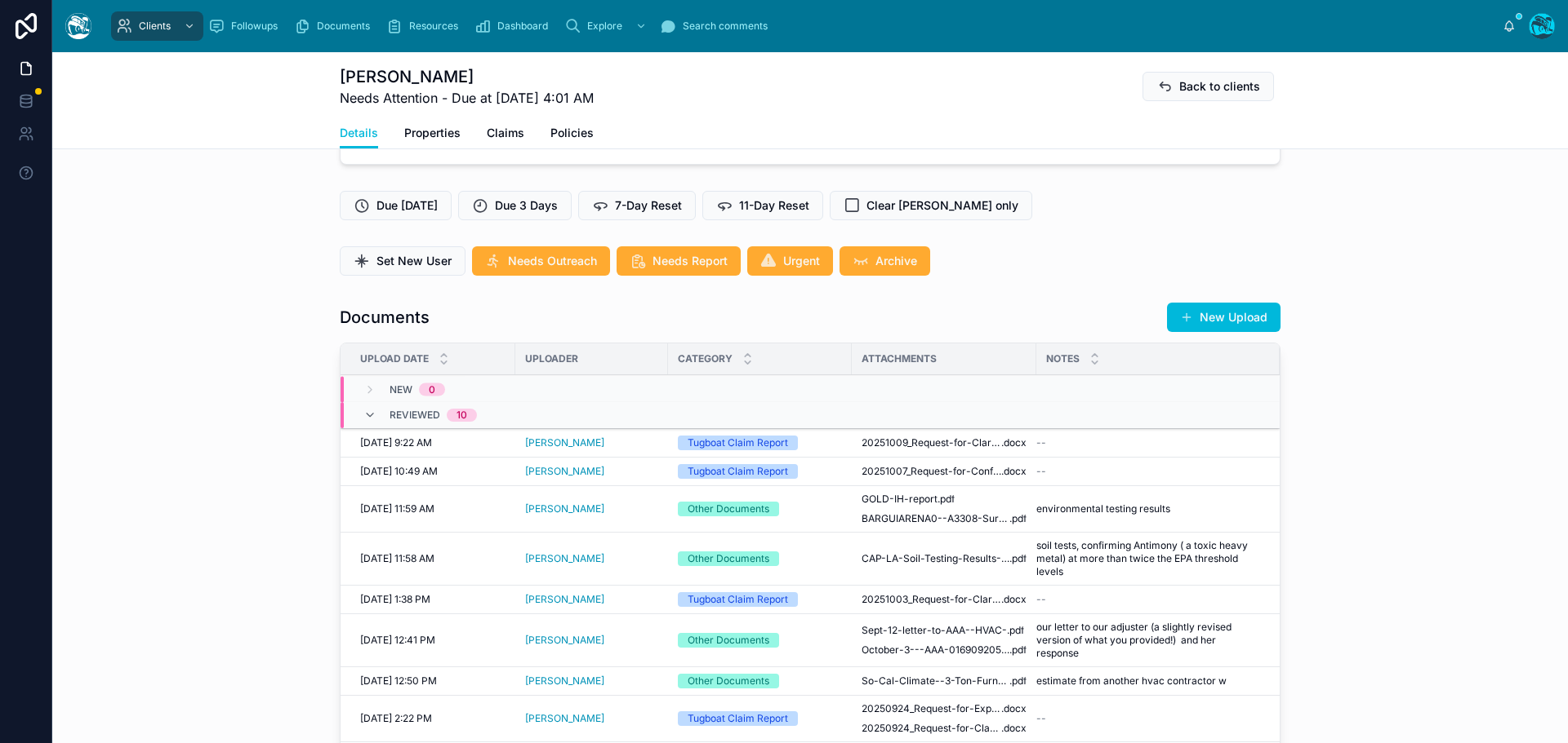
scroll to position [381, 0]
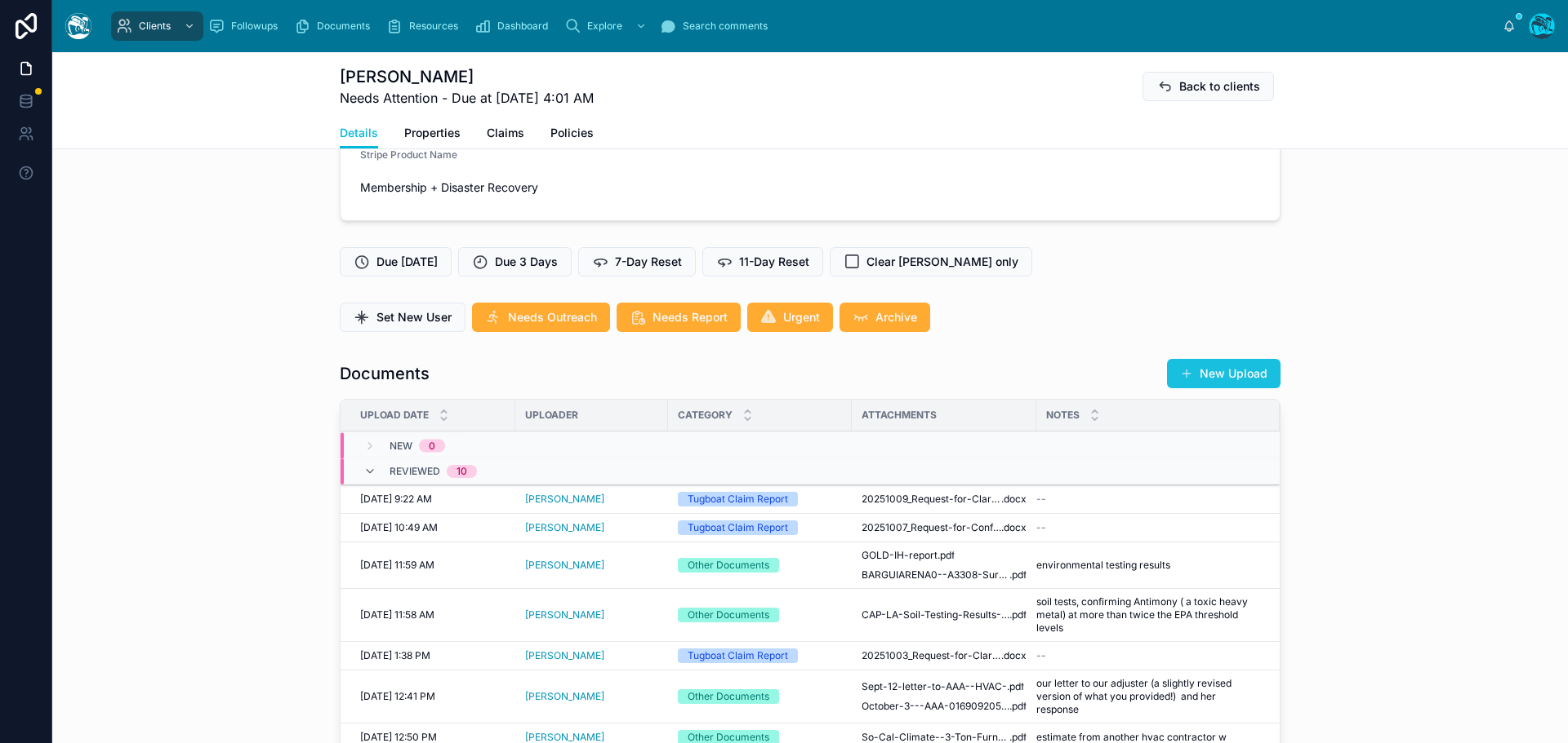
click at [1208, 369] on button "New Upload" at bounding box center [1224, 374] width 113 height 30
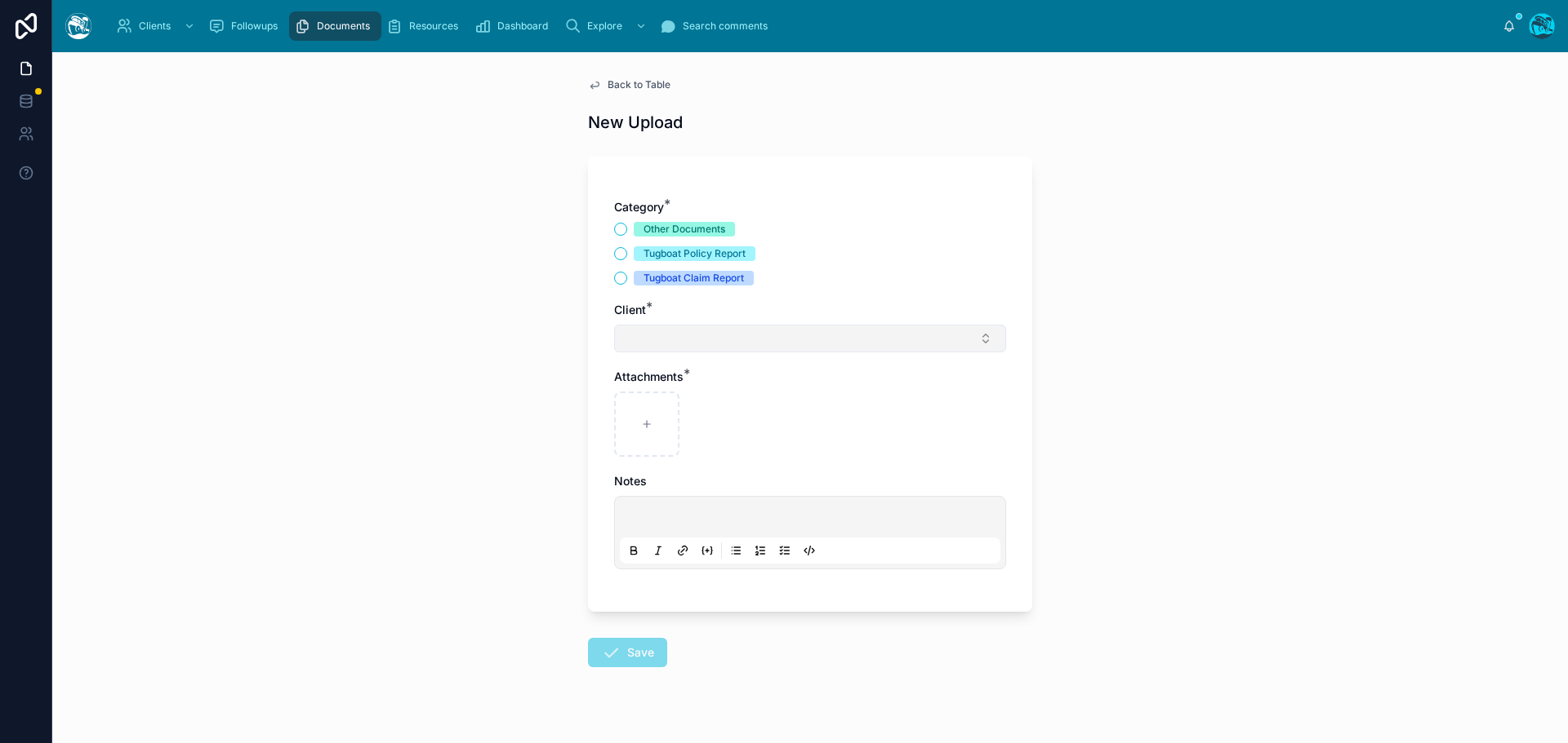
click at [643, 340] on button "Select Button" at bounding box center [809, 338] width 392 height 28
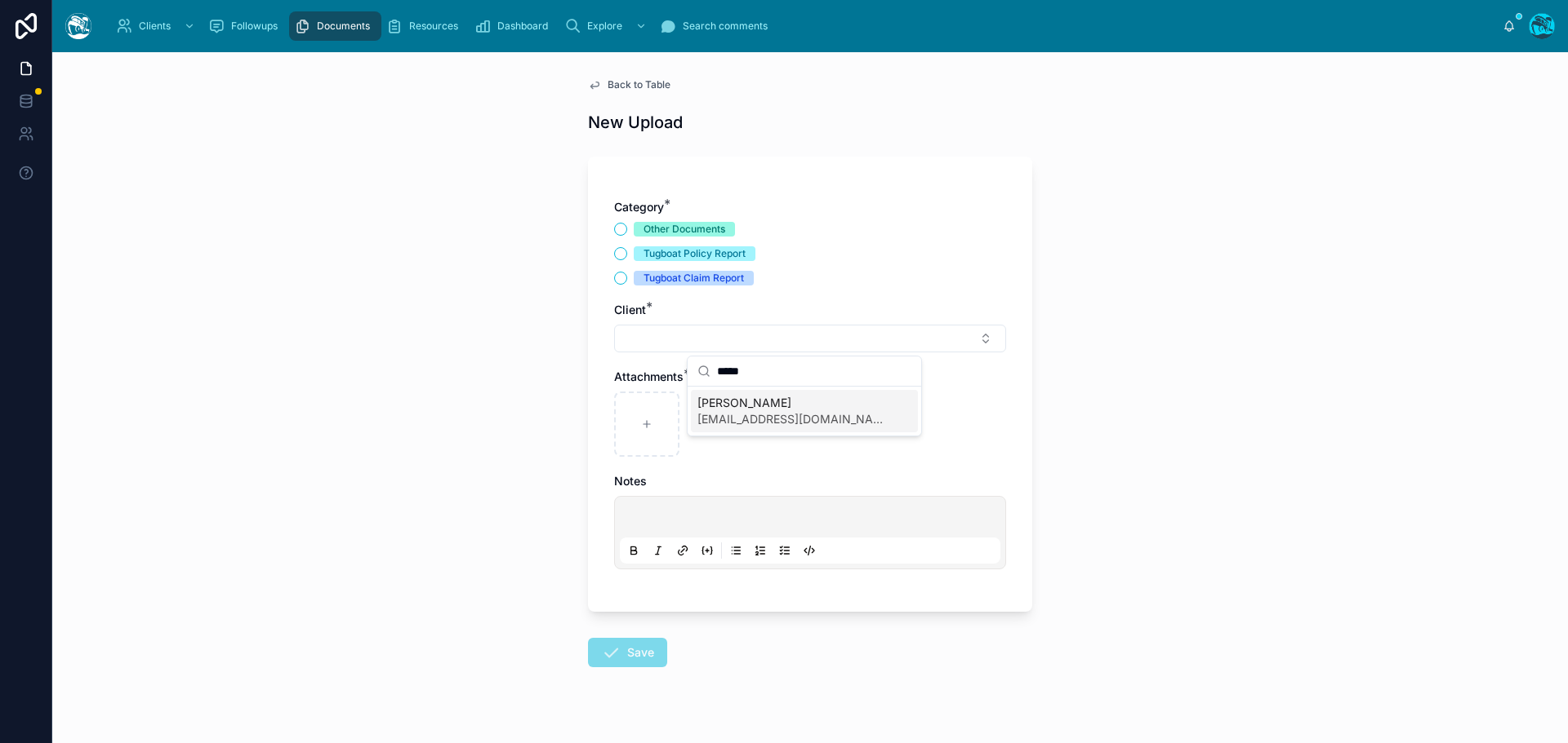
type input "*****"
click at [759, 421] on span "[EMAIL_ADDRESS][DOMAIN_NAME]" at bounding box center [794, 419] width 195 height 16
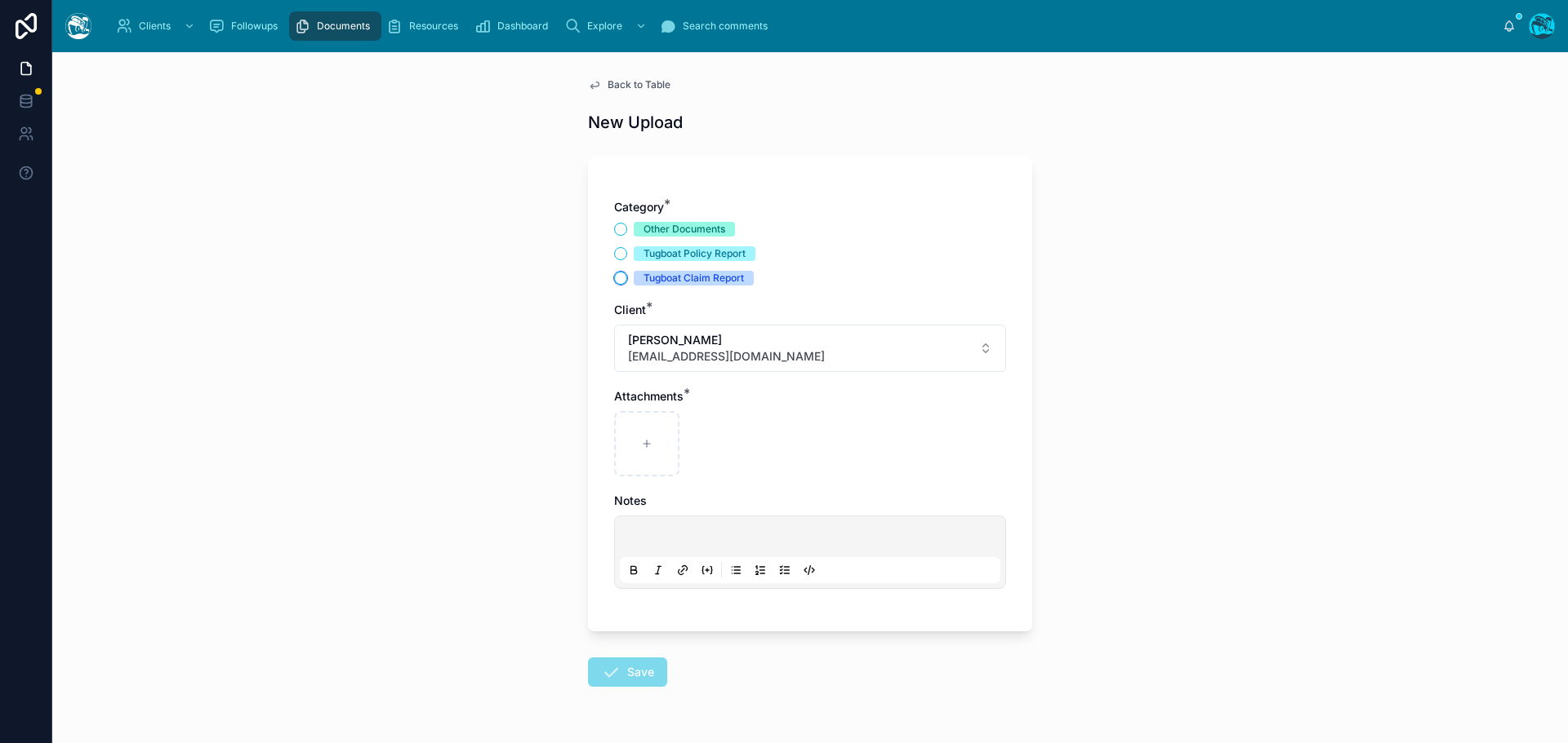
click at [617, 277] on button "Tugboat Claim Report" at bounding box center [620, 277] width 13 height 13
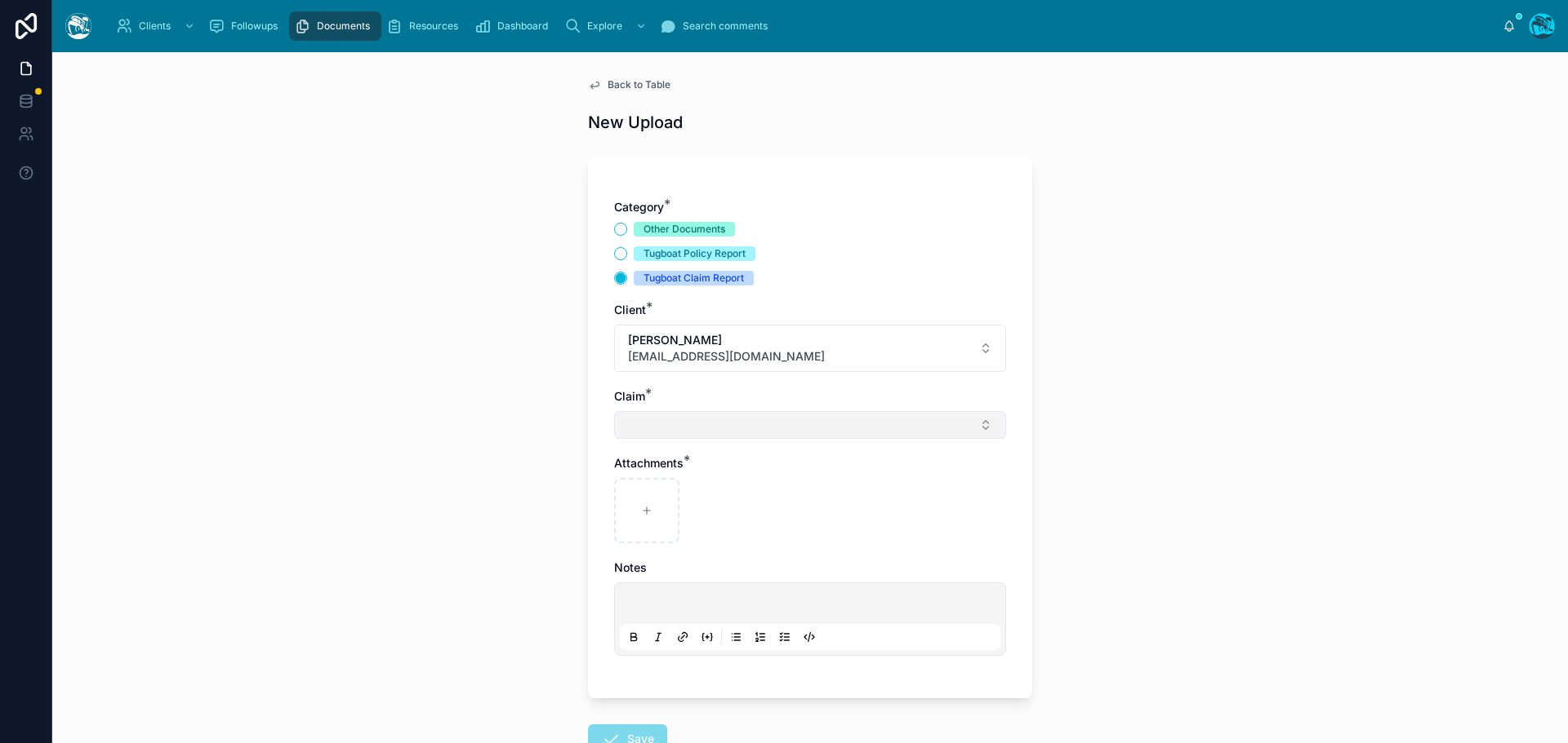
click at [672, 430] on button "Select Button" at bounding box center [809, 425] width 392 height 28
click at [708, 501] on div "[PERSON_NAME] Fire" at bounding box center [804, 489] width 227 height 26
click at [662, 507] on div at bounding box center [646, 514] width 65 height 65
type input "**********"
click at [684, 604] on p at bounding box center [814, 609] width 381 height 16
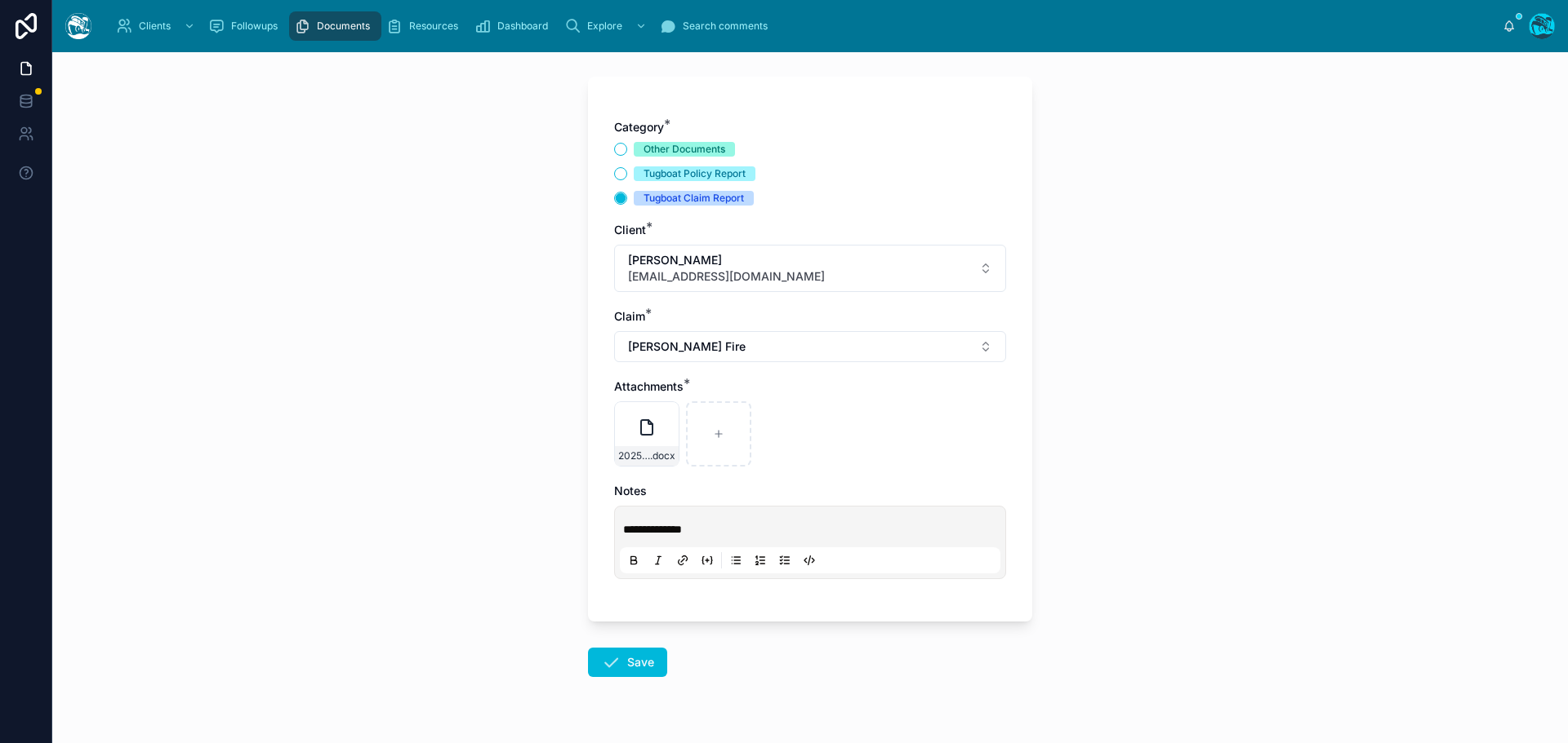
scroll to position [82, 0]
click at [606, 667] on icon at bounding box center [611, 660] width 19 height 19
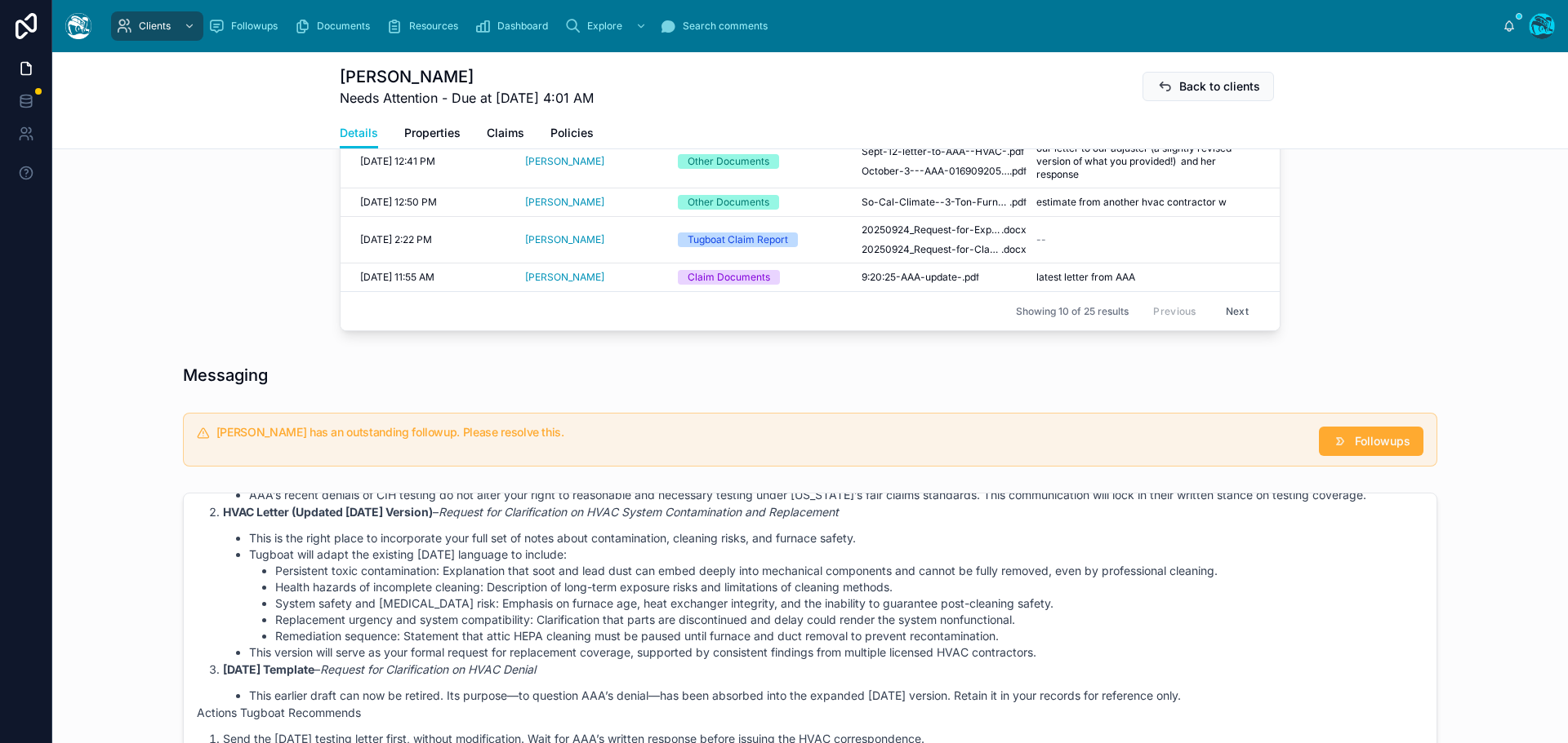
scroll to position [979, 0]
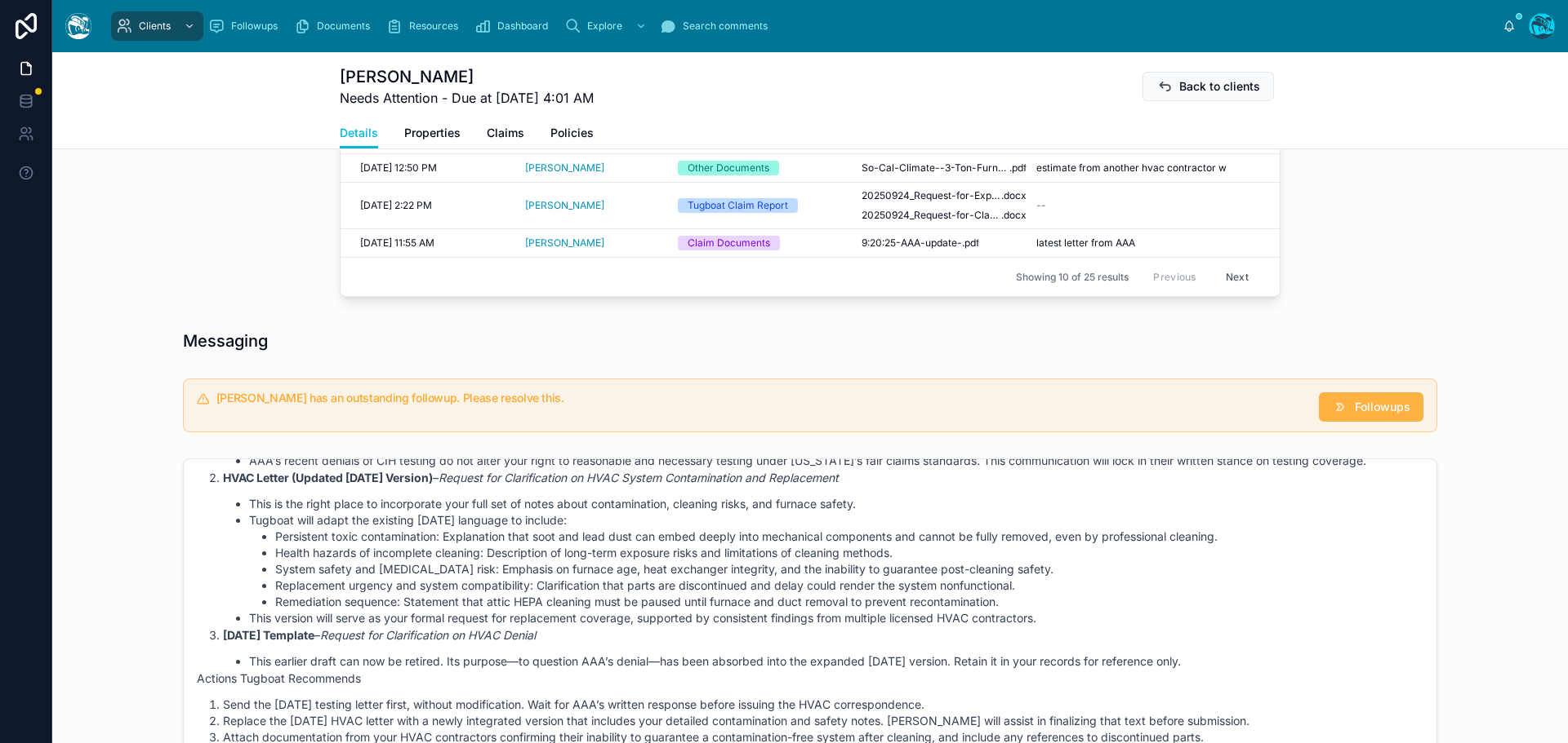
click at [1357, 404] on span "Followups" at bounding box center [1383, 407] width 56 height 16
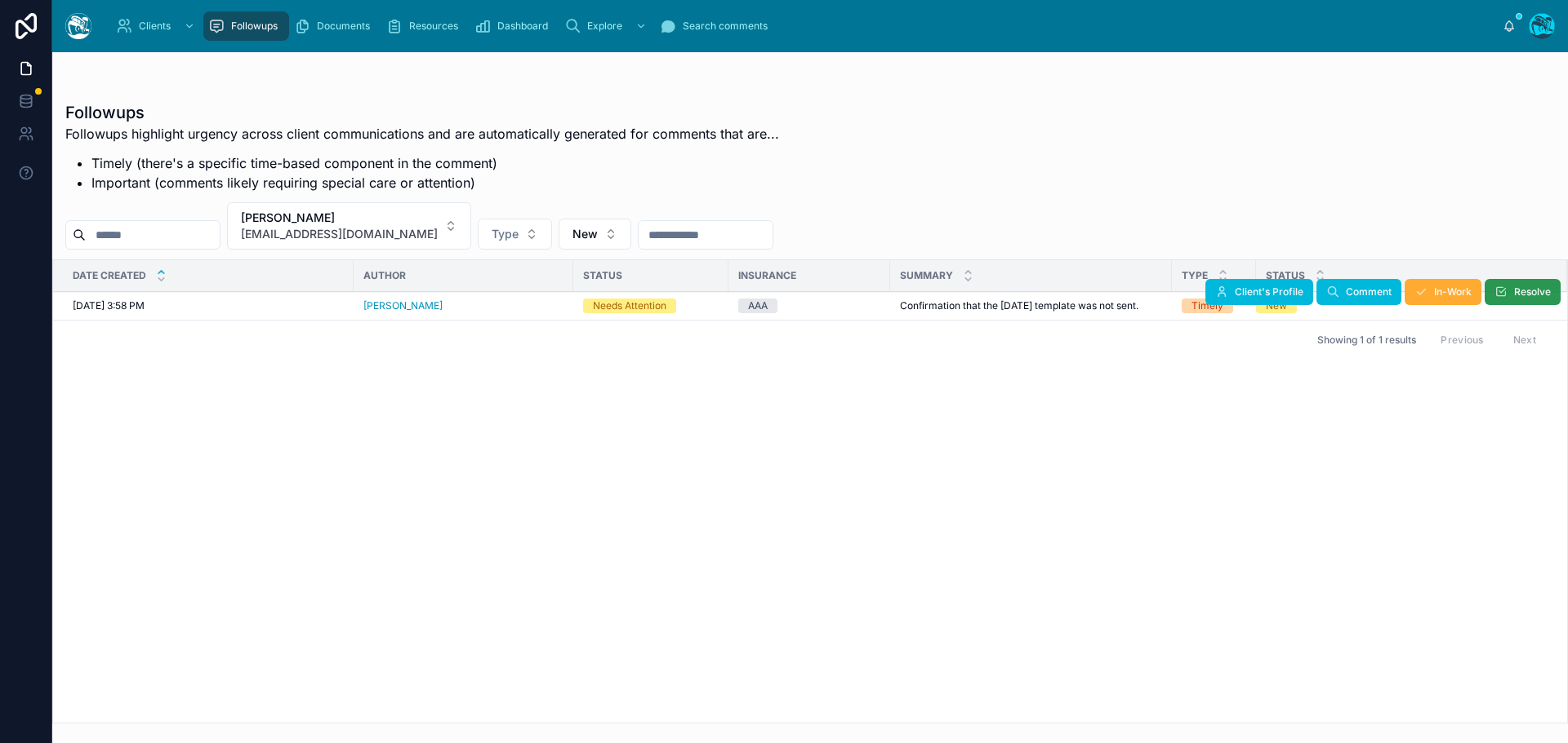
click at [1520, 293] on span "Resolve" at bounding box center [1532, 292] width 36 height 13
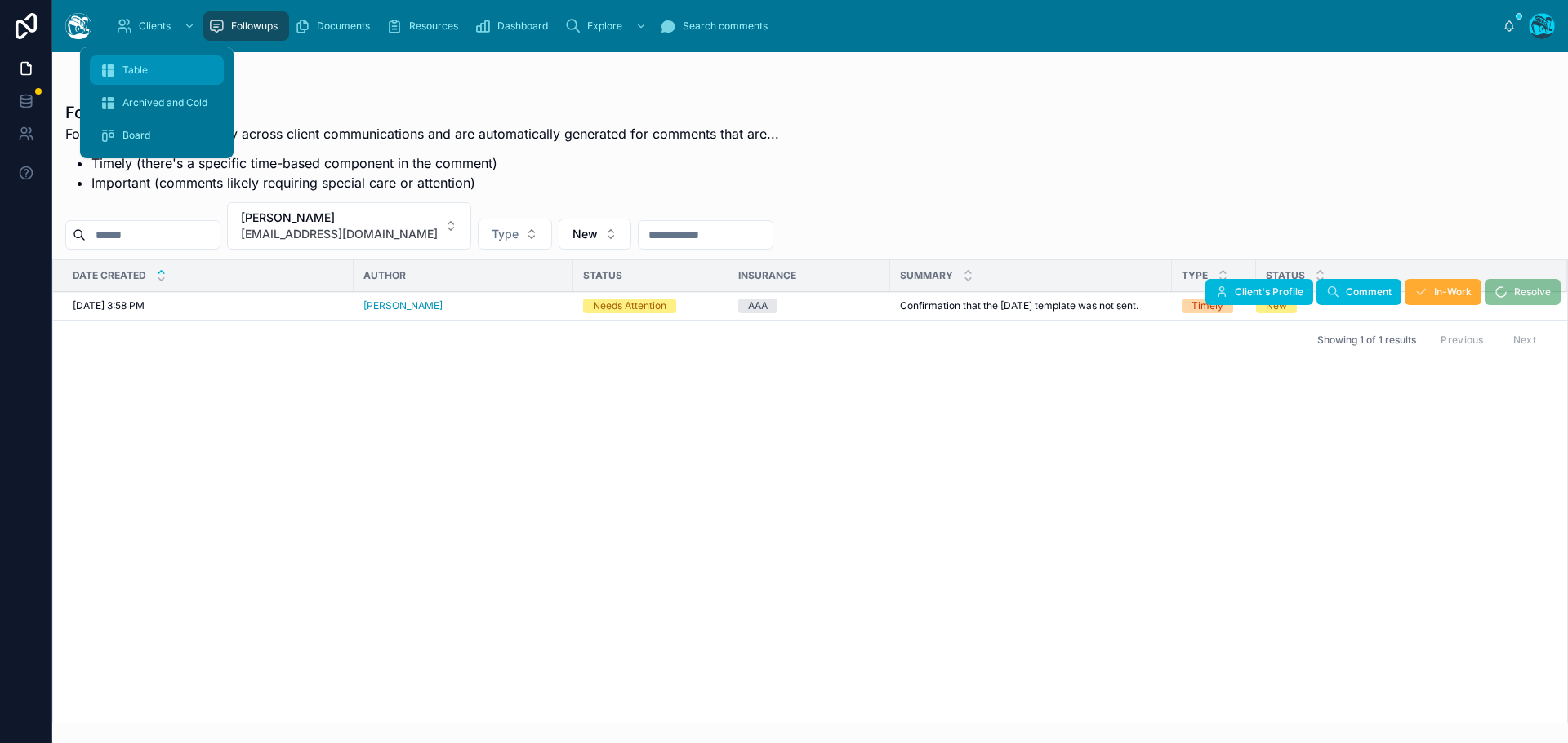
click at [132, 63] on div "Table" at bounding box center [156, 70] width 114 height 26
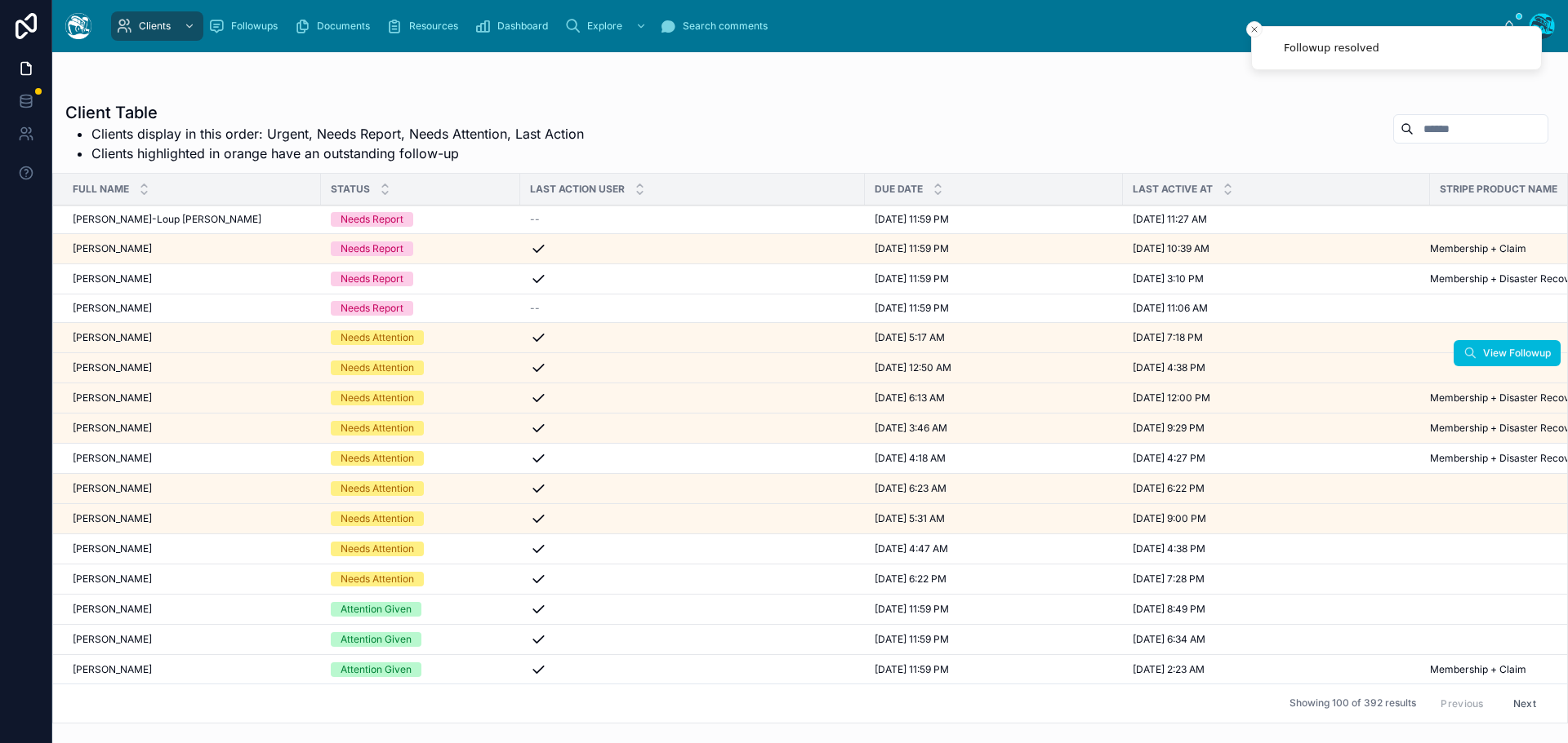
click at [163, 369] on div "[PERSON_NAME] [PERSON_NAME]" at bounding box center [192, 368] width 238 height 13
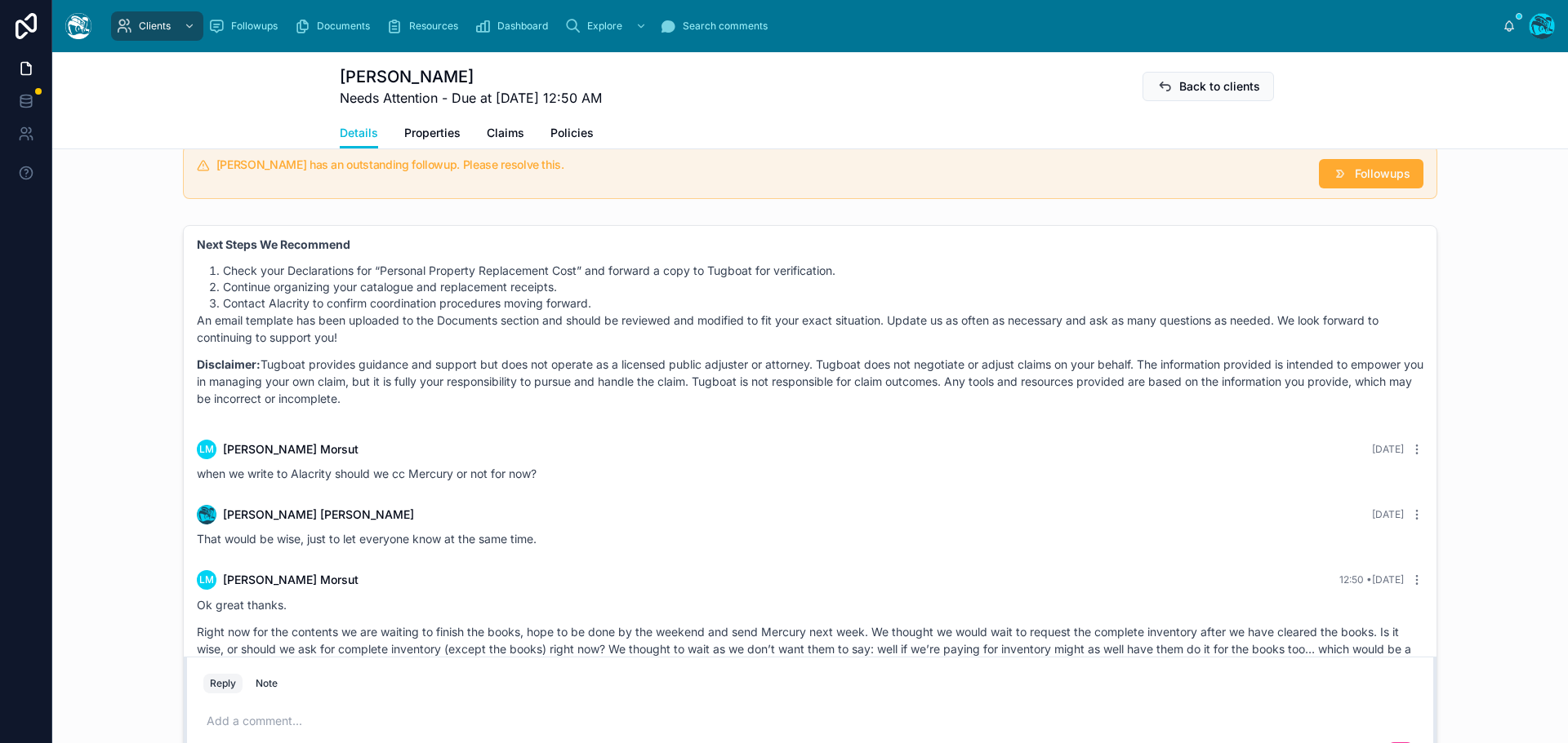
scroll to position [1224, 0]
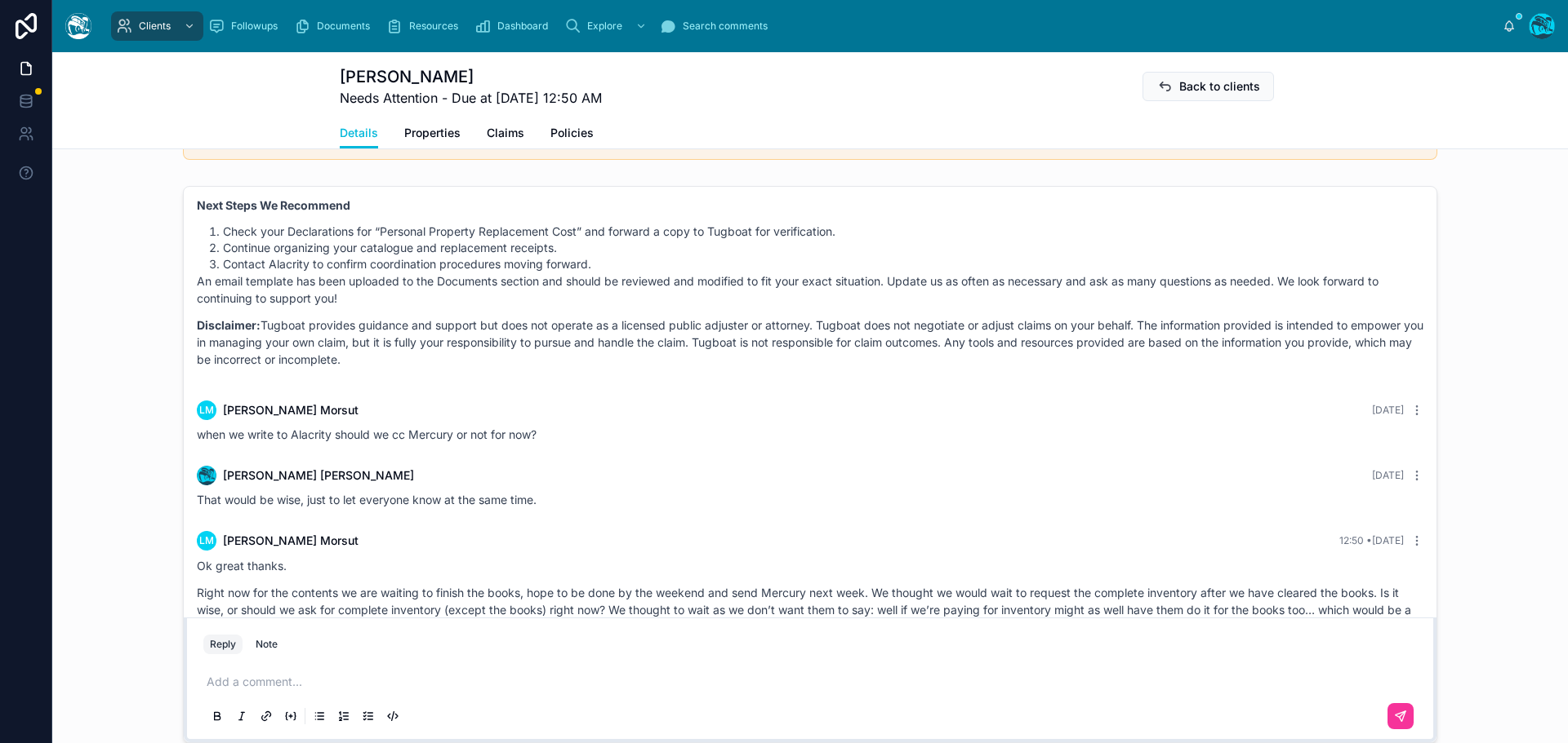
click at [243, 691] on p at bounding box center [813, 681] width 1214 height 16
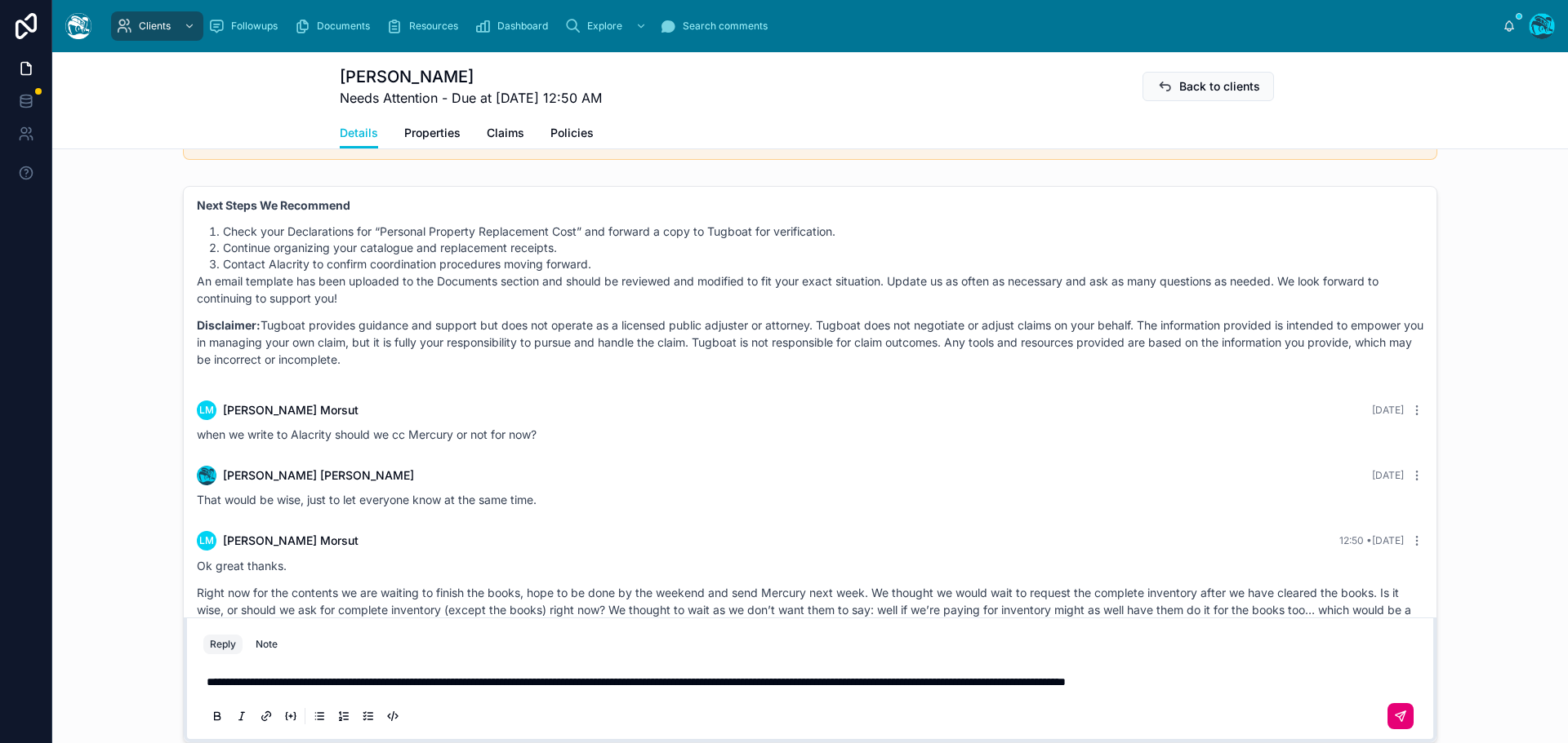
click at [1394, 723] on icon at bounding box center [1400, 716] width 13 height 13
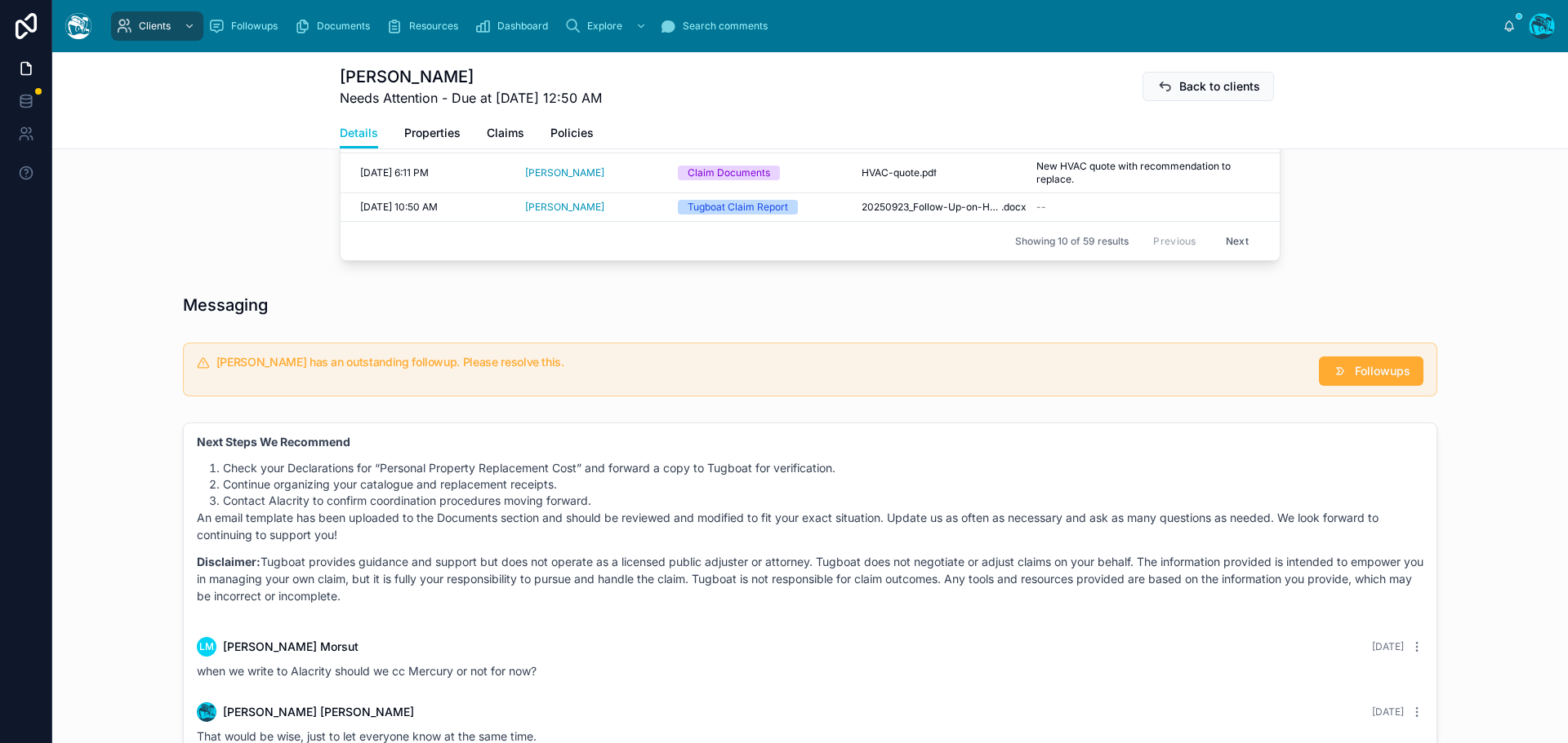
scroll to position [898, 0]
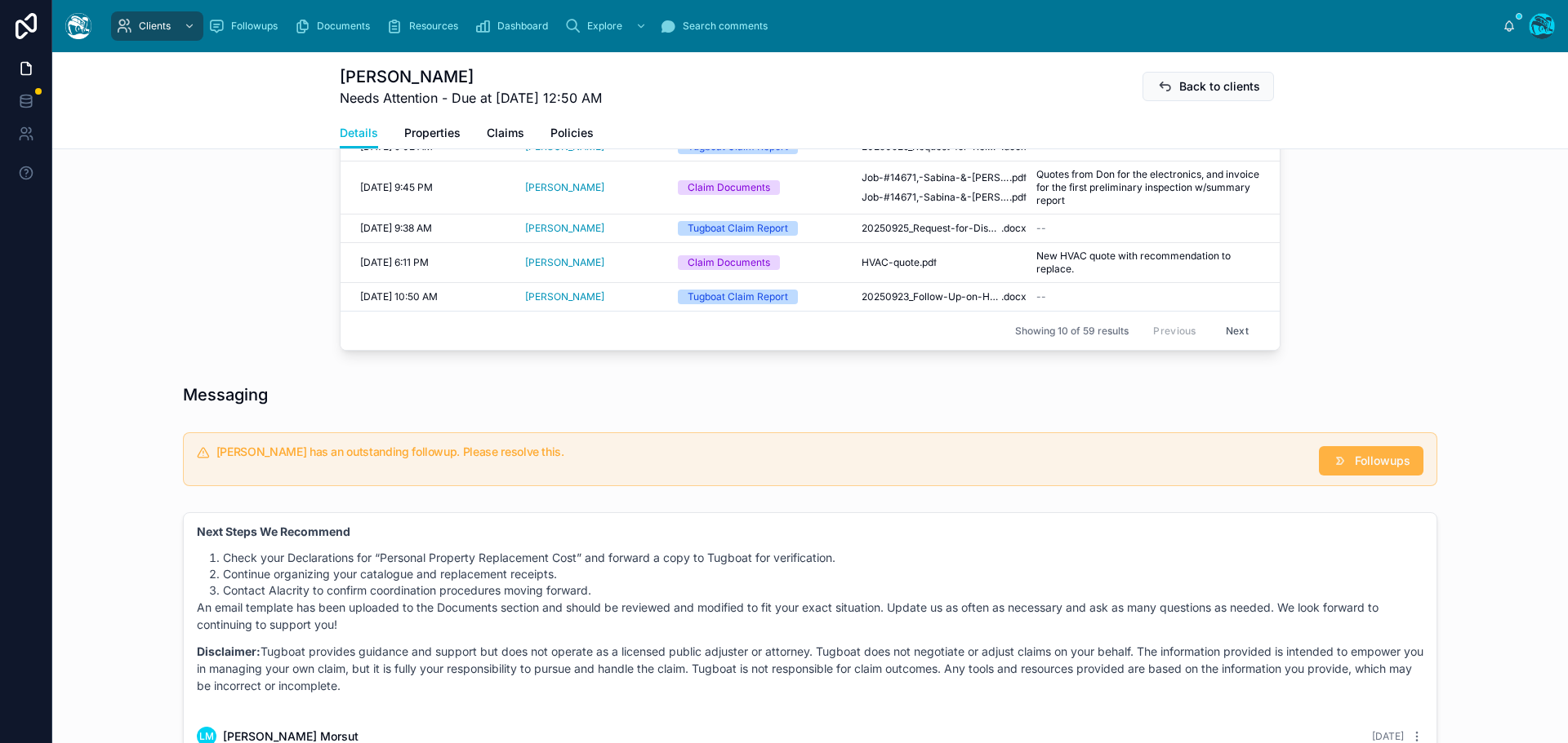
click at [1373, 468] on button "Followups" at bounding box center [1371, 461] width 105 height 30
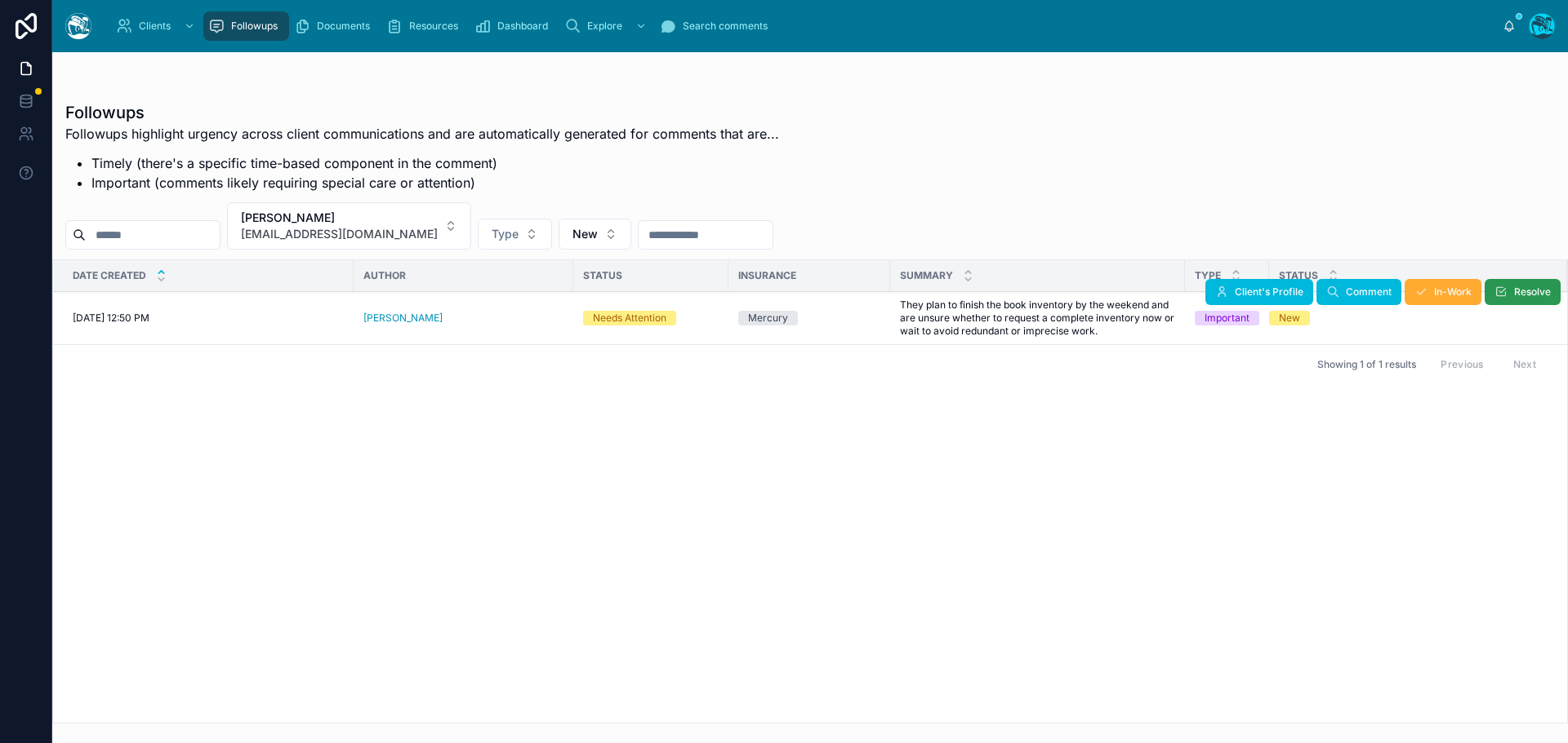
click at [1508, 290] on button "Resolve" at bounding box center [1522, 292] width 76 height 26
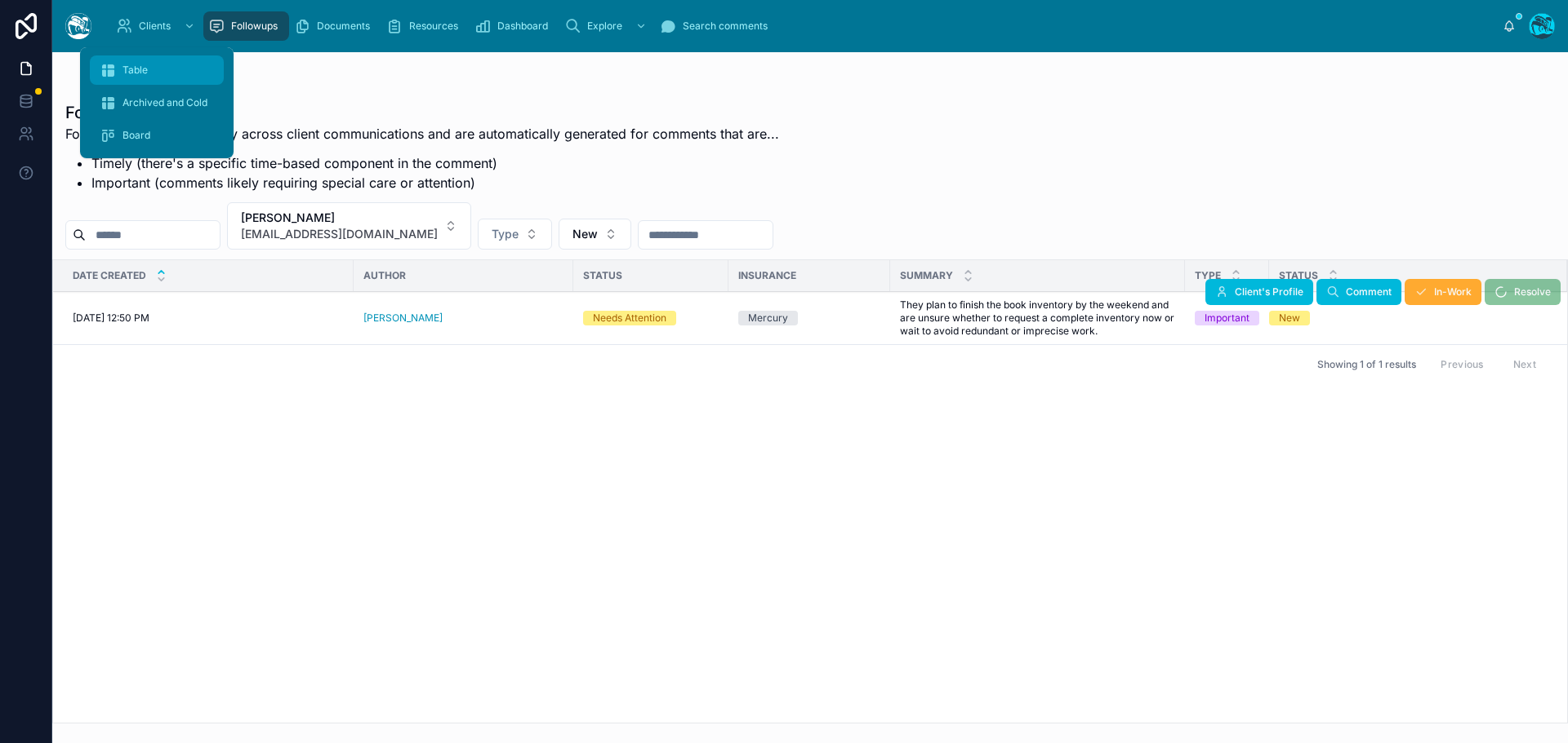
click at [144, 69] on span "Table" at bounding box center [135, 69] width 25 height 13
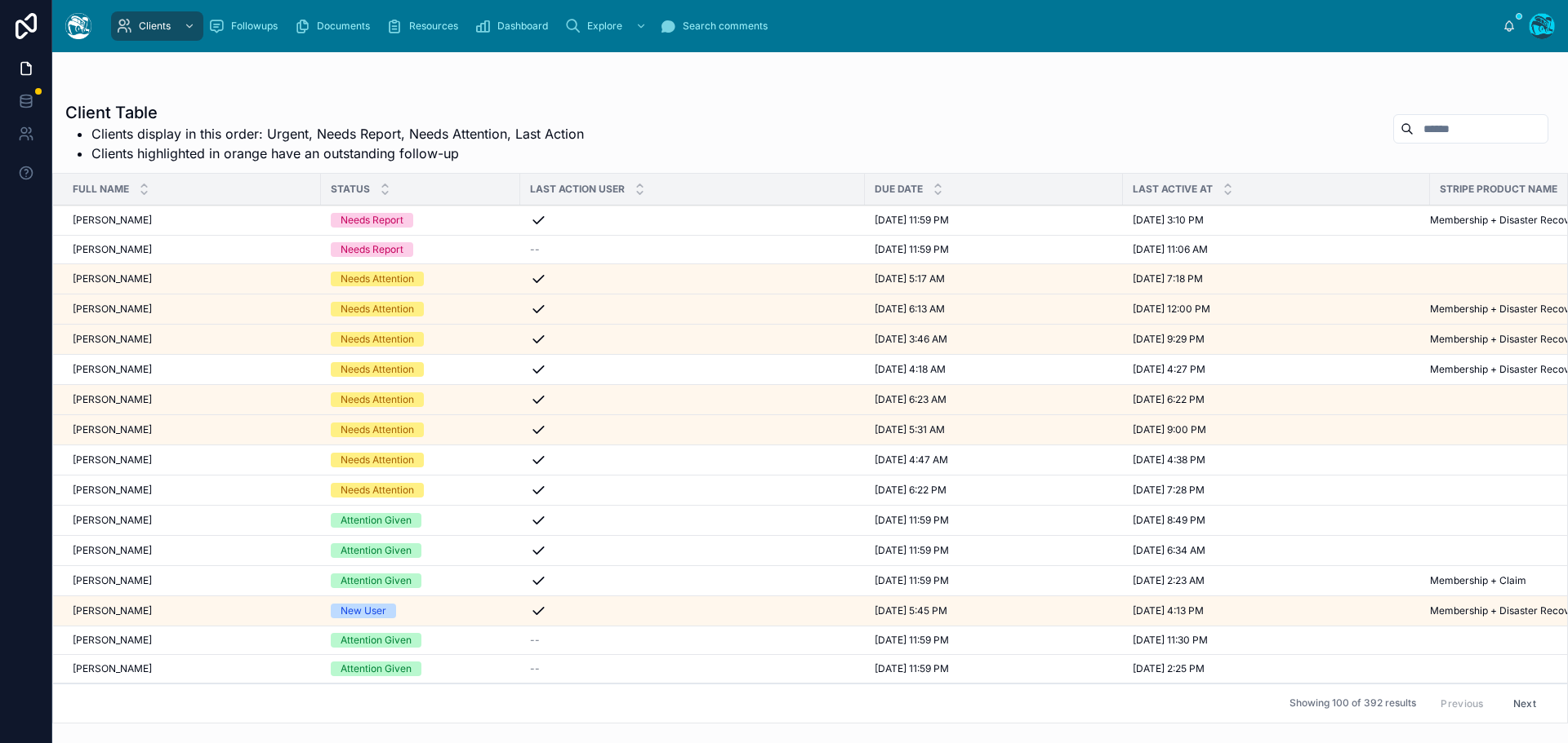
scroll to position [82, 0]
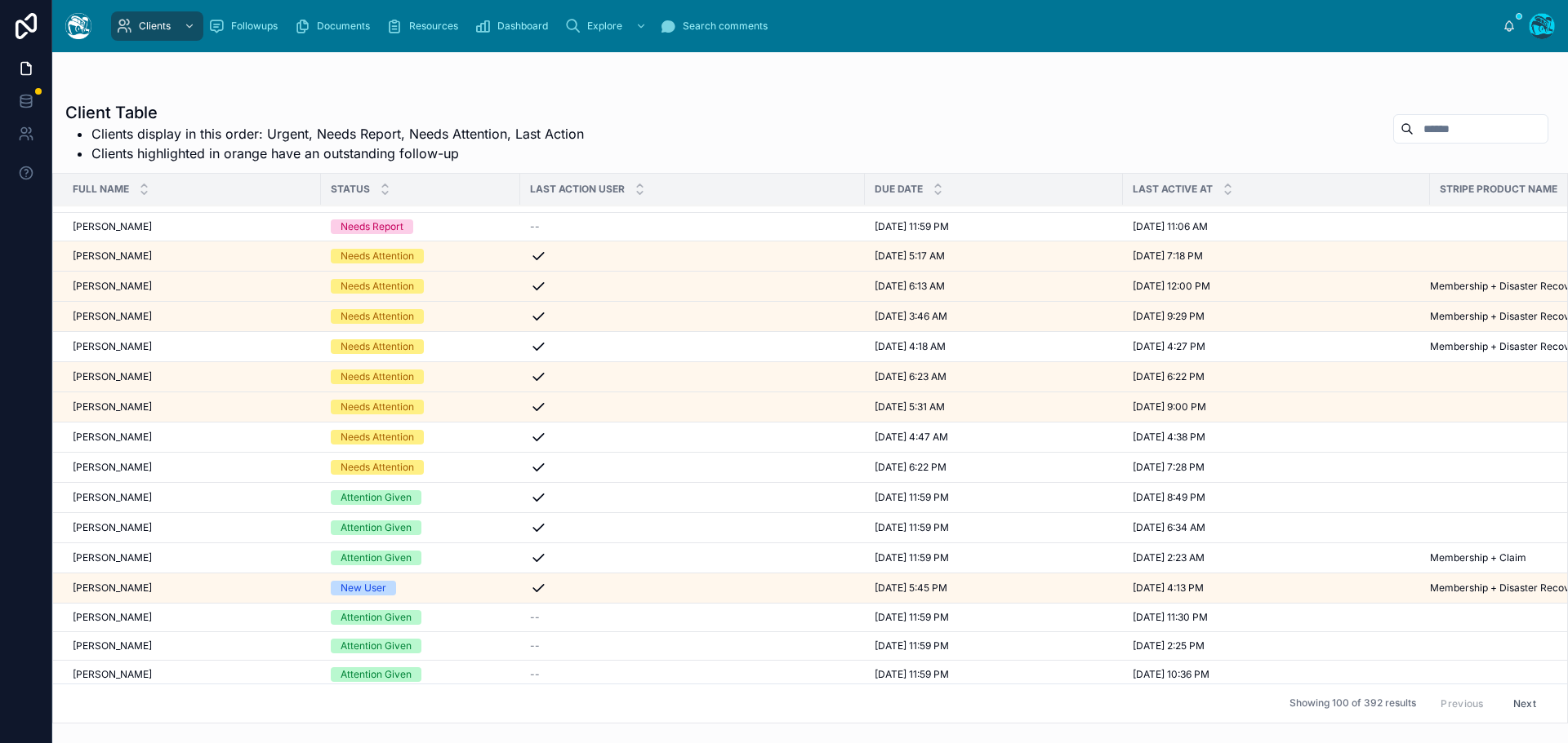
click at [218, 588] on div "[PERSON_NAME] [PERSON_NAME]" at bounding box center [192, 587] width 238 height 13
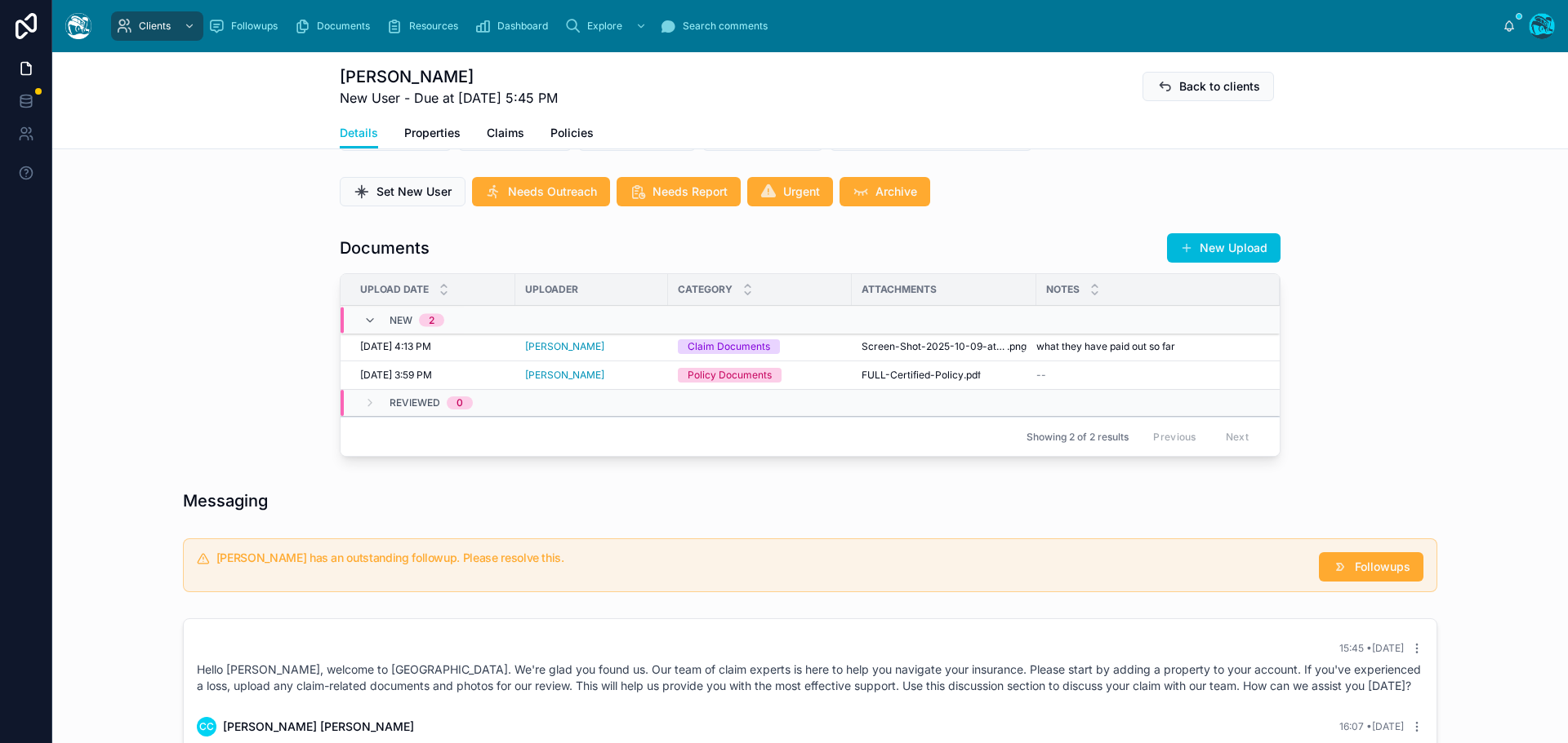
scroll to position [489, 0]
click at [951, 354] on span "Screen-Shot-2025-10-09-at-2.11.22-PM" at bounding box center [934, 347] width 145 height 13
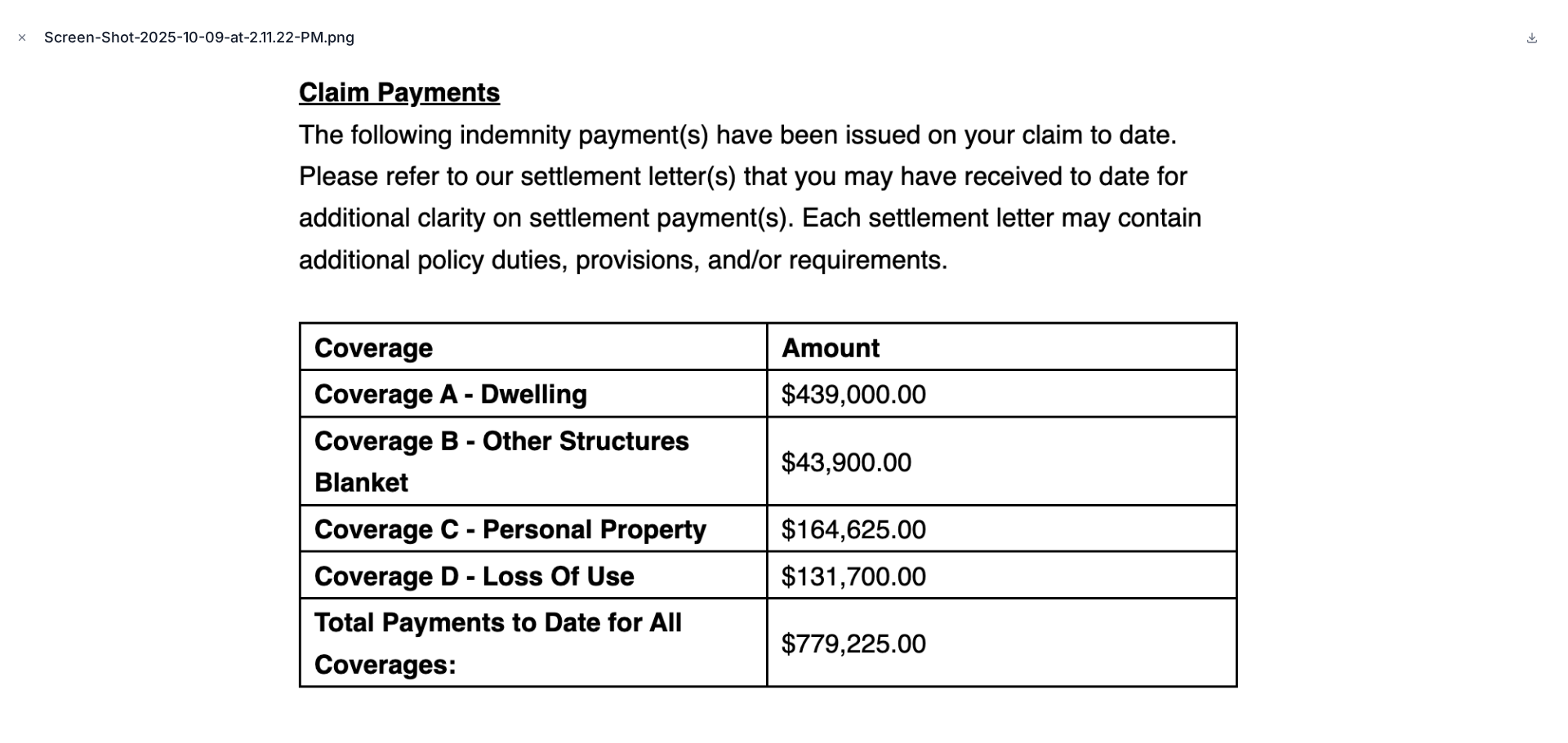
drag, startPoint x: 22, startPoint y: 39, endPoint x: 47, endPoint y: 55, distance: 29.7
click at [22, 38] on icon "Close modal" at bounding box center [22, 38] width 12 height 12
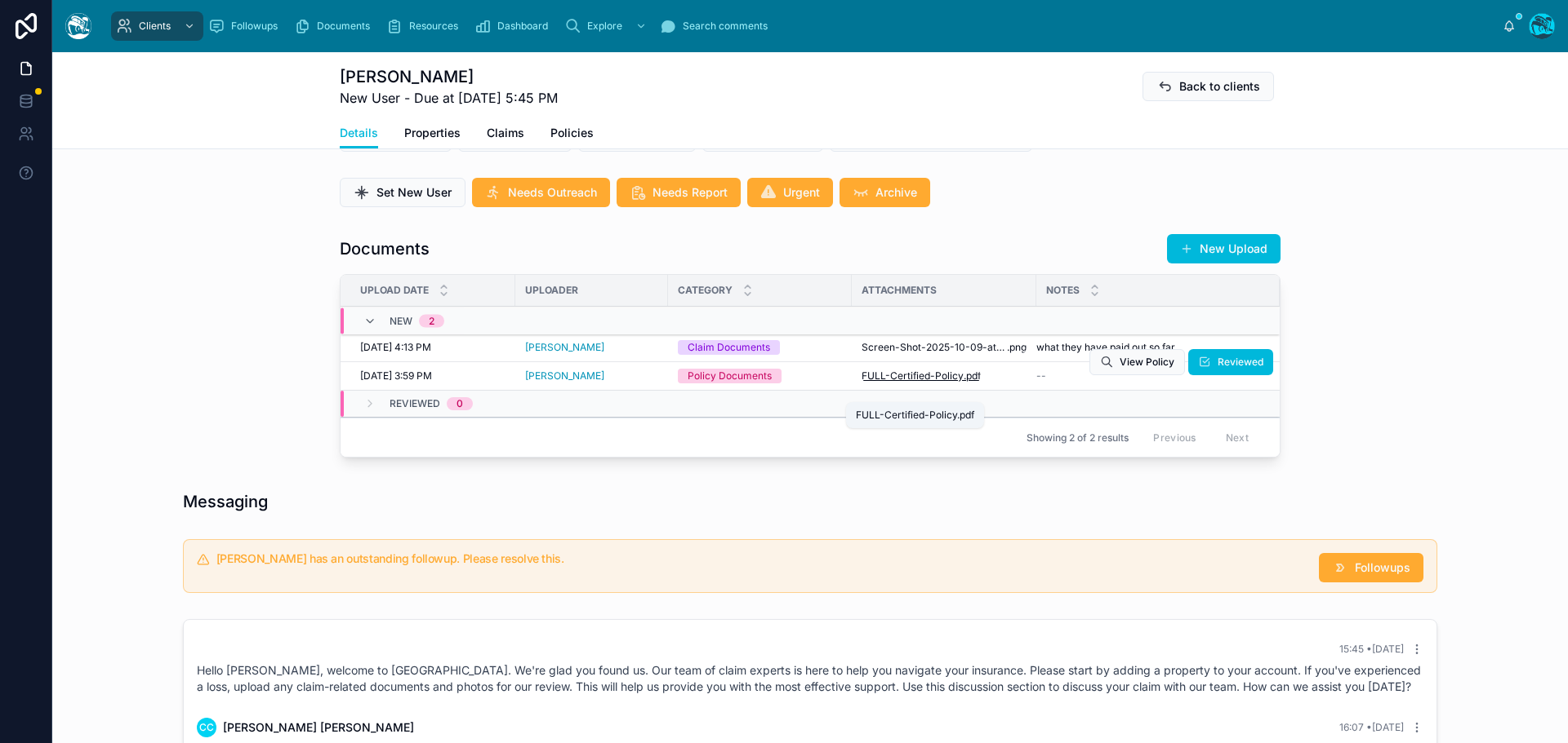
click at [908, 383] on span "FULL-Certified-Policy" at bounding box center [912, 375] width 102 height 13
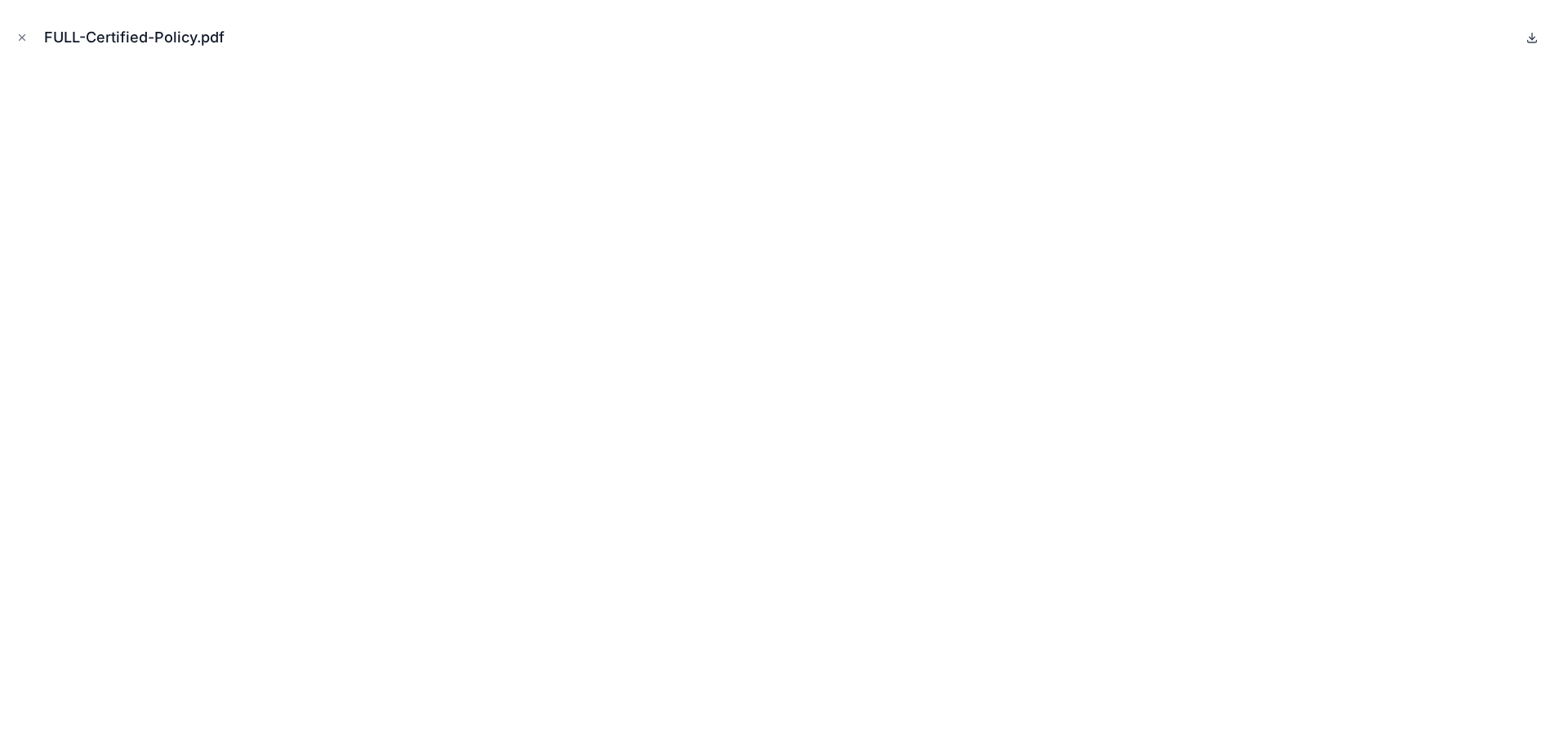
click at [1531, 38] on icon at bounding box center [1532, 37] width 6 height 3
drag, startPoint x: 20, startPoint y: 36, endPoint x: 227, endPoint y: 156, distance: 239.3
click at [20, 36] on icon "Close modal" at bounding box center [22, 38] width 12 height 12
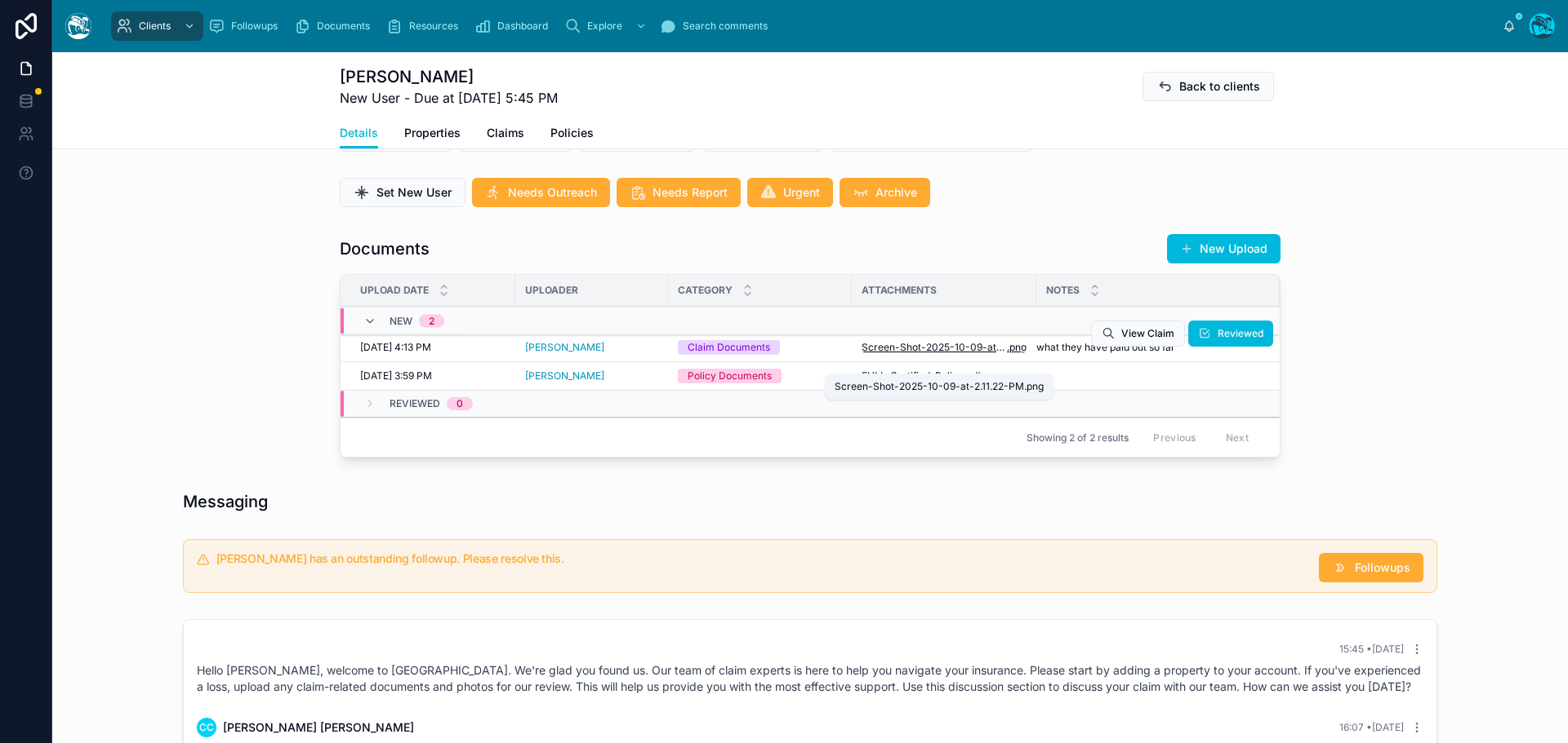
click at [917, 354] on span "Screen-Shot-2025-10-09-at-2.11.22-PM" at bounding box center [934, 347] width 145 height 13
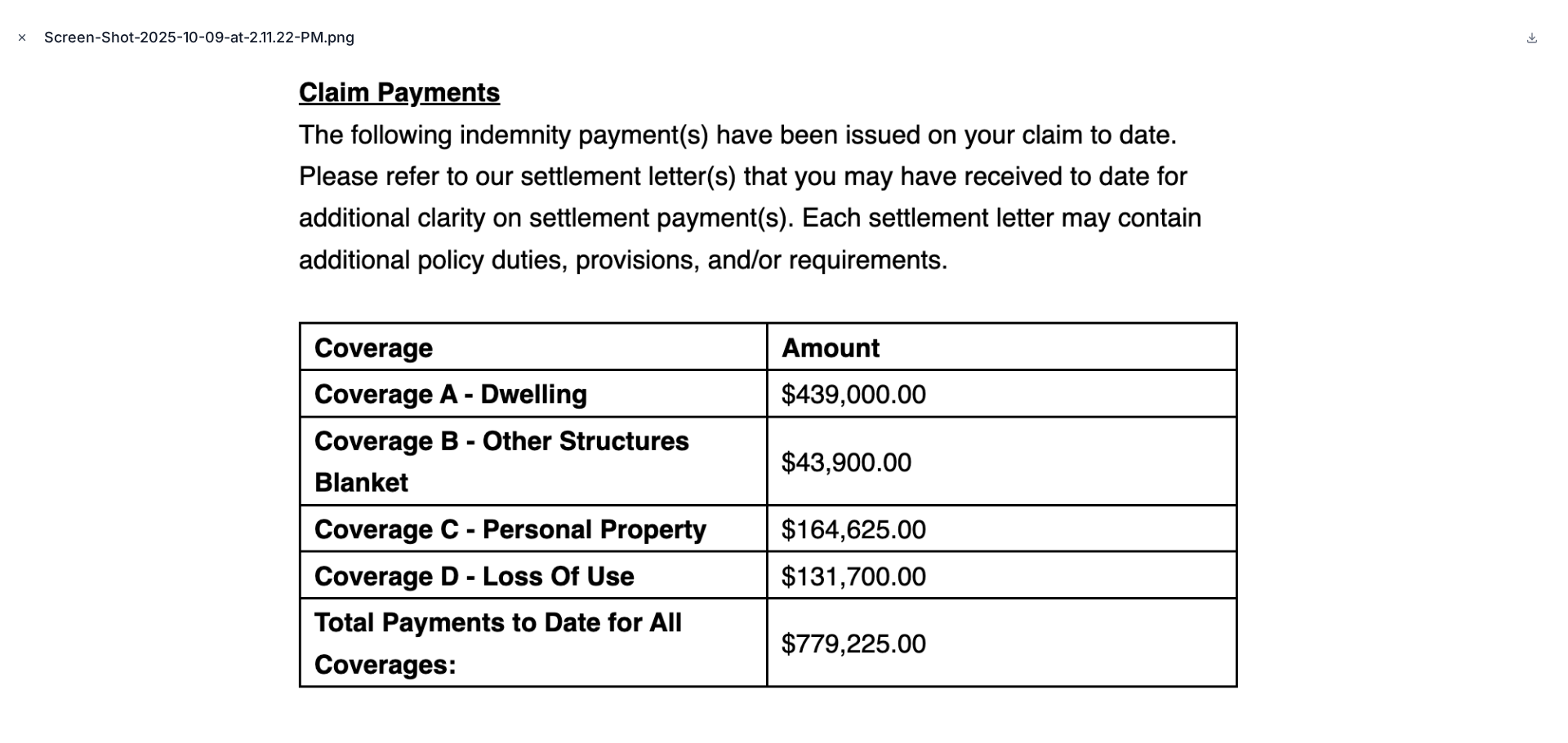
click at [20, 35] on icon "Close modal" at bounding box center [22, 38] width 12 height 12
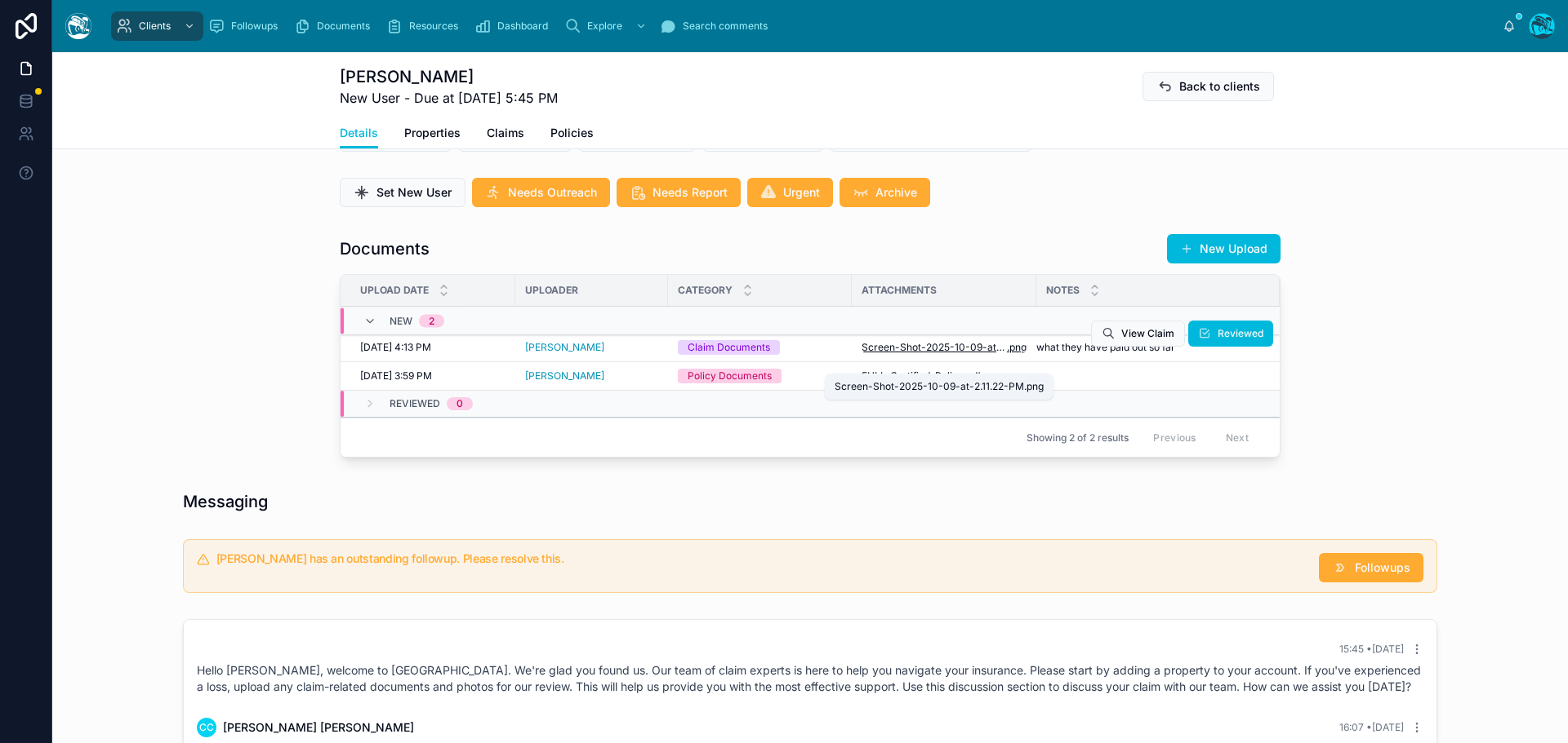
click at [931, 354] on span "Screen-Shot-2025-10-09-at-2.11.22-PM" at bounding box center [934, 347] width 145 height 13
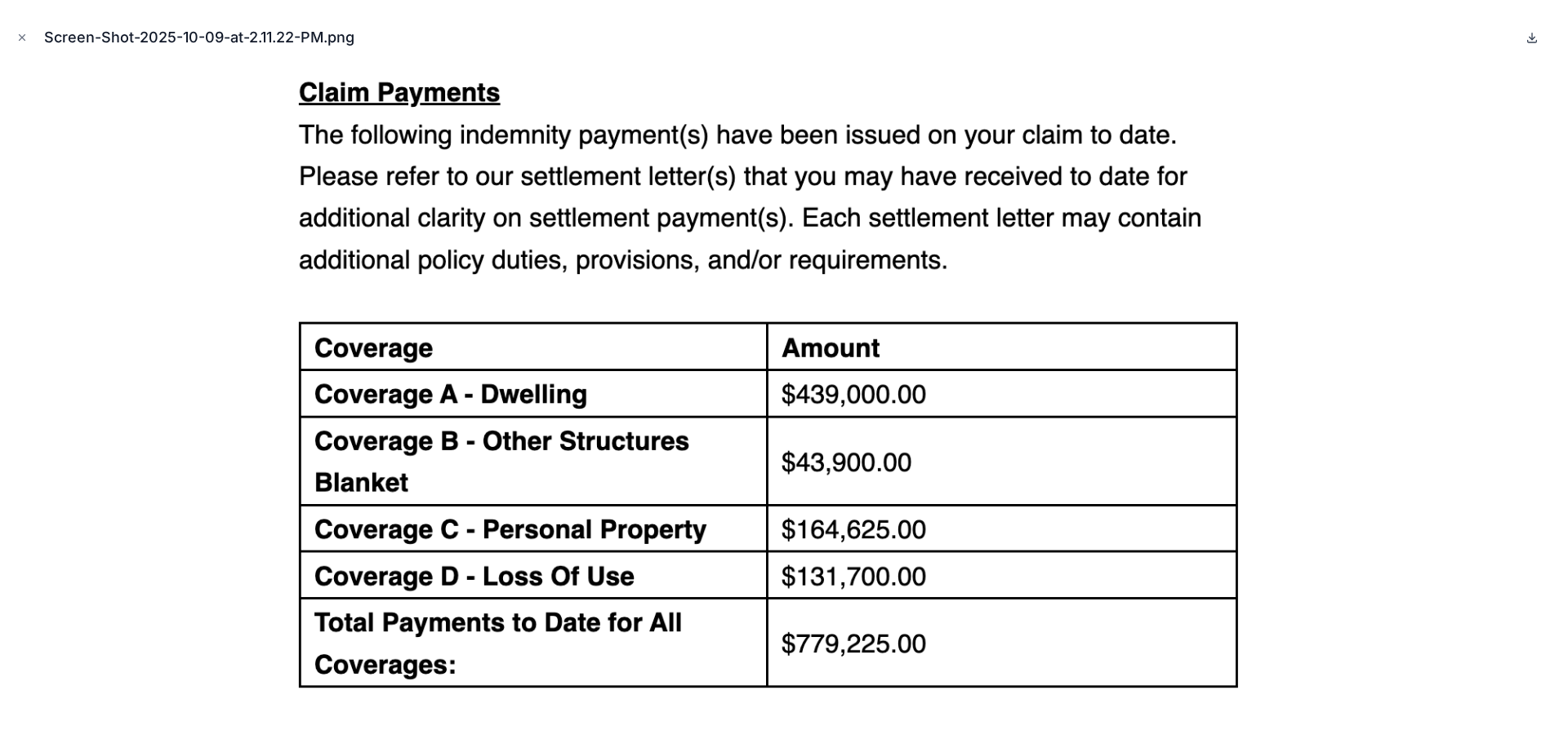
click at [1532, 37] on icon at bounding box center [1531, 37] width 13 height 13
click at [21, 36] on icon "Close modal" at bounding box center [22, 38] width 6 height 6
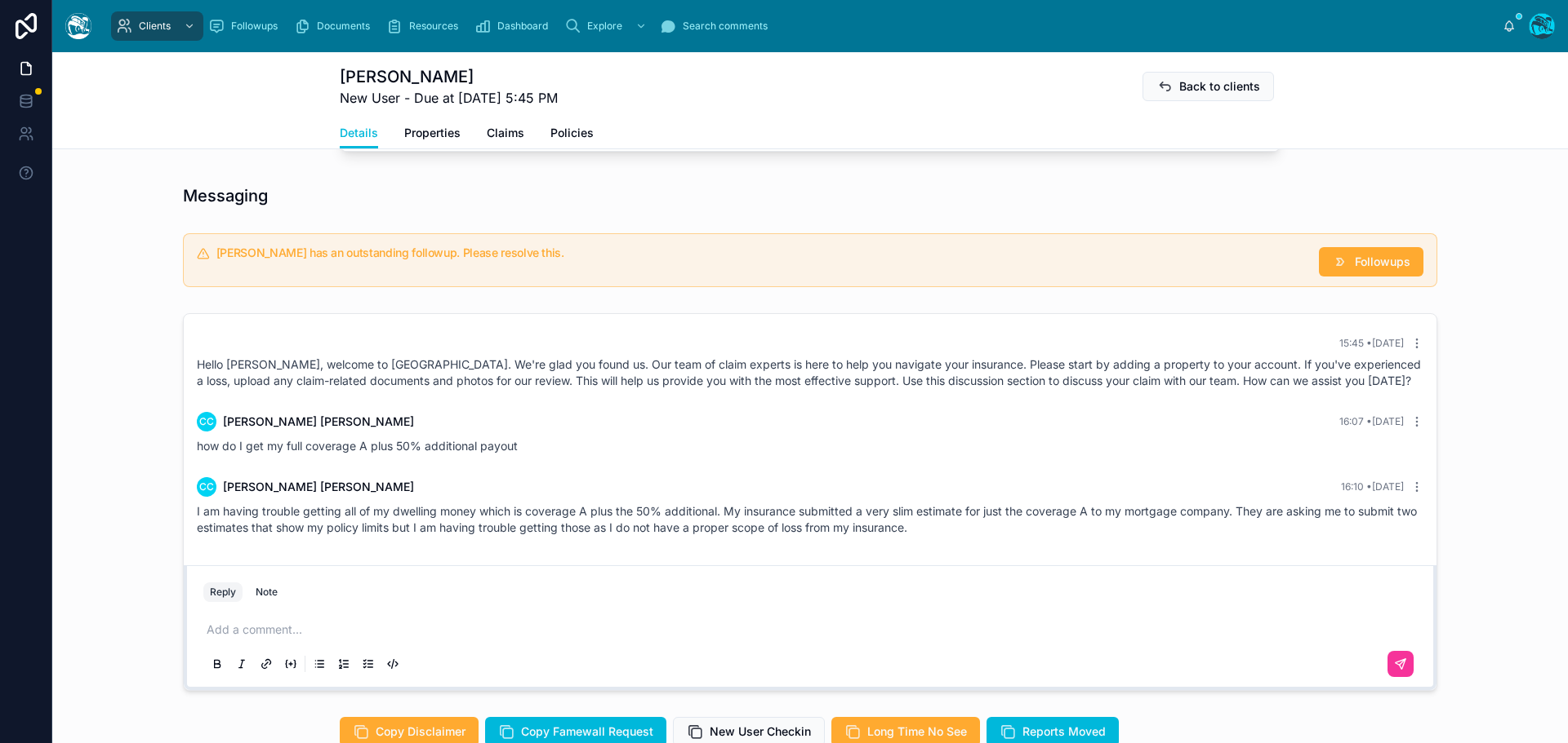
scroll to position [816, 0]
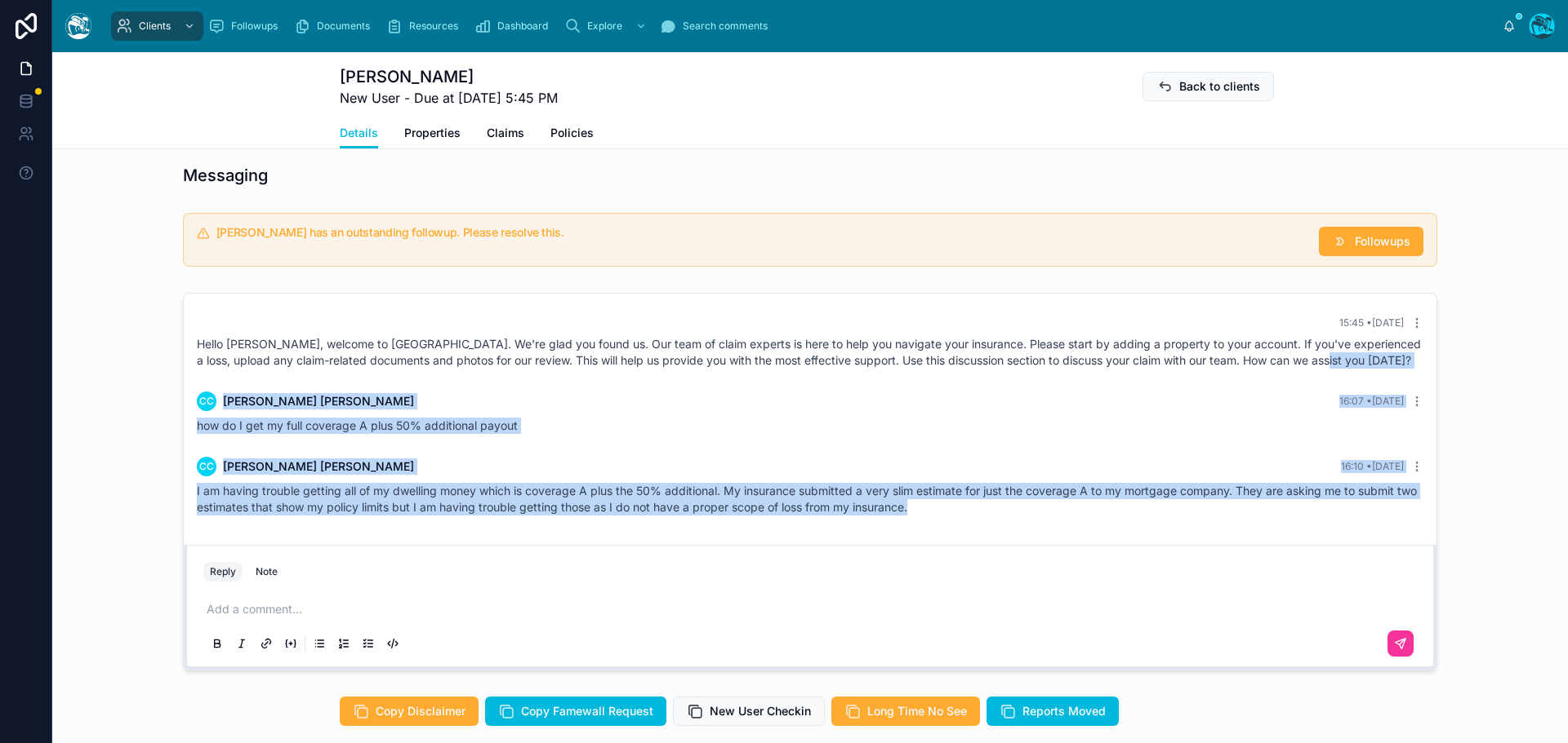
drag, startPoint x: 1330, startPoint y: 380, endPoint x: 1312, endPoint y: 542, distance: 163.0
click at [1312, 538] on div "15:45 • [DATE] Hello [PERSON_NAME], welcome to [GEOGRAPHIC_DATA]. We're glad yo…" at bounding box center [809, 417] width 1253 height 245
copy div "CC [PERSON_NAME] 16:07 • [DATE] how do I get my full coverage A plus 50% additi…"
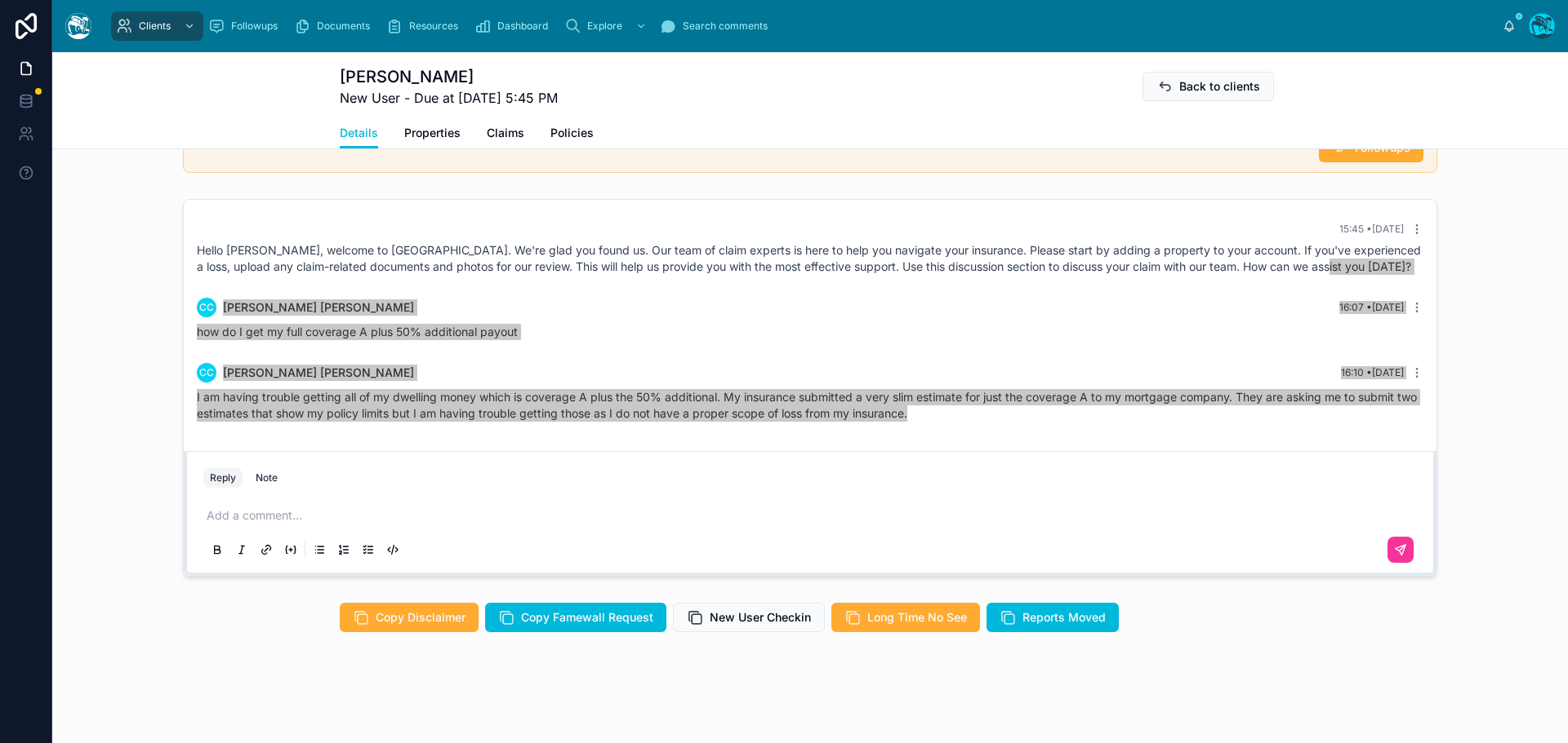
scroll to position [926, 0]
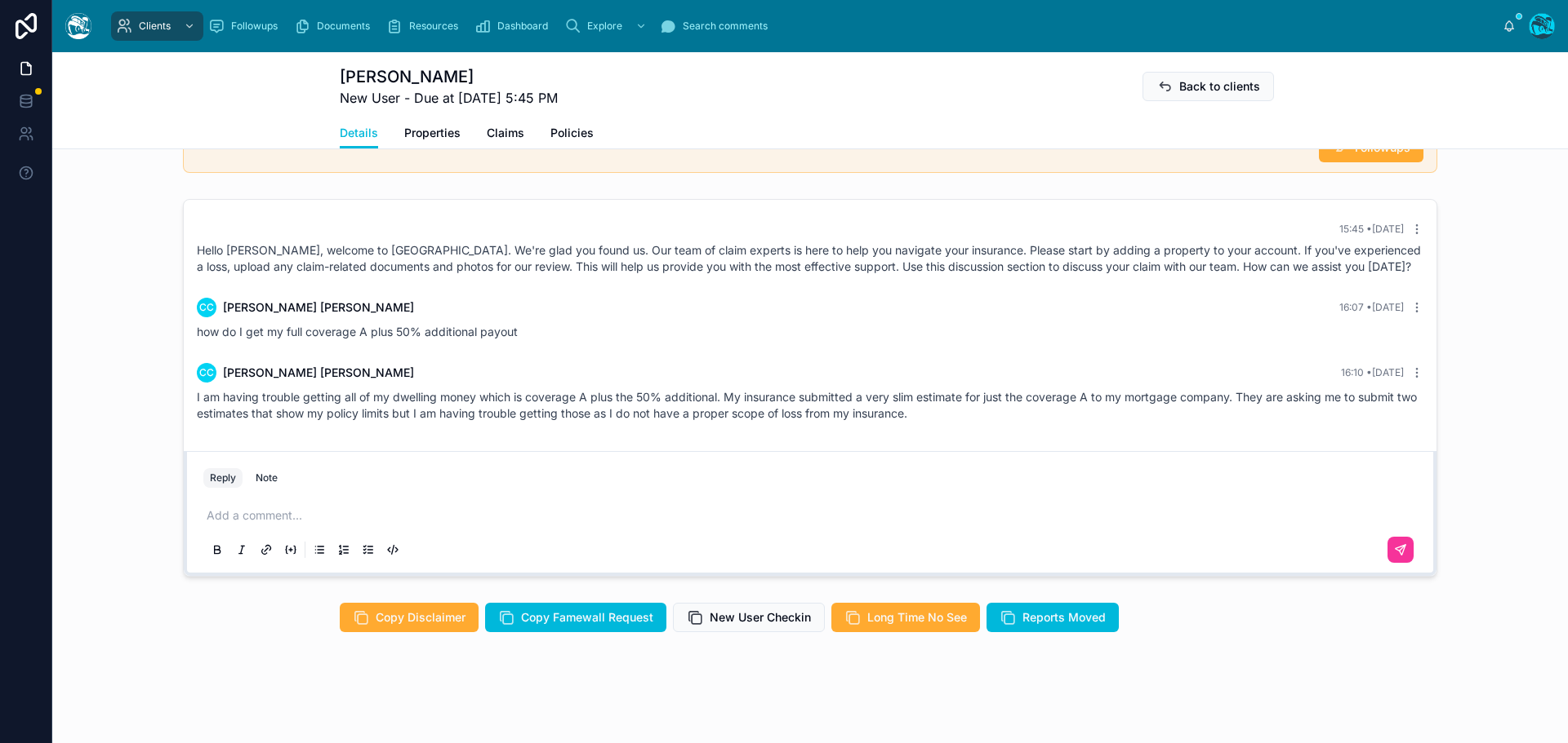
click at [293, 509] on p at bounding box center [813, 515] width 1214 height 16
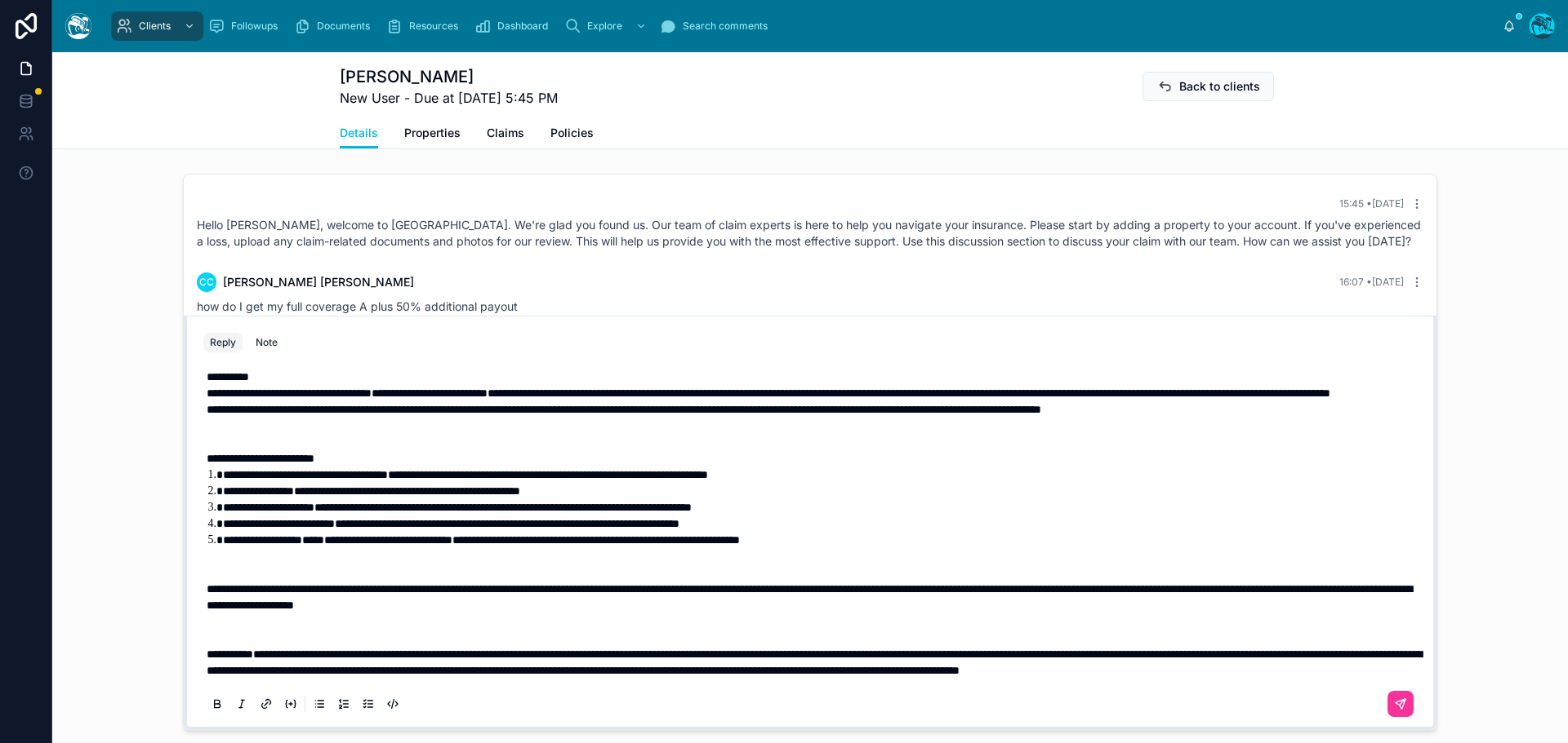
scroll to position [248, 0]
click at [231, 630] on p at bounding box center [813, 630] width 1214 height 33
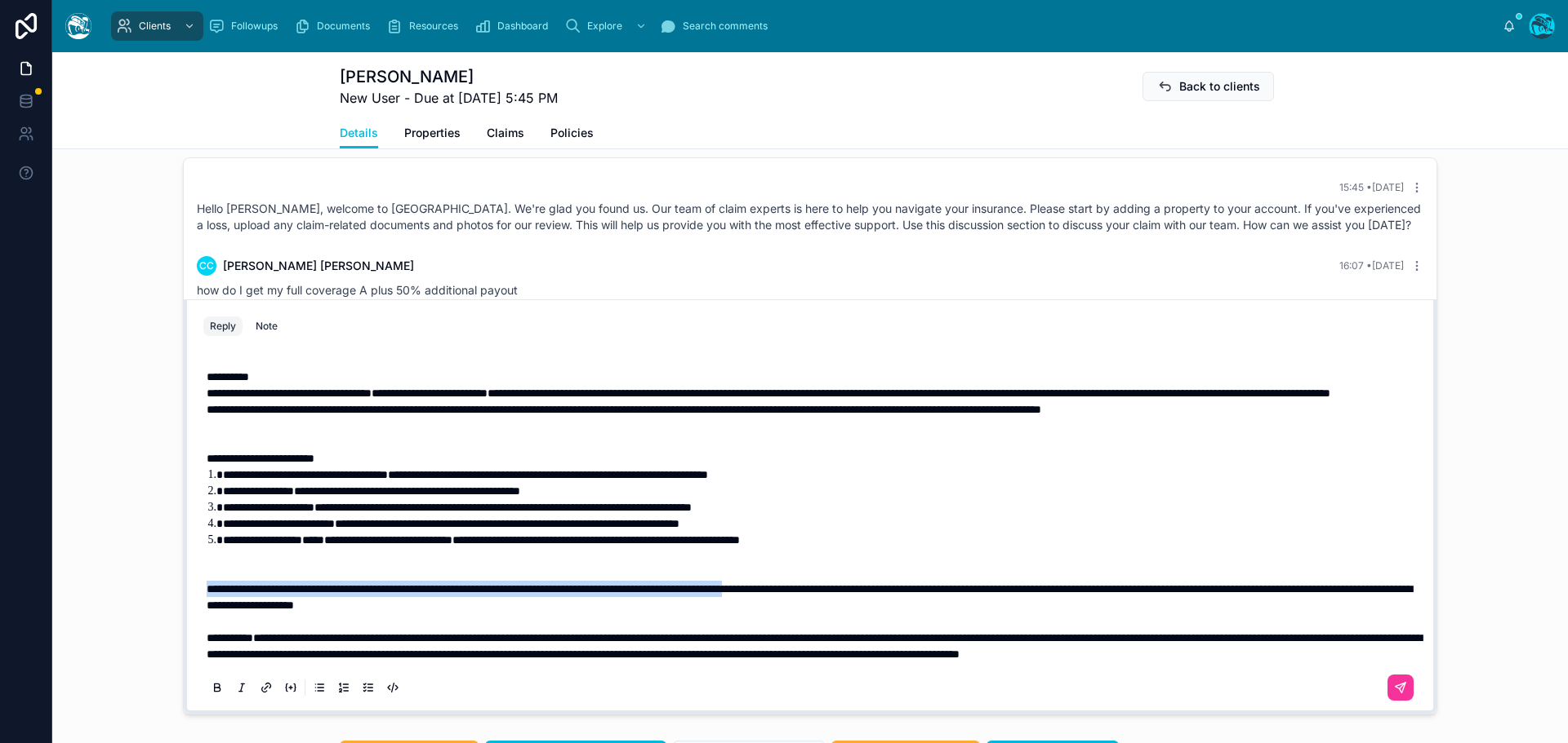
drag, startPoint x: 201, startPoint y: 589, endPoint x: 893, endPoint y: 590, distance: 692.0
click at [893, 590] on span "**********" at bounding box center [809, 597] width 1205 height 28
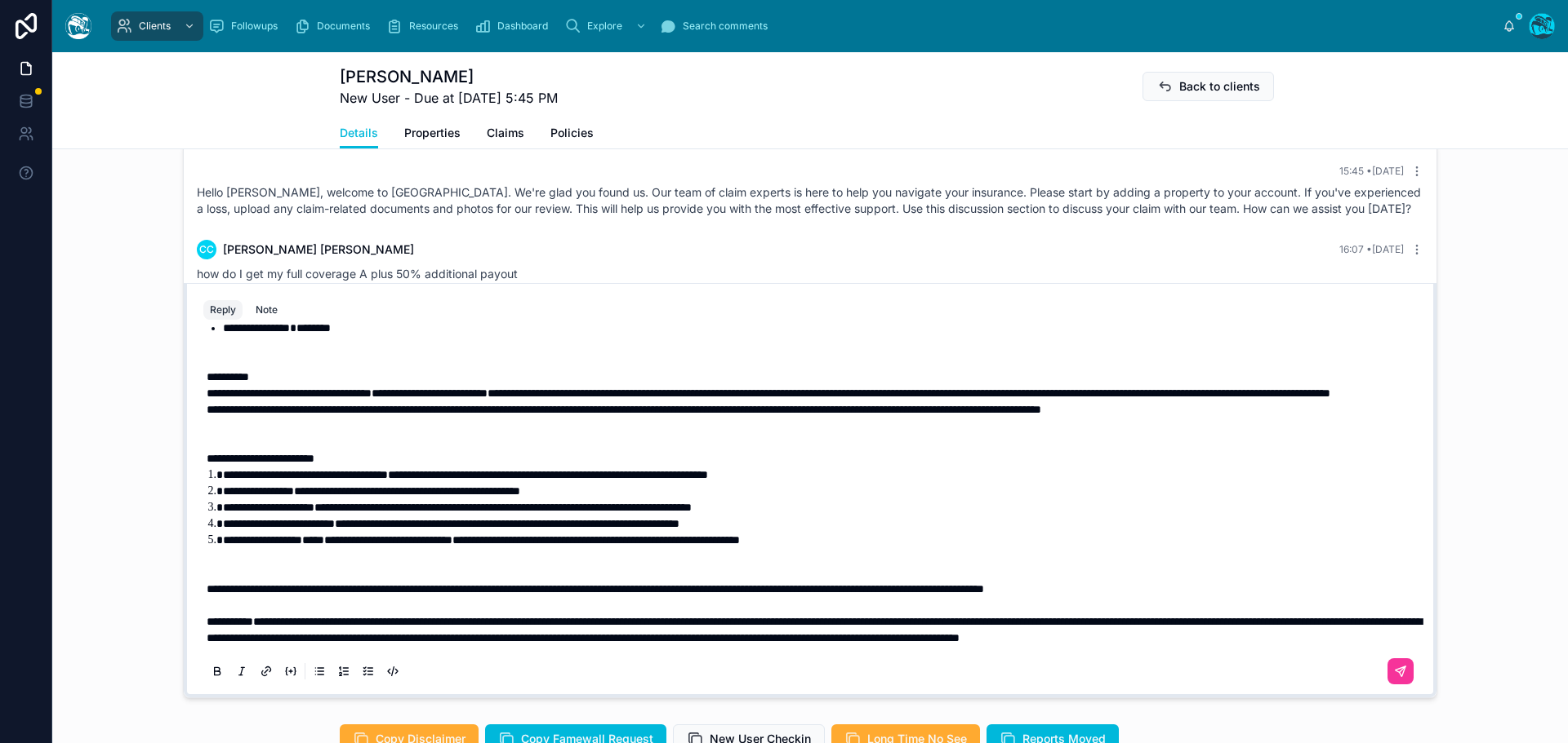
click at [413, 561] on p at bounding box center [813, 565] width 1214 height 33
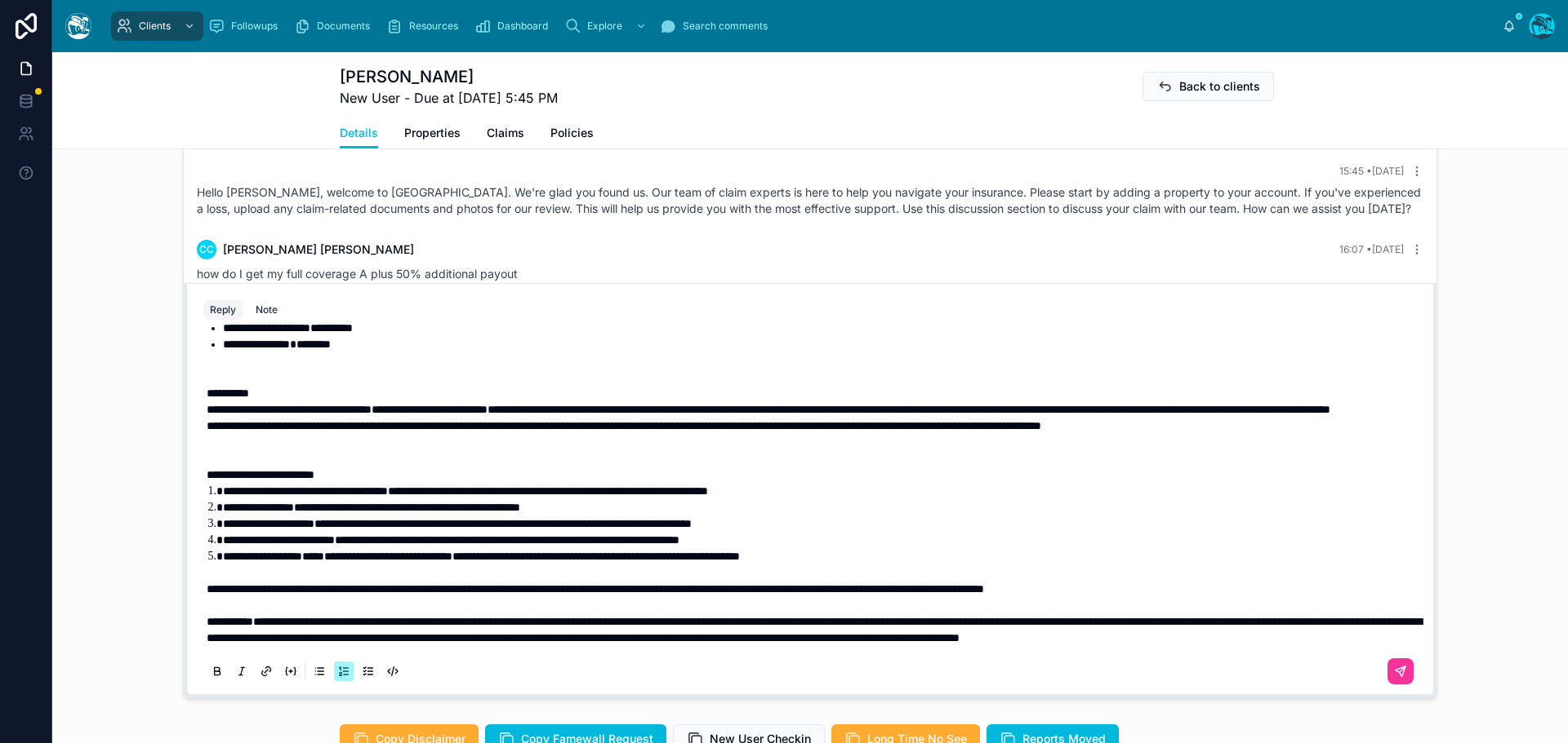
scroll to position [984, 0]
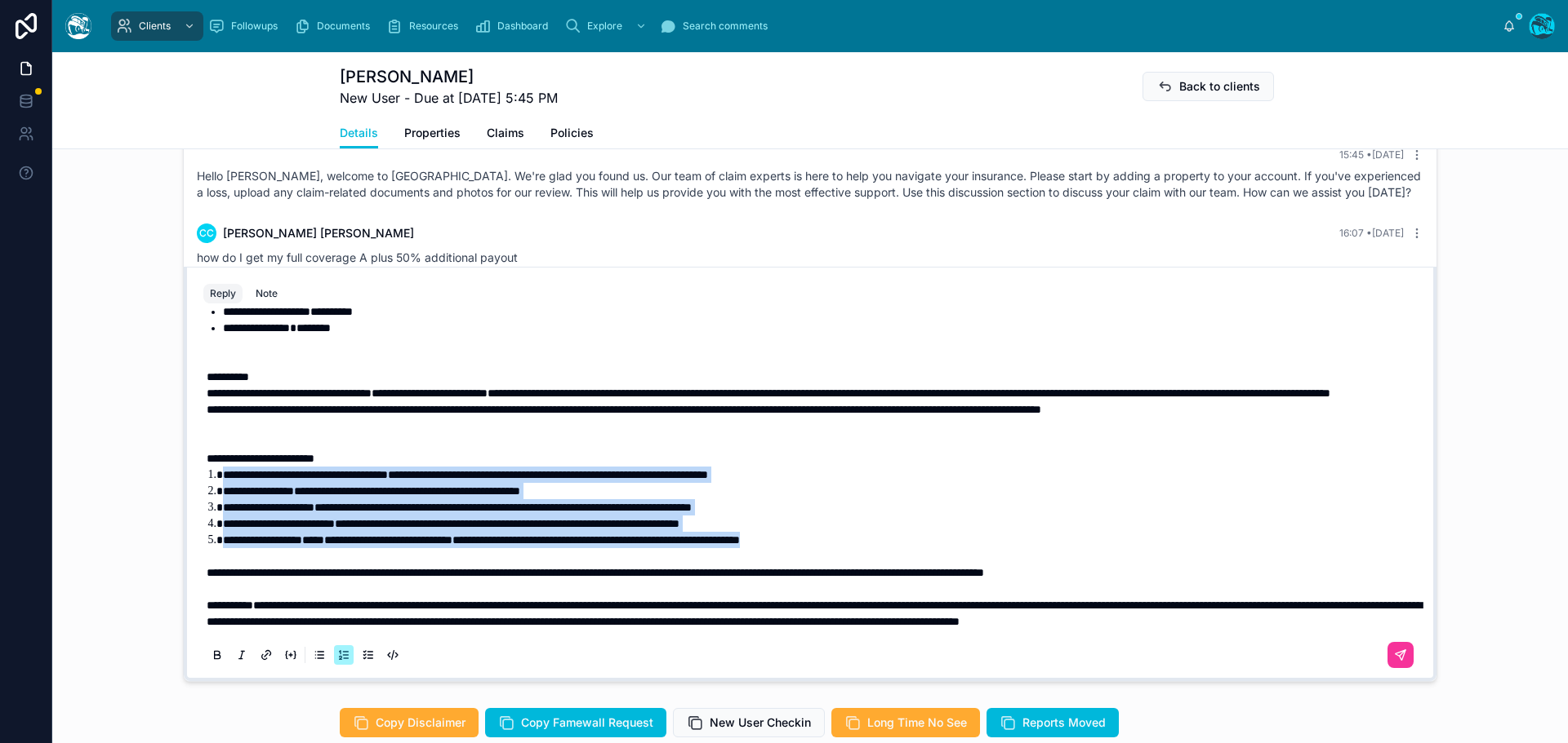
drag, startPoint x: 915, startPoint y: 540, endPoint x: 215, endPoint y: 477, distance: 702.8
click at [215, 477] on ol "**********" at bounding box center [813, 516] width 1214 height 98
click at [215, 659] on icon at bounding box center [217, 657] width 6 height 4
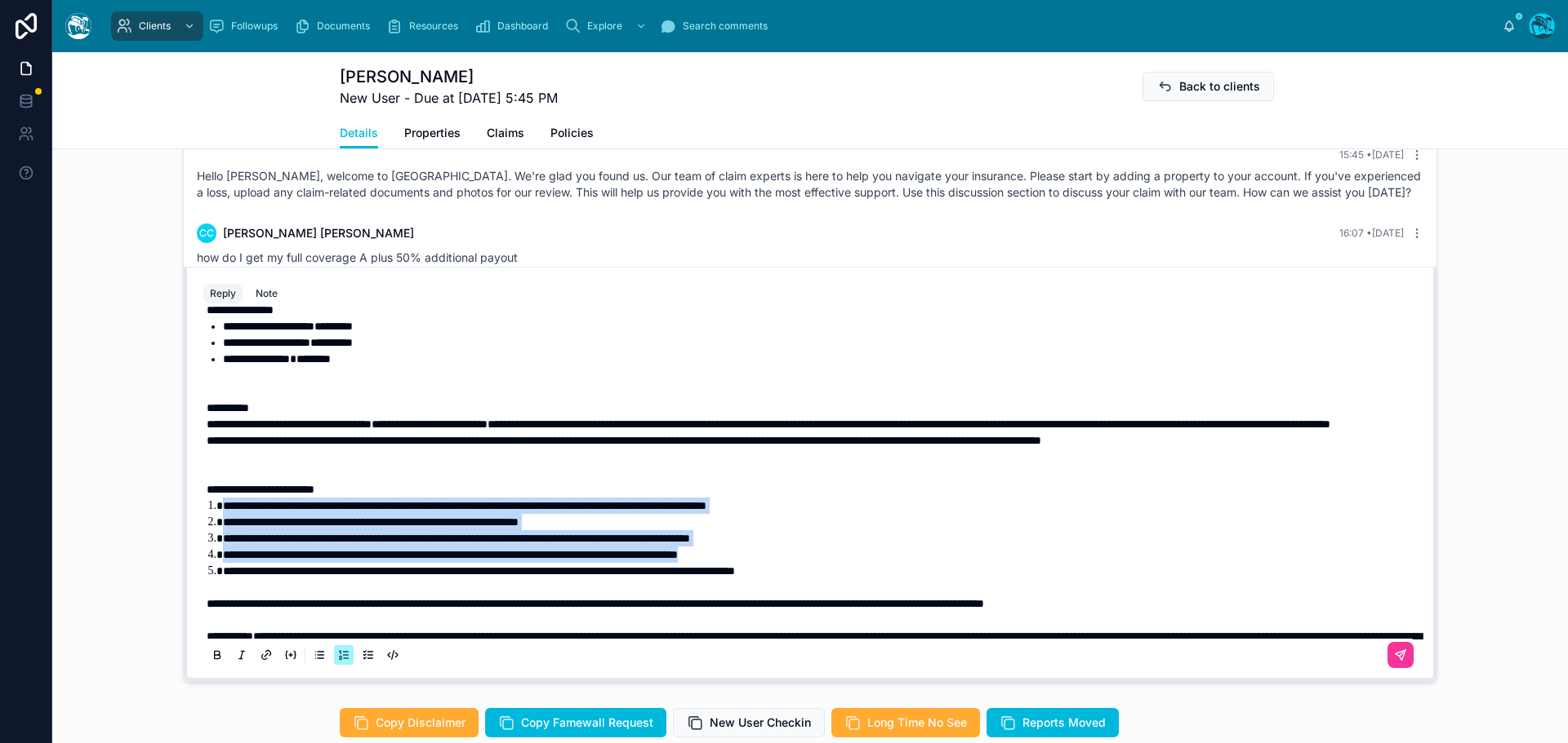
scroll to position [117, 0]
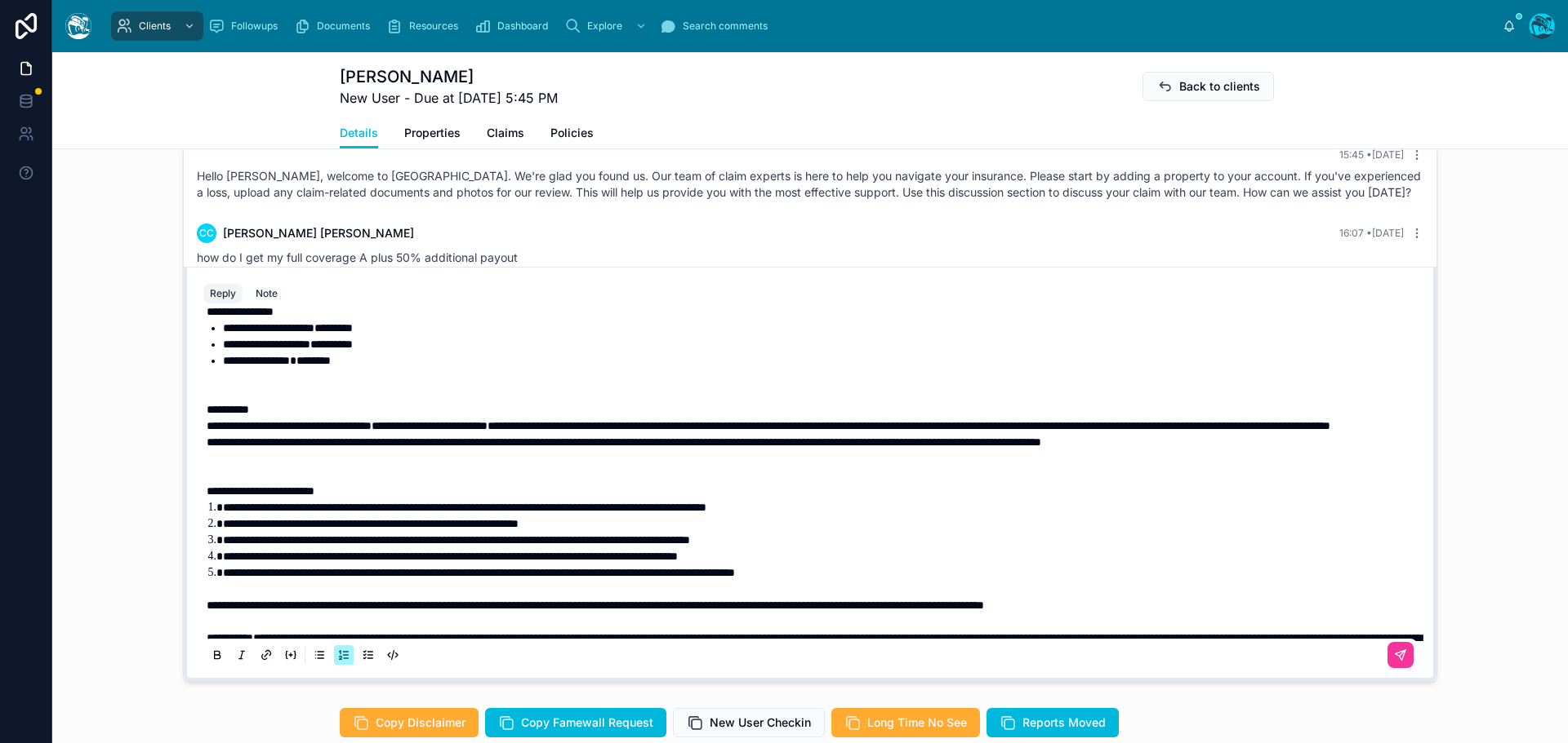
click at [257, 483] on p at bounding box center [813, 467] width 1214 height 33
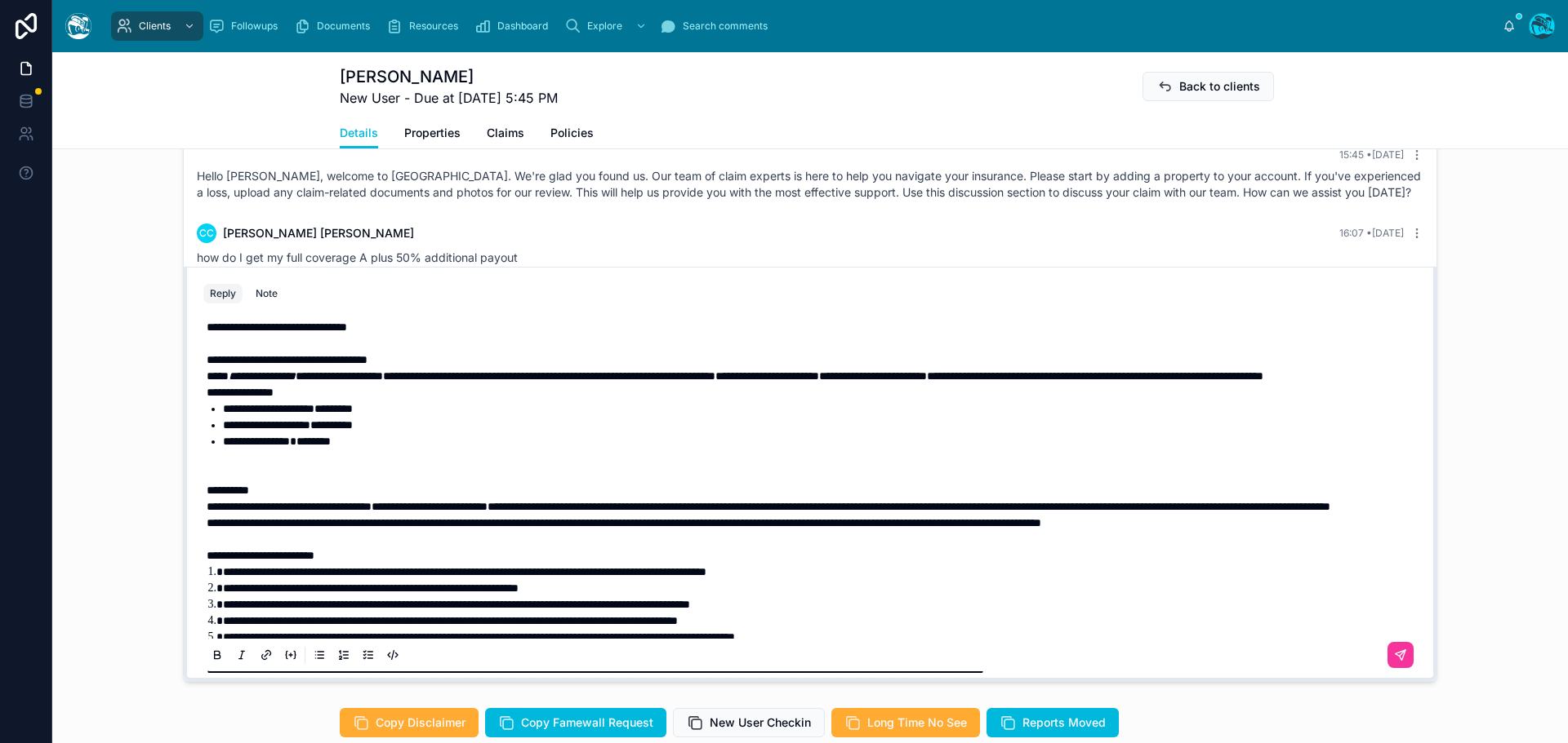
scroll to position [36, 0]
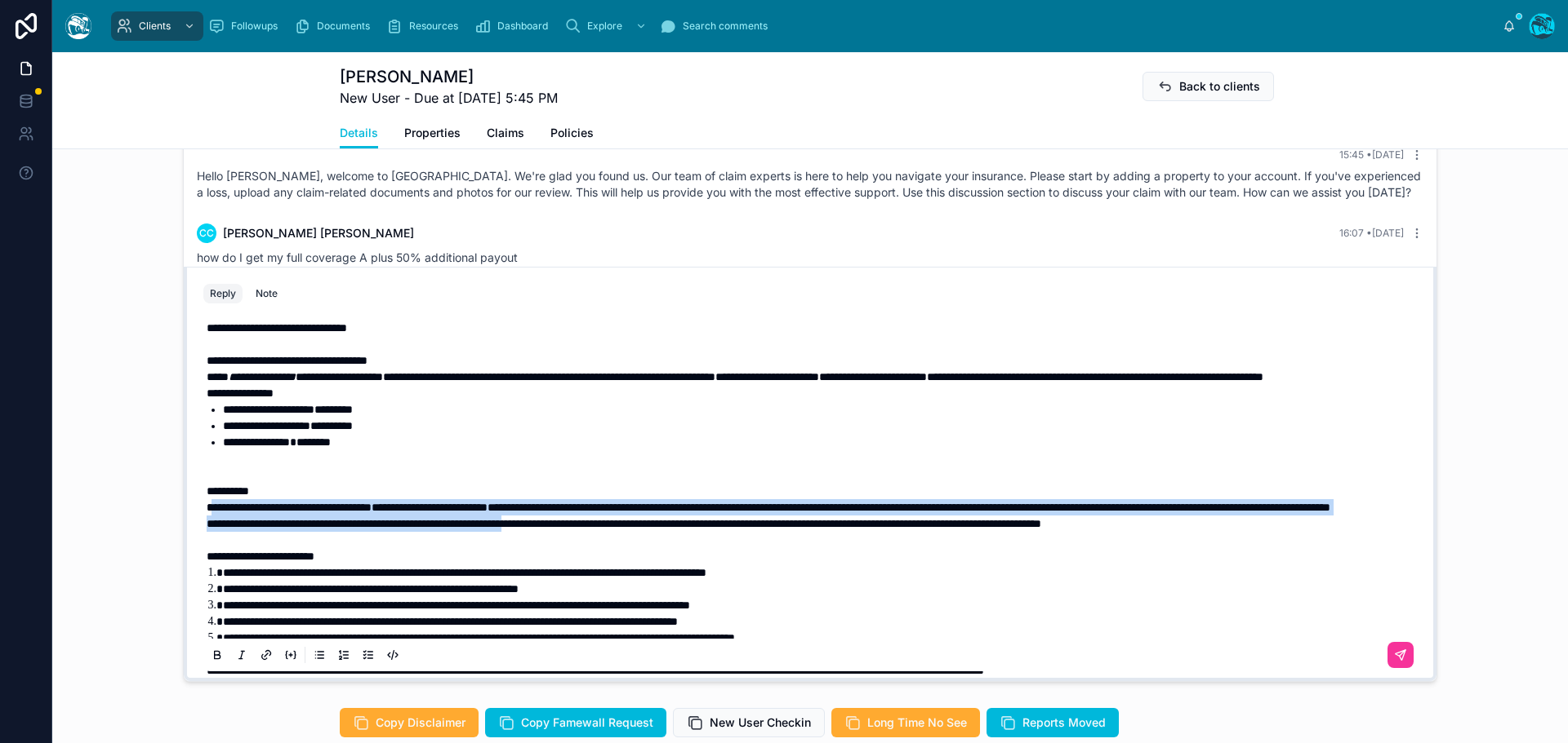
drag, startPoint x: 513, startPoint y: 575, endPoint x: 206, endPoint y: 543, distance: 308.7
click at [206, 543] on div "**********" at bounding box center [813, 507] width 1214 height 440
click at [211, 662] on icon at bounding box center [217, 654] width 13 height 13
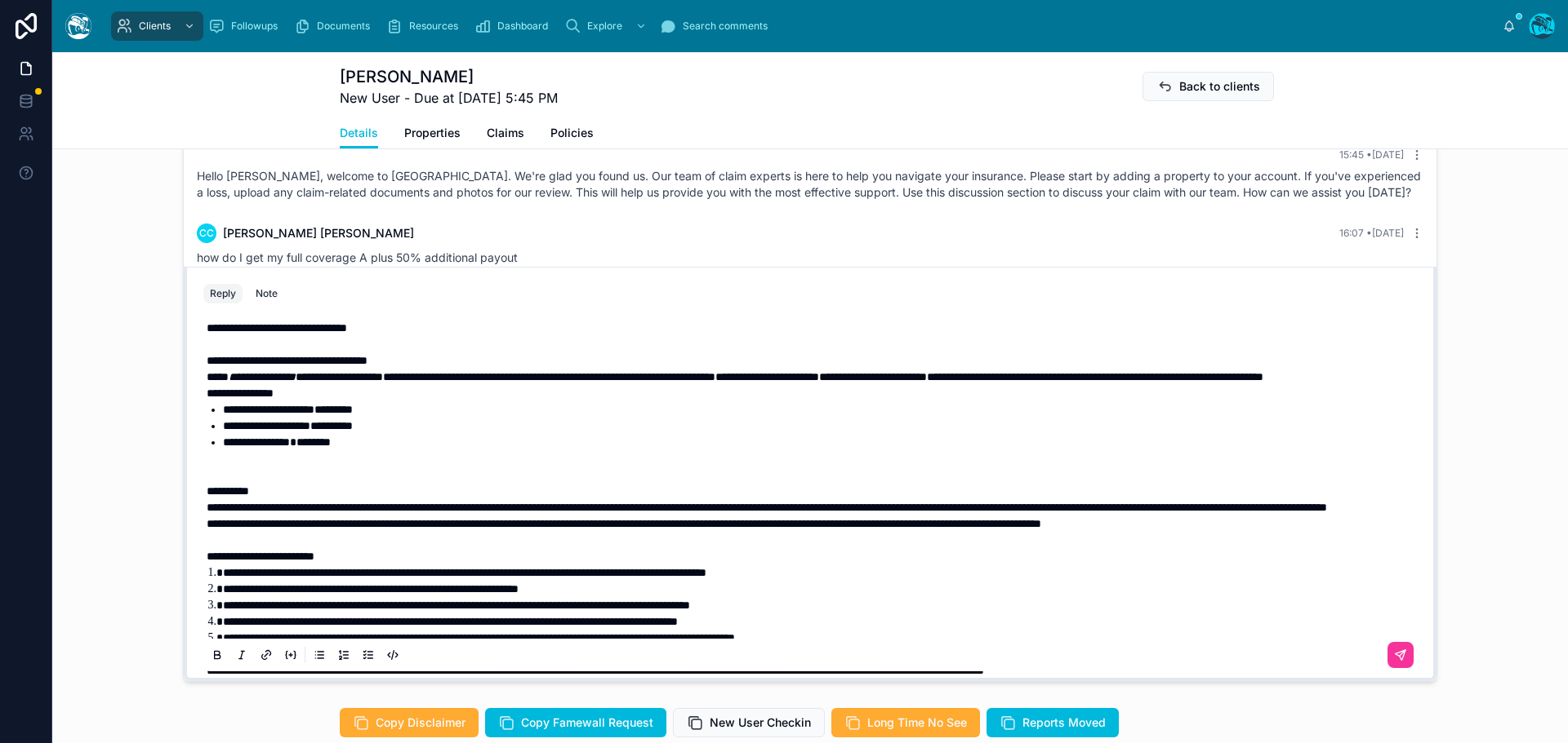
click at [236, 483] on p at bounding box center [813, 467] width 1214 height 33
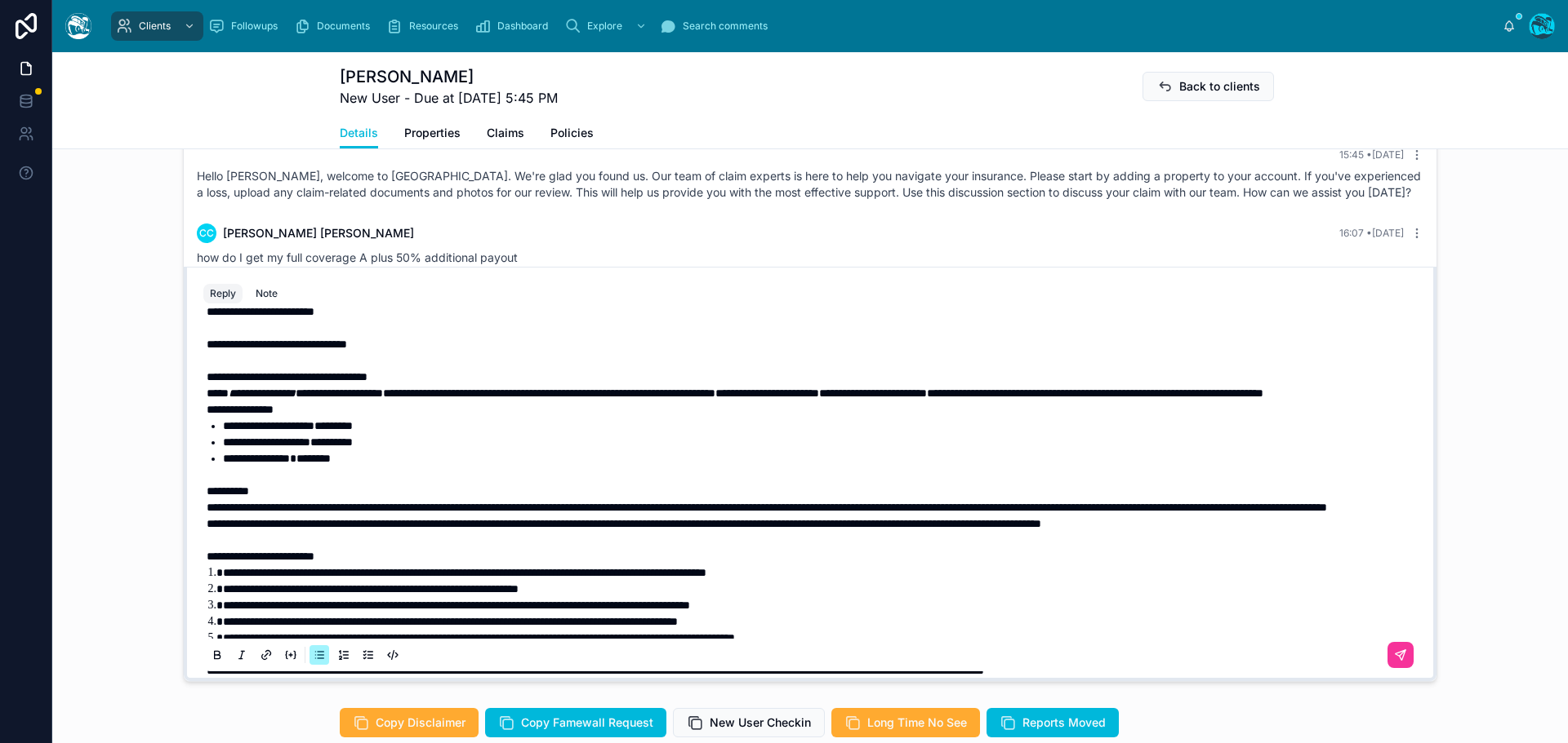
scroll to position [0, 0]
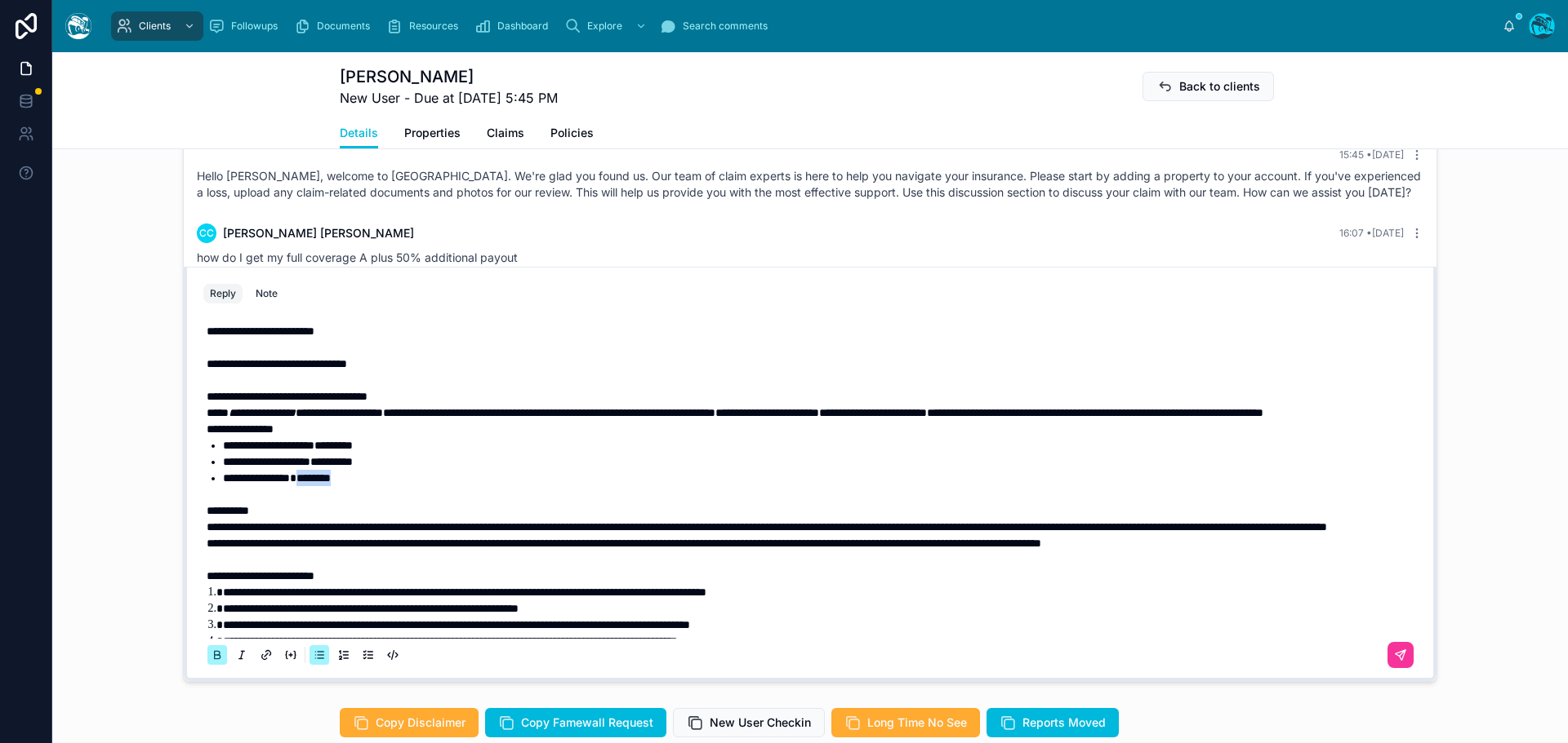
drag, startPoint x: 363, startPoint y: 509, endPoint x: 302, endPoint y: 512, distance: 61.1
click at [302, 503] on li "**********" at bounding box center [821, 486] width 1197 height 33
click at [211, 662] on icon at bounding box center [217, 654] width 13 height 13
click at [447, 503] on li "**********" at bounding box center [821, 486] width 1197 height 33
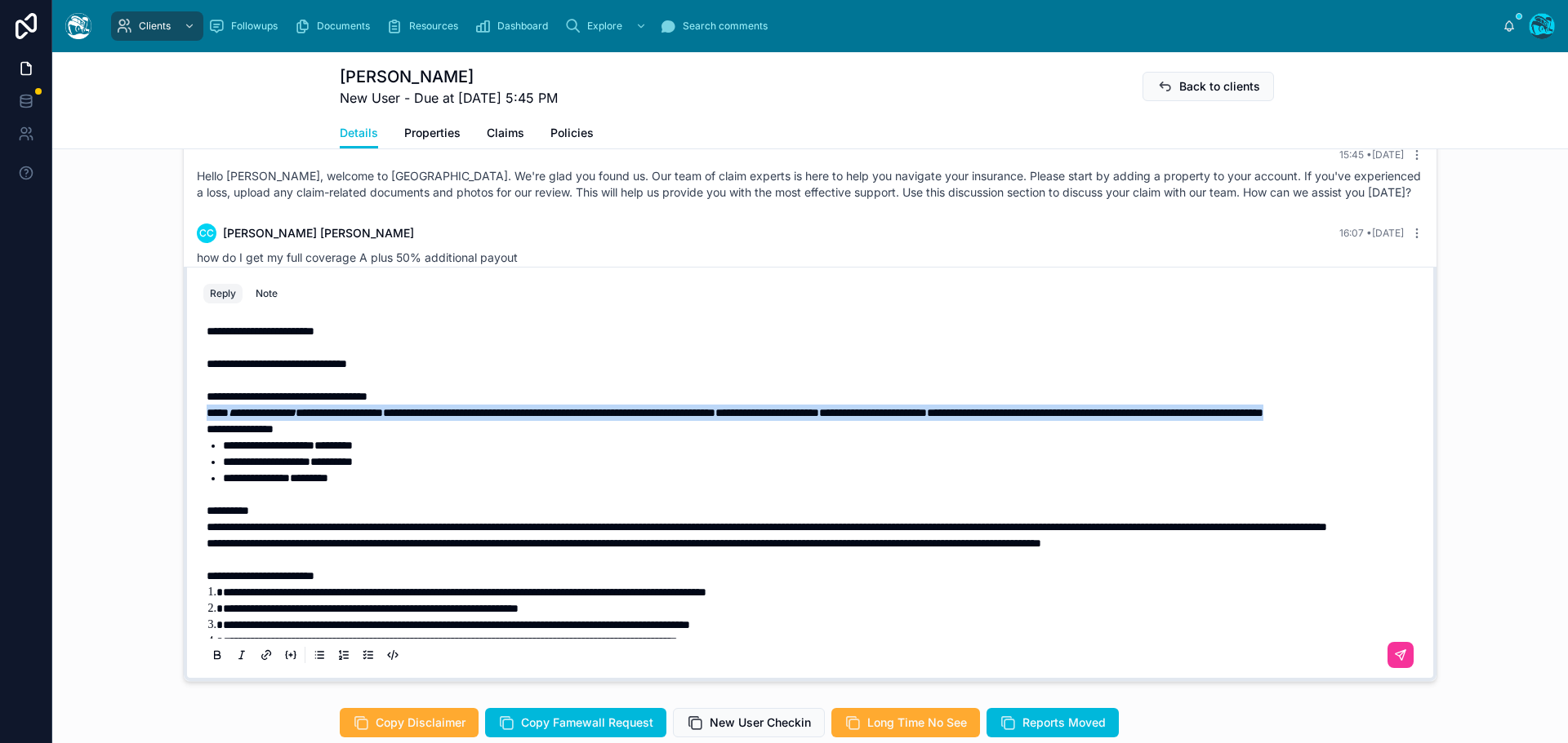
drag, startPoint x: 465, startPoint y: 445, endPoint x: 187, endPoint y: 434, distance: 278.2
click at [194, 434] on div "**********" at bounding box center [810, 493] width 1233 height 372
click at [211, 662] on icon at bounding box center [217, 654] width 13 height 13
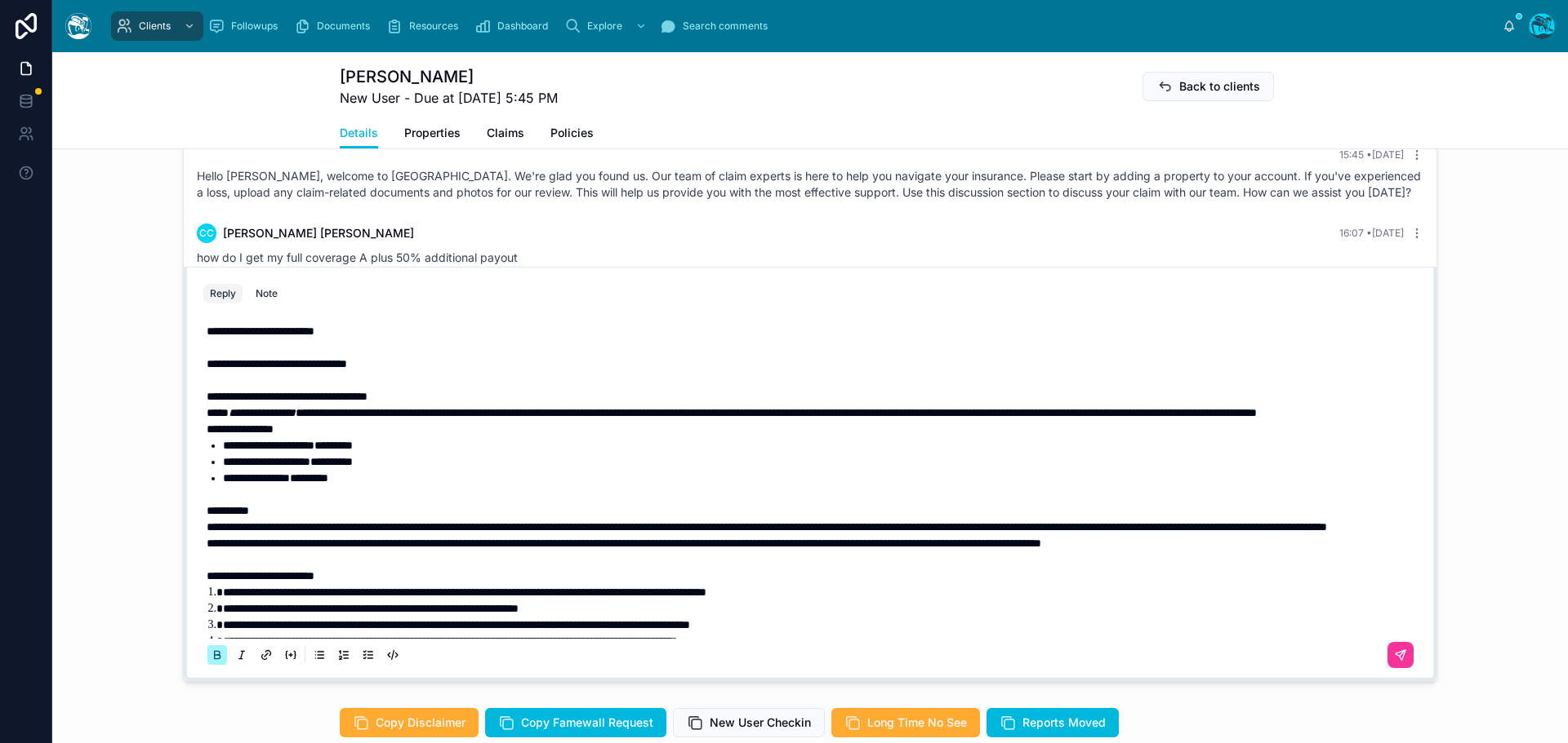
click at [211, 662] on icon at bounding box center [217, 654] width 13 height 13
click at [423, 503] on li "**********" at bounding box center [821, 486] width 1197 height 33
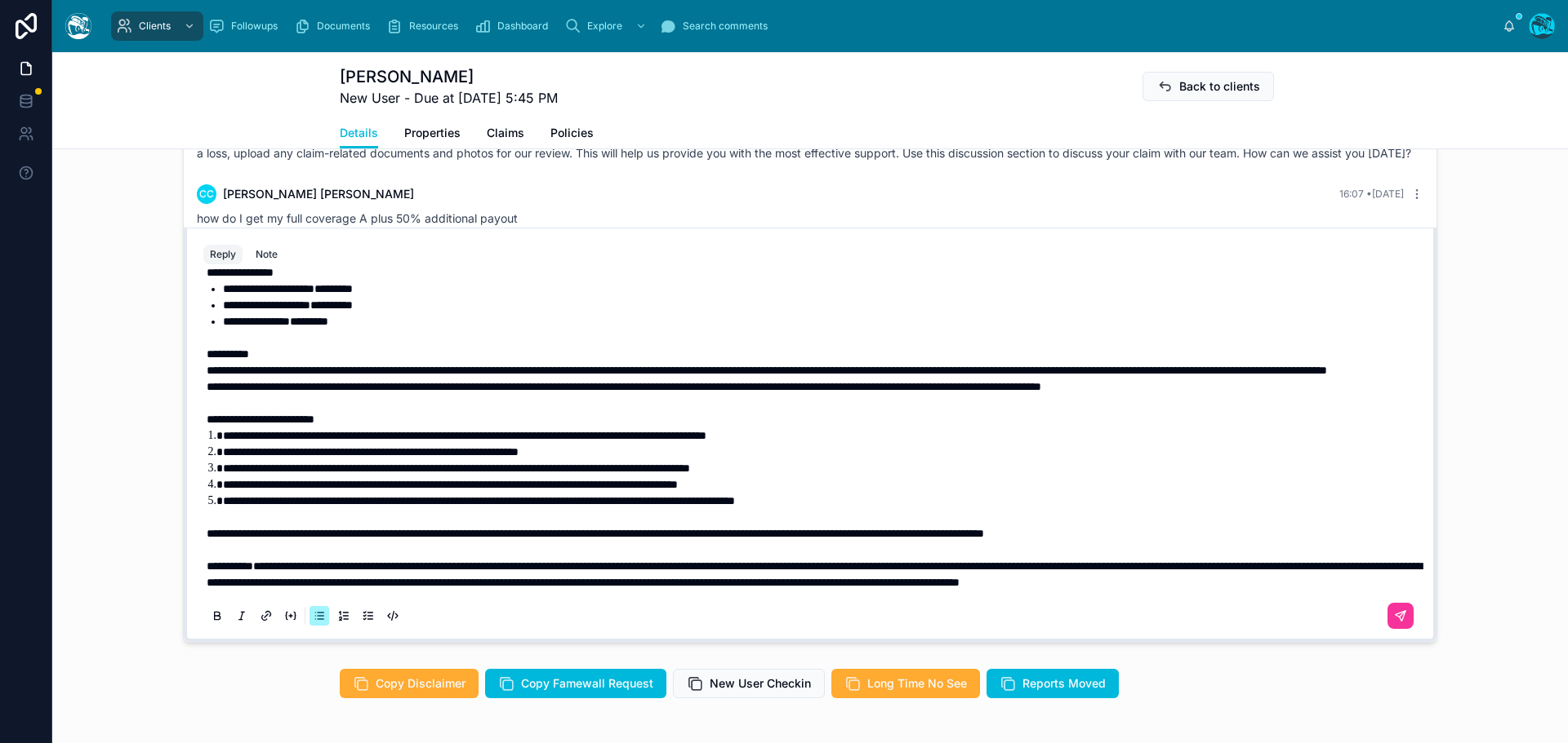
scroll to position [1066, 0]
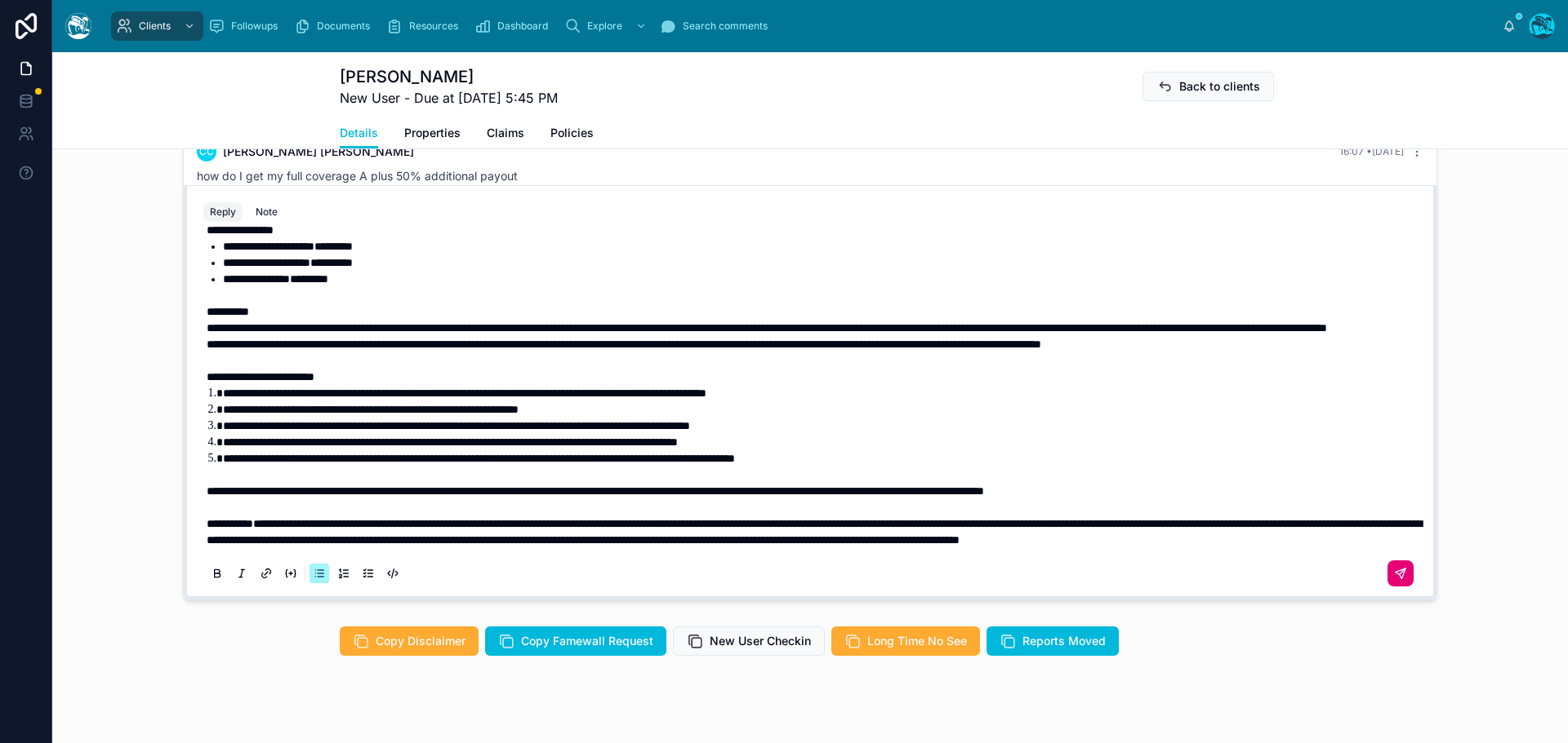
click at [1394, 580] on icon at bounding box center [1400, 573] width 13 height 13
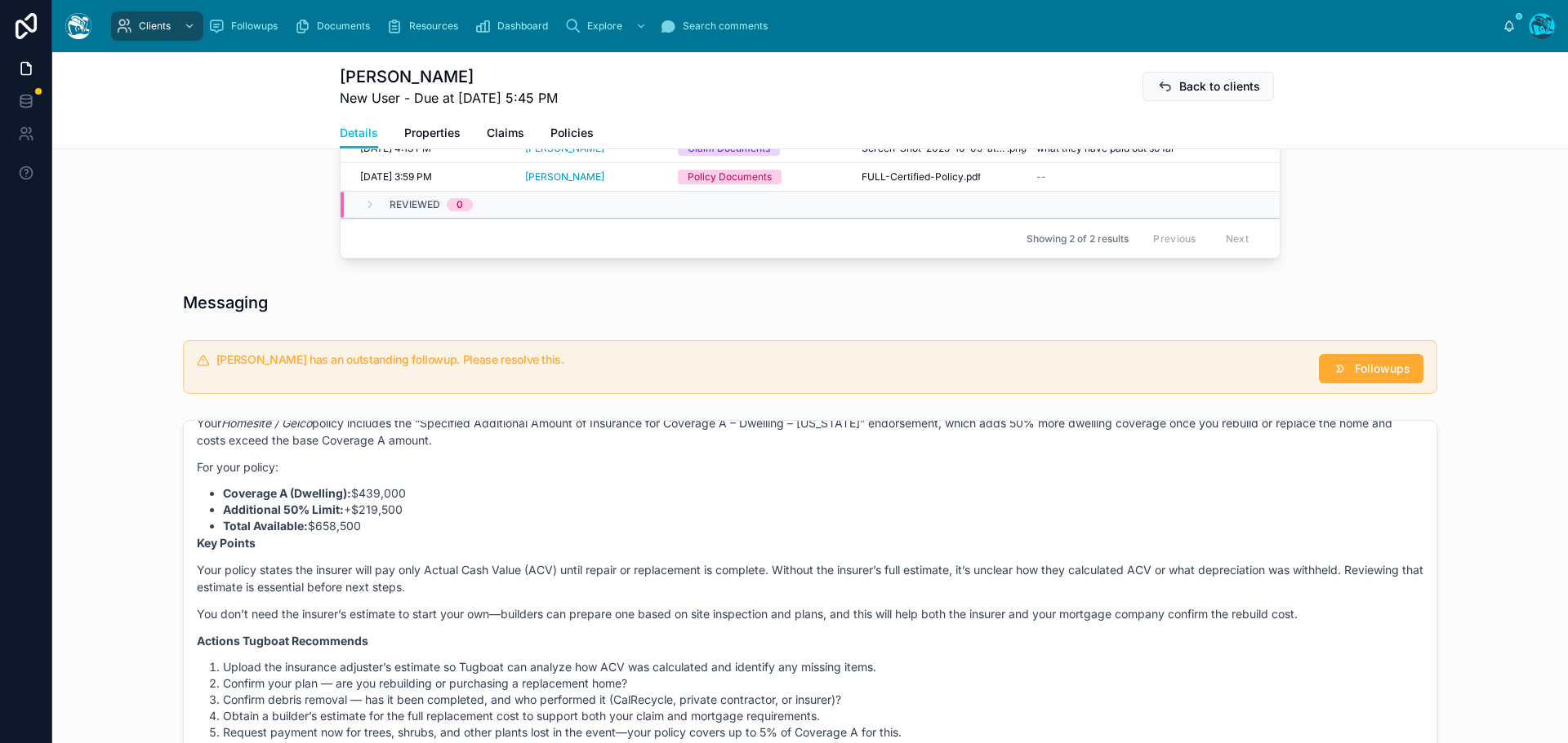
scroll to position [640, 0]
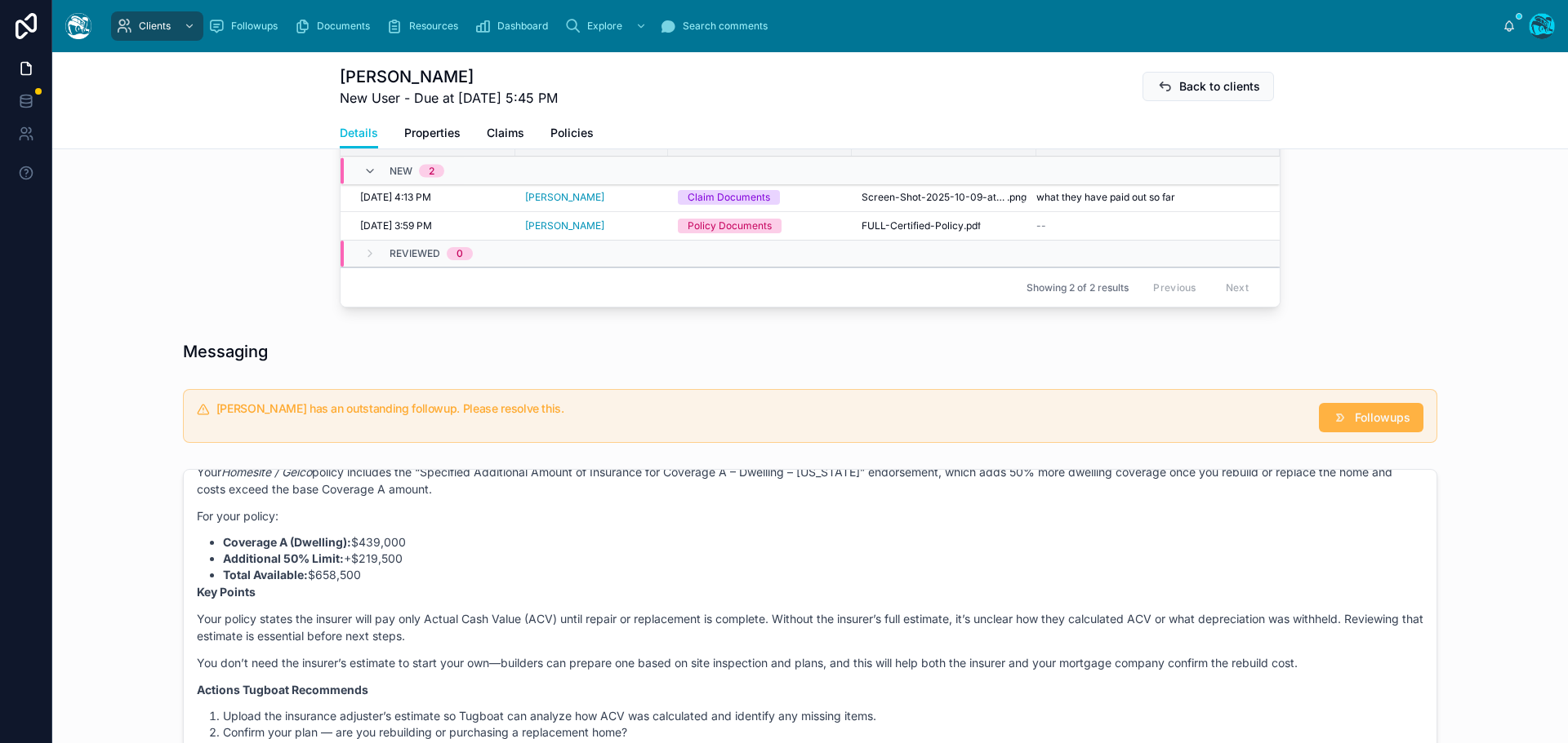
click at [1355, 426] on span "Followups" at bounding box center [1383, 418] width 56 height 16
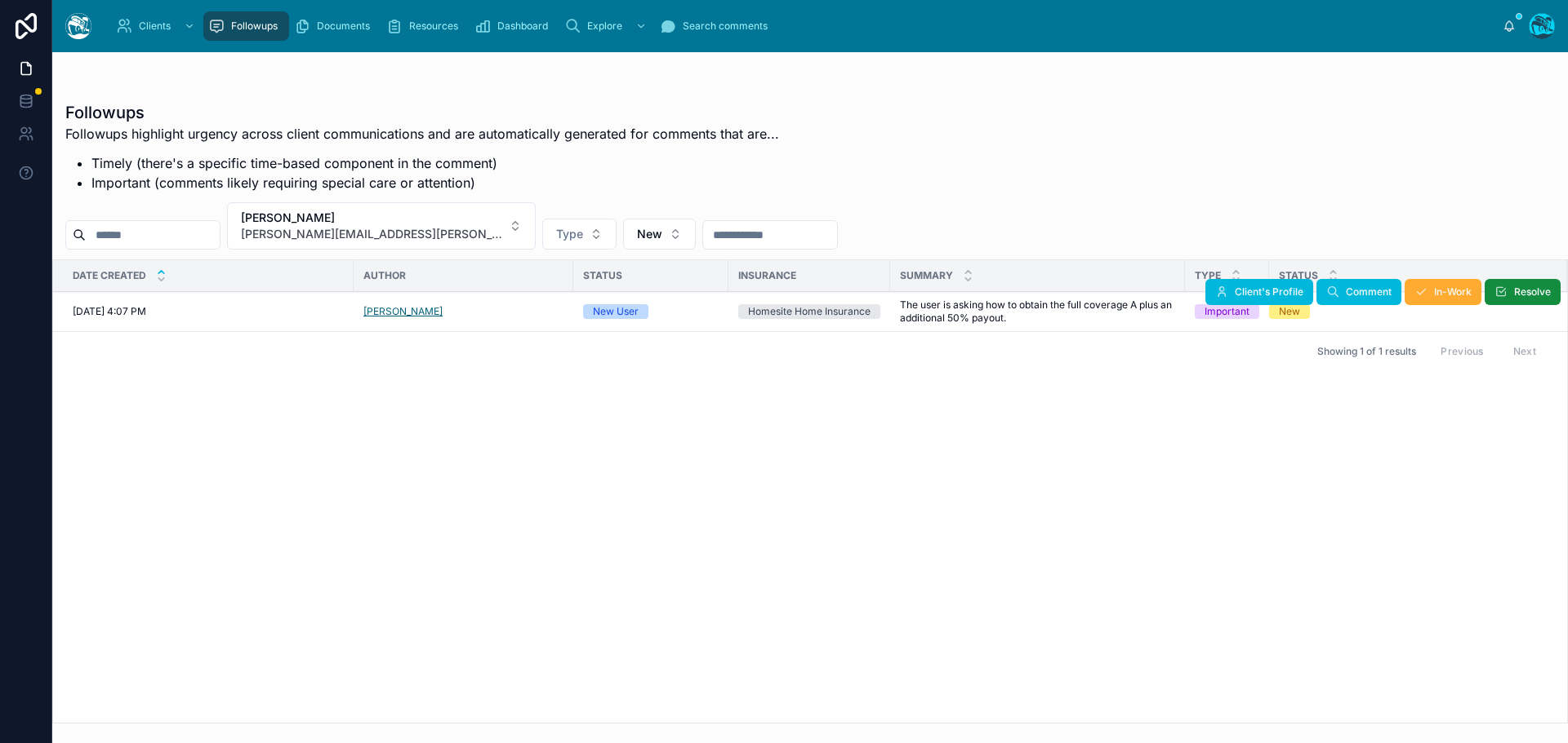
click at [365, 309] on span "[PERSON_NAME]" at bounding box center [403, 311] width 79 height 13
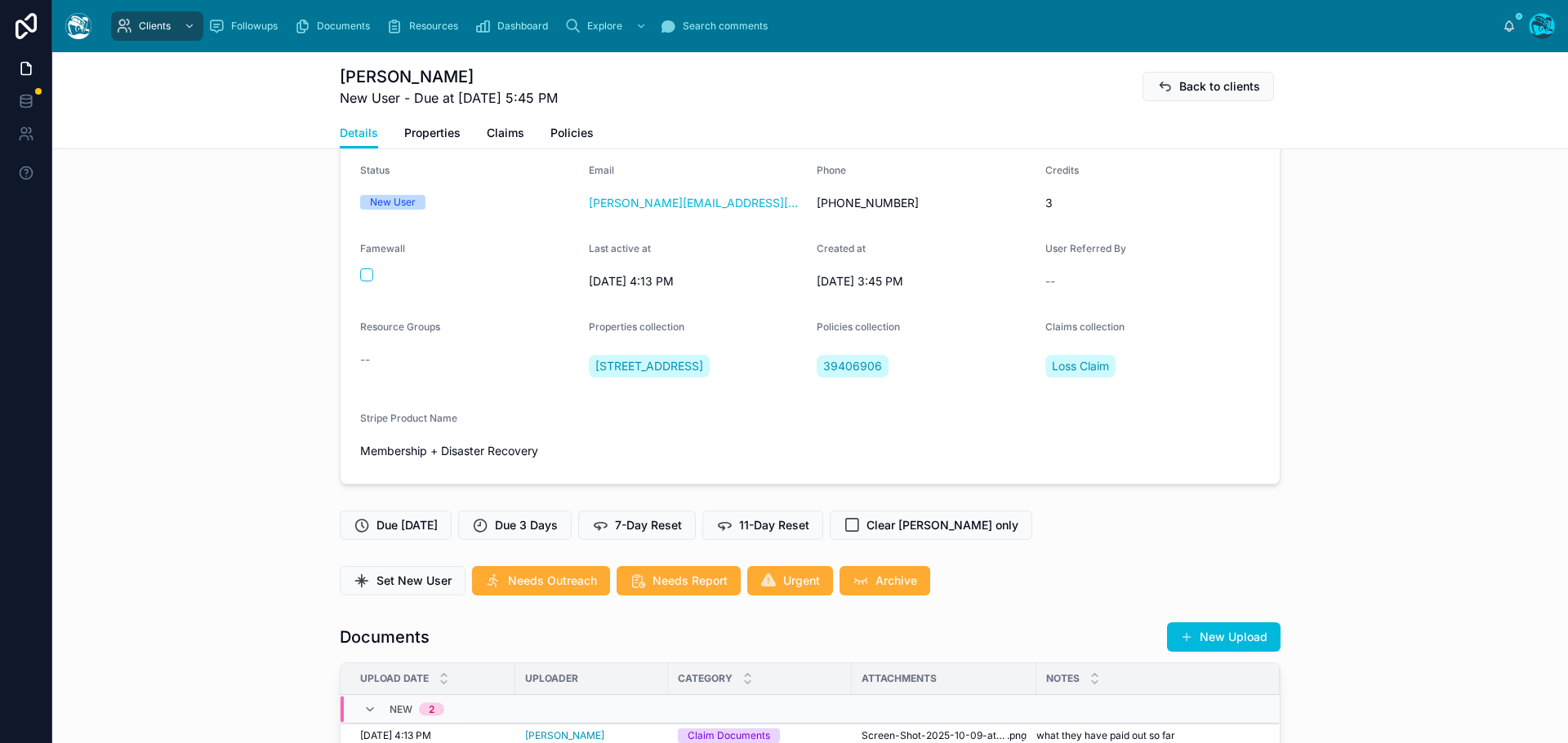
scroll to position [245, 0]
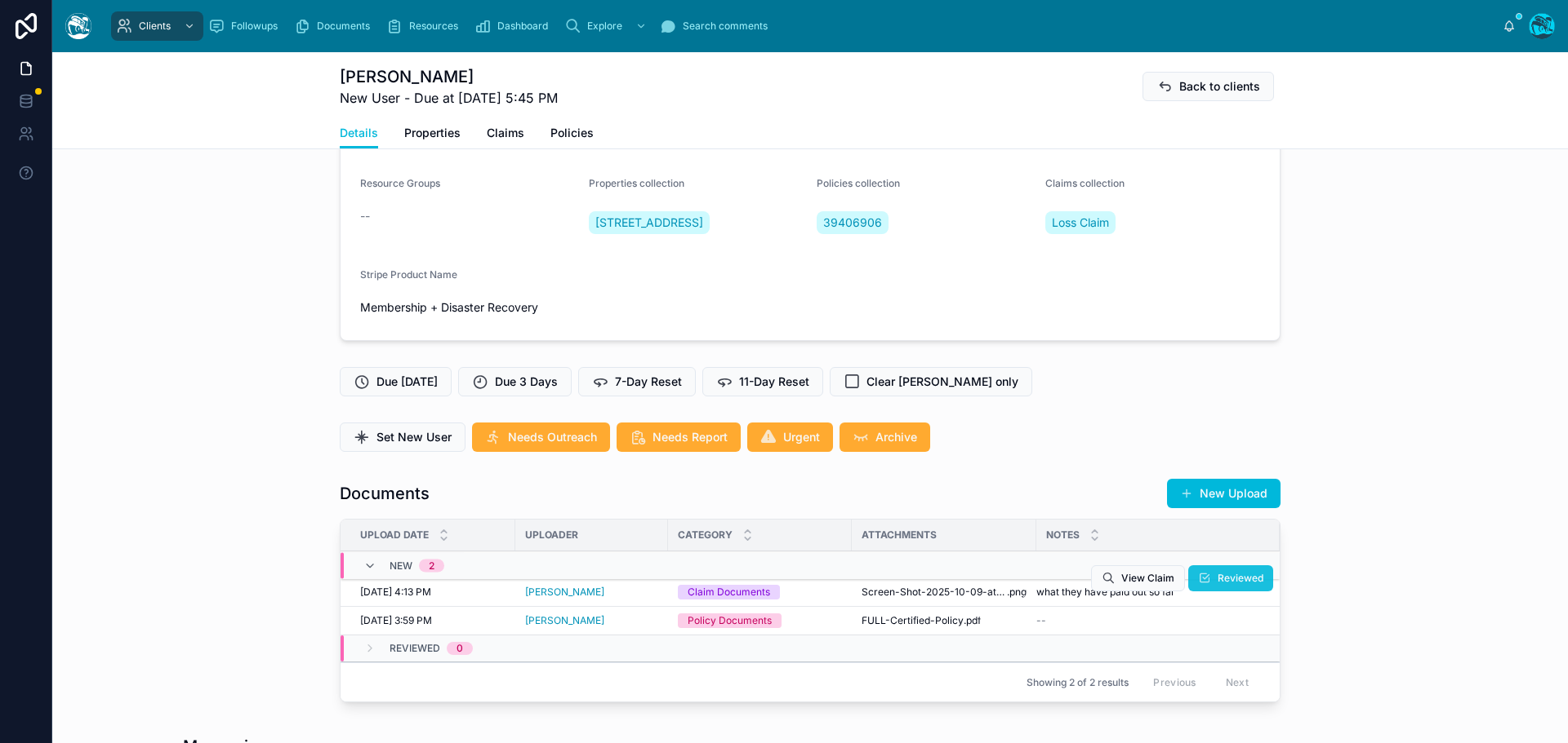
click at [1219, 585] on span "Reviewed" at bounding box center [1240, 578] width 46 height 13
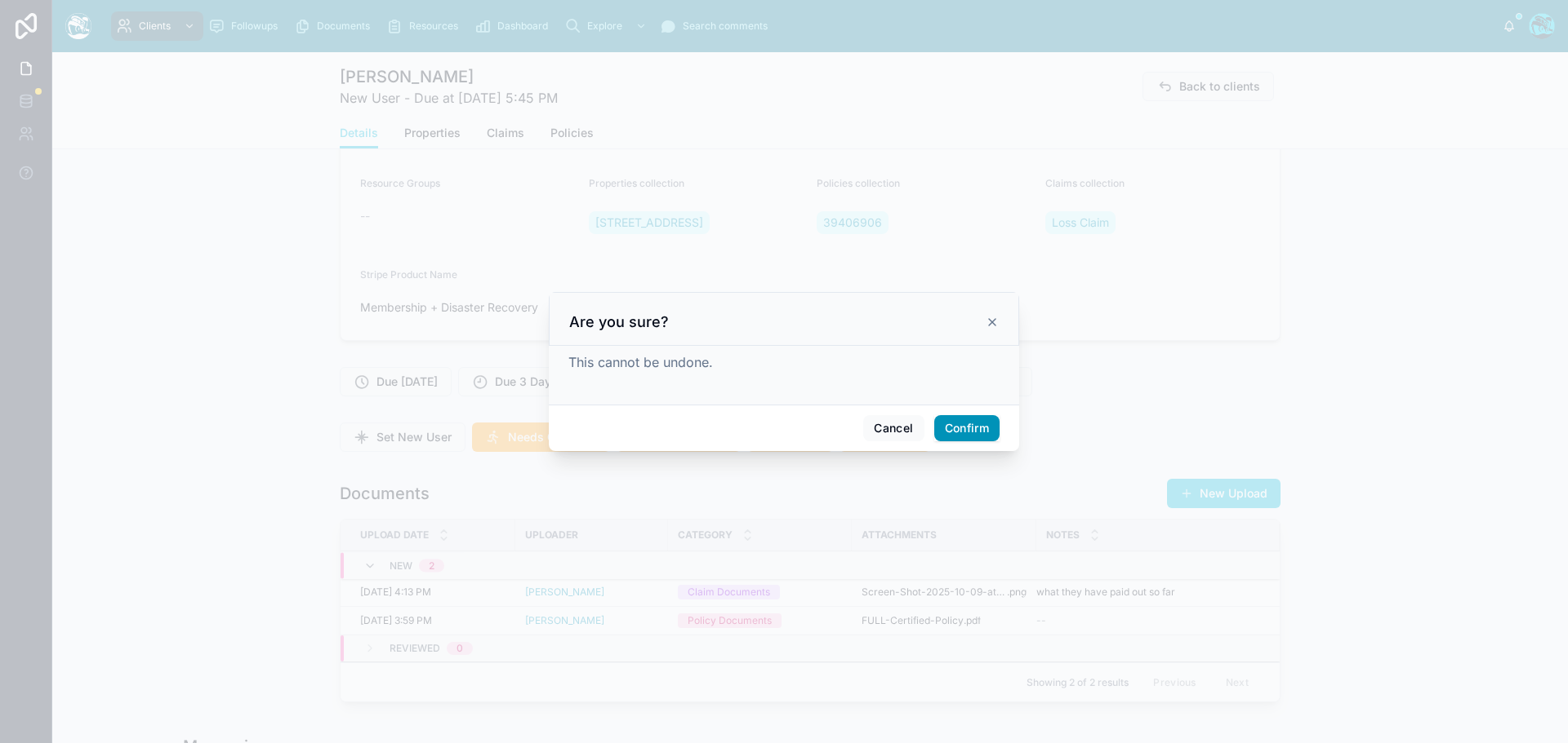
click at [948, 429] on button "Confirm" at bounding box center [966, 428] width 65 height 26
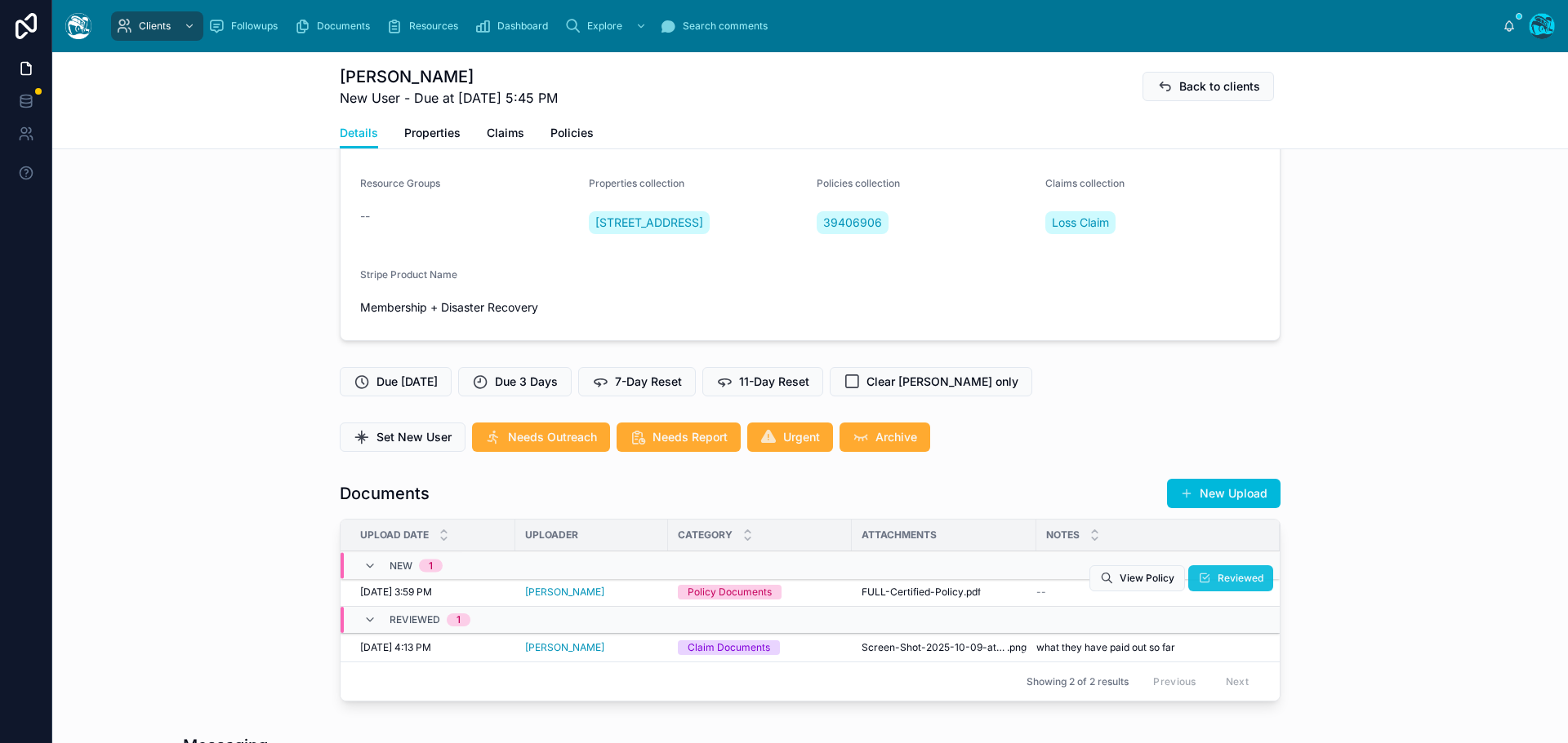
click at [1223, 585] on span "Reviewed" at bounding box center [1240, 578] width 46 height 13
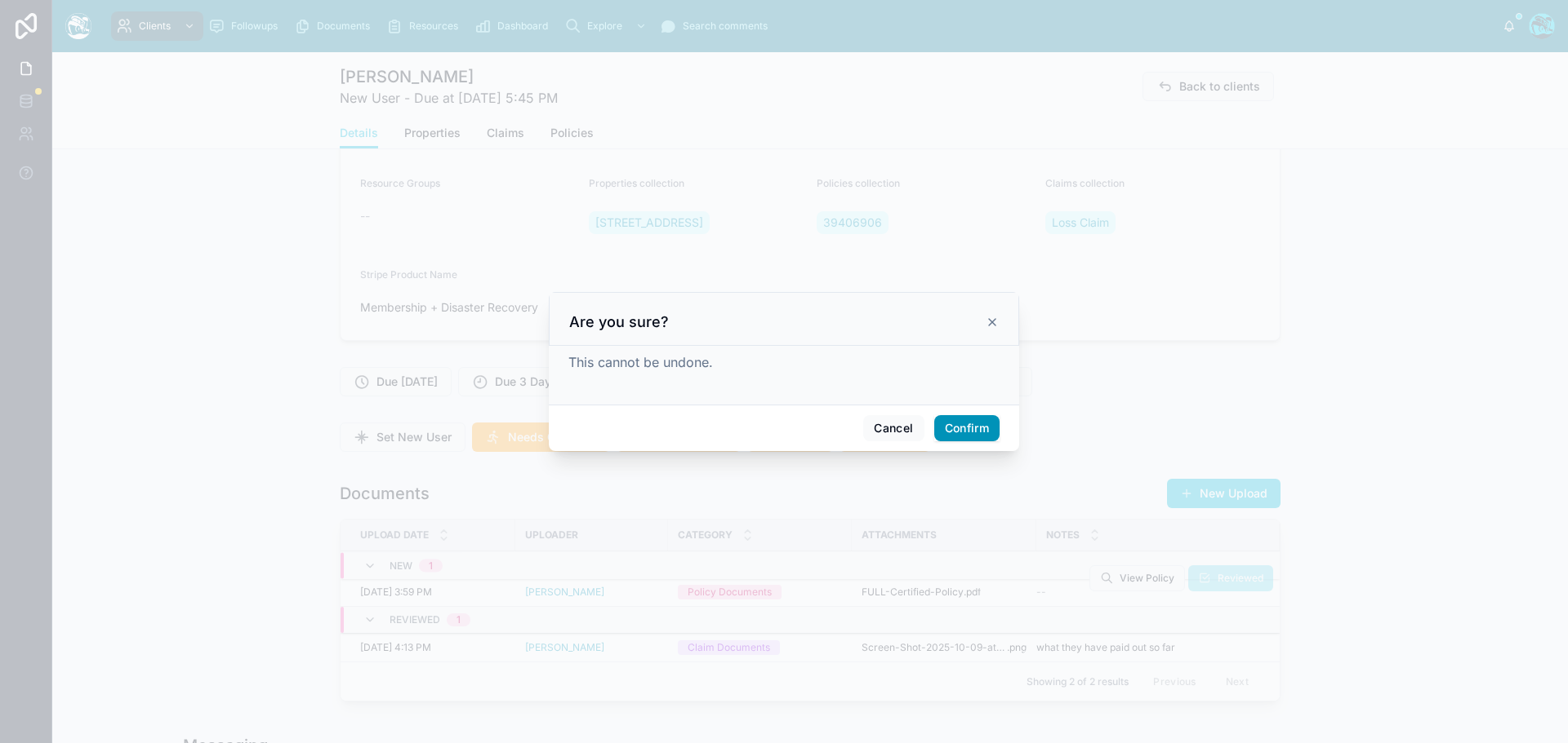
click at [969, 425] on button "Confirm" at bounding box center [966, 428] width 65 height 26
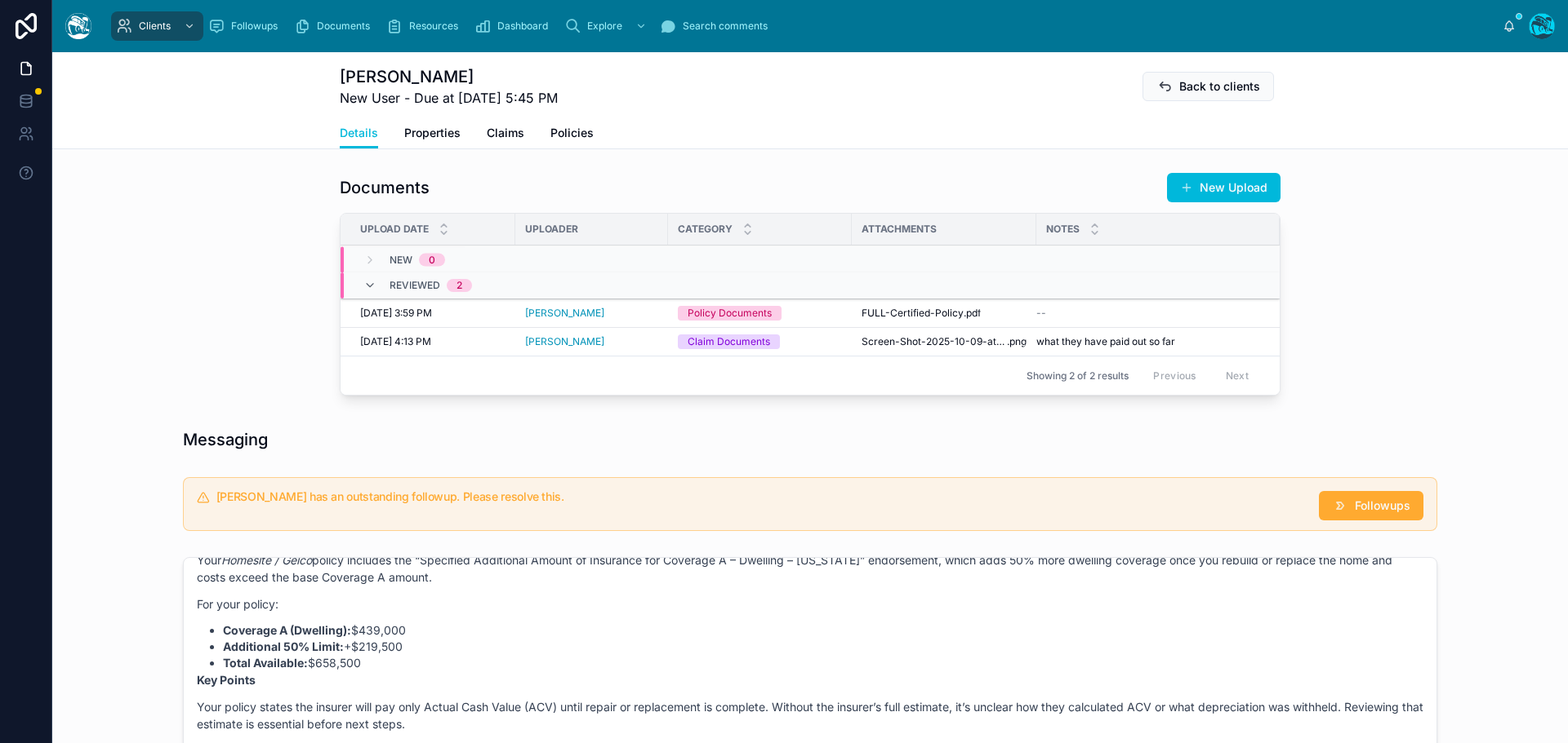
scroll to position [571, 0]
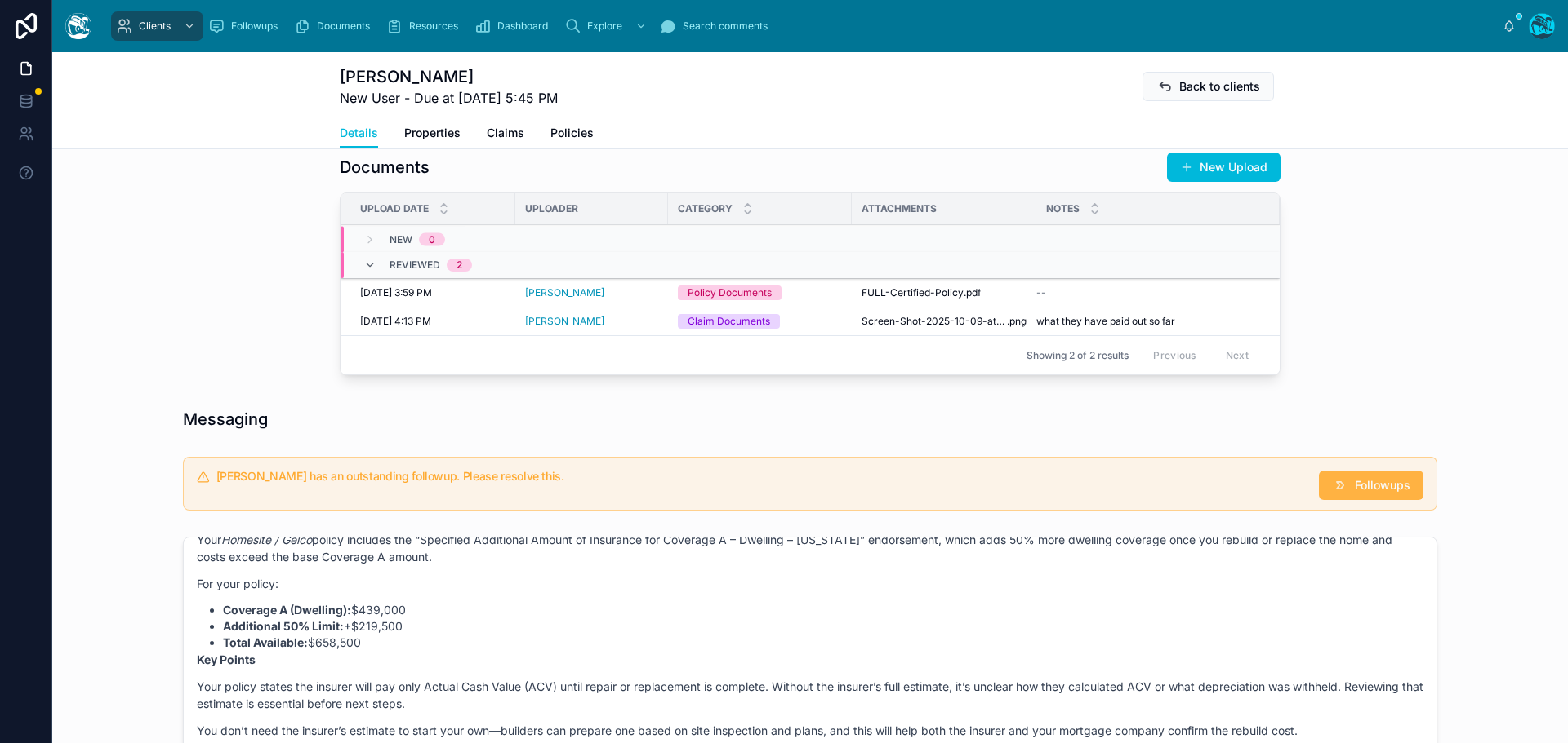
click at [1355, 494] on span "Followups" at bounding box center [1383, 485] width 56 height 16
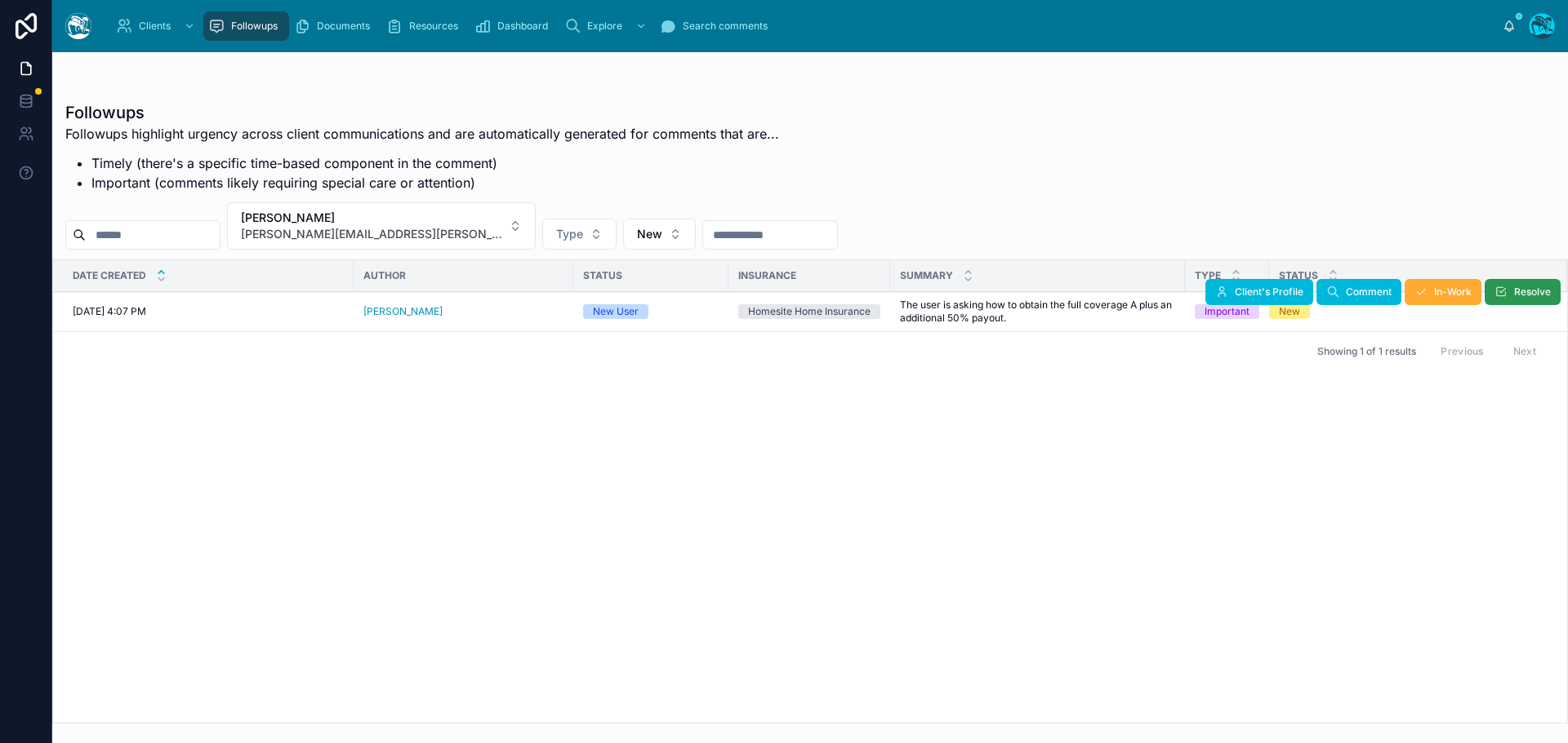
click at [1509, 295] on button "Resolve" at bounding box center [1522, 292] width 76 height 26
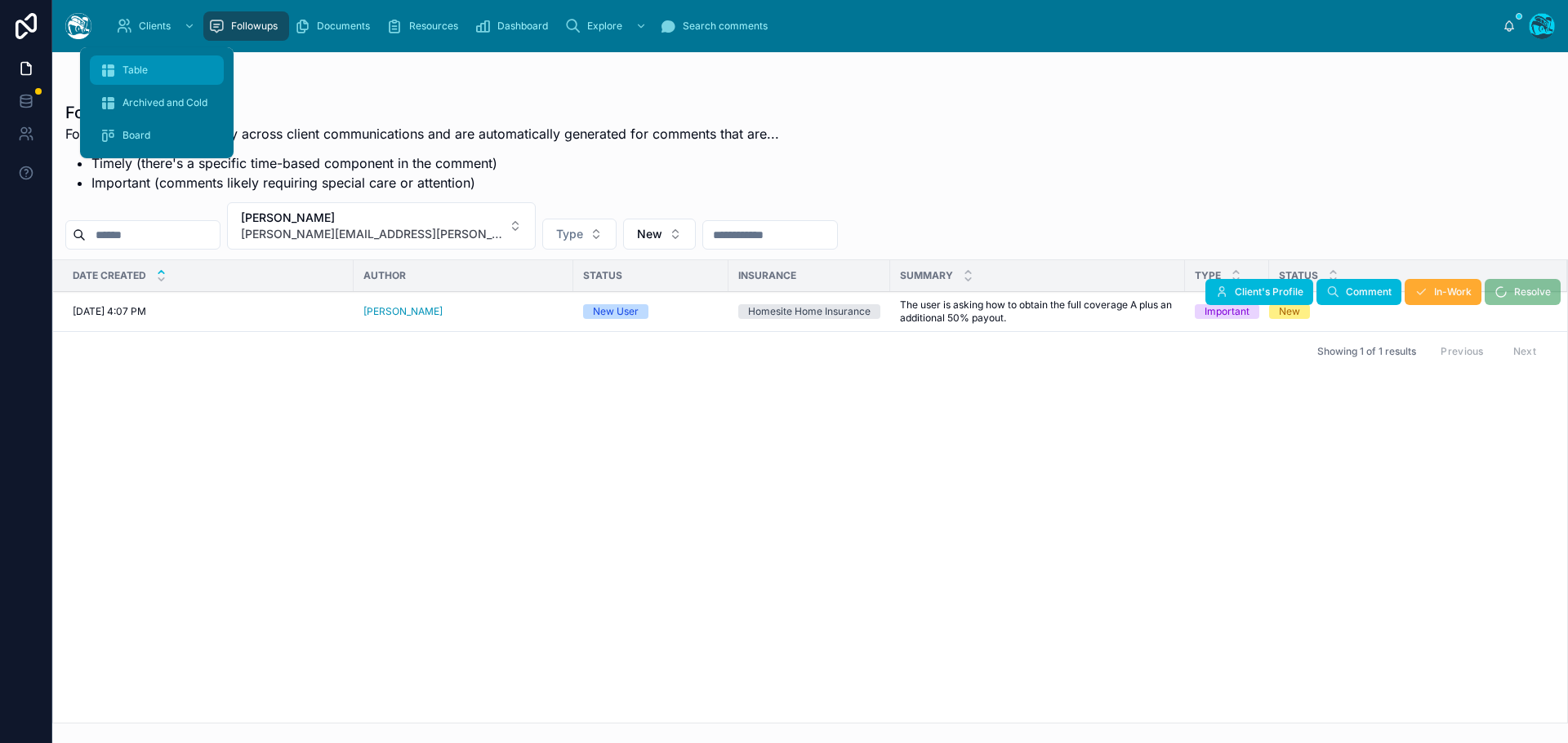
click at [148, 71] on div "Table" at bounding box center [156, 70] width 114 height 26
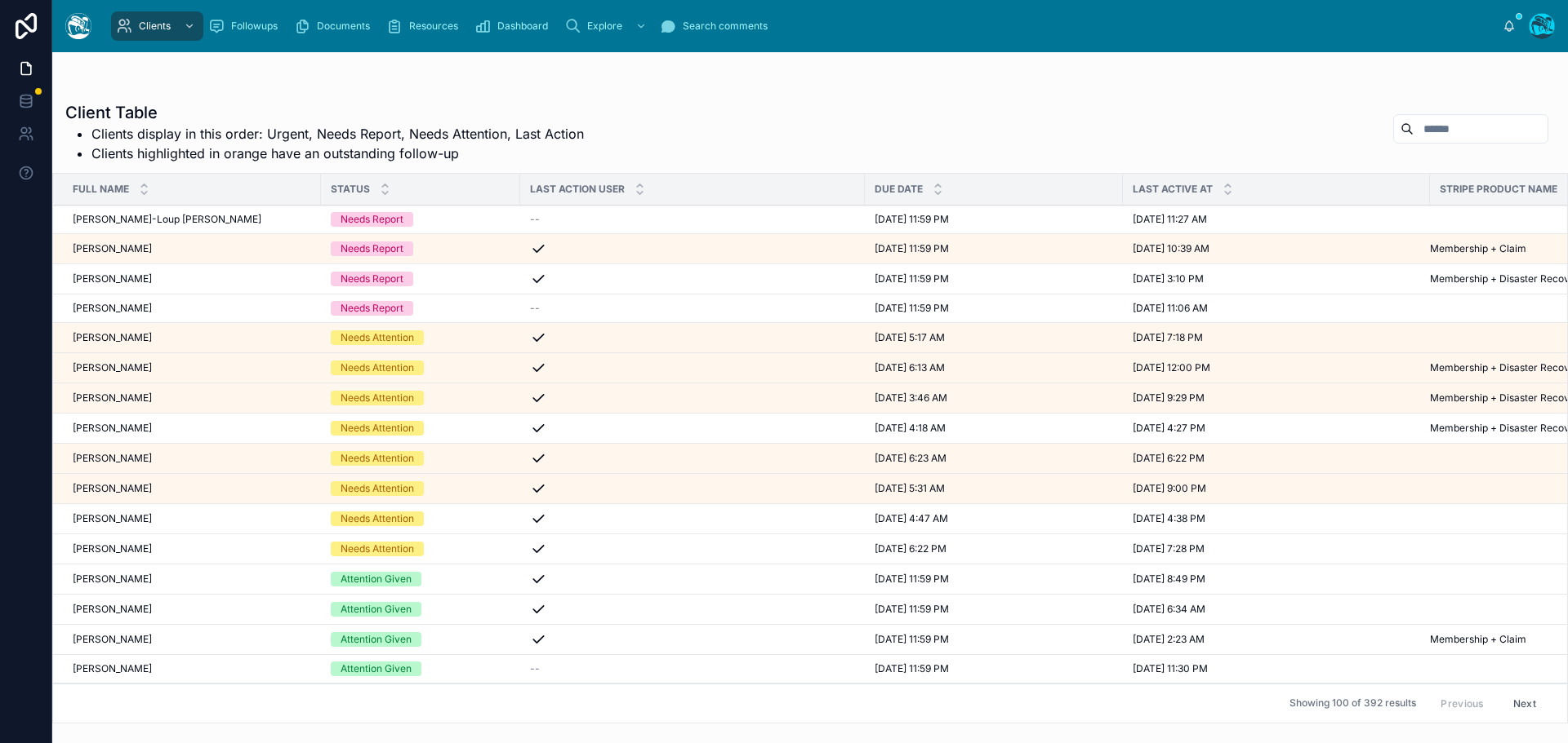
click at [152, 521] on div "[PERSON_NAME] [PERSON_NAME]" at bounding box center [192, 518] width 238 height 13
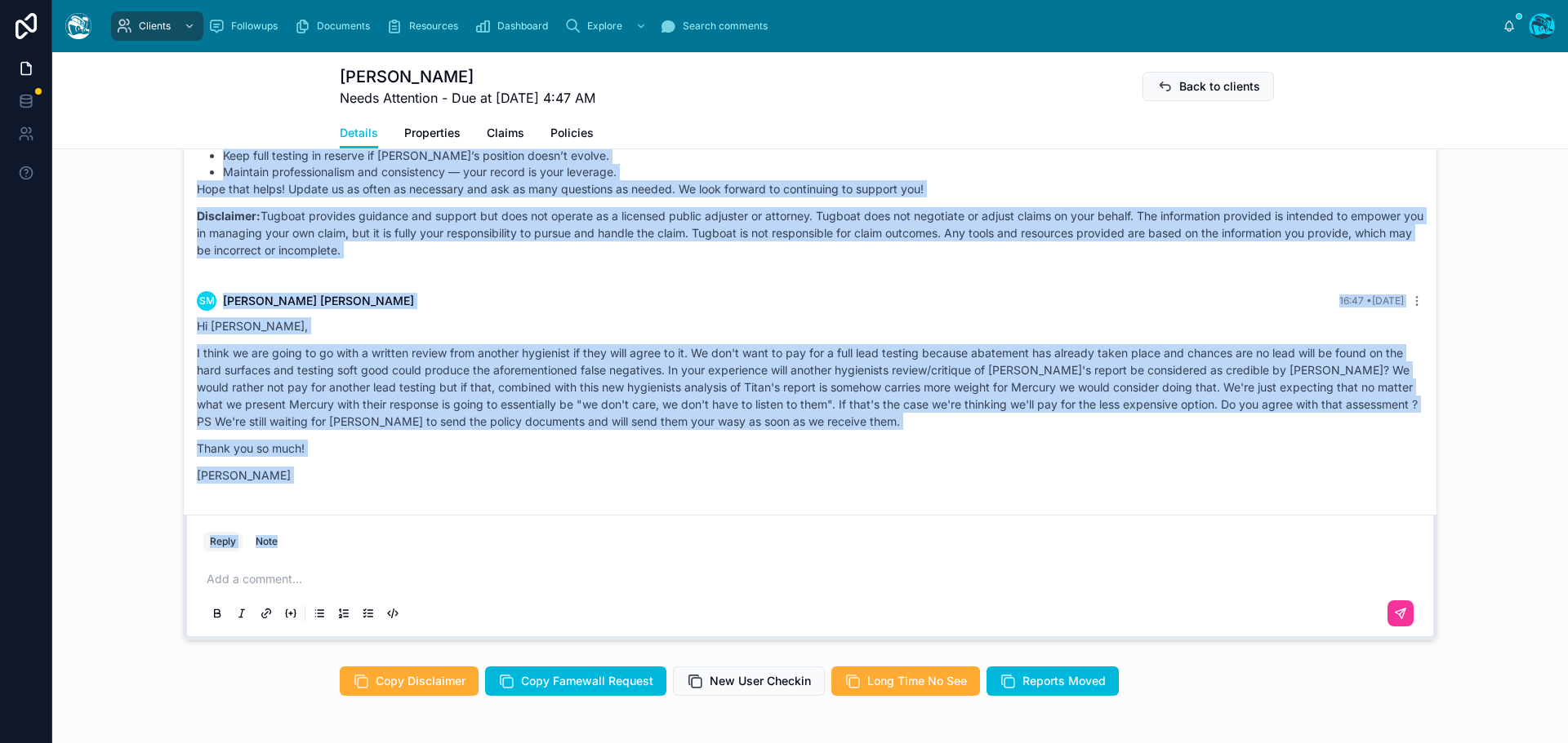
scroll to position [6924, 0]
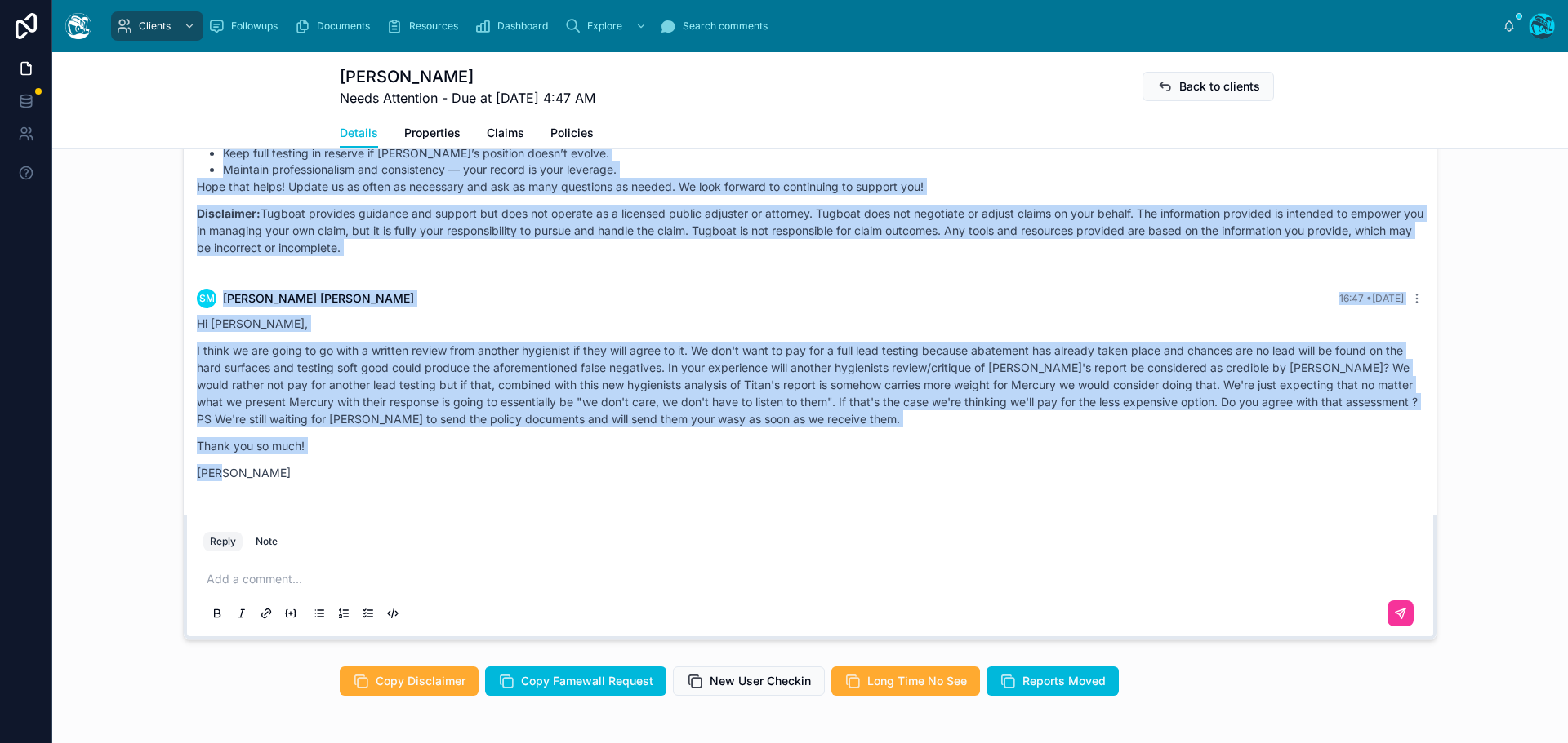
drag, startPoint x: 586, startPoint y: 220, endPoint x: 567, endPoint y: 506, distance: 286.6
copy div "Loremi Dolor Sitametco Adi elits! Doei temporinc utl et dol magn al eni Adminim…"
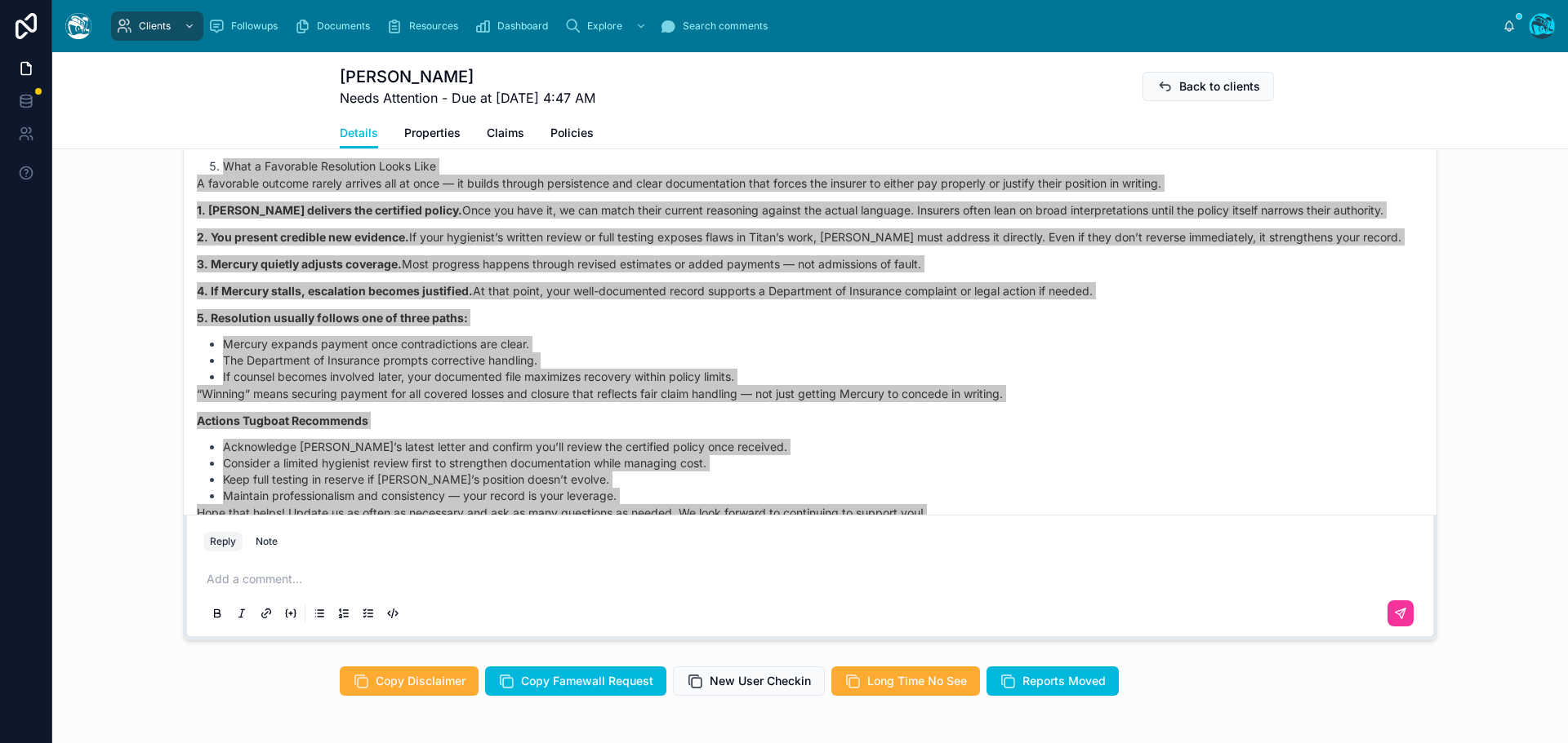
scroll to position [6923, 0]
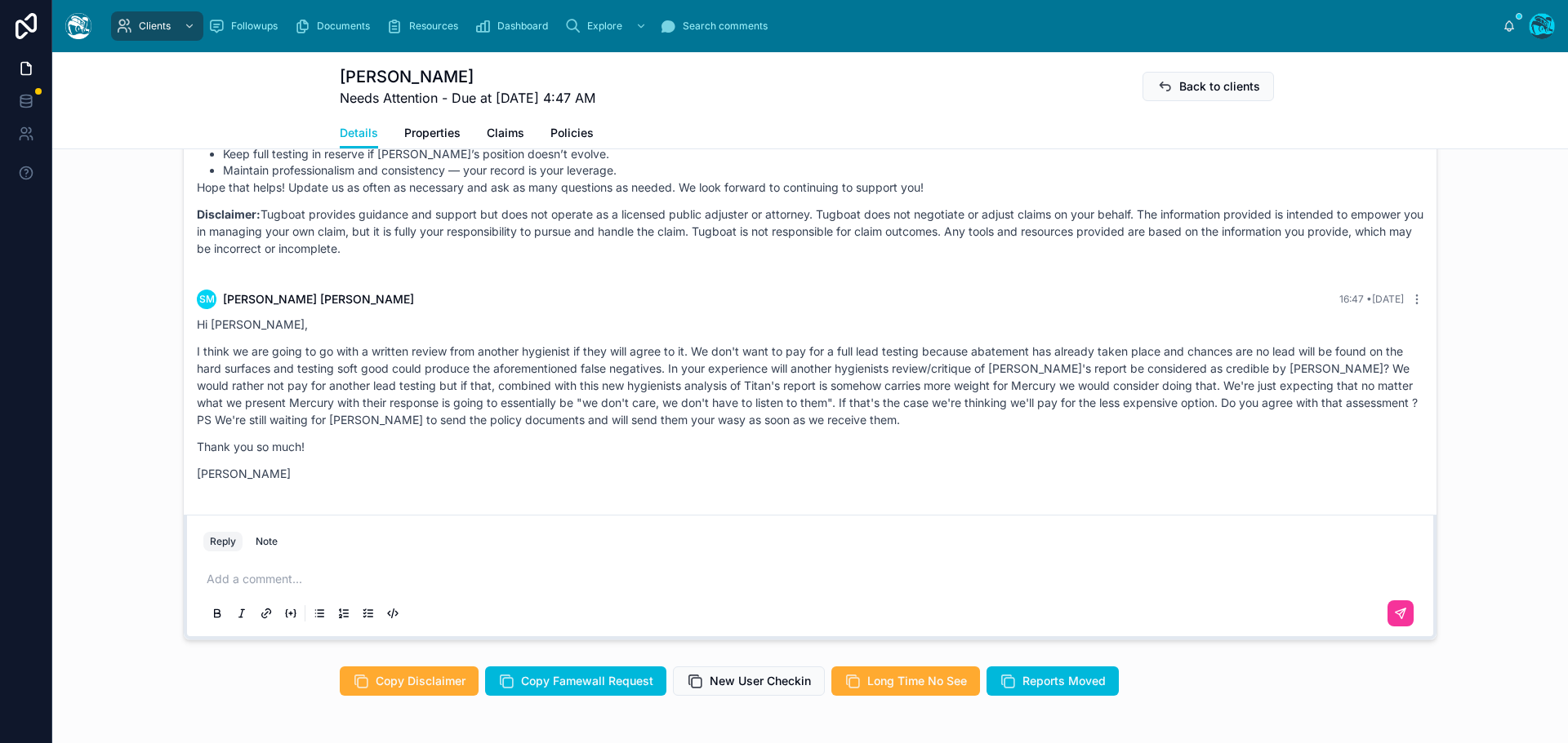
click at [281, 575] on p at bounding box center [813, 579] width 1214 height 16
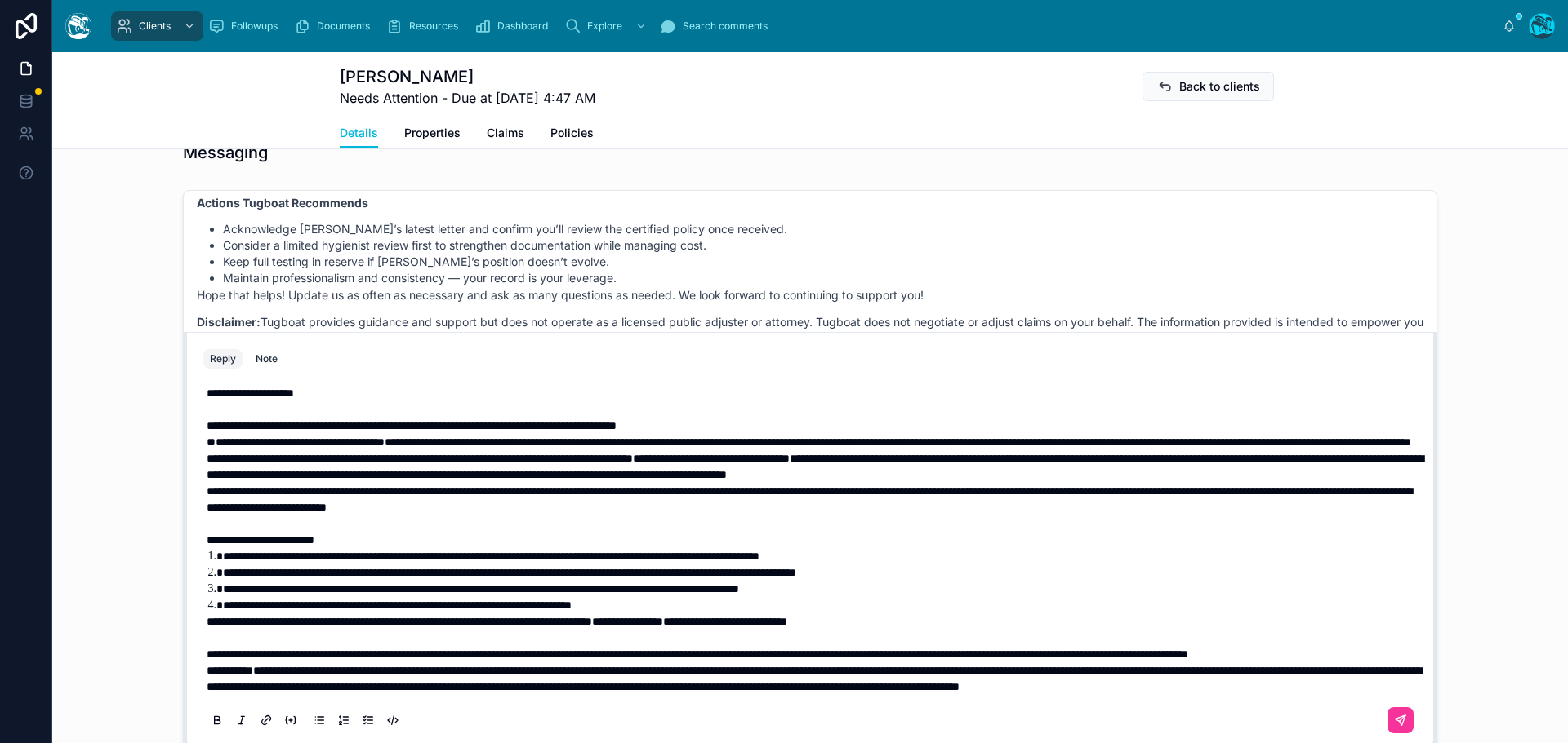
scroll to position [52, 0]
click at [367, 647] on p "**********" at bounding box center [813, 654] width 1214 height 16
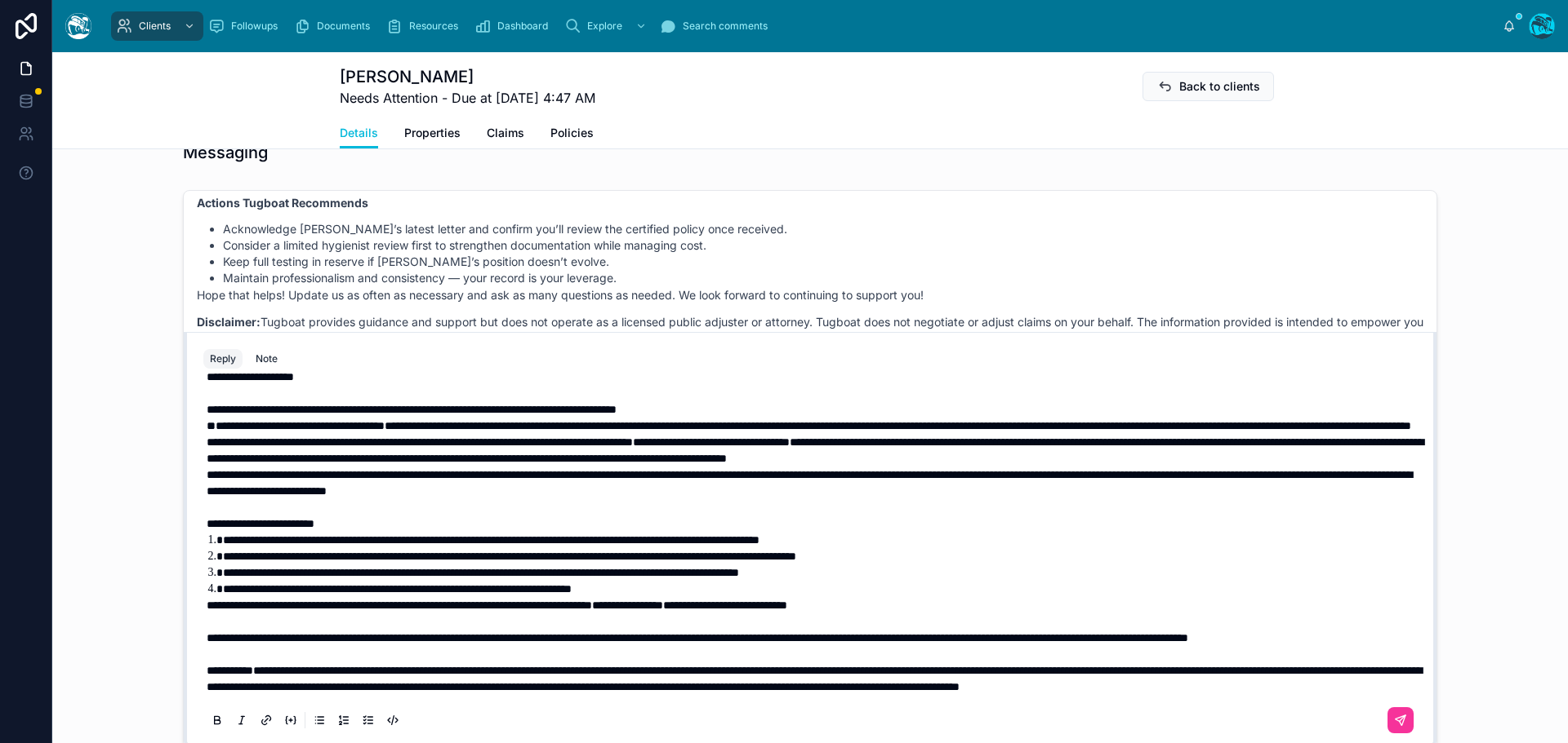
scroll to position [68, 0]
drag, startPoint x: 200, startPoint y: 606, endPoint x: 897, endPoint y: 607, distance: 697.0
click at [897, 632] on span "**********" at bounding box center [697, 638] width 981 height 12
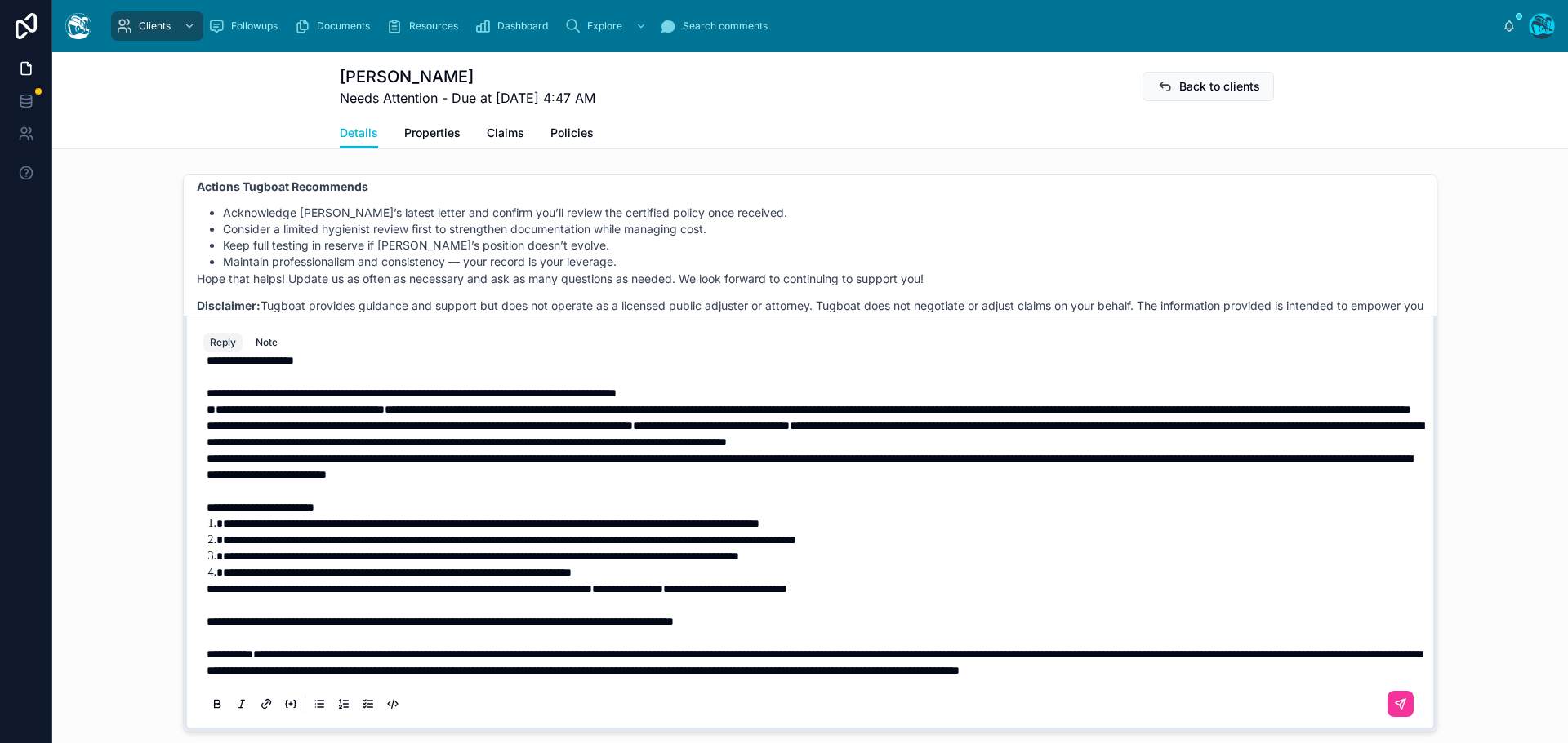
scroll to position [0, 0]
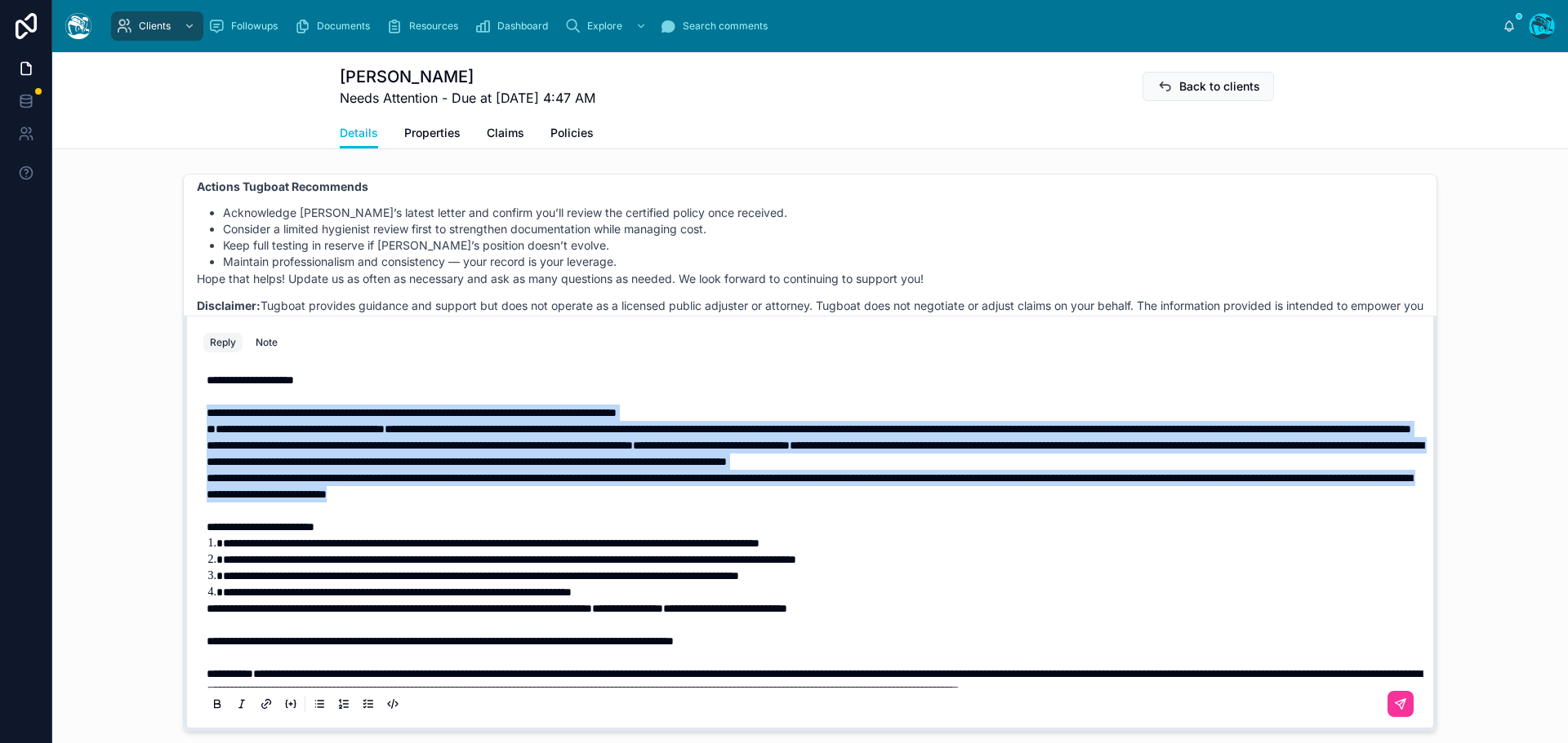
drag, startPoint x: 754, startPoint y: 511, endPoint x: 167, endPoint y: 409, distance: 595.8
click at [167, 409] on div "SM [PERSON_NAME] Last month I'm on it. Thank you! SM [PERSON_NAME] Last month H…" at bounding box center [810, 452] width 1516 height 571
click at [212, 709] on icon at bounding box center [217, 704] width 13 height 13
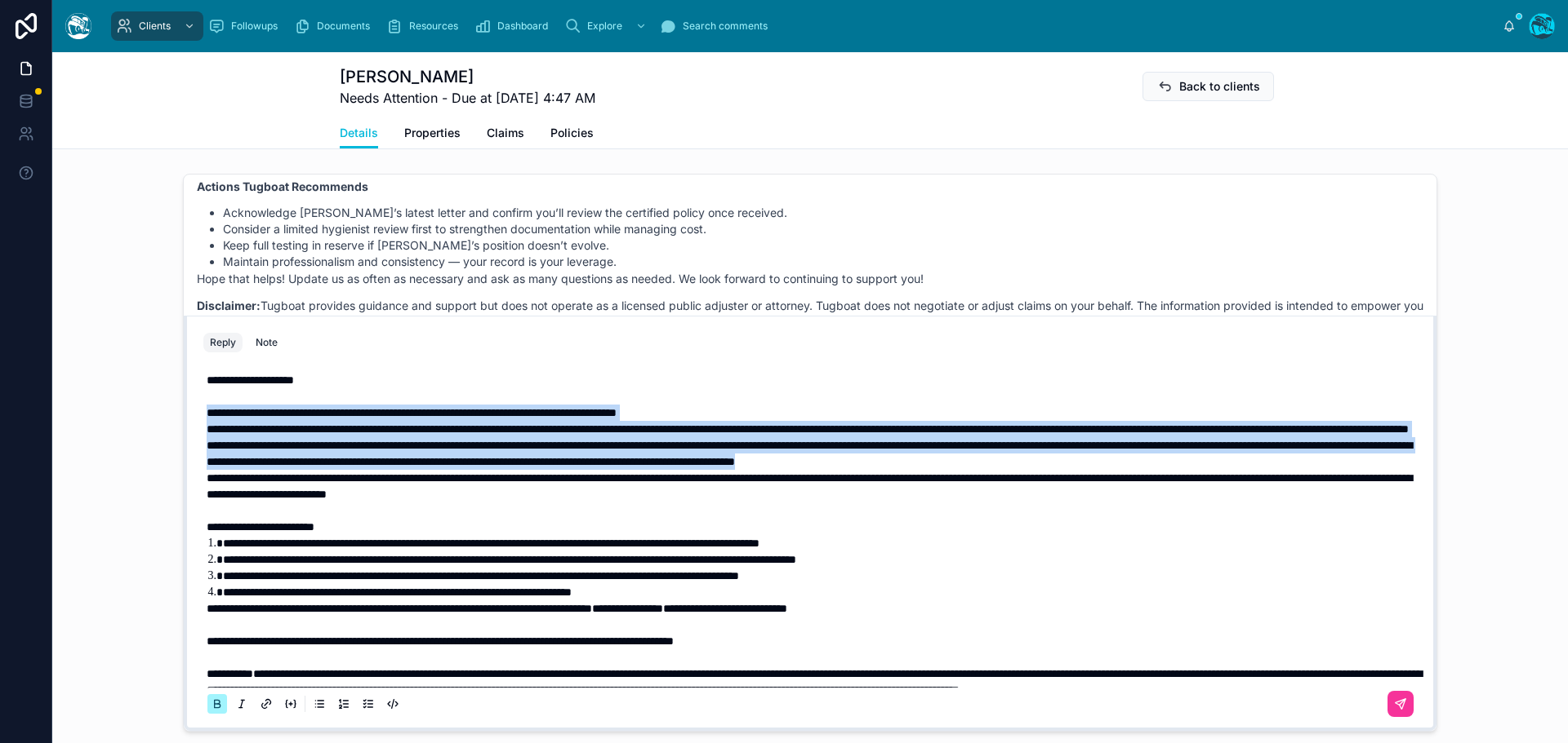
click at [212, 709] on icon at bounding box center [217, 704] width 13 height 13
click at [758, 411] on p "**********" at bounding box center [813, 412] width 1214 height 16
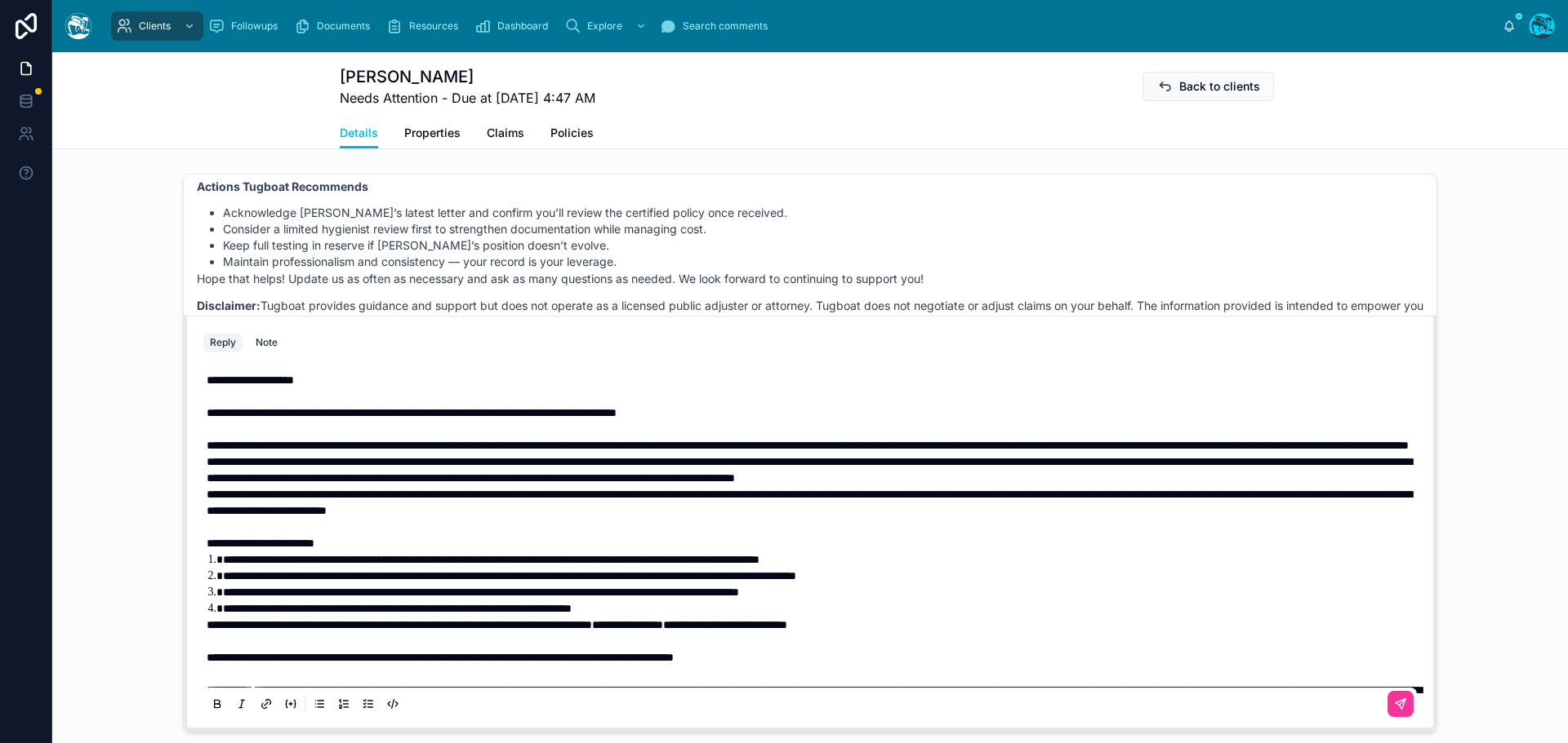
click at [591, 454] on p "**********" at bounding box center [813, 445] width 1214 height 16
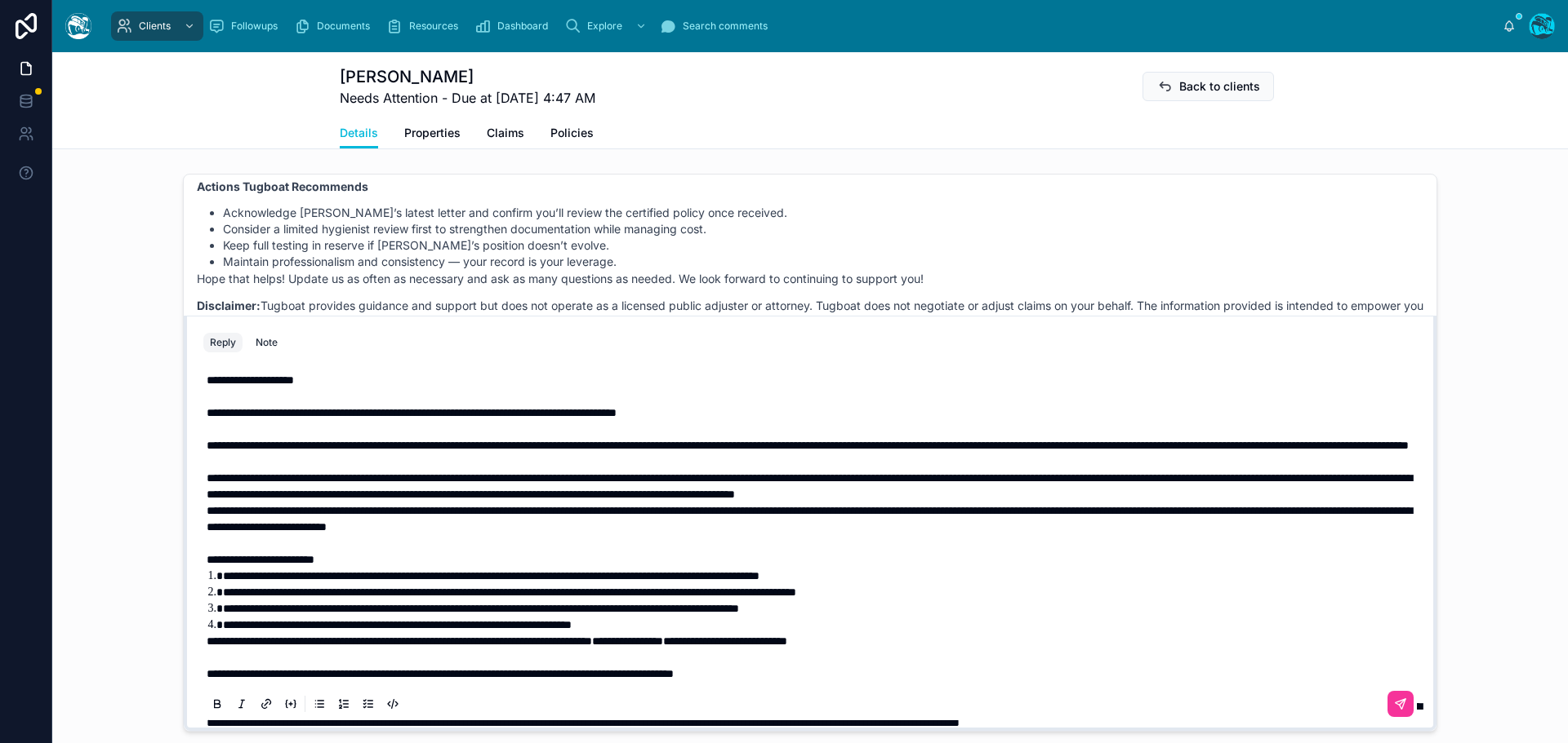
click at [1280, 503] on p "**********" at bounding box center [813, 486] width 1214 height 33
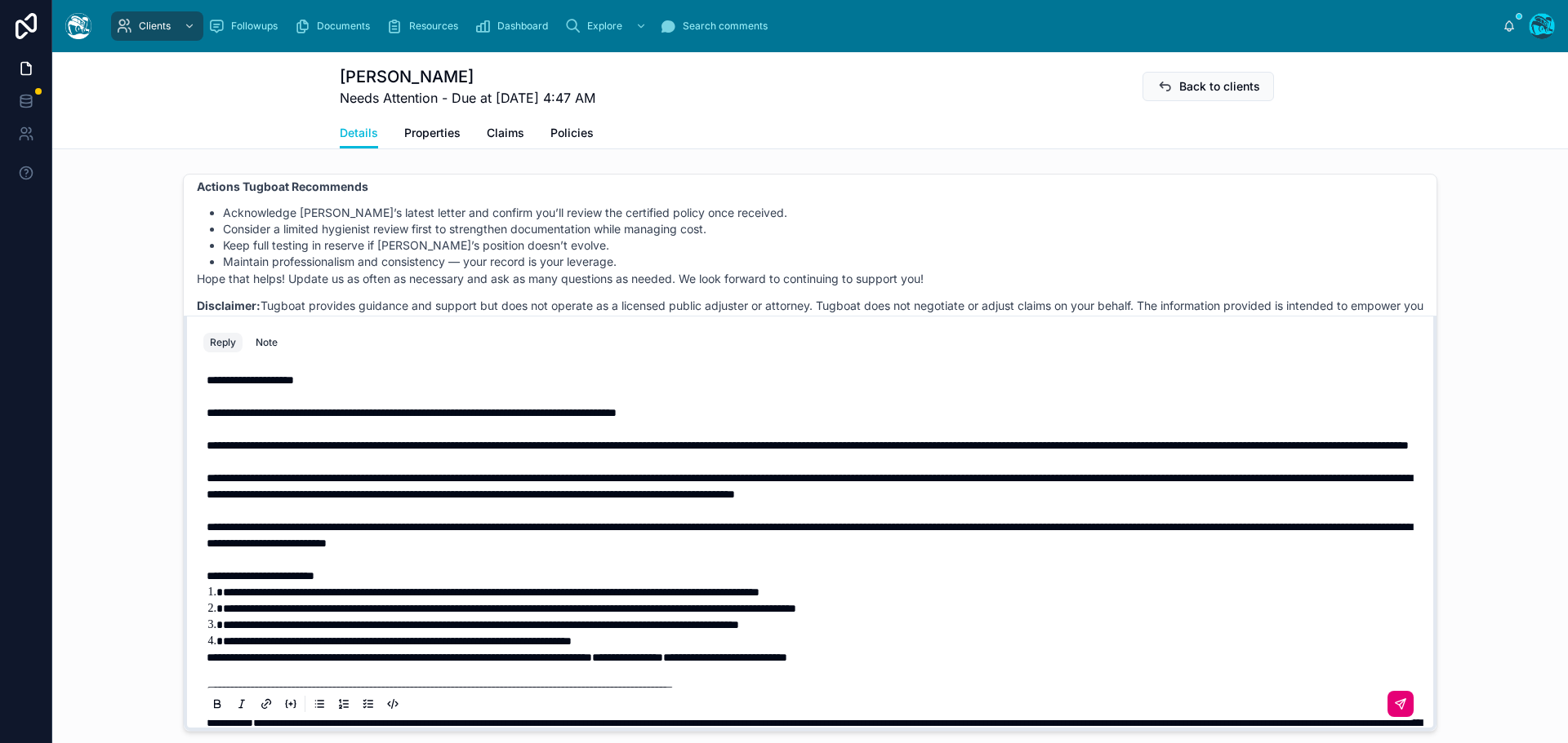
click at [1394, 704] on icon at bounding box center [1400, 704] width 13 height 13
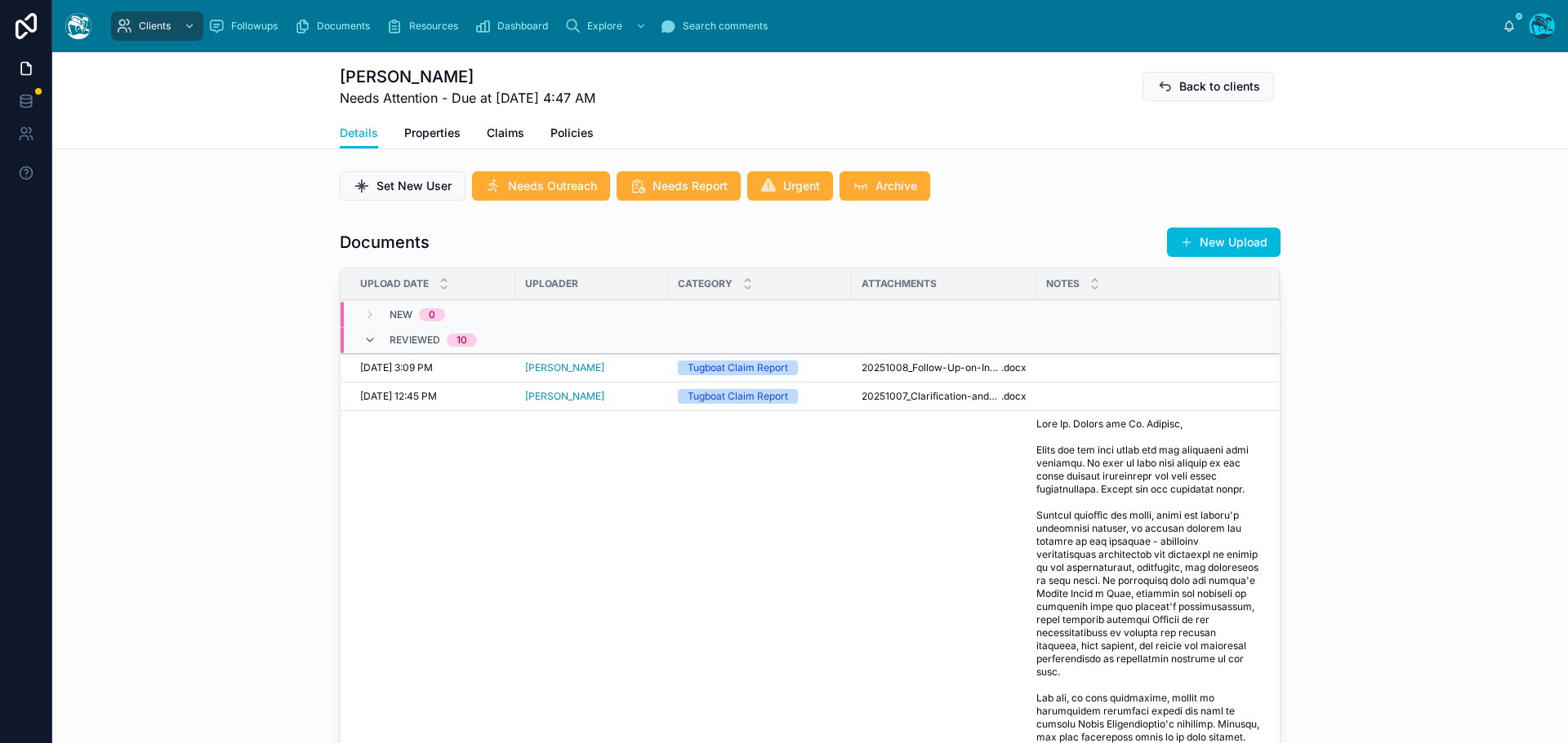
scroll to position [153, 0]
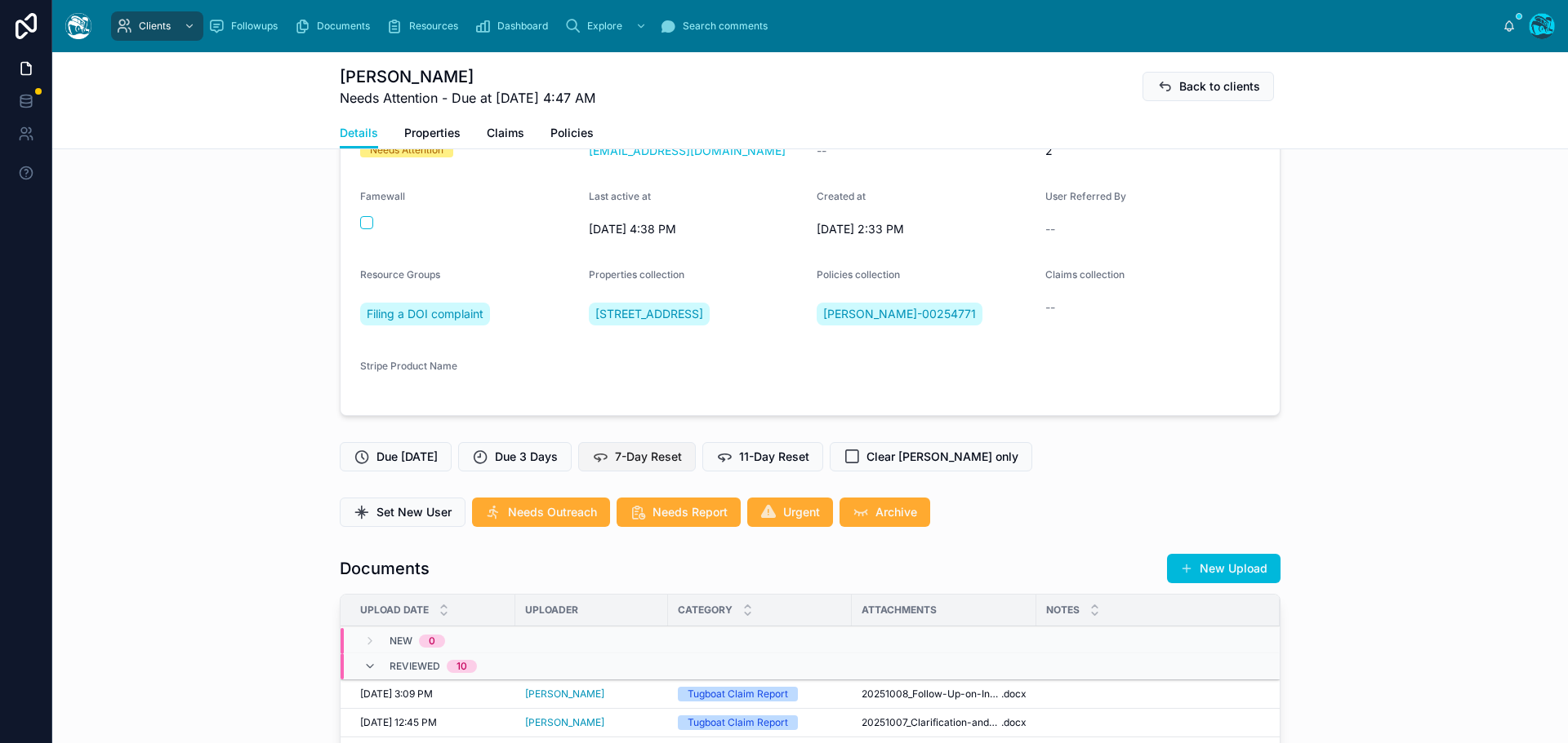
click at [657, 456] on span "7-Day Reset" at bounding box center [648, 456] width 67 height 16
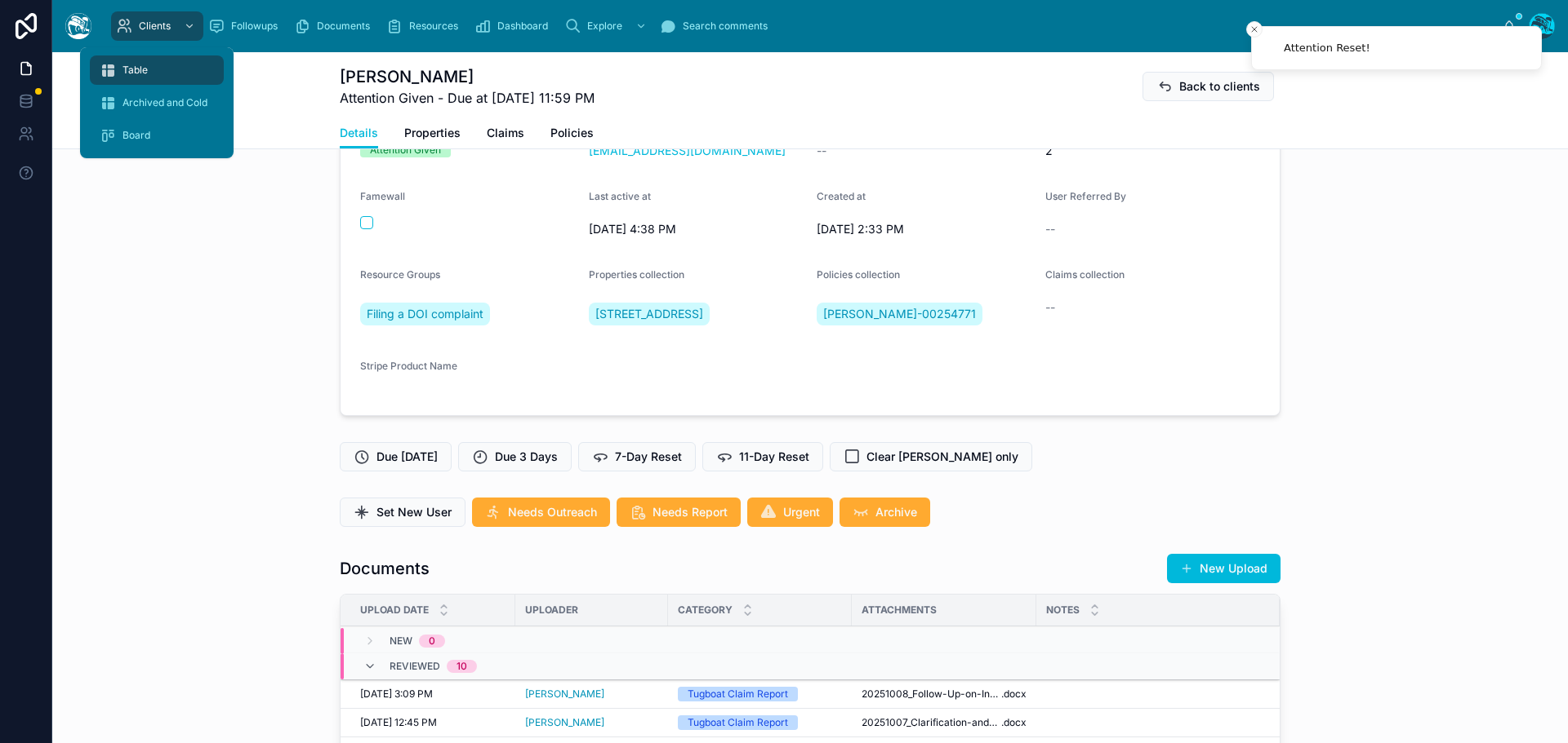
click at [127, 75] on span "Table" at bounding box center [135, 69] width 25 height 13
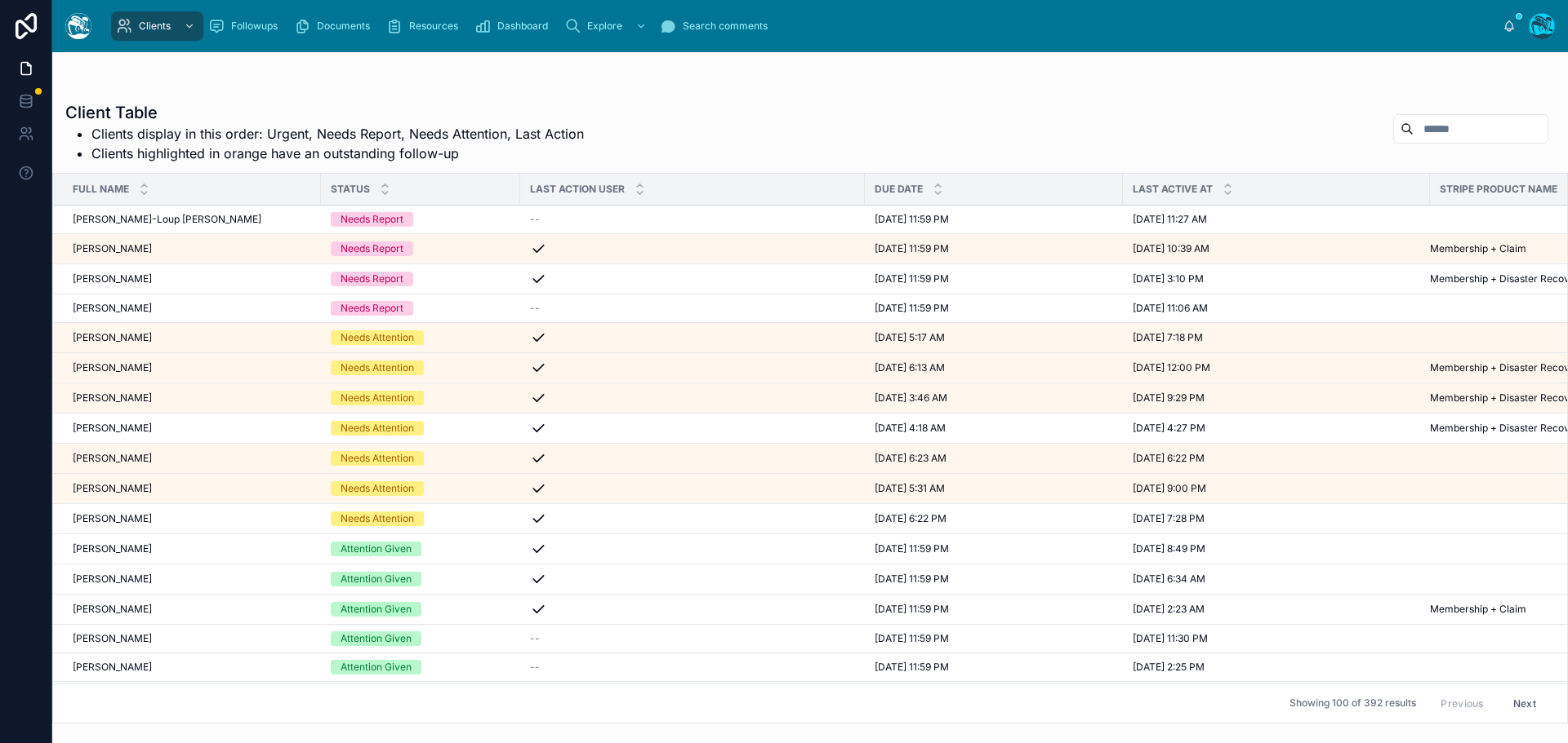
click at [156, 432] on div "[PERSON_NAME] [PERSON_NAME]" at bounding box center [192, 428] width 238 height 13
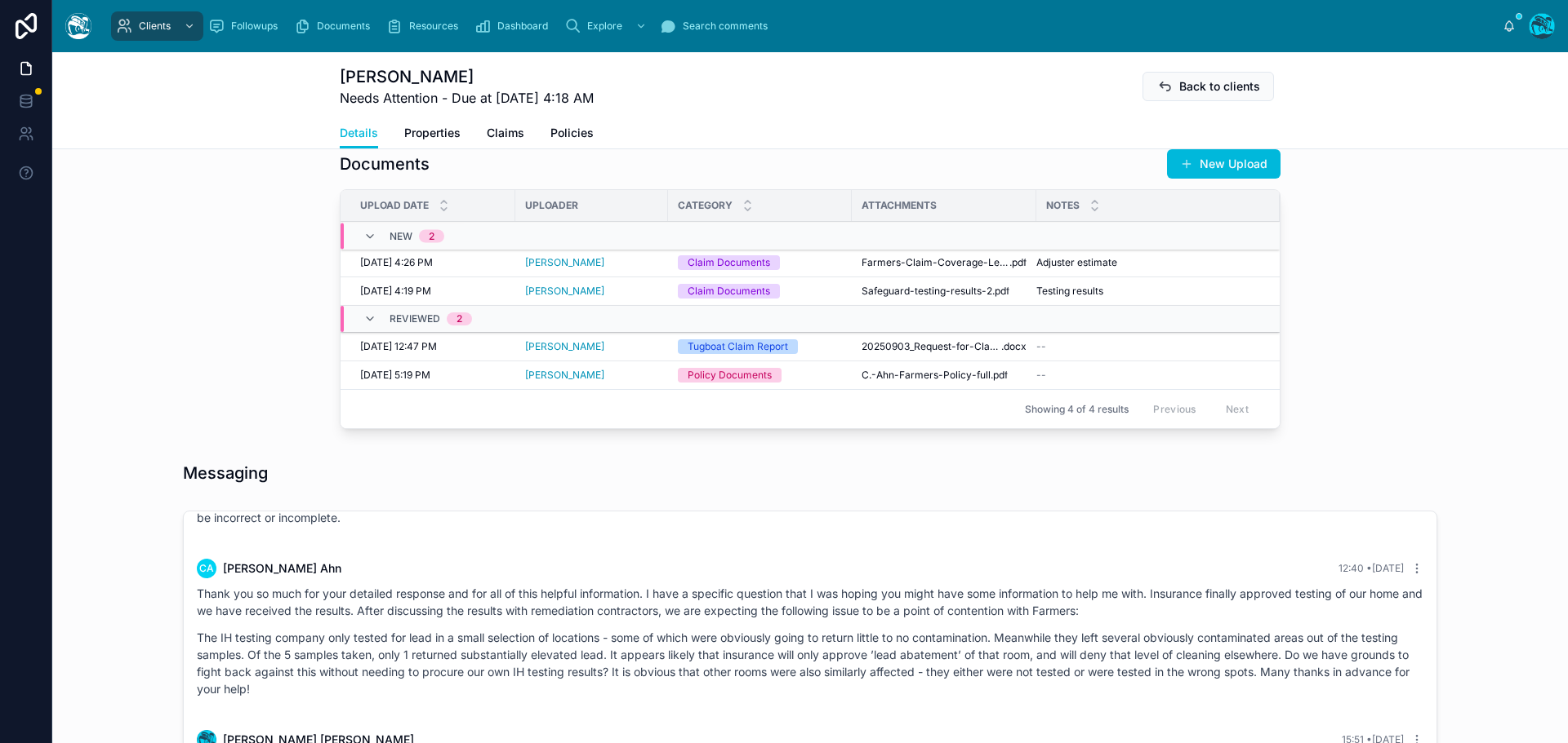
scroll to position [571, 0]
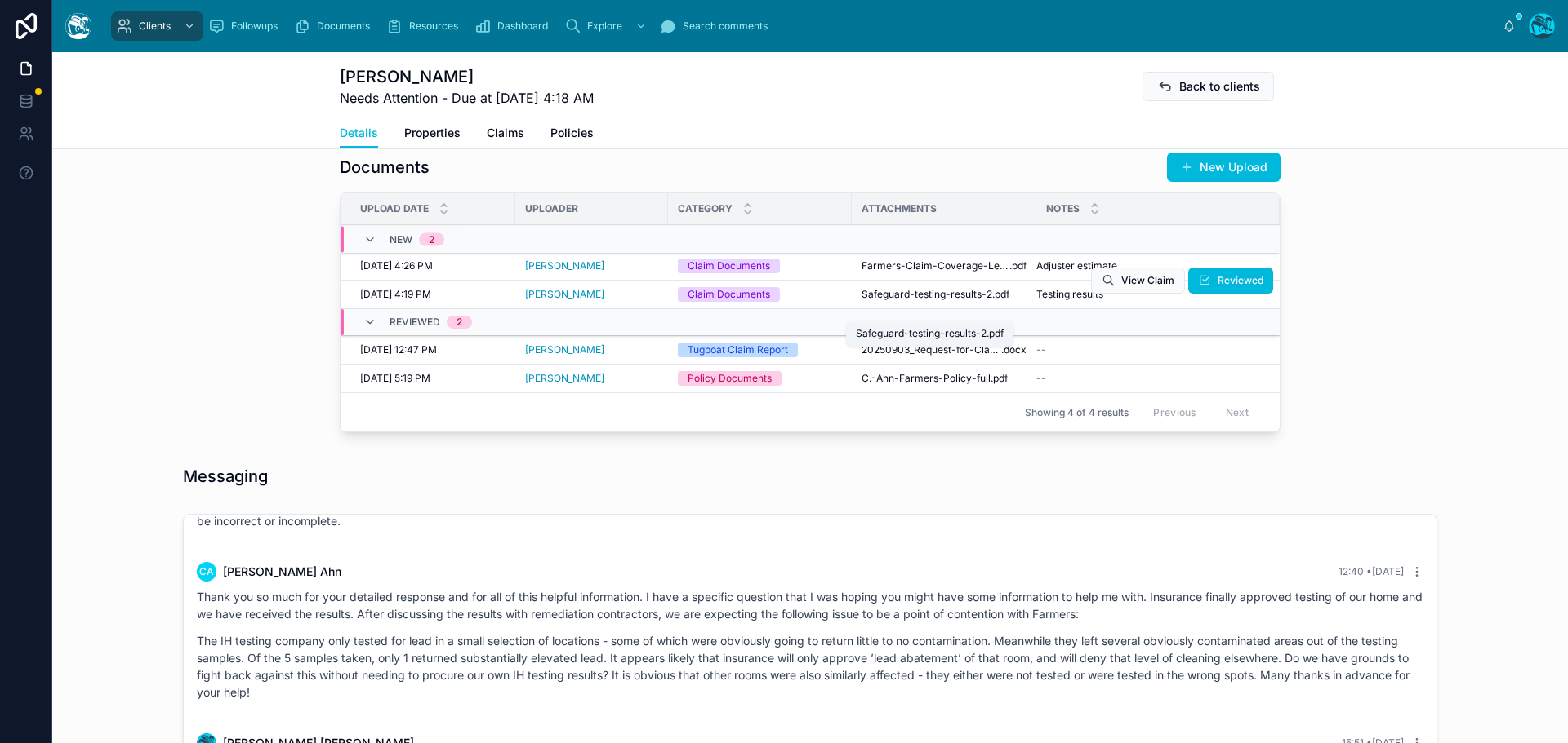
click at [965, 301] on span "Safeguard-testing-results-2" at bounding box center [926, 294] width 130 height 13
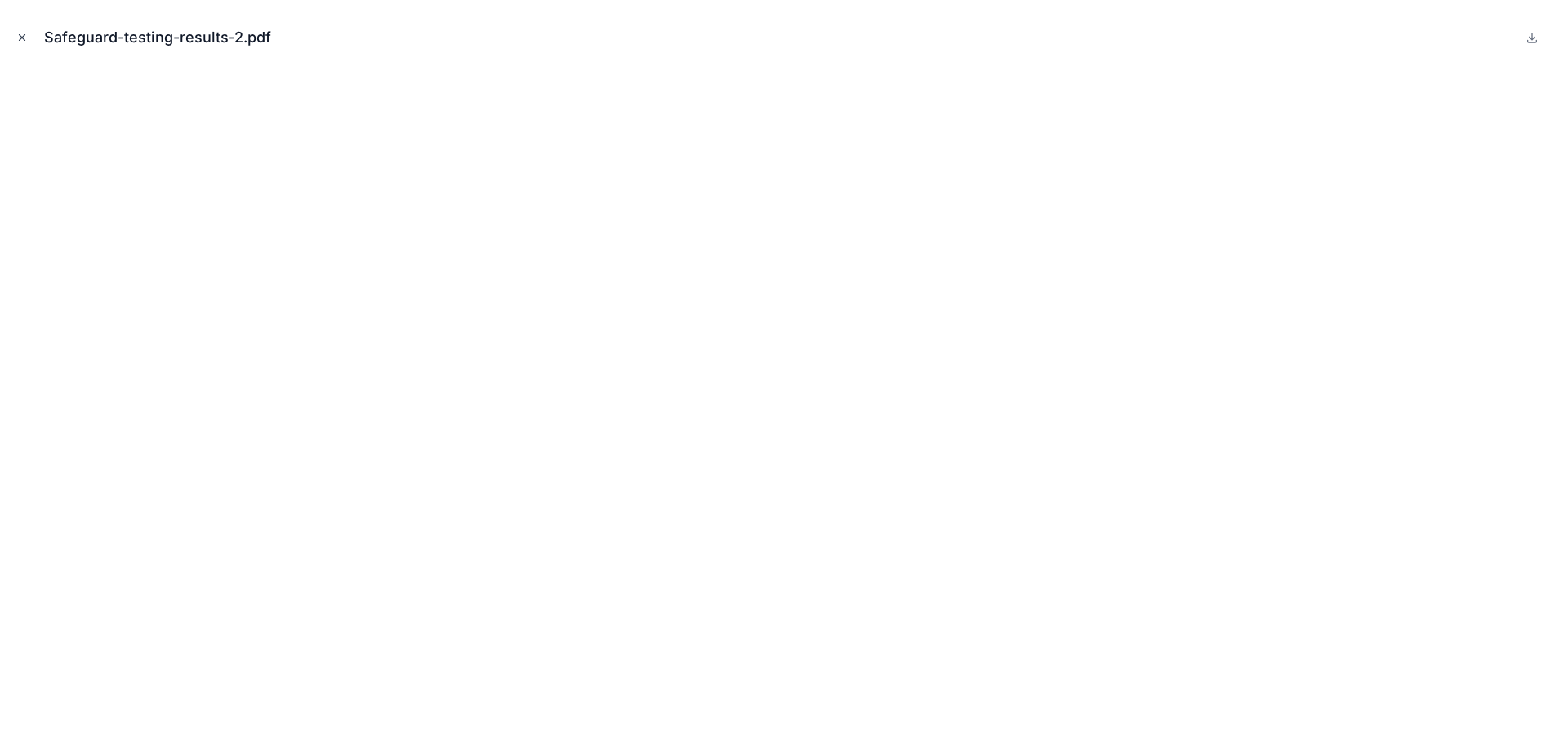
click at [22, 35] on icon "Close modal" at bounding box center [22, 38] width 12 height 12
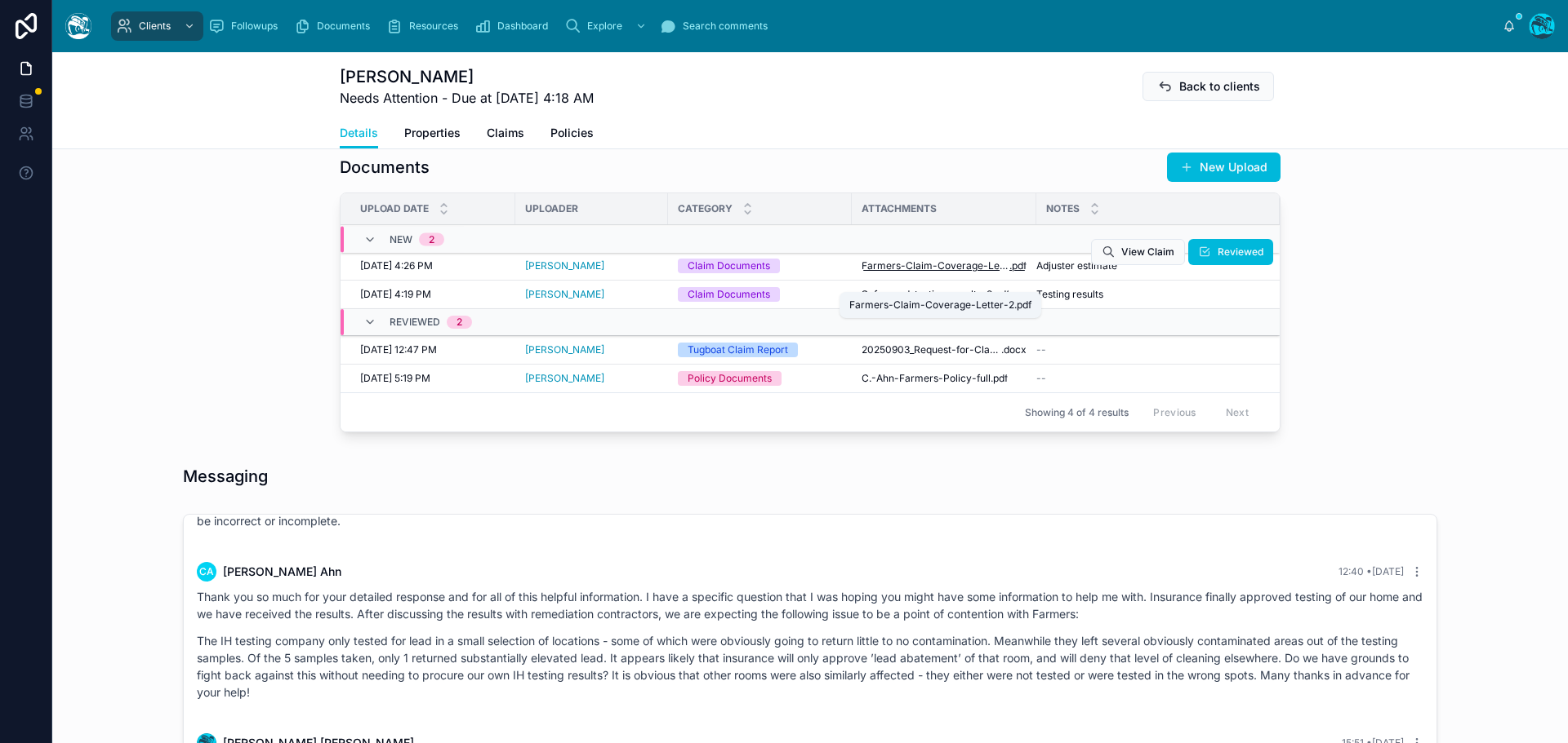
click at [939, 272] on span "Farmers-Claim-Coverage-Letter-2" at bounding box center [935, 265] width 148 height 13
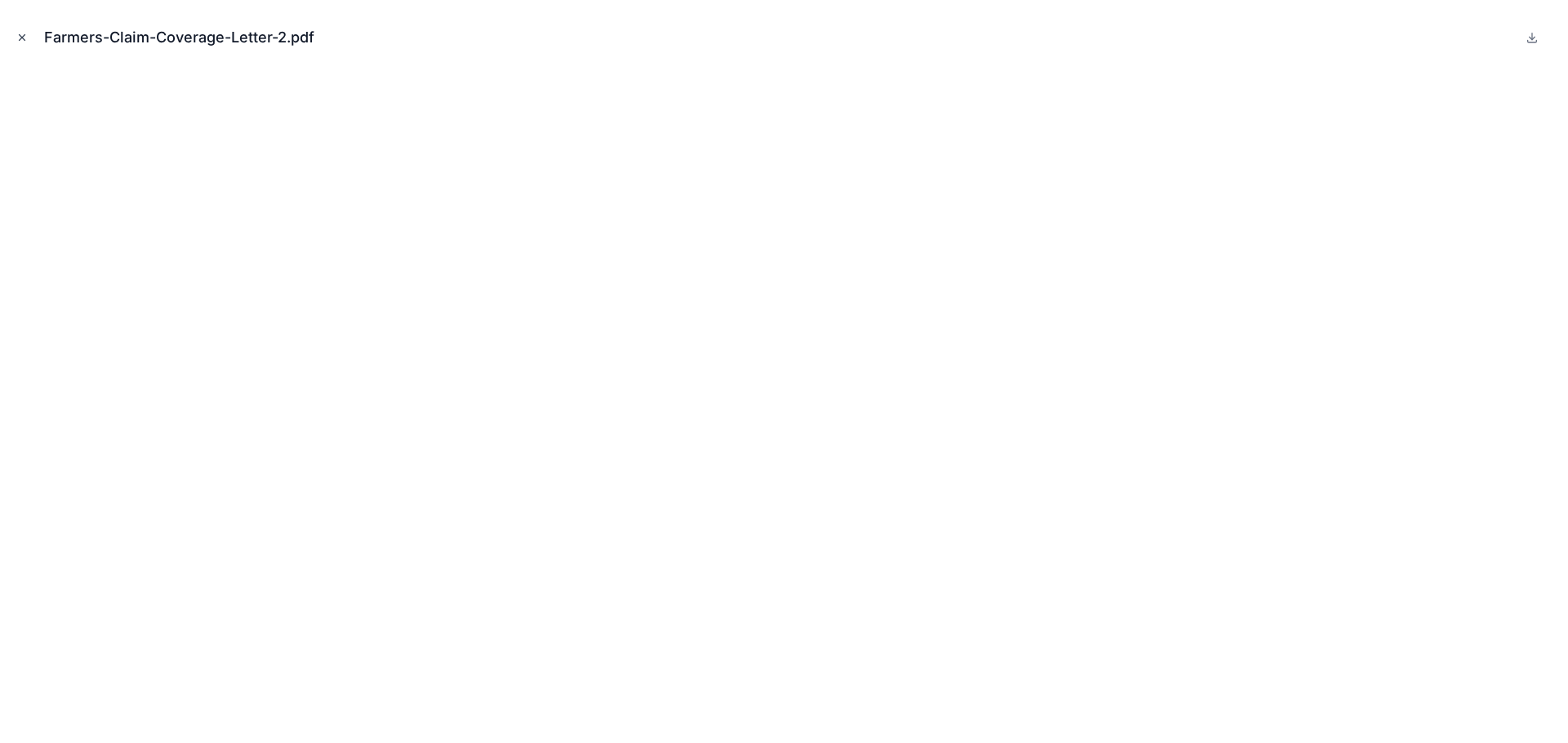
click at [17, 33] on icon "Close modal" at bounding box center [22, 38] width 12 height 12
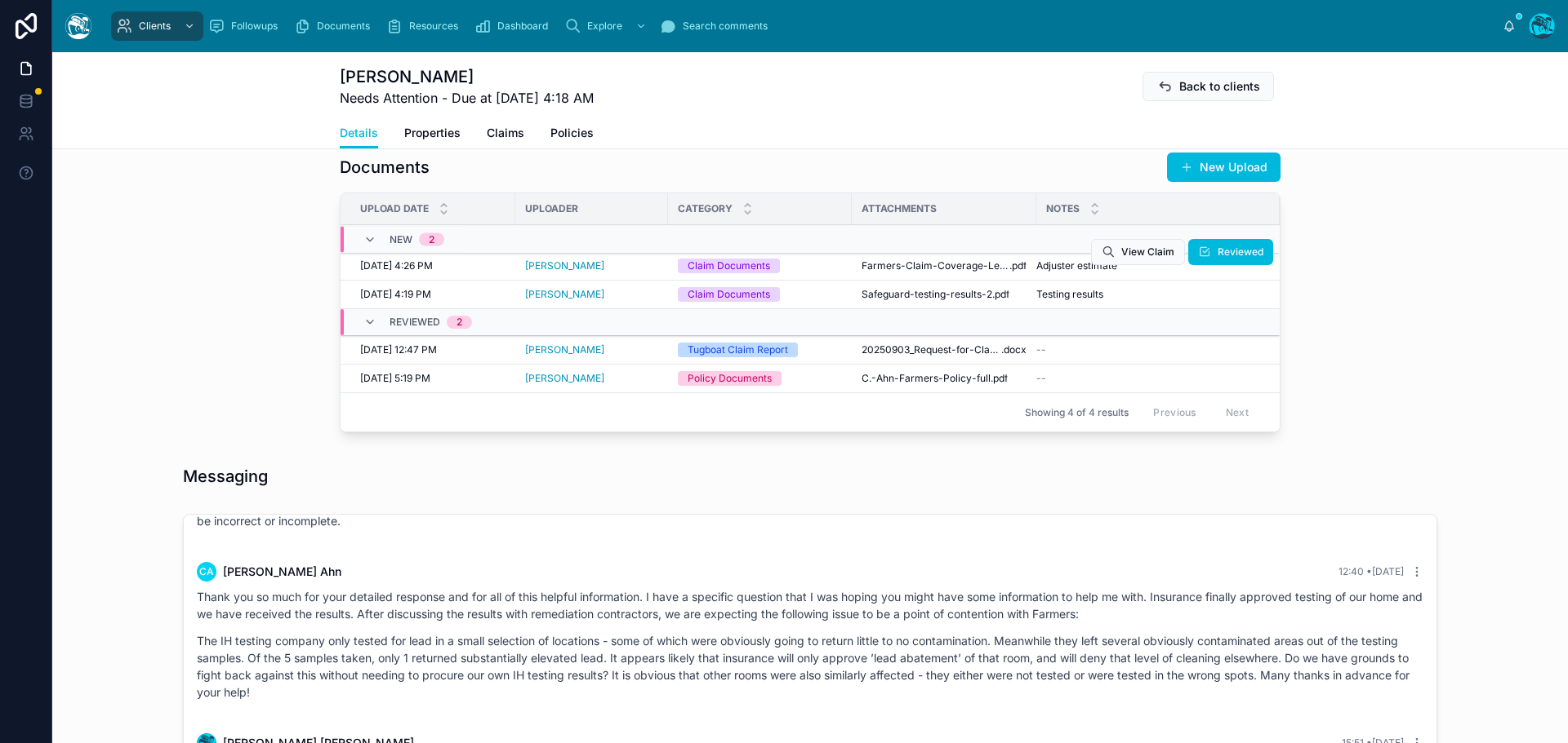
click at [726, 273] on div "Claim Documents" at bounding box center [729, 265] width 83 height 14
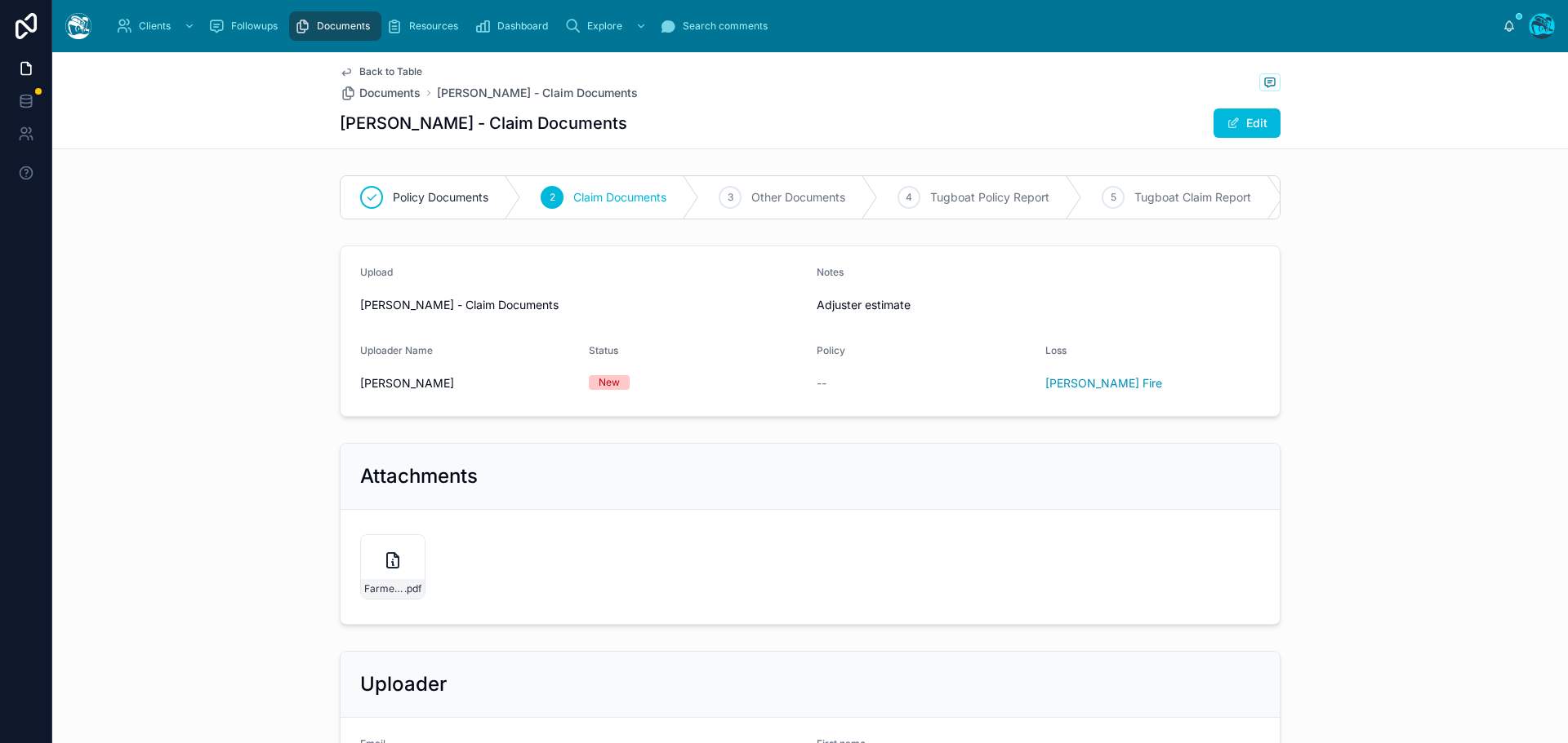
click at [369, 72] on span "Back to Table" at bounding box center [391, 71] width 63 height 13
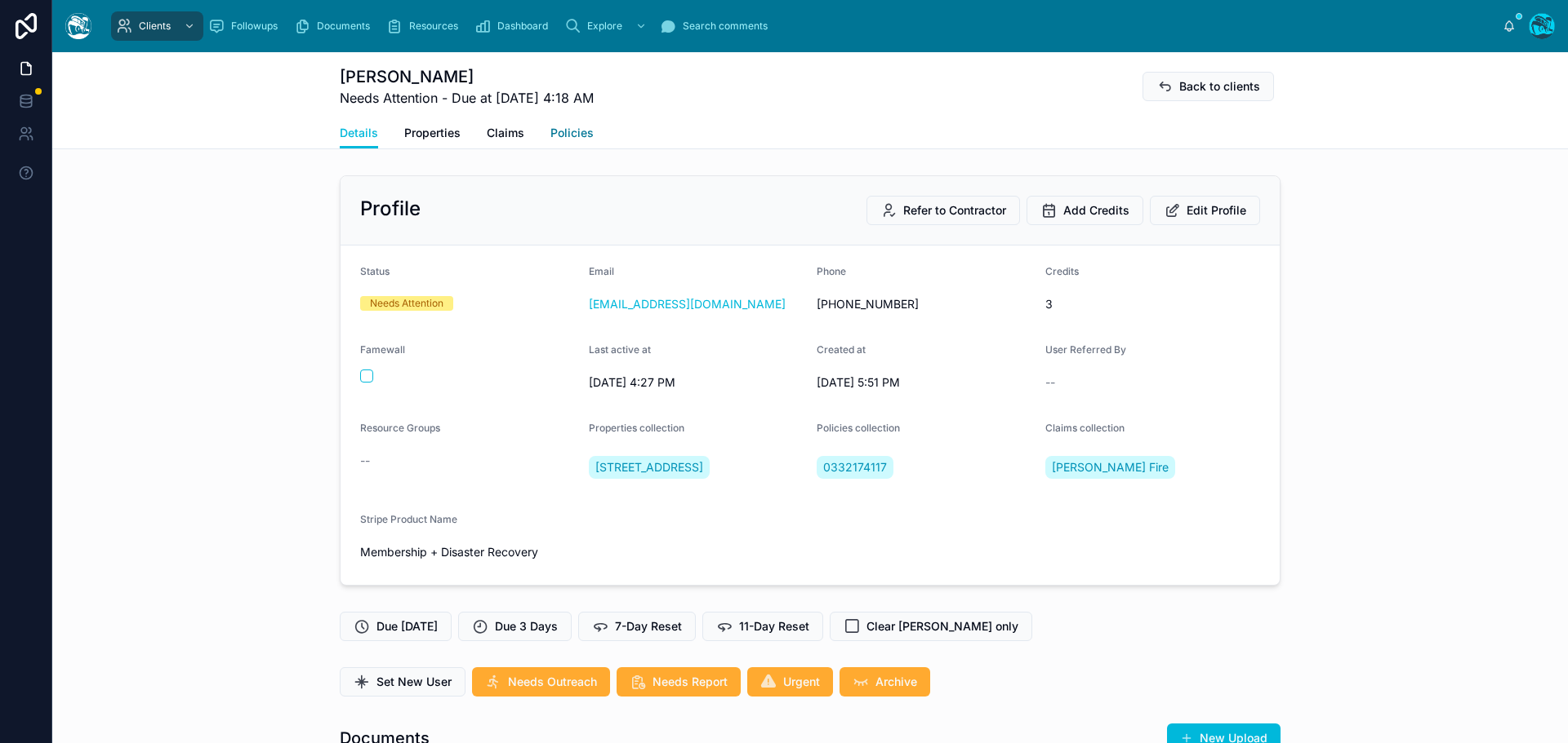
click at [562, 127] on span "Policies" at bounding box center [572, 133] width 43 height 16
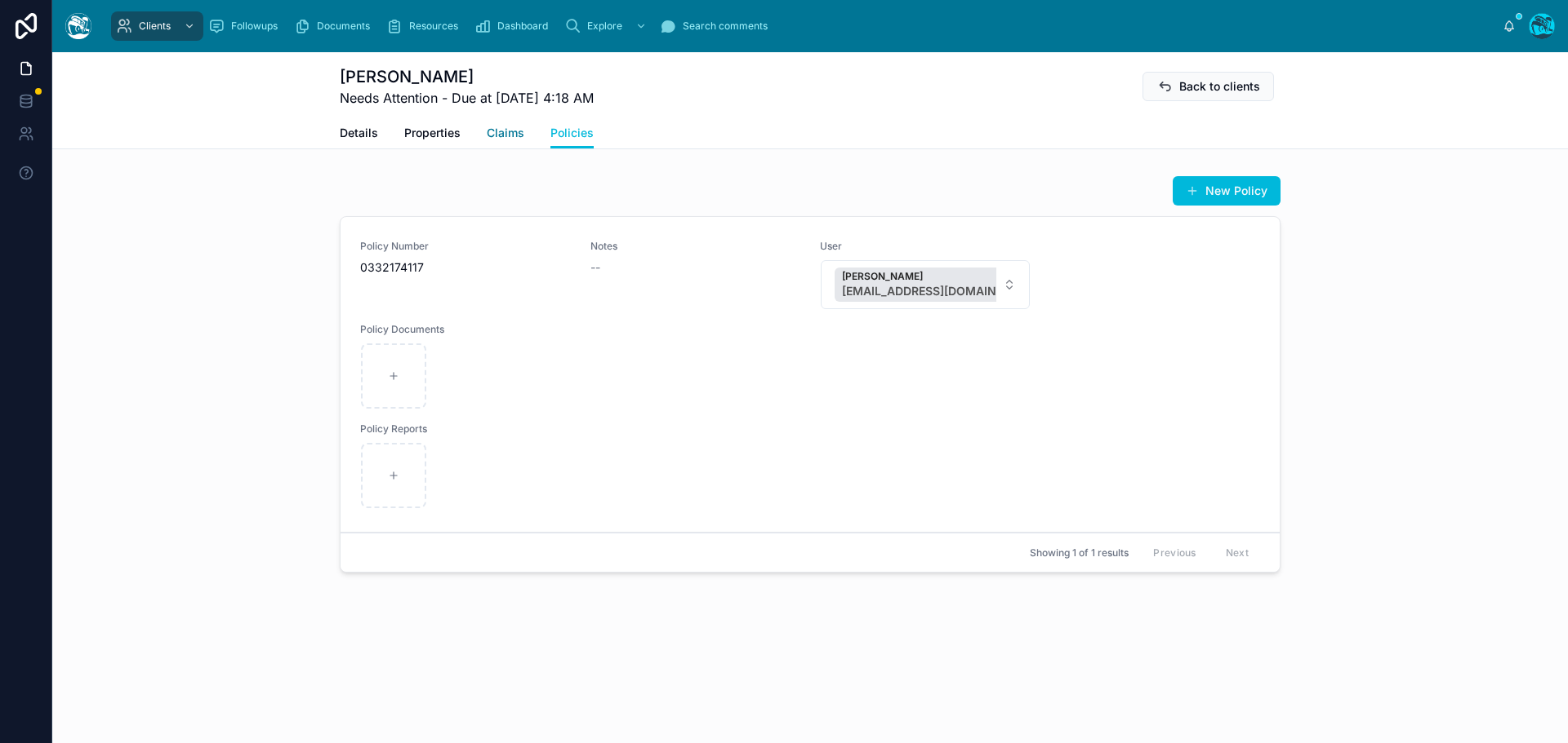
click at [507, 131] on span "Claims" at bounding box center [505, 133] width 37 height 16
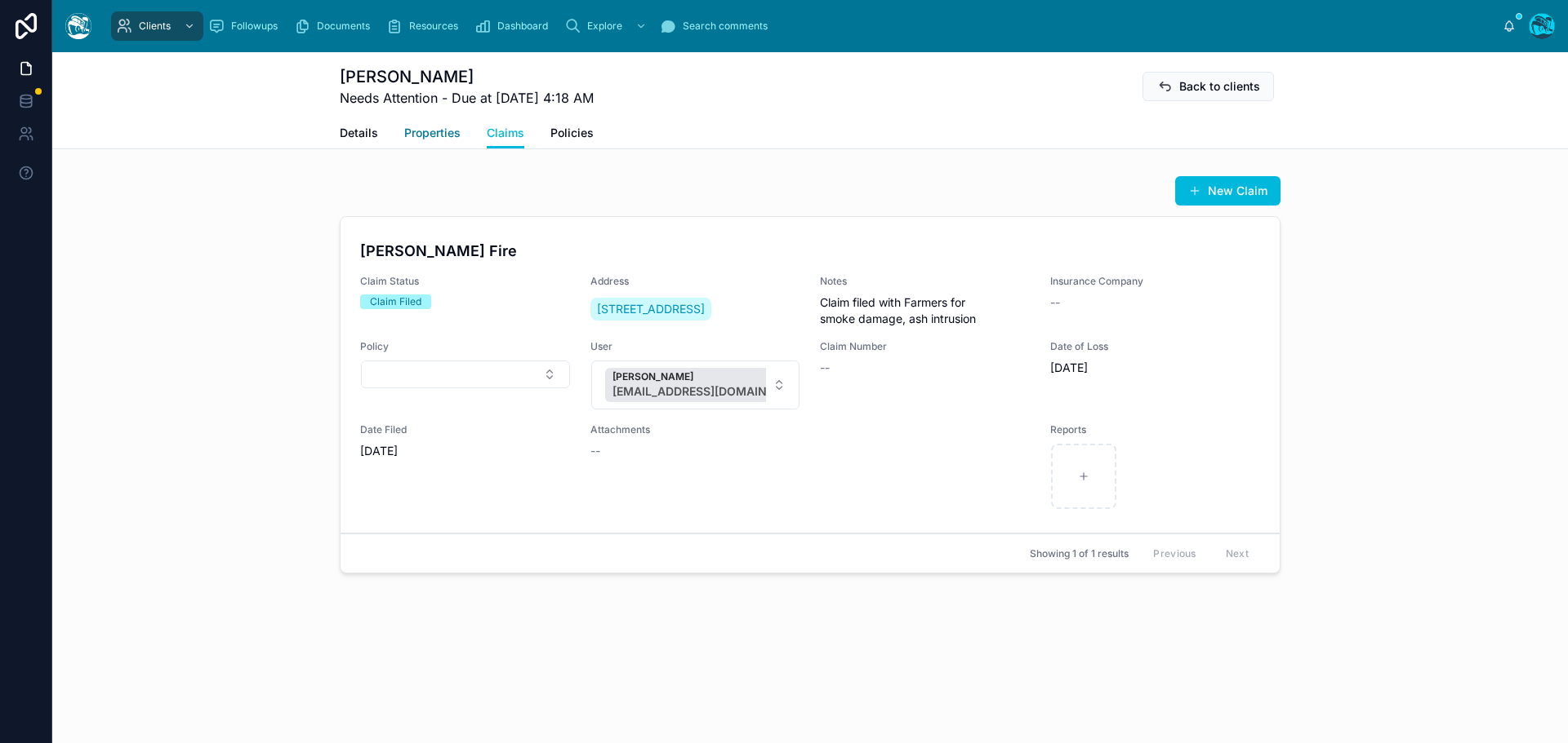
click at [430, 131] on span "Properties" at bounding box center [432, 133] width 57 height 16
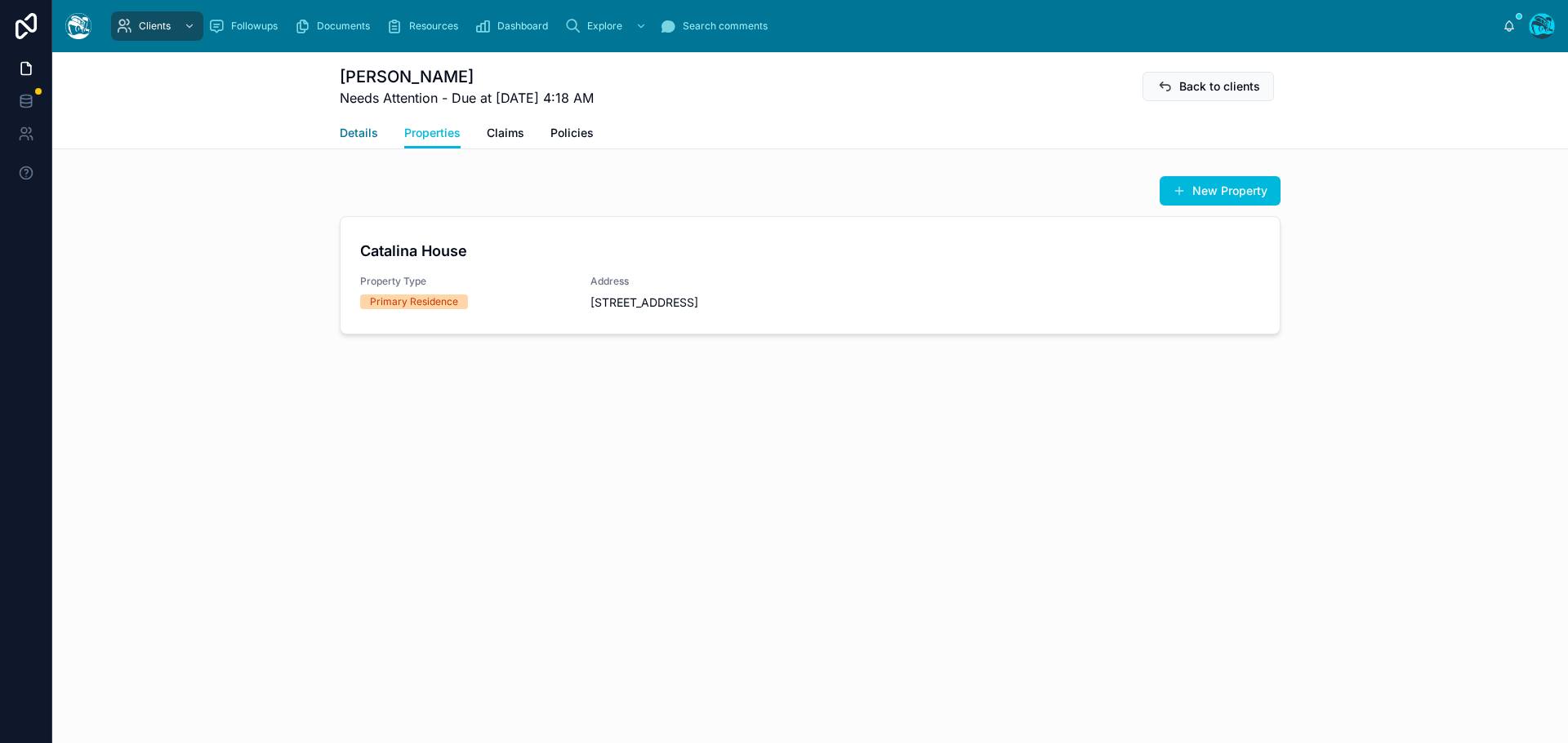
click at [353, 132] on span "Details" at bounding box center [359, 133] width 38 height 16
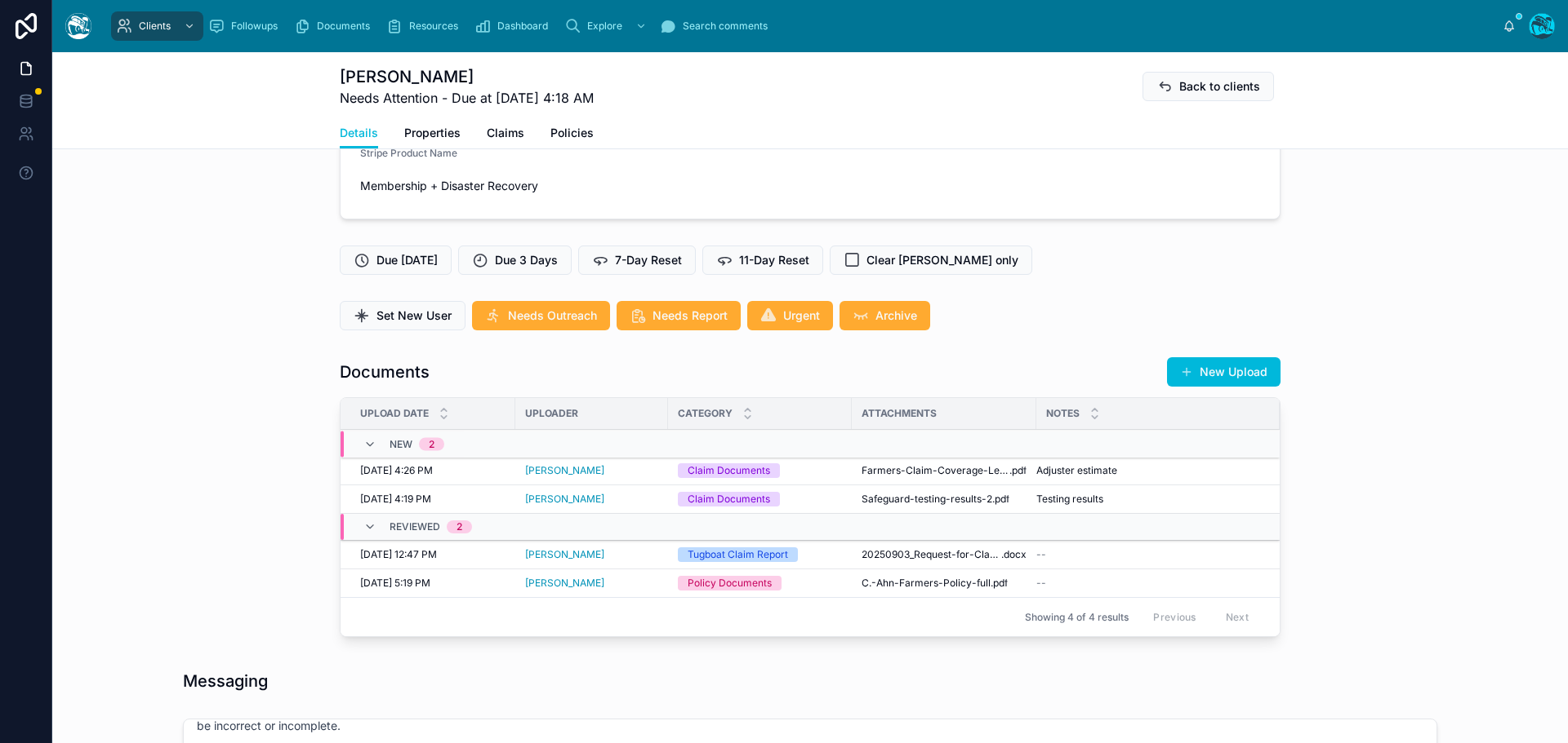
scroll to position [408, 0]
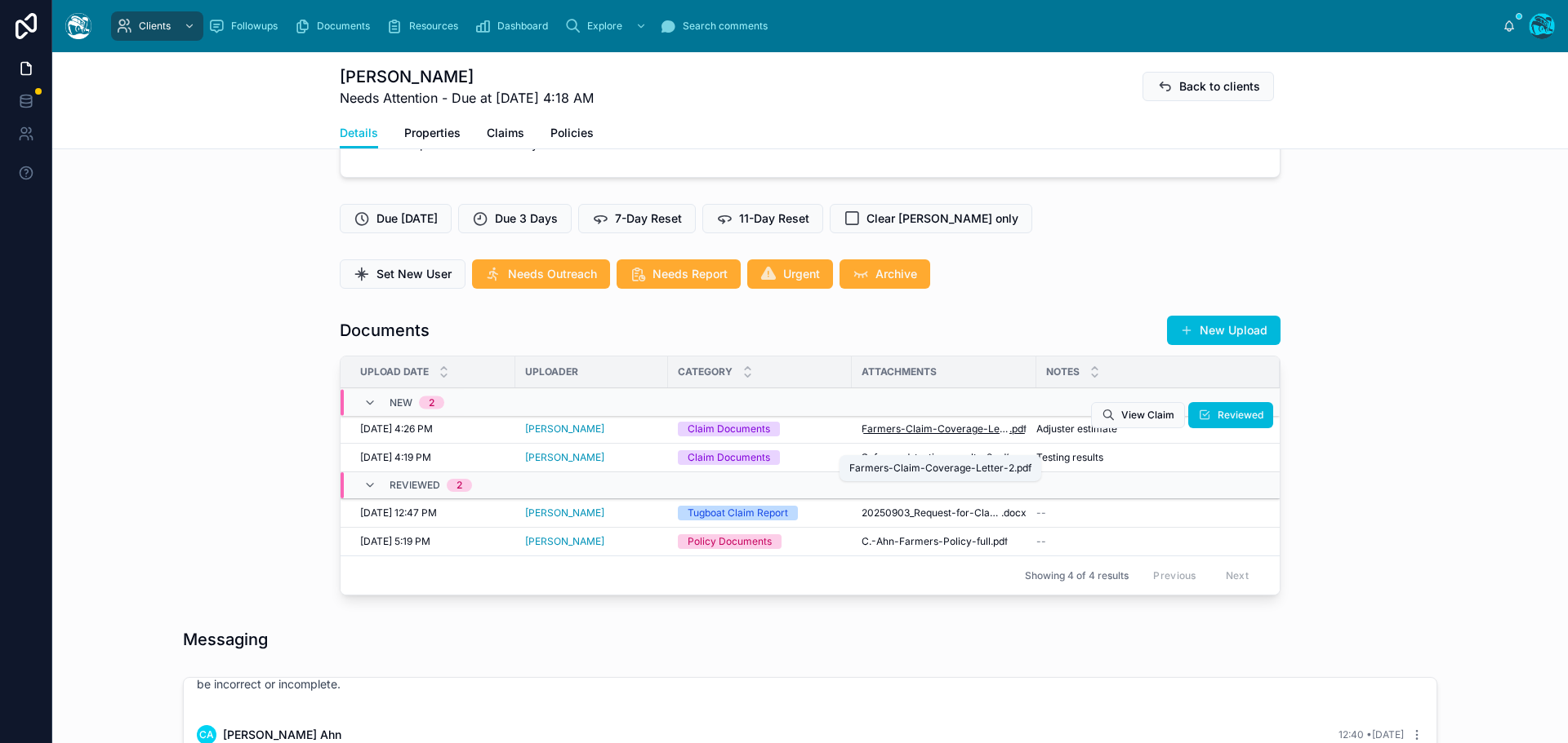
click at [918, 436] on span "Farmers-Claim-Coverage-Letter-2" at bounding box center [935, 429] width 148 height 13
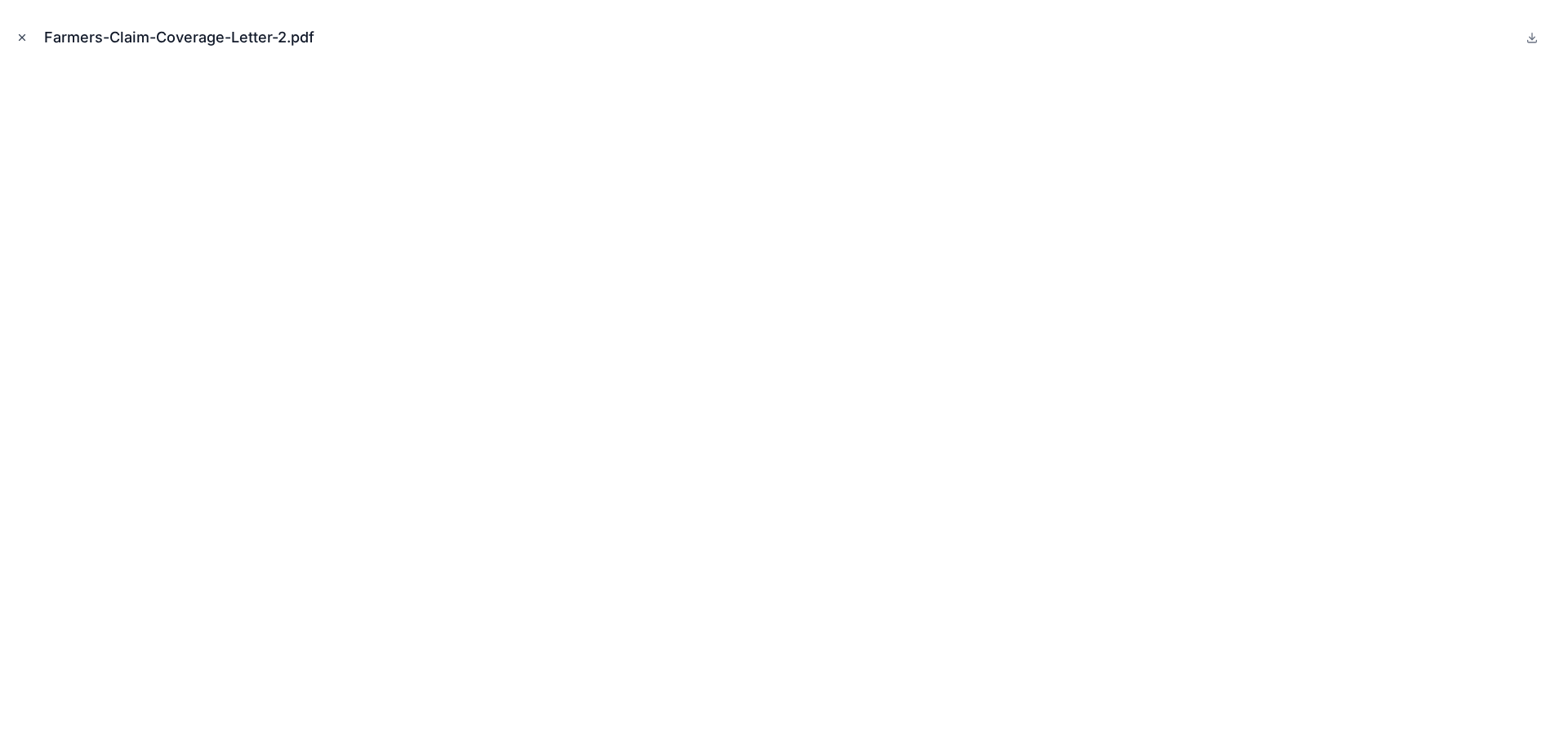
click at [19, 37] on icon "Close modal" at bounding box center [22, 38] width 12 height 12
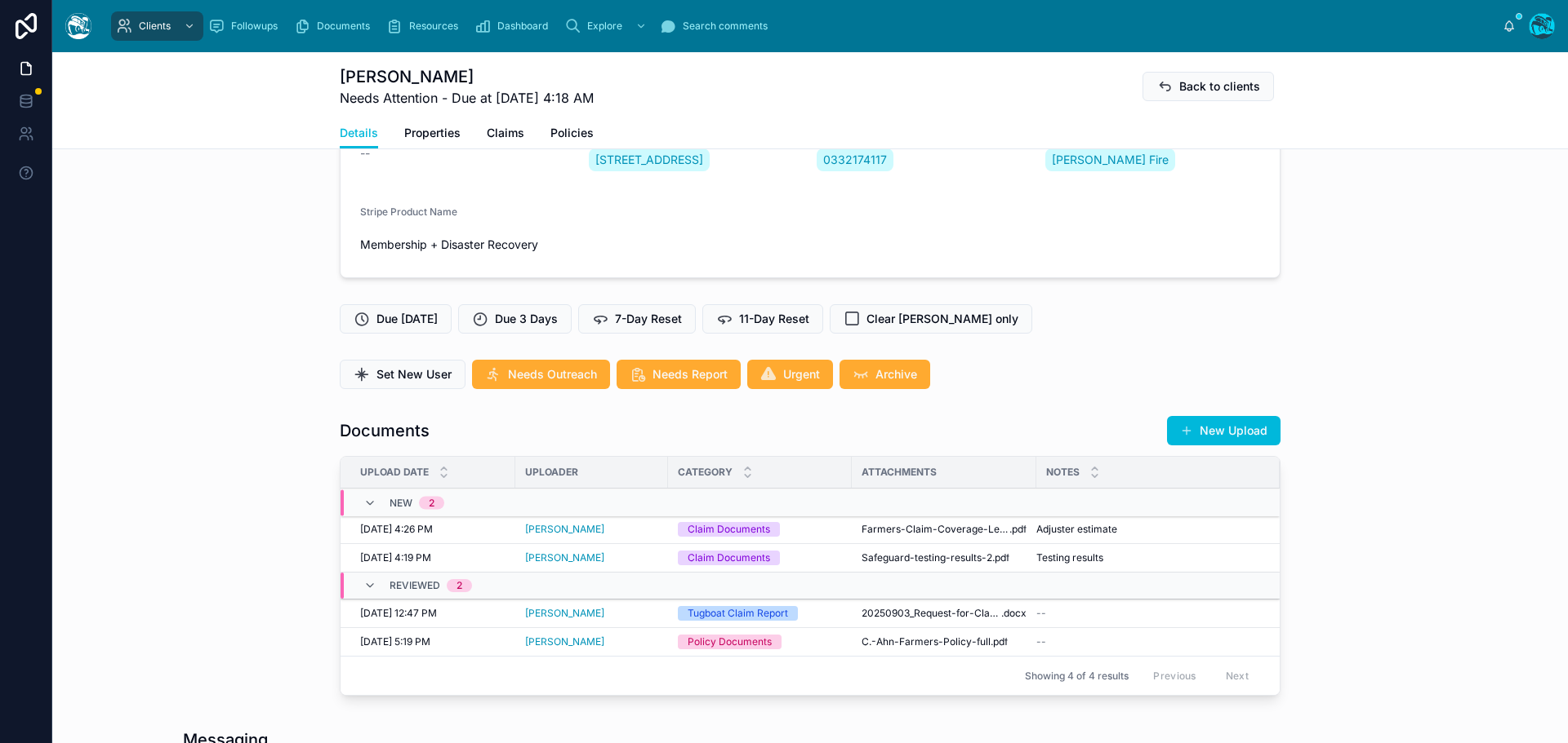
scroll to position [408, 0]
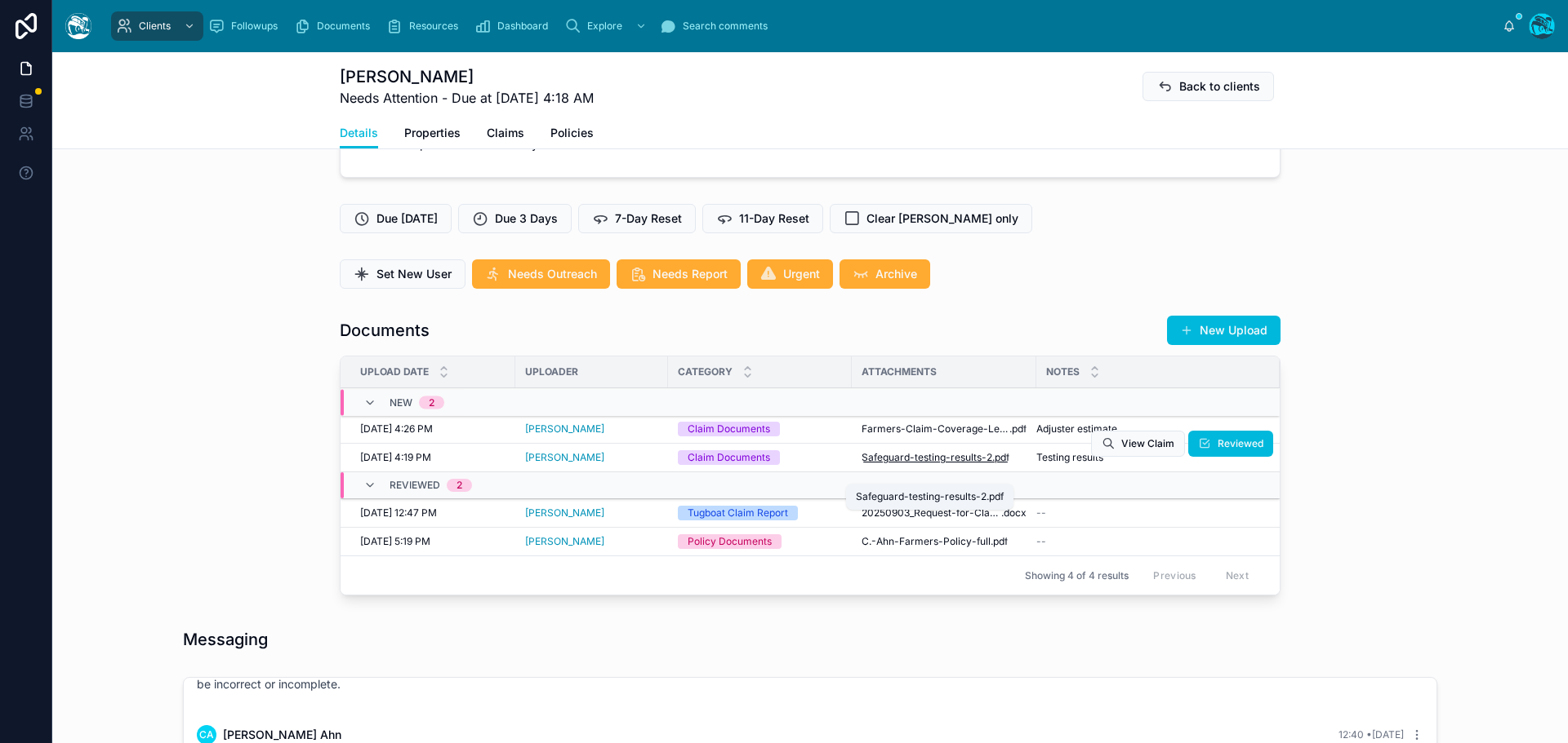
click at [908, 464] on span "Safeguard-testing-results-2" at bounding box center [926, 457] width 130 height 13
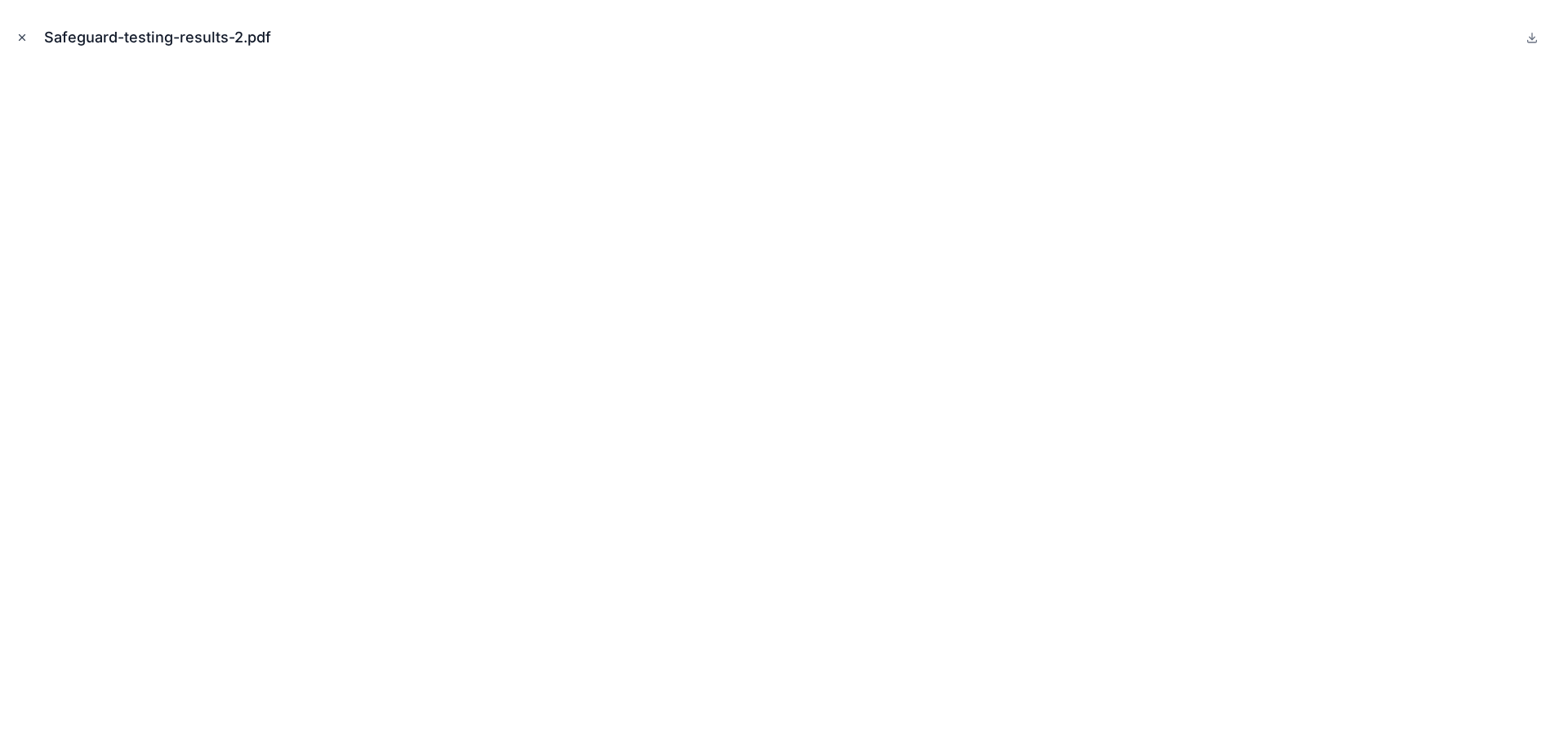
click at [24, 33] on icon "Close modal" at bounding box center [22, 38] width 12 height 12
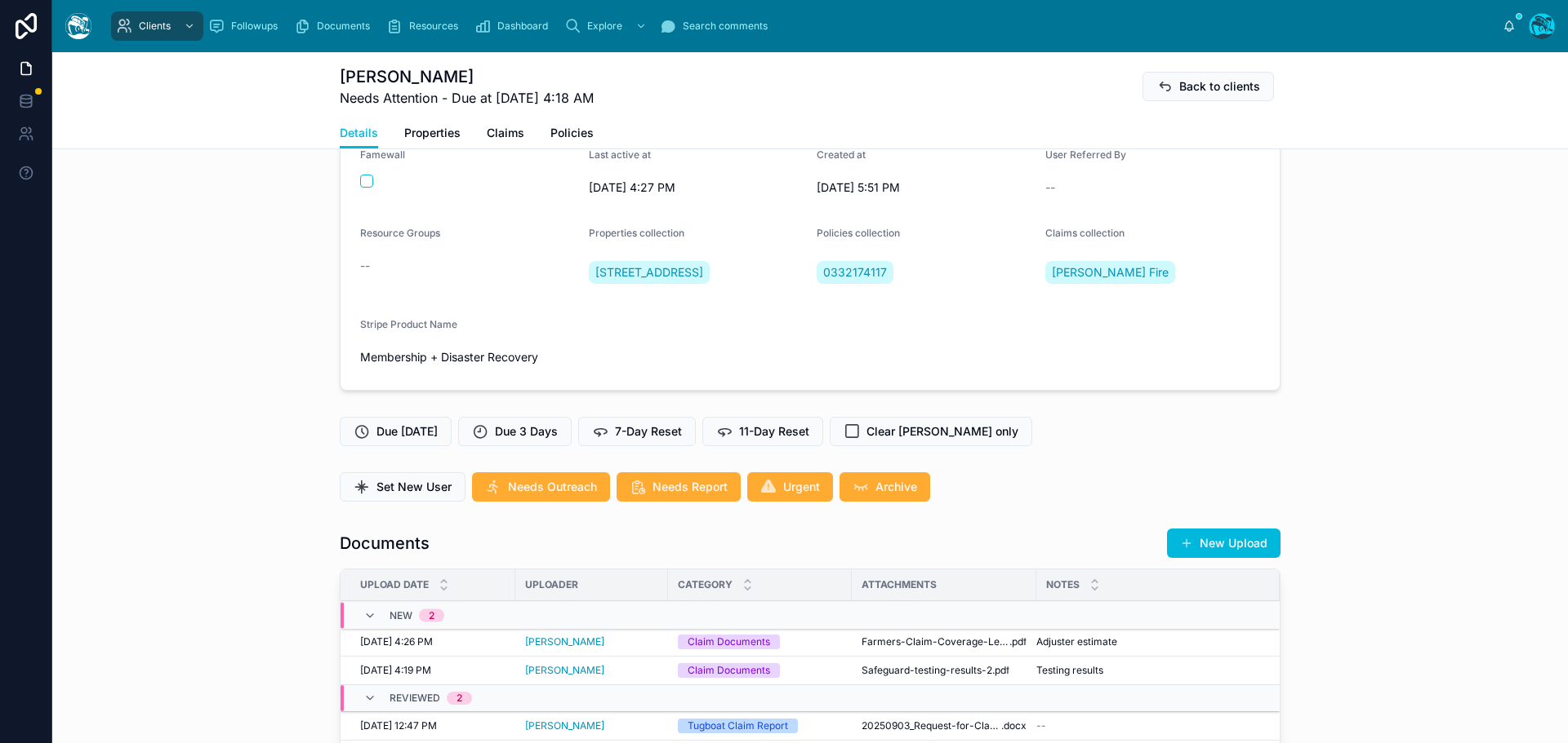
scroll to position [163, 0]
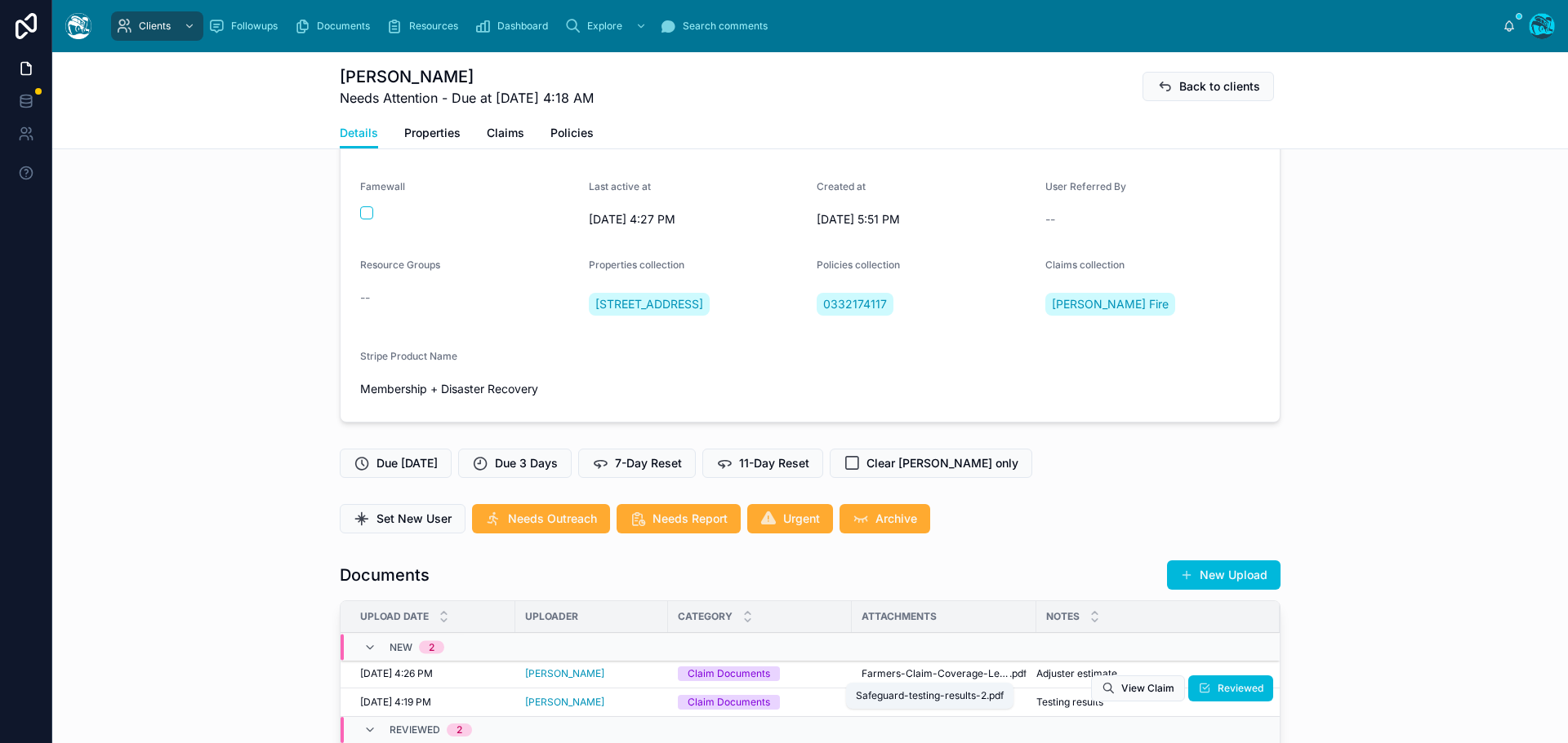
click at [979, 709] on span "Safeguard-testing-results-2" at bounding box center [926, 702] width 130 height 13
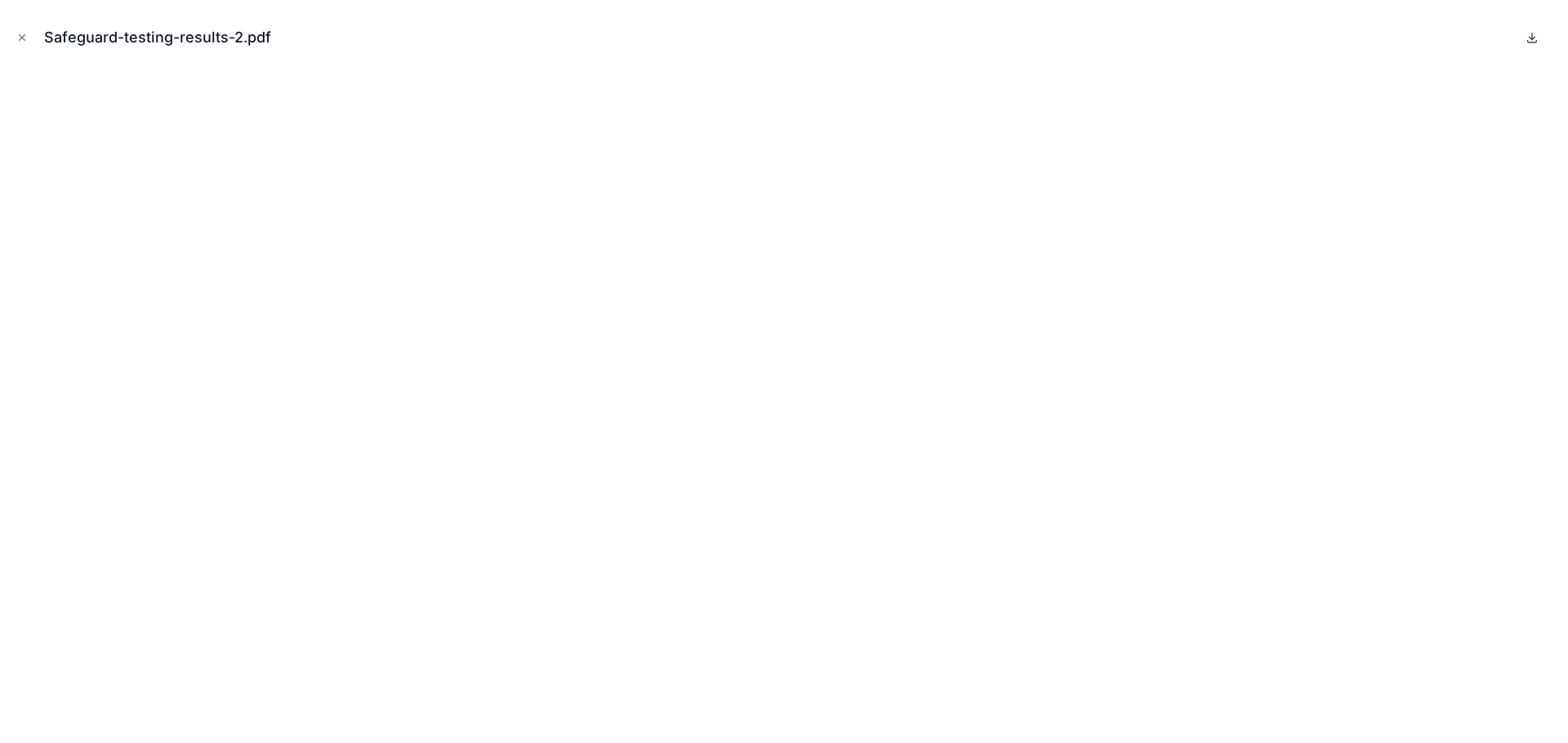
click at [1532, 40] on icon at bounding box center [1532, 37] width 0 height 7
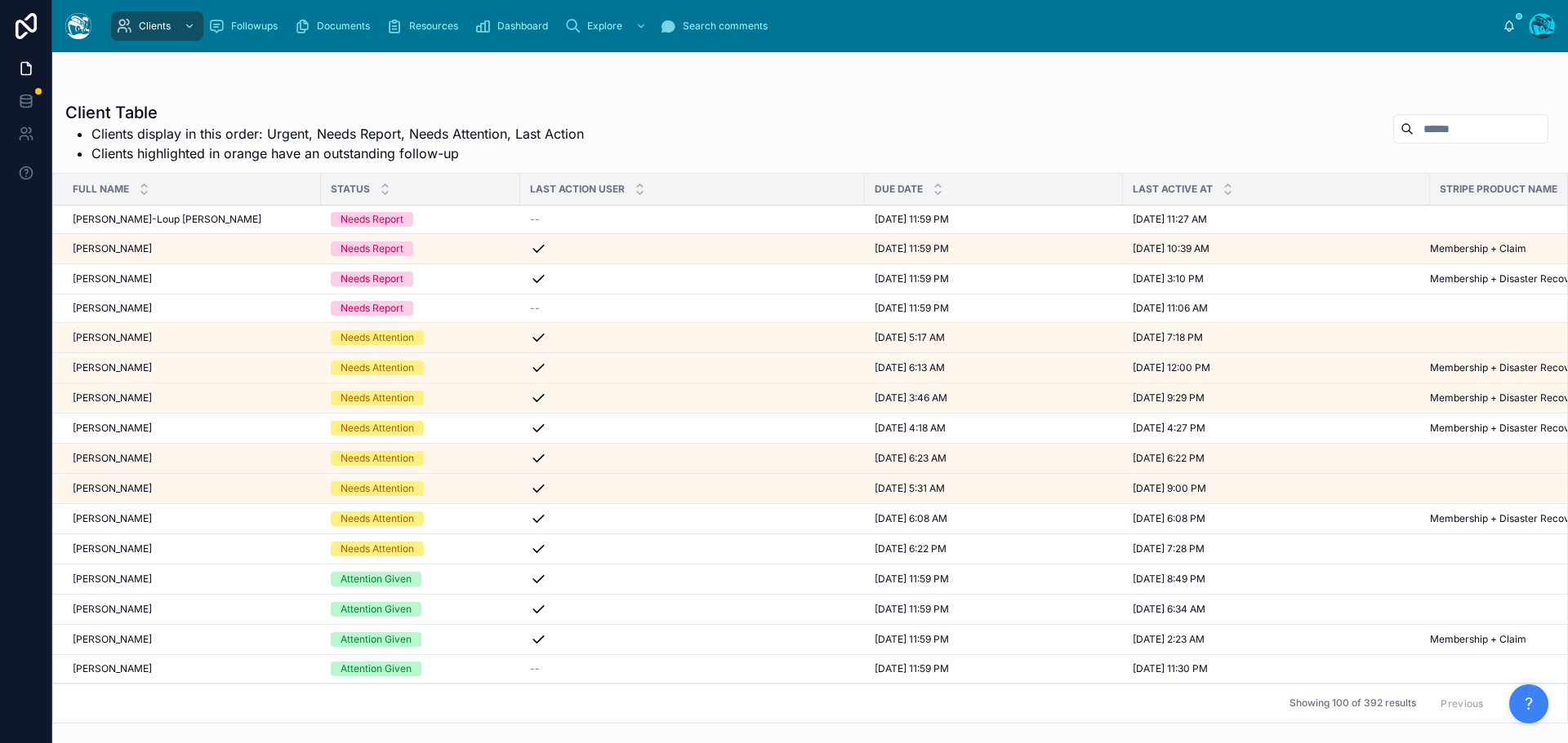
click at [169, 524] on div "Lillian Machin Lillian Machin" at bounding box center [192, 518] width 238 height 13
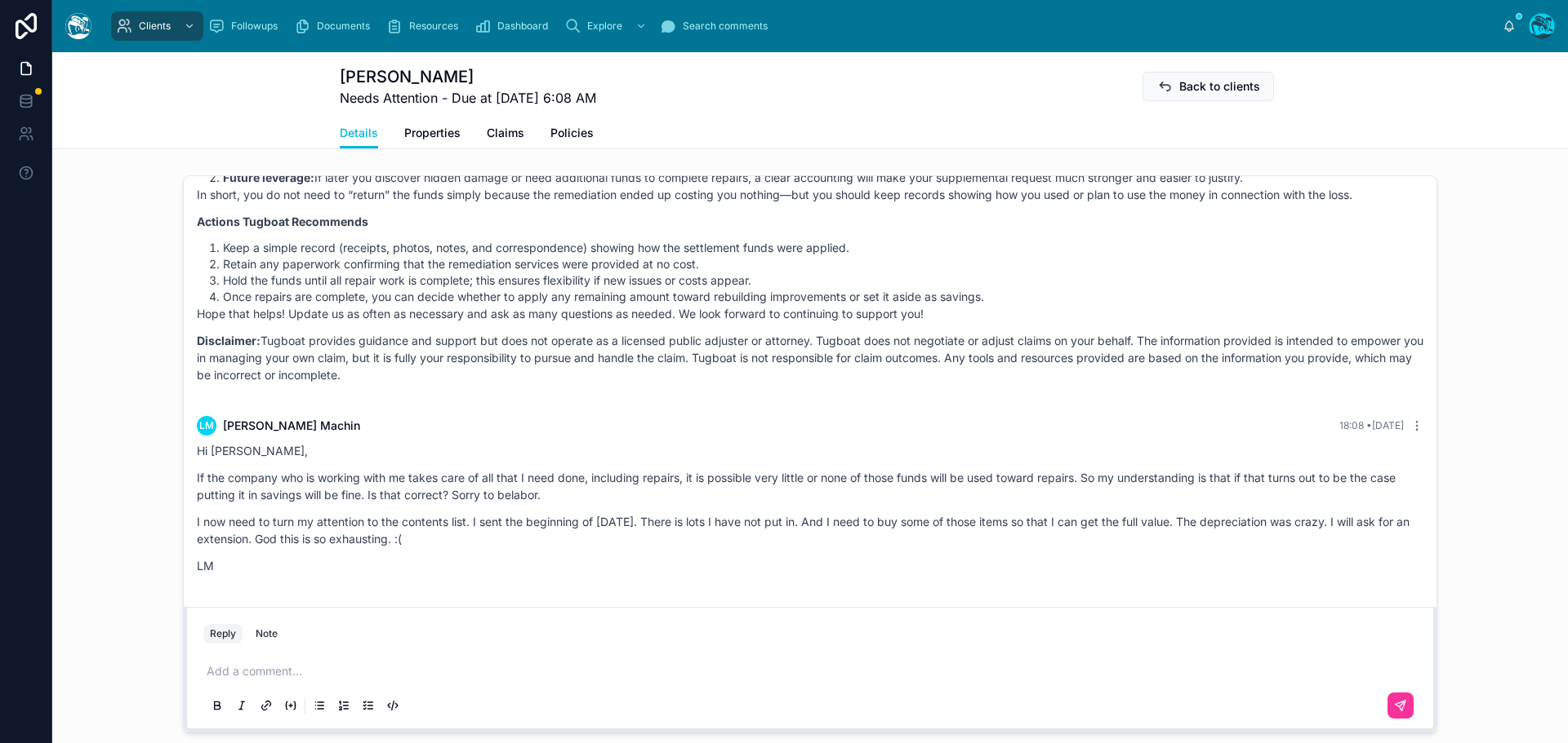
scroll to position [1306, 0]
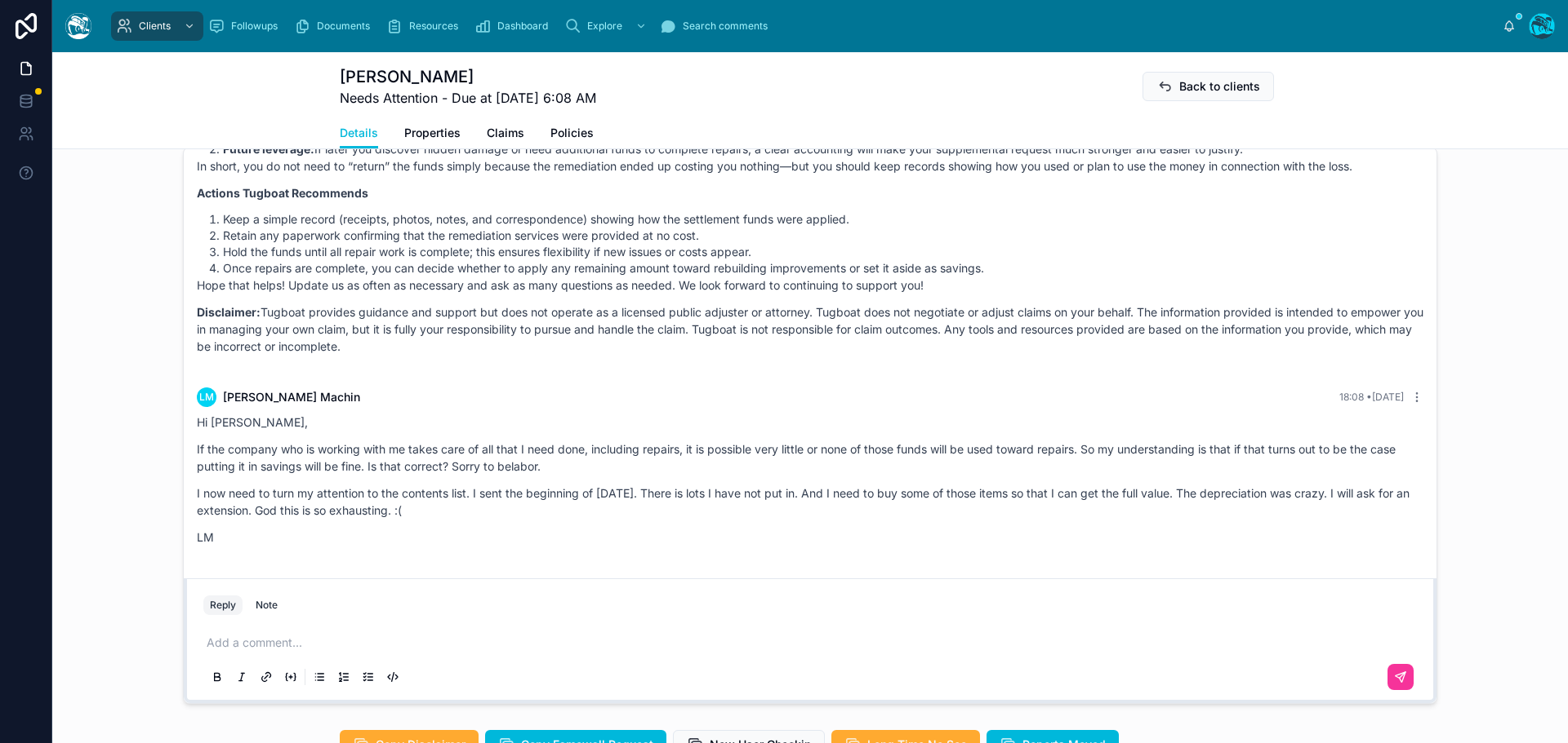
click at [216, 651] on p at bounding box center [813, 642] width 1214 height 16
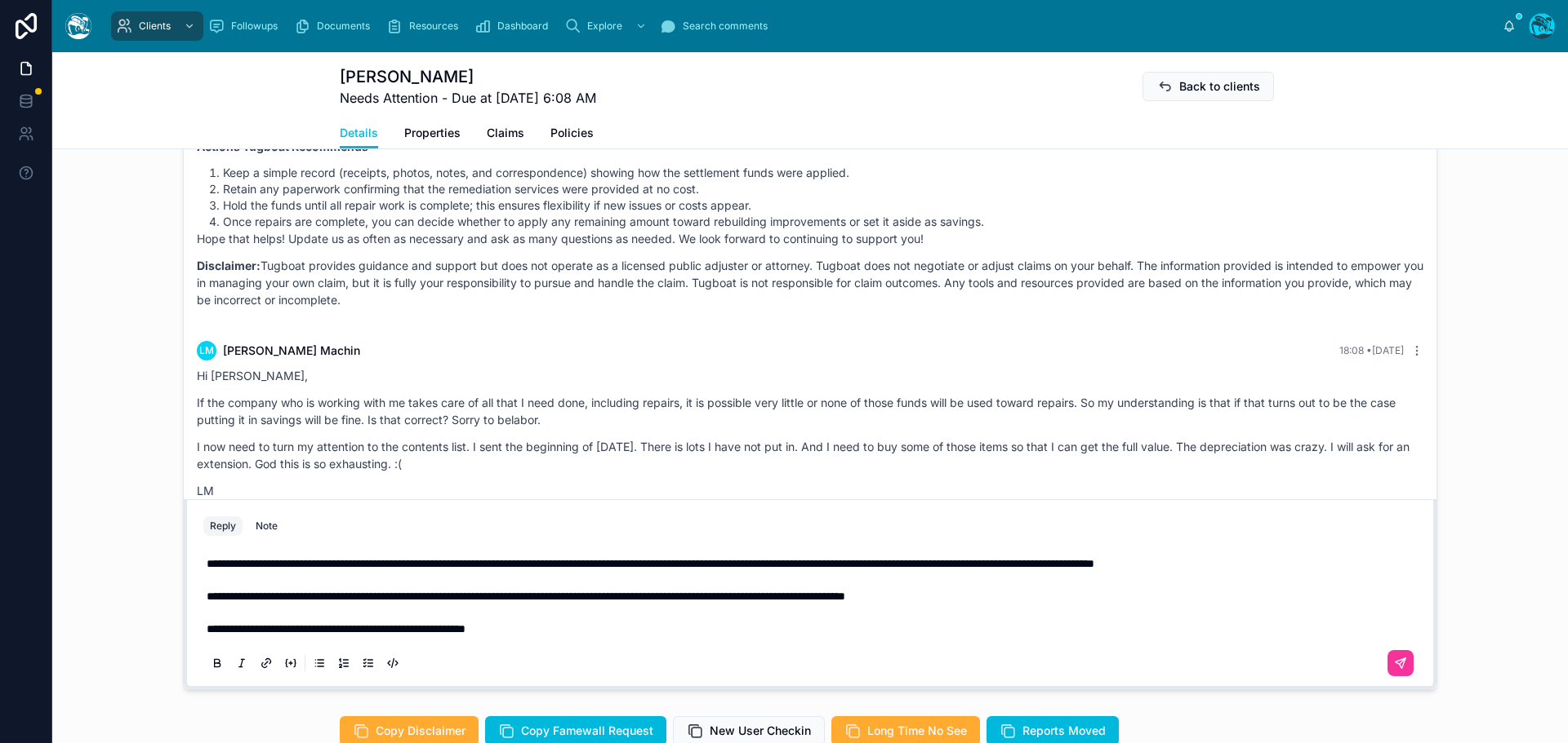
scroll to position [1322, 0]
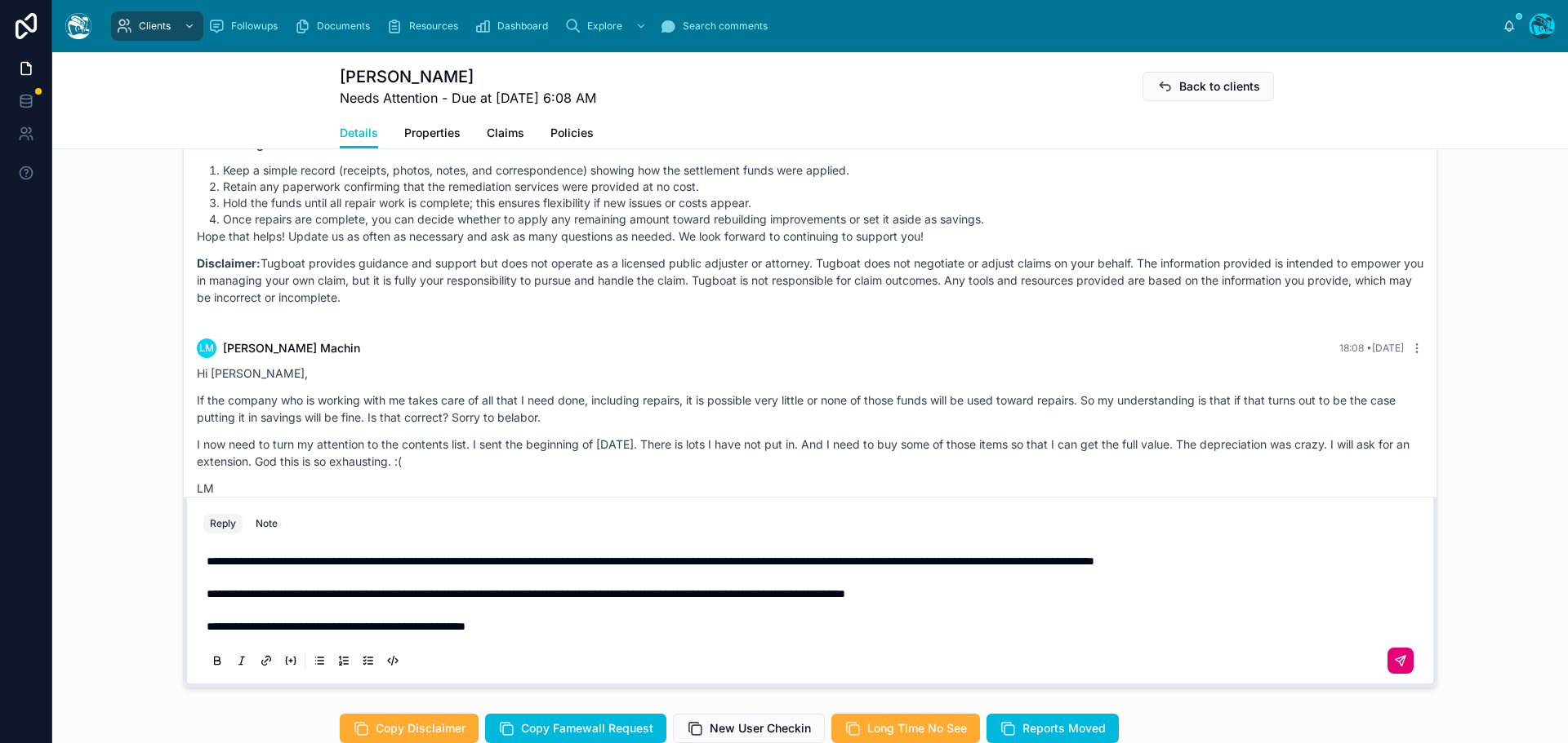
click at [1388, 670] on button at bounding box center [1400, 661] width 26 height 26
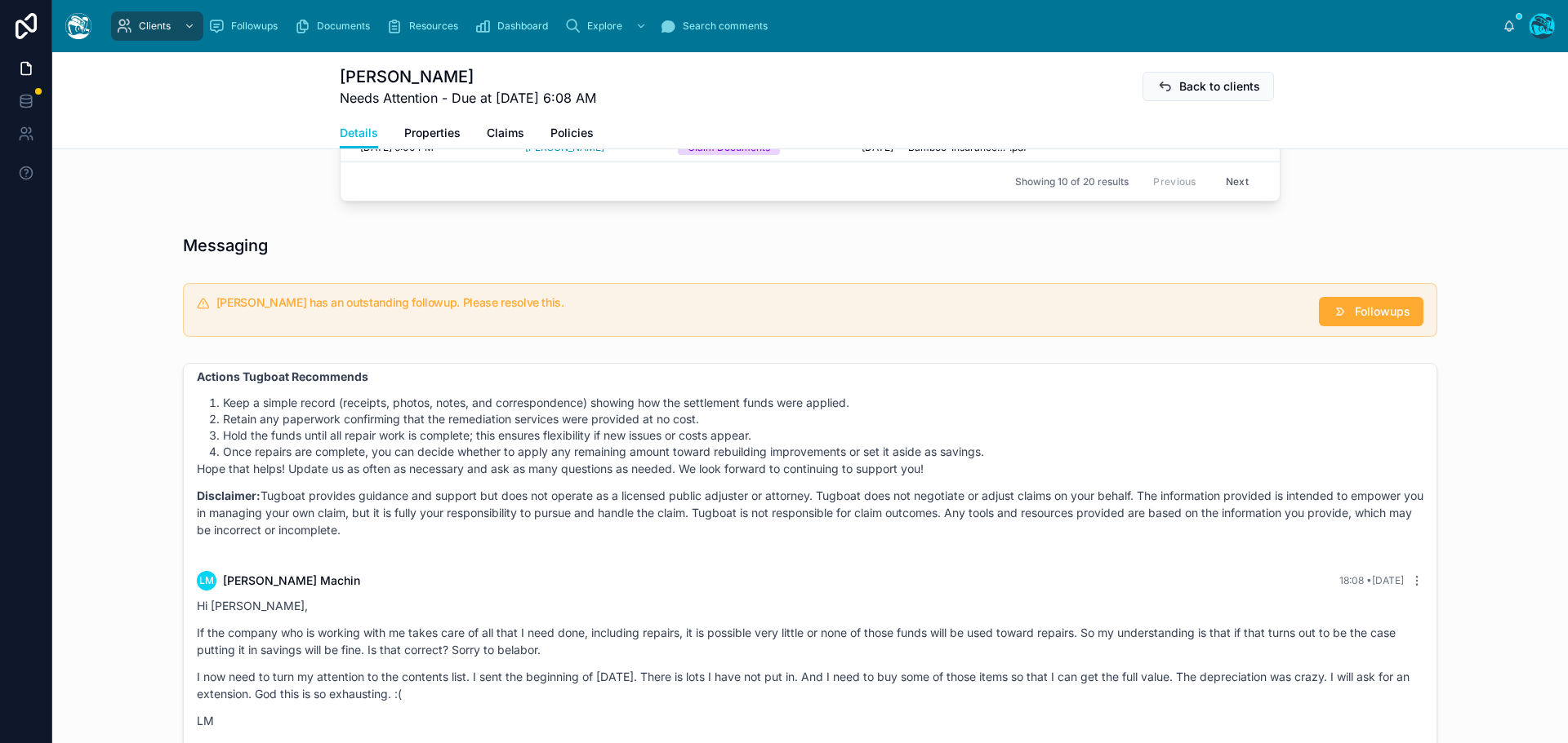
scroll to position [996, 0]
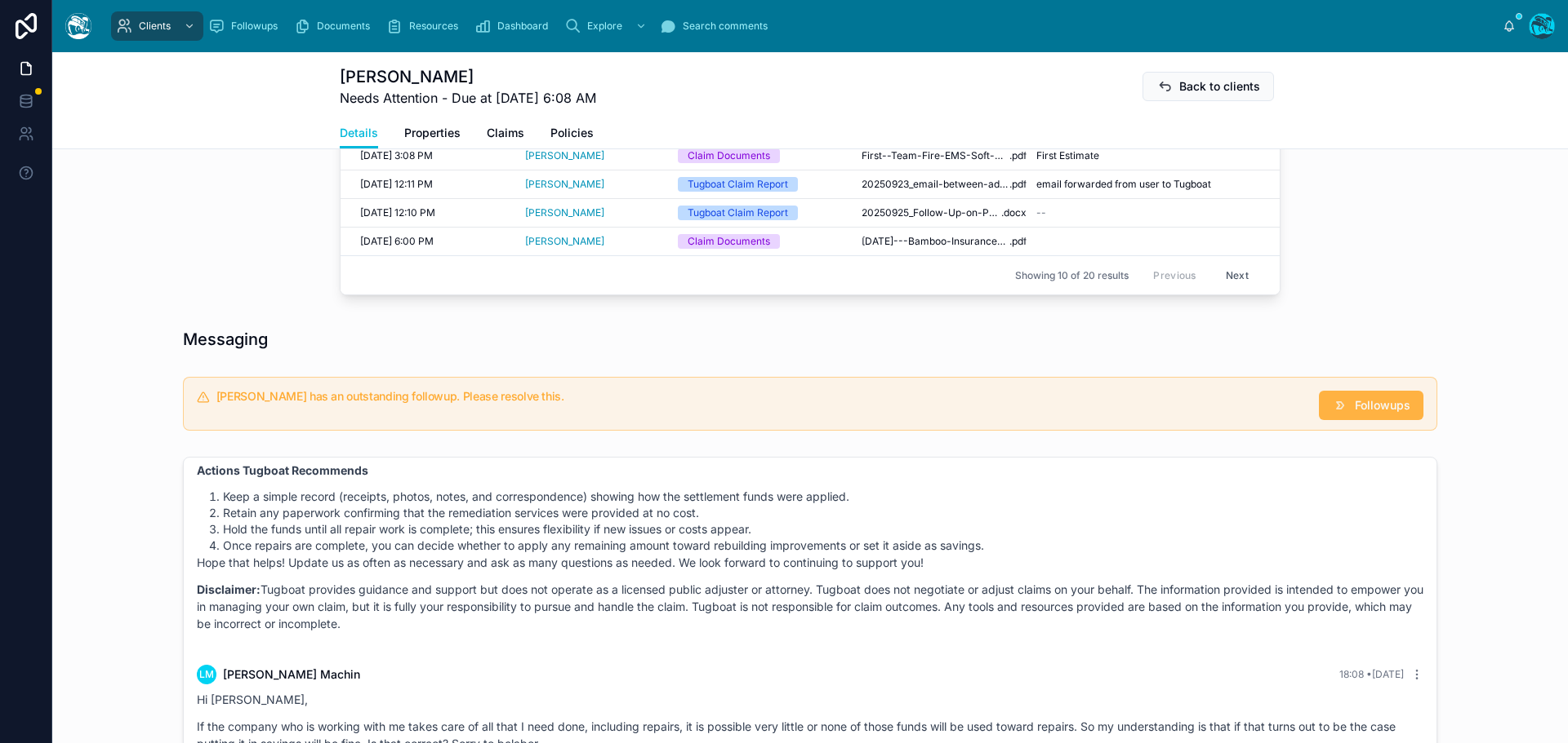
click at [1368, 413] on span "Followups" at bounding box center [1383, 405] width 56 height 16
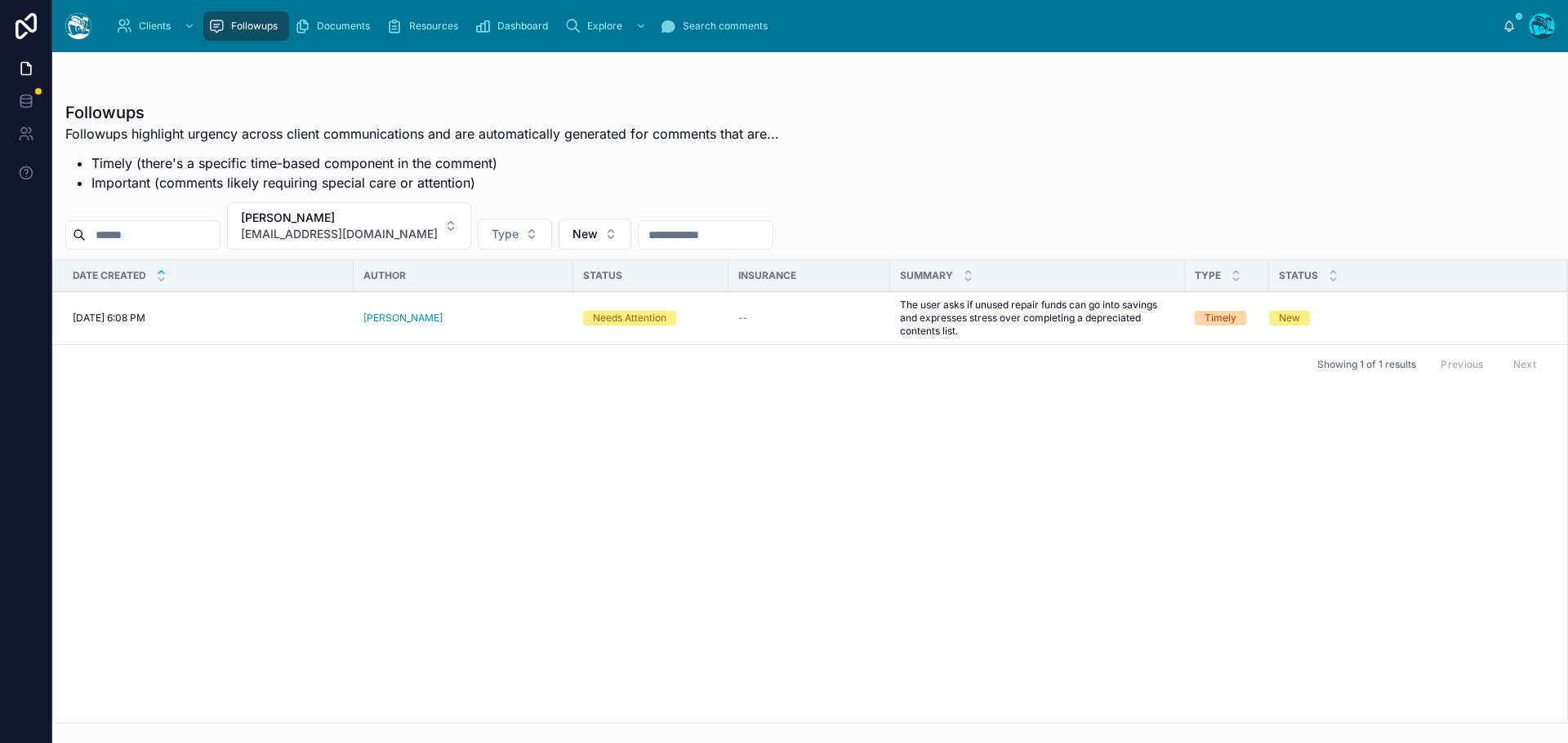
click at [0, 0] on button "Resolve" at bounding box center [0, 0] width 0 height 0
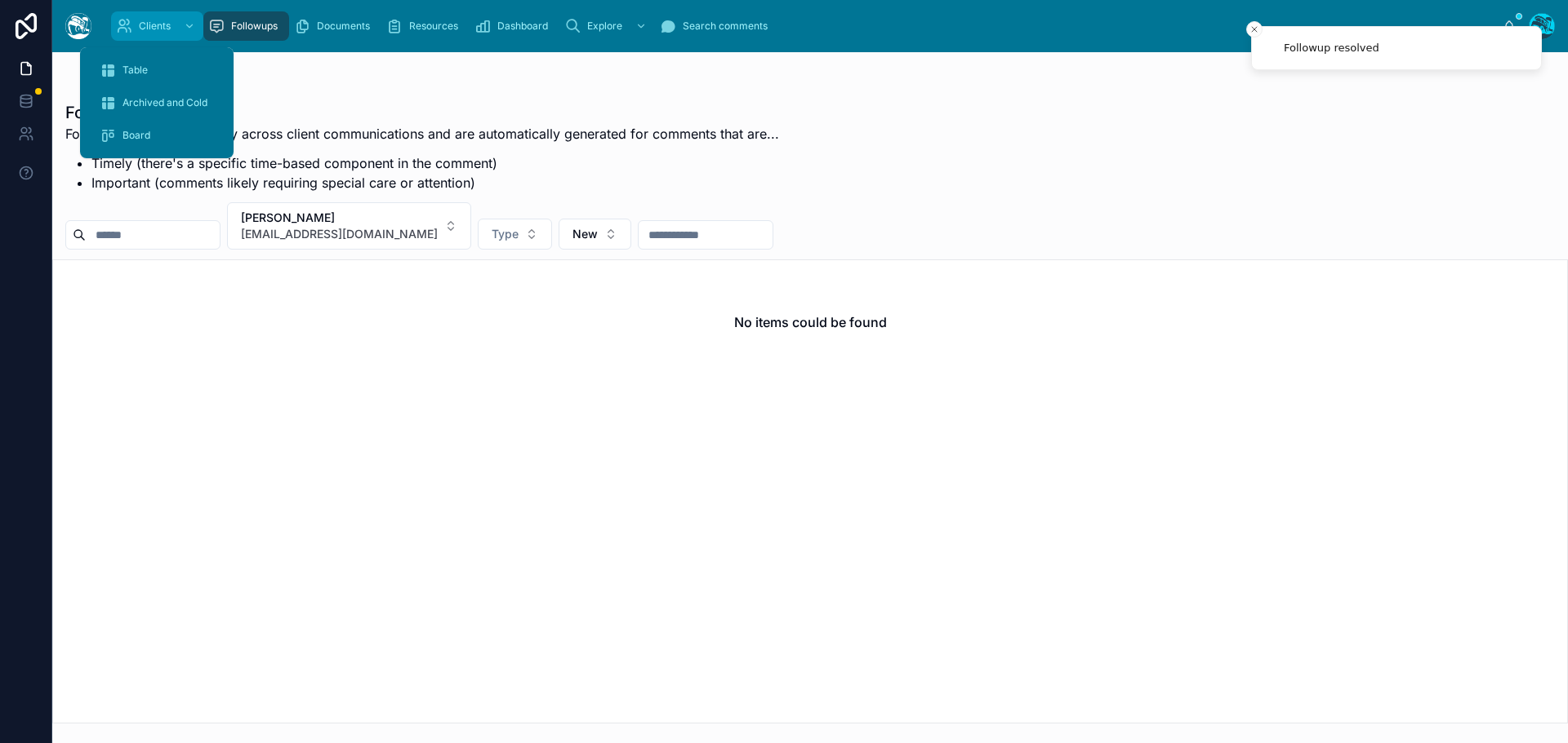
click at [153, 25] on span "Clients" at bounding box center [155, 25] width 32 height 13
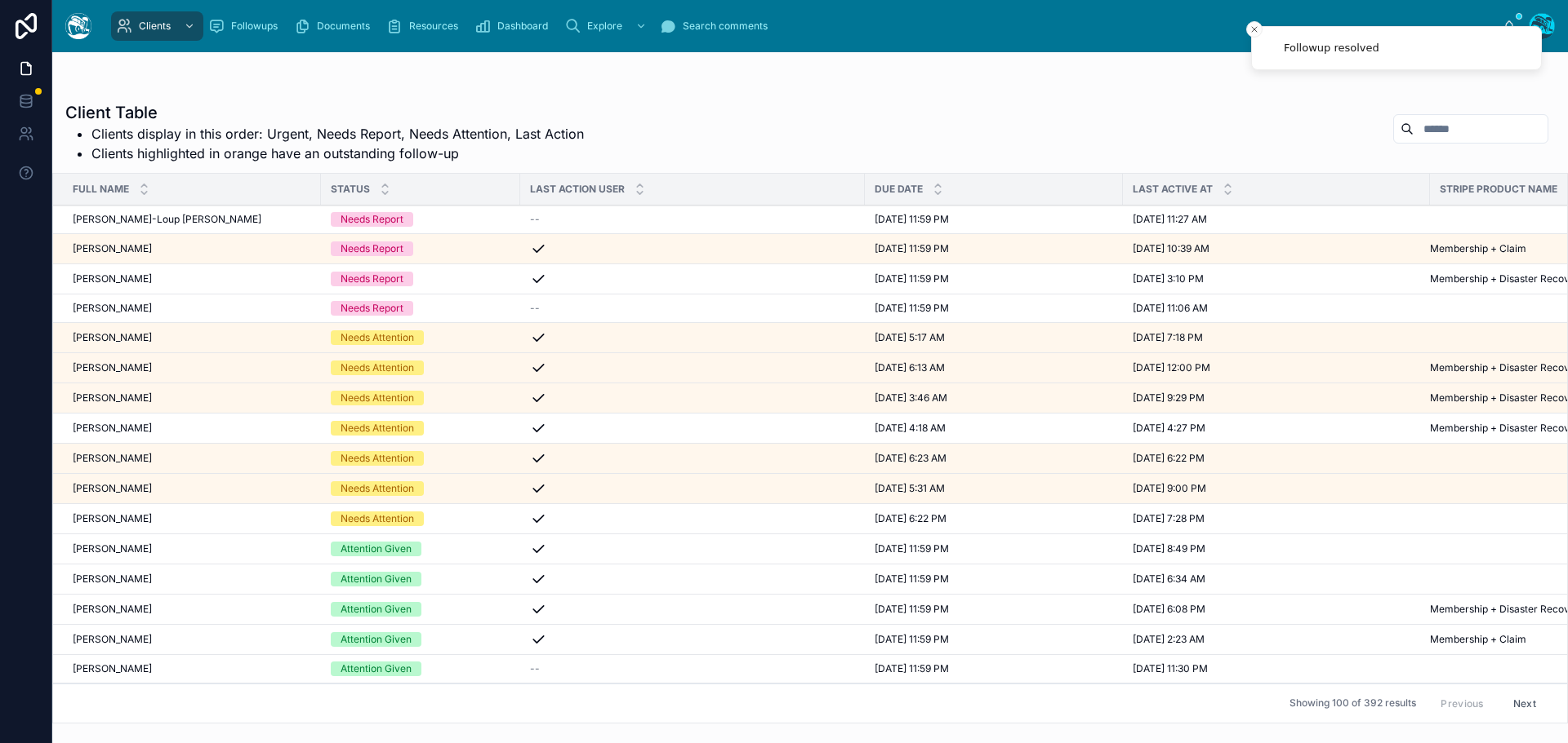
click at [1413, 128] on input "text" at bounding box center [1480, 128] width 134 height 23
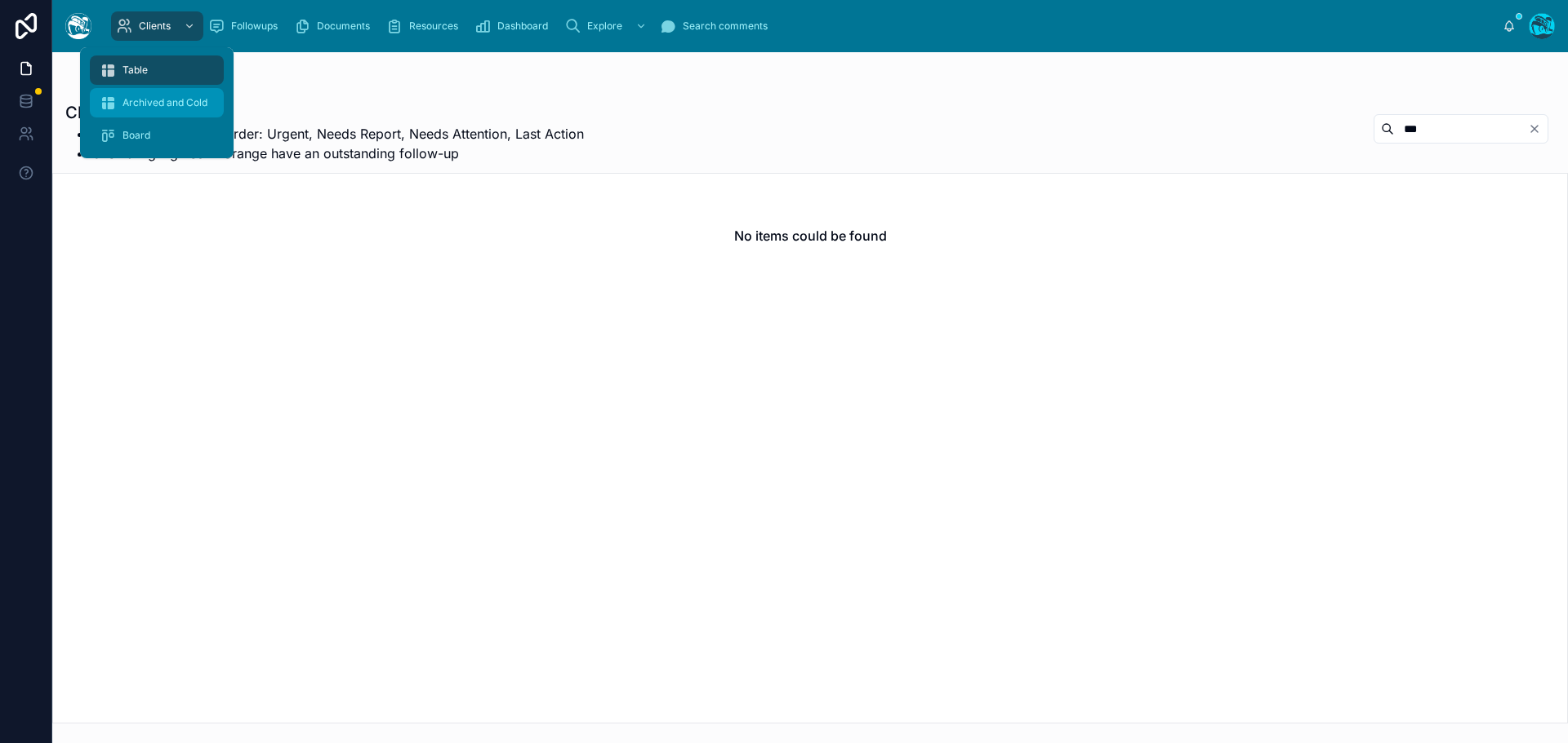
type input "***"
click at [151, 104] on span "Archived and Cold" at bounding box center [165, 102] width 85 height 13
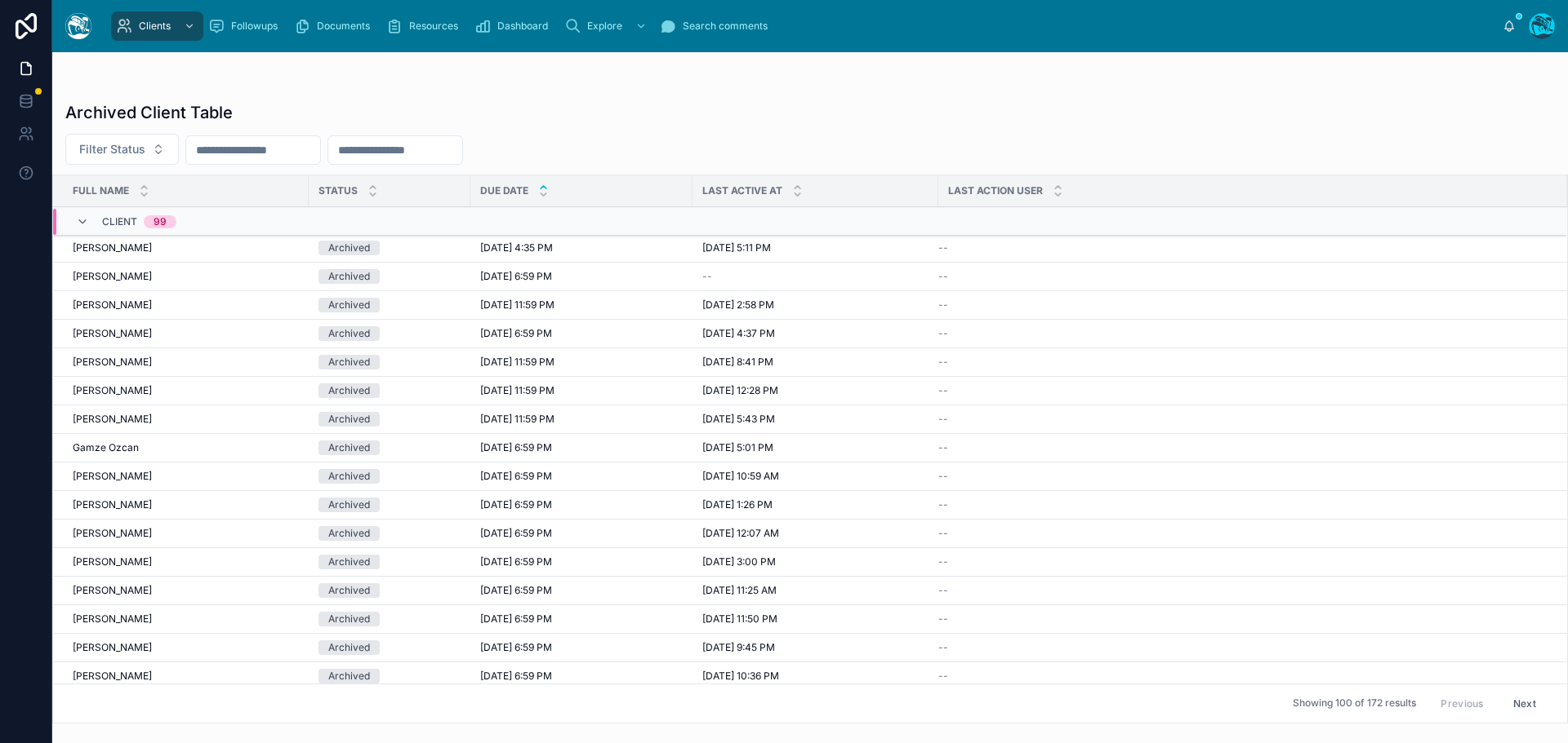
click at [454, 150] on input "text" at bounding box center [395, 150] width 134 height 23
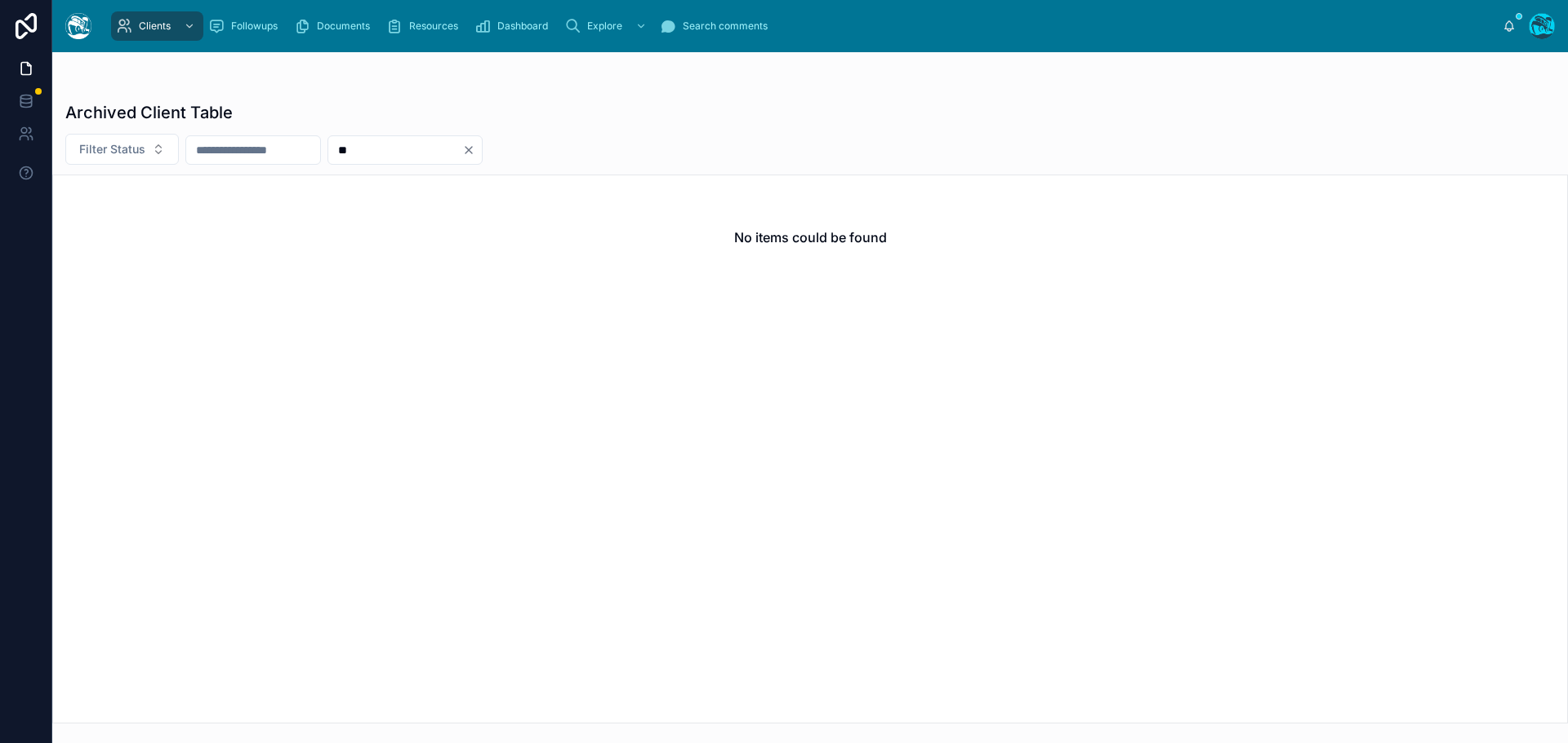
type input "*"
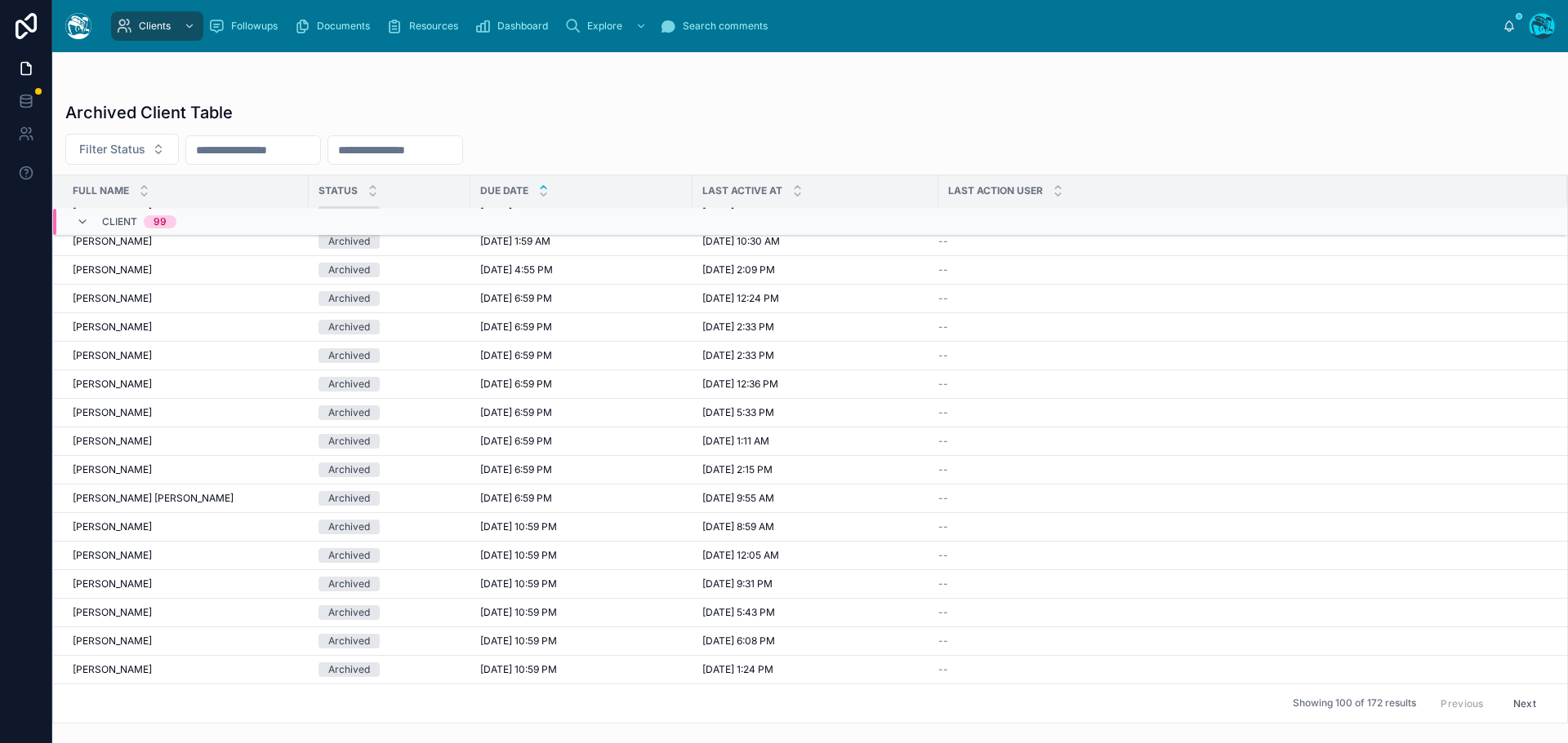
scroll to position [921, 0]
